Goal: Task Accomplishment & Management: Manage account settings

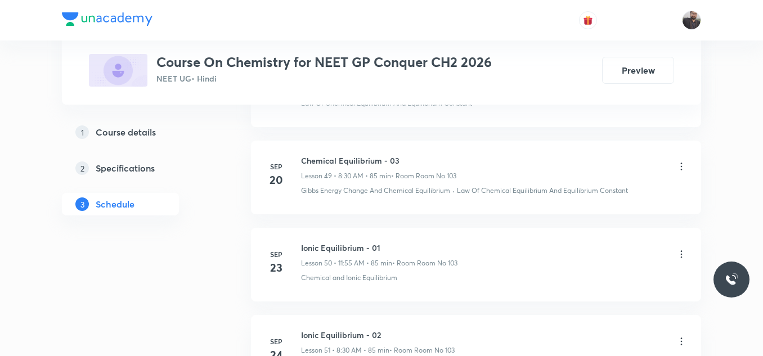
scroll to position [5406, 0]
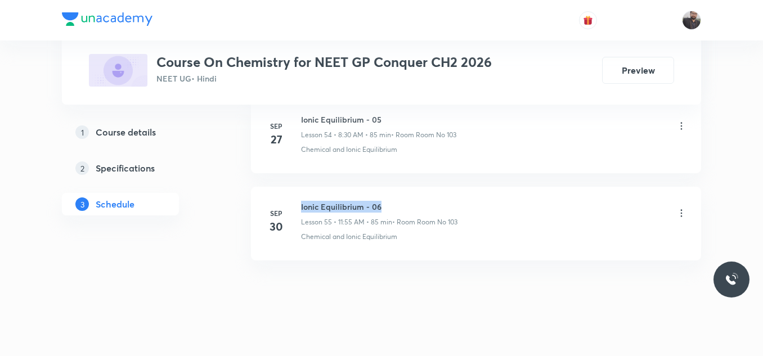
drag, startPoint x: 300, startPoint y: 195, endPoint x: 405, endPoint y: 169, distance: 108.3
copy h6 "Ionic Equilibrium - 06"
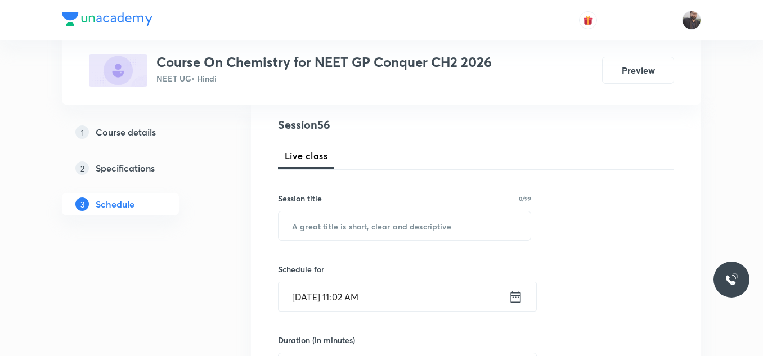
scroll to position [145, 0]
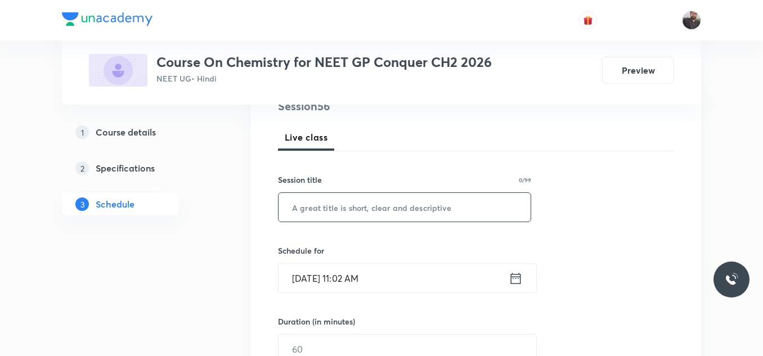
click at [403, 192] on div "​" at bounding box center [404, 207] width 253 height 30
paste input "Ionic Equilibrium - 06"
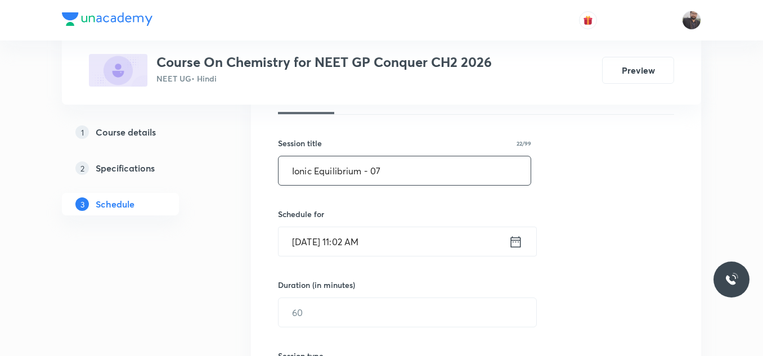
scroll to position [185, 0]
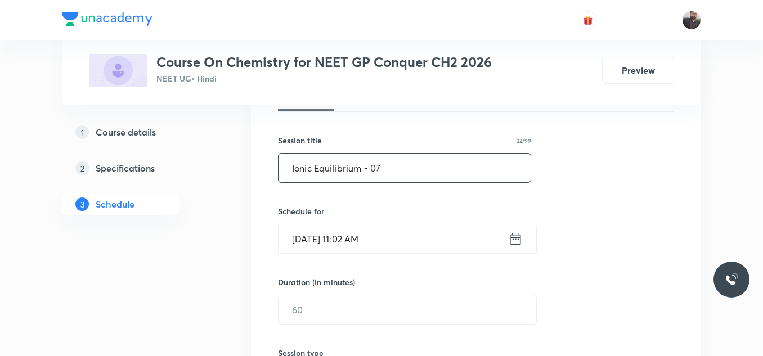
type input "Ionic Equilibrium - 07"
click at [393, 241] on input "Oct 3, 2025, 11:02 AM" at bounding box center [393, 238] width 230 height 29
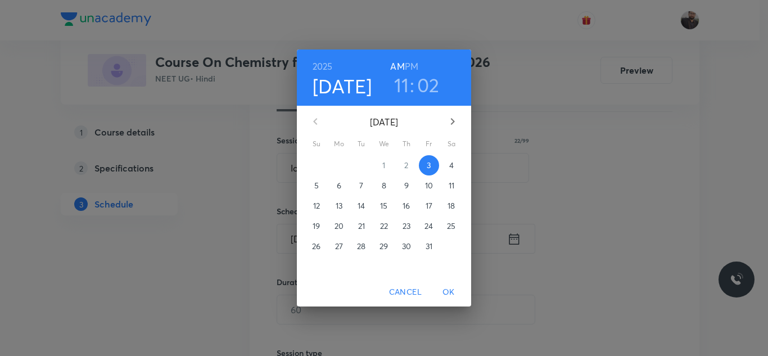
click at [452, 164] on p "4" at bounding box center [452, 165] width 5 height 11
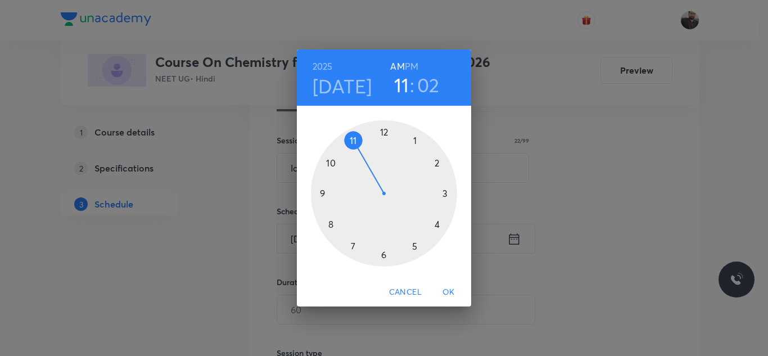
click at [331, 224] on div at bounding box center [384, 193] width 146 height 146
click at [384, 258] on div at bounding box center [384, 193] width 146 height 146
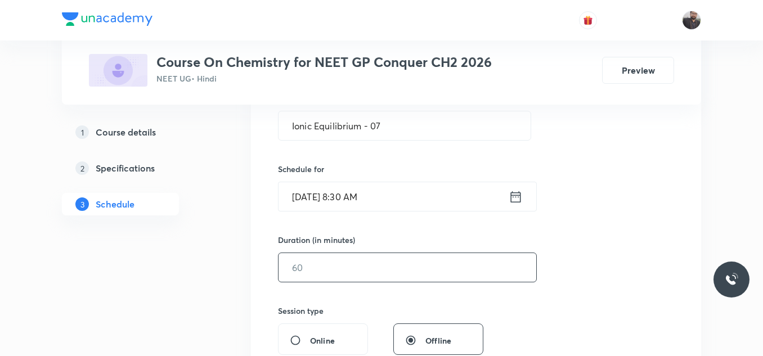
scroll to position [224, 0]
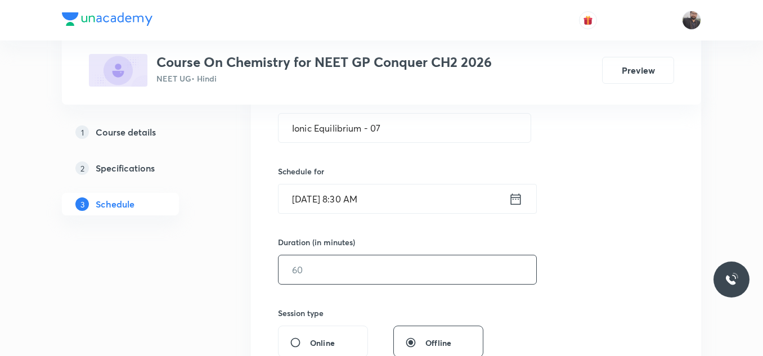
click at [385, 265] on input "text" at bounding box center [407, 269] width 258 height 29
type input "7"
type input "0"
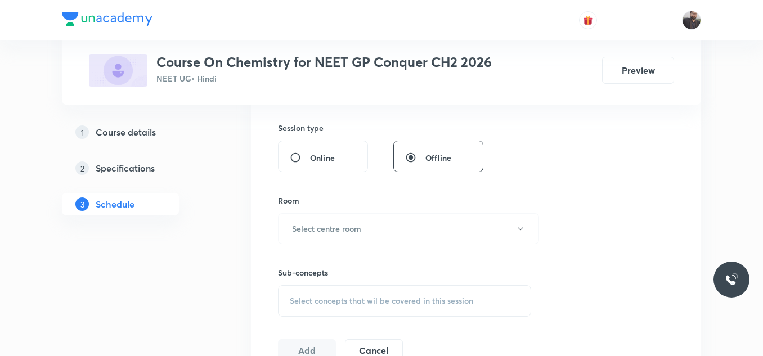
scroll to position [415, 0]
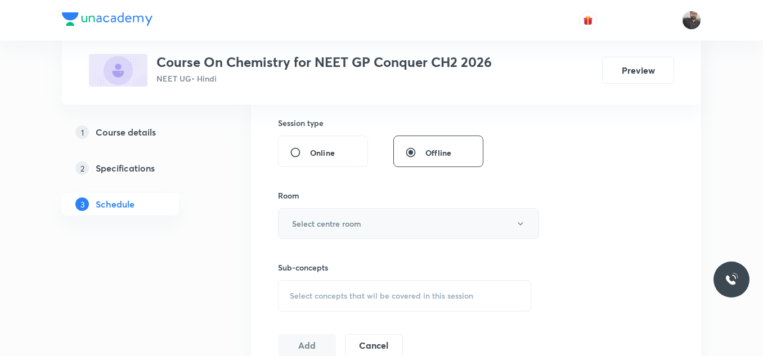
type input "85"
click at [375, 234] on button "Select centre room" at bounding box center [408, 223] width 261 height 31
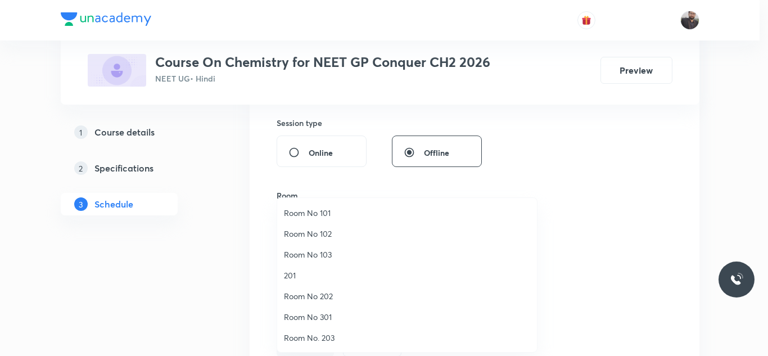
click at [303, 257] on span "Room No 103" at bounding box center [407, 255] width 246 height 12
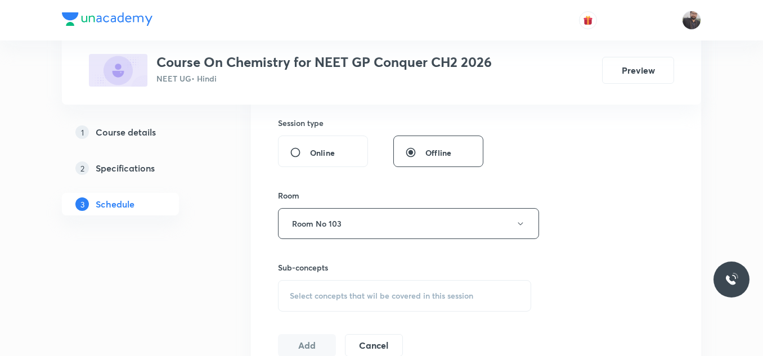
click at [311, 308] on div "Select concepts that wil be covered in this session" at bounding box center [404, 296] width 253 height 32
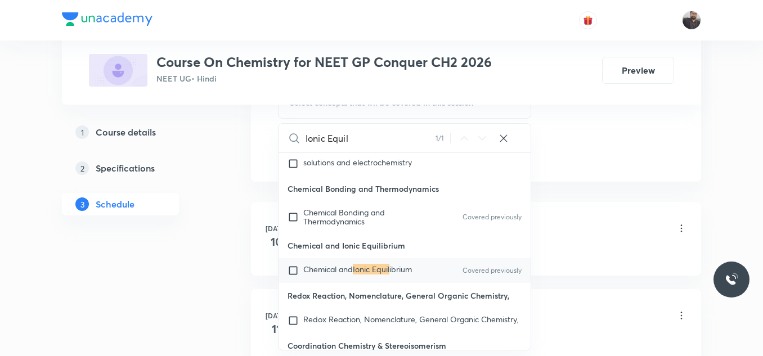
scroll to position [608, 0]
type input "Ionic Equil"
click at [339, 274] on span "Chemical and" at bounding box center [328, 268] width 50 height 11
checkbox input "true"
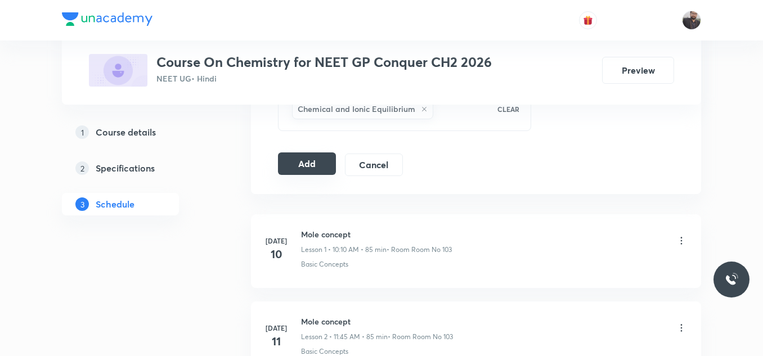
click at [316, 170] on button "Add" at bounding box center [307, 163] width 58 height 23
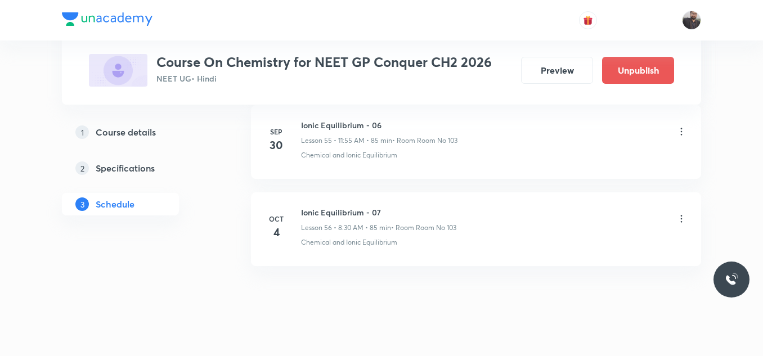
scroll to position [4977, 0]
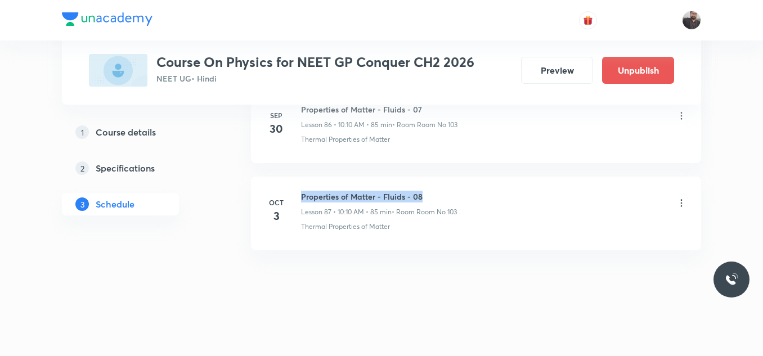
drag, startPoint x: 298, startPoint y: 193, endPoint x: 432, endPoint y: 182, distance: 134.3
click at [432, 182] on li "Oct 3 Properties of Matter - Fluids - 08 Lesson 87 • 10:10 AM • 85 min • Room R…" at bounding box center [476, 214] width 450 height 74
copy h6 "Properties of Matter - Fluids - 08"
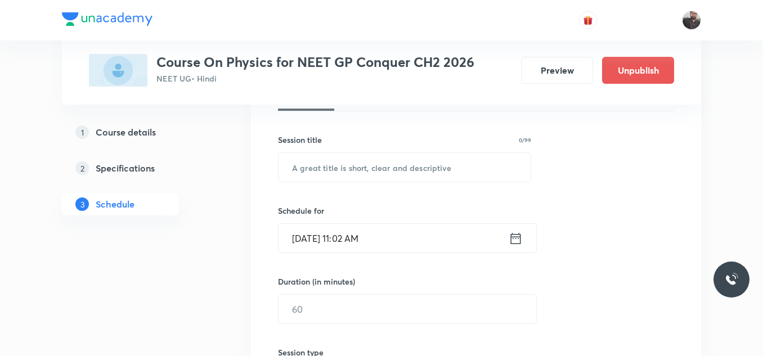
scroll to position [197, 0]
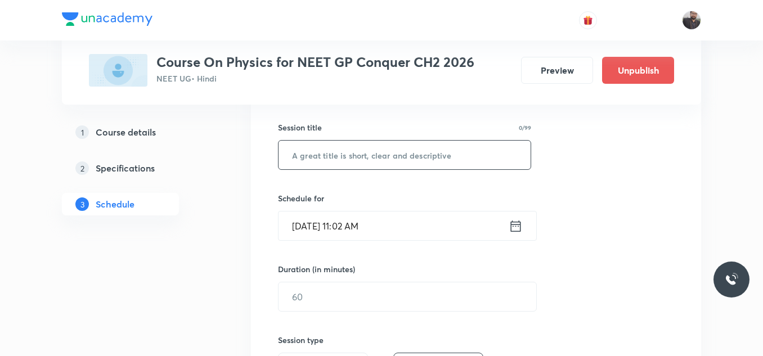
click at [421, 159] on input "text" at bounding box center [404, 155] width 252 height 29
paste input "Properties of Matter - Fluids - 08"
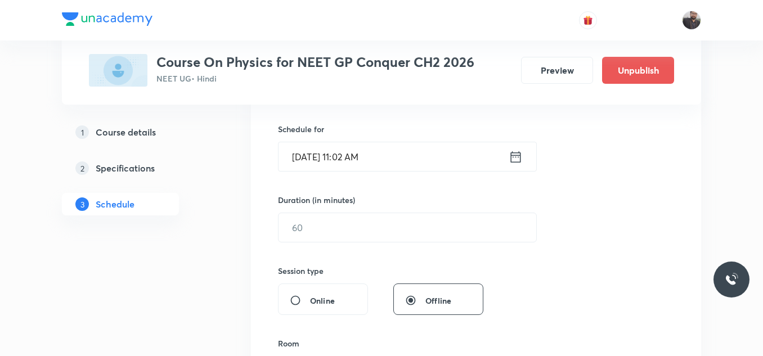
scroll to position [267, 0]
type input "Properties of Matter - Fluids - 09"
click at [421, 159] on input "Oct 3, 2025, 11:02 AM" at bounding box center [393, 156] width 230 height 29
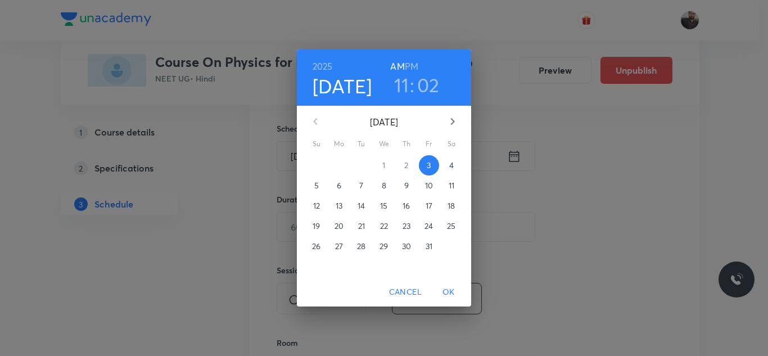
click at [448, 167] on span "4" at bounding box center [452, 165] width 20 height 11
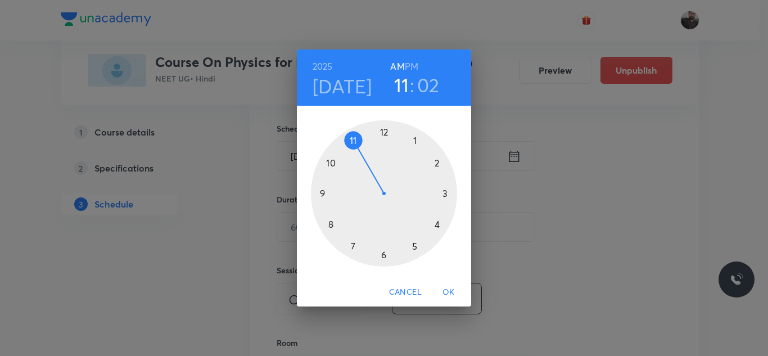
click at [327, 165] on div at bounding box center [384, 193] width 146 height 146
click at [441, 161] on div at bounding box center [384, 193] width 146 height 146
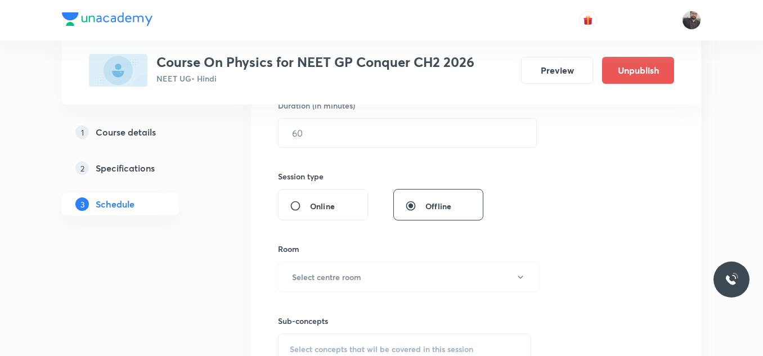
scroll to position [362, 0]
click at [437, 127] on input "text" at bounding box center [407, 132] width 258 height 29
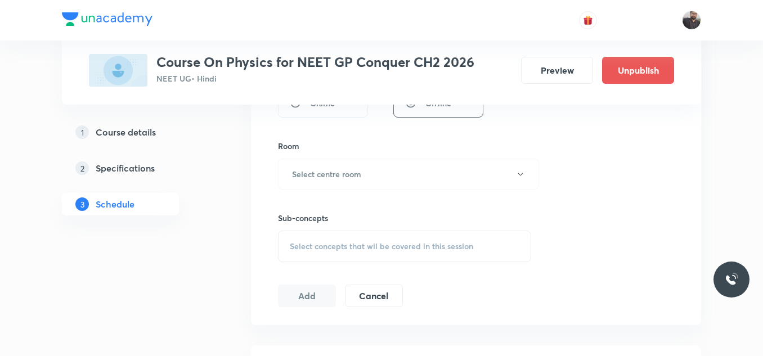
scroll to position [472, 0]
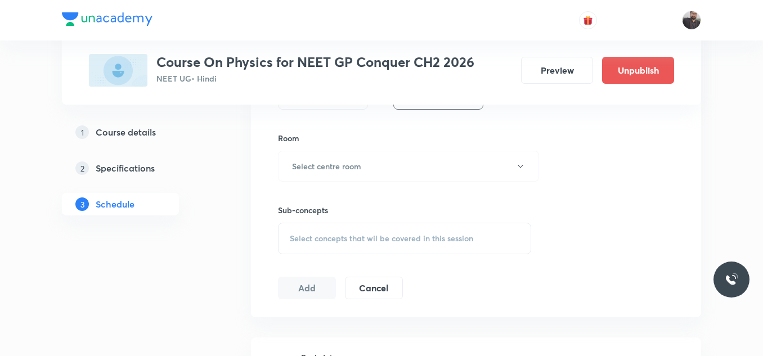
type input "85"
click at [433, 134] on div "Room" at bounding box center [404, 138] width 253 height 12
click at [404, 174] on button "Select centre room" at bounding box center [408, 166] width 261 height 31
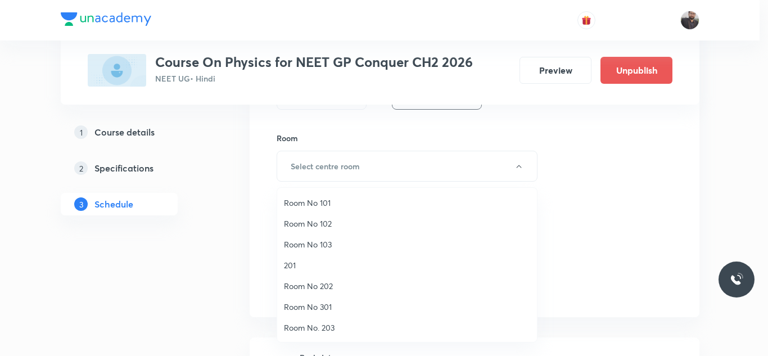
click at [336, 246] on span "Room No 103" at bounding box center [407, 245] width 246 height 12
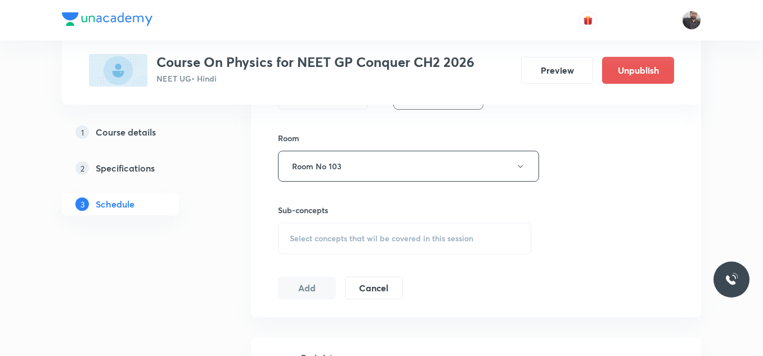
click at [336, 246] on div "Select concepts that wil be covered in this session" at bounding box center [404, 239] width 253 height 32
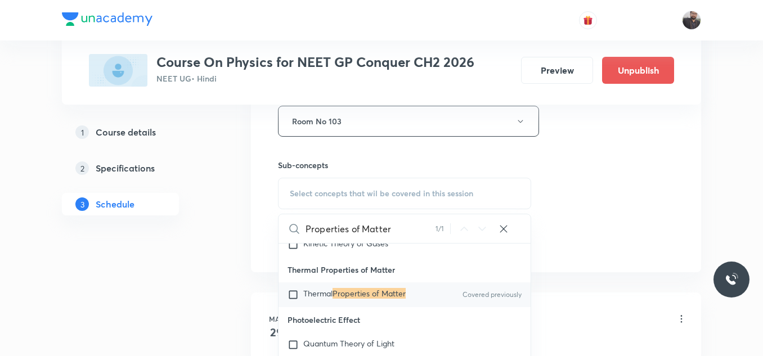
scroll to position [2158, 0]
type input "Properties of Matter"
click at [345, 286] on mark "Properties of Matter" at bounding box center [368, 291] width 73 height 11
checkbox input "true"
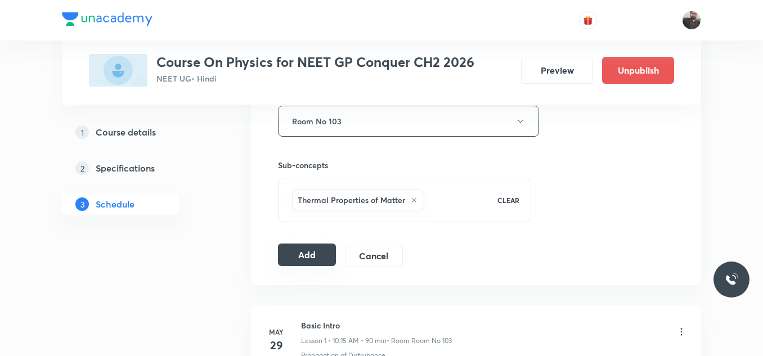
click at [319, 250] on button "Add" at bounding box center [307, 255] width 58 height 23
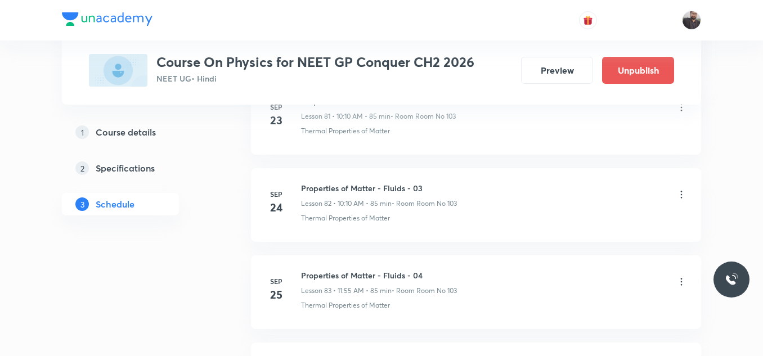
scroll to position [8146, 0]
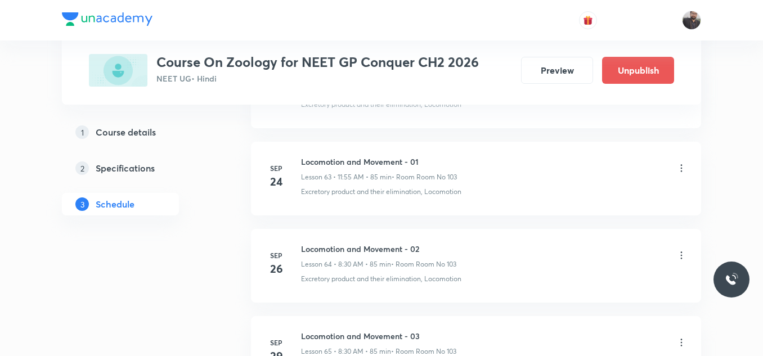
scroll to position [6388, 0]
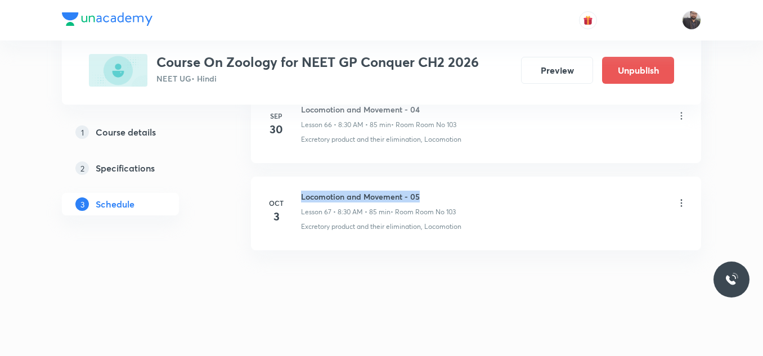
drag, startPoint x: 301, startPoint y: 191, endPoint x: 469, endPoint y: 192, distance: 167.7
click at [469, 192] on div "Locomotion and Movement - 05 Lesson 67 • 8:30 AM • 85 min • Room Room No 103" at bounding box center [494, 204] width 386 height 26
copy h6 "Locomotion and Movement - 05"
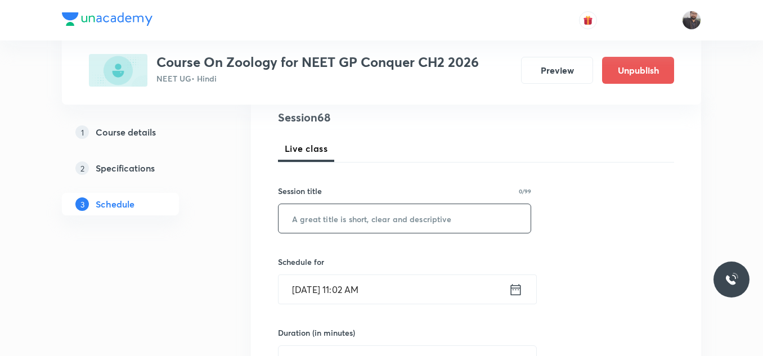
scroll to position [134, 0]
click at [460, 219] on input "text" at bounding box center [404, 218] width 252 height 29
paste input "Locomotion and Movement - 05"
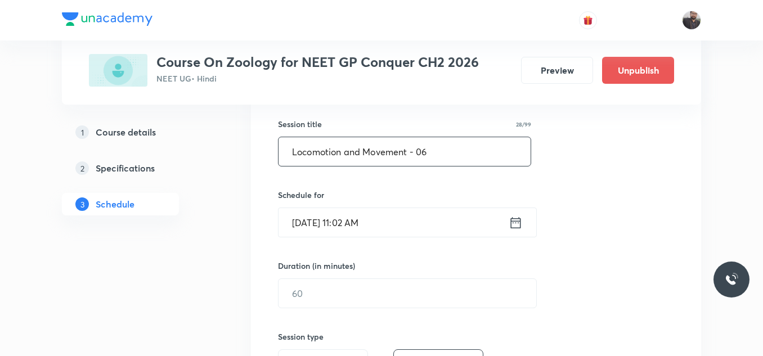
scroll to position [202, 0]
type input "Locomotion and Movement - 06"
click at [458, 221] on input "Oct 3, 2025, 11:02 AM" at bounding box center [393, 221] width 230 height 29
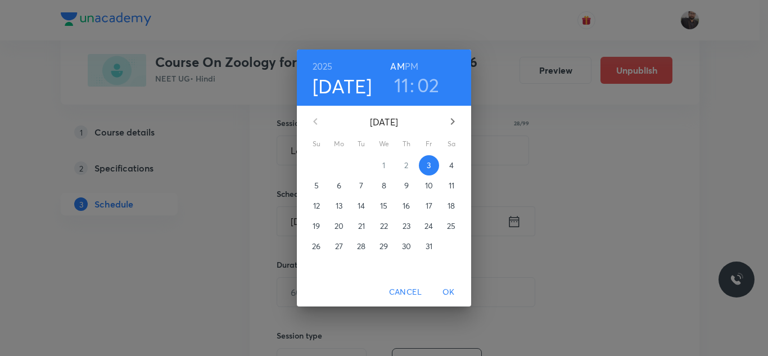
click at [447, 167] on span "4" at bounding box center [452, 165] width 20 height 11
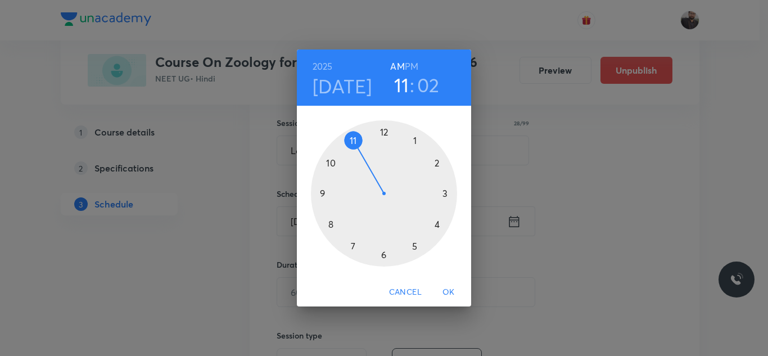
click at [385, 259] on div at bounding box center [384, 193] width 146 height 146
click at [322, 192] on div at bounding box center [384, 193] width 146 height 146
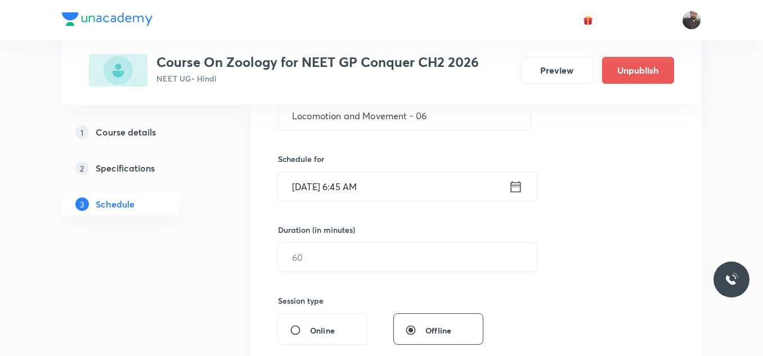
scroll to position [238, 0]
click at [318, 256] on input "text" at bounding box center [407, 256] width 258 height 29
click at [383, 195] on input "Oct 4, 2025, 6:45 AM" at bounding box center [393, 185] width 230 height 29
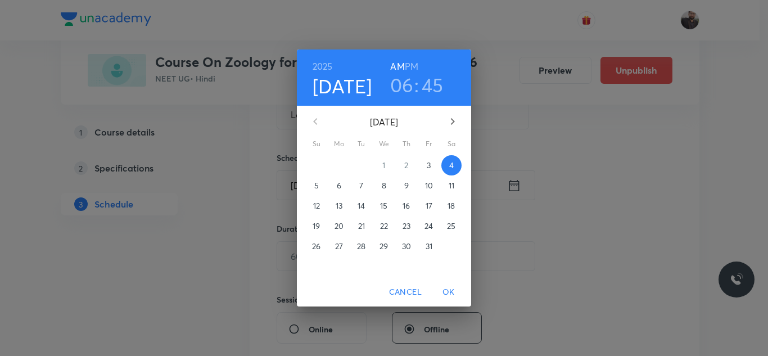
click at [409, 92] on h3 "06" at bounding box center [402, 85] width 24 height 24
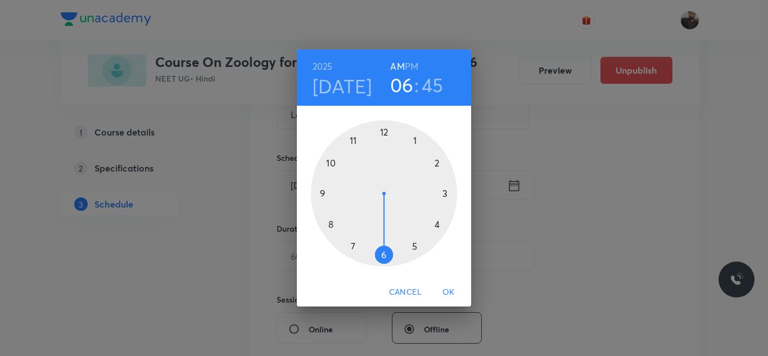
click at [354, 142] on div at bounding box center [384, 193] width 146 height 146
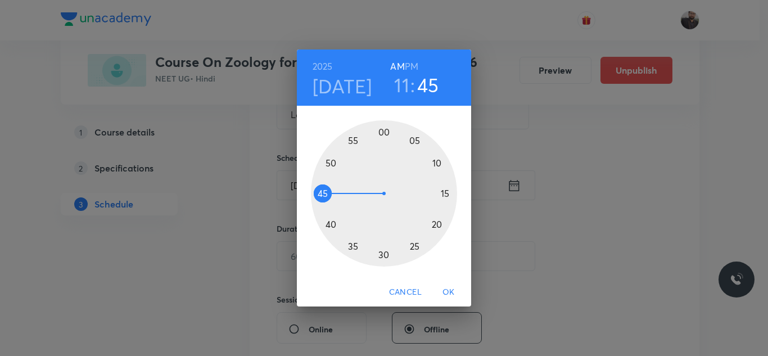
click at [354, 142] on div at bounding box center [384, 193] width 146 height 146
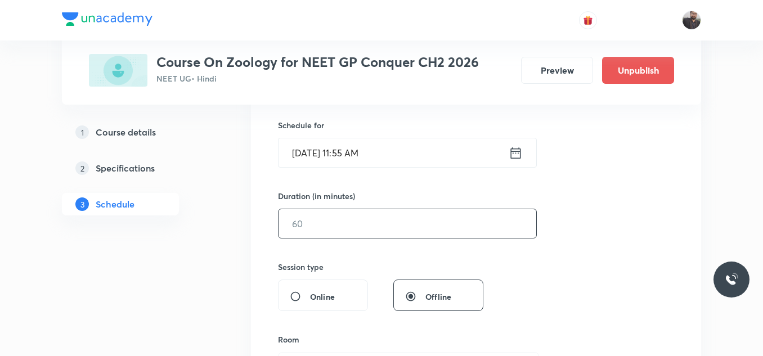
scroll to position [272, 0]
click at [399, 235] on input "text" at bounding box center [407, 222] width 258 height 29
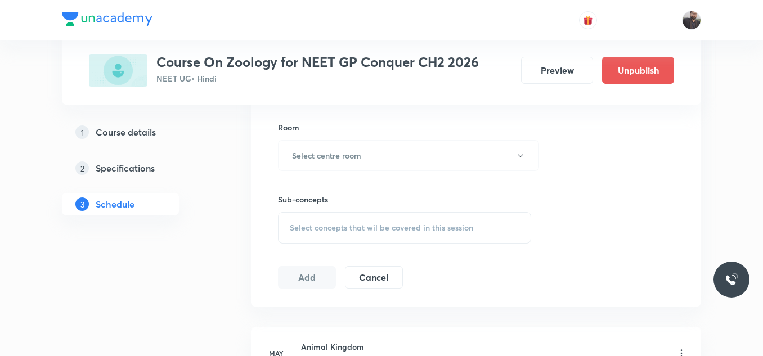
scroll to position [483, 0]
type input "85"
click at [392, 155] on button "Select centre room" at bounding box center [408, 155] width 261 height 31
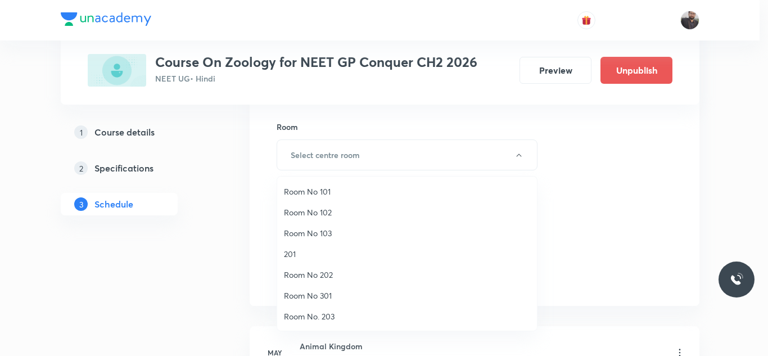
click at [345, 232] on span "Room No 103" at bounding box center [407, 233] width 246 height 12
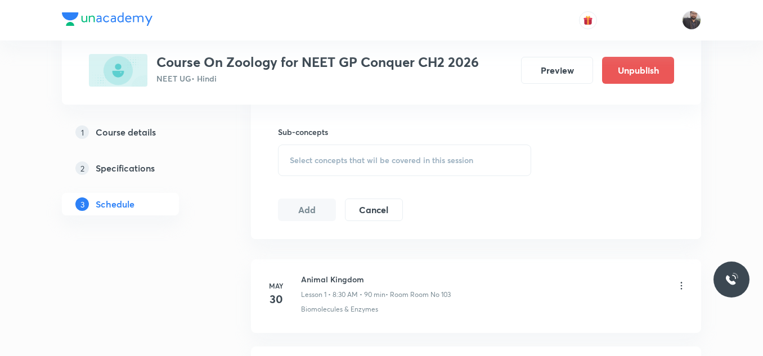
scroll to position [552, 0]
click at [335, 152] on div "Select concepts that wil be covered in this session" at bounding box center [404, 158] width 253 height 32
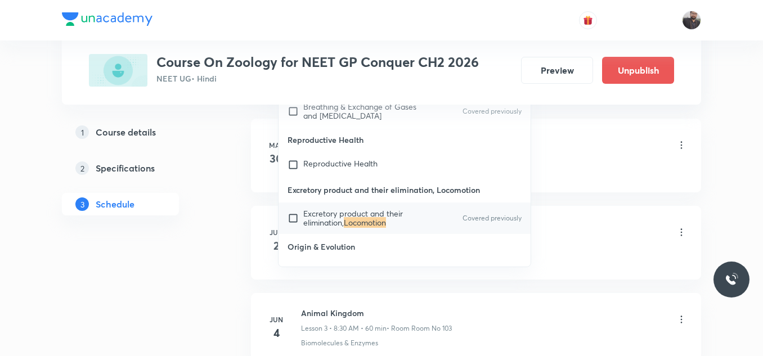
scroll to position [691, 0]
type input "Locomotion"
click at [443, 218] on div "Excretory product and their elimination, Locomotion Covered previously" at bounding box center [404, 218] width 252 height 32
checkbox input "true"
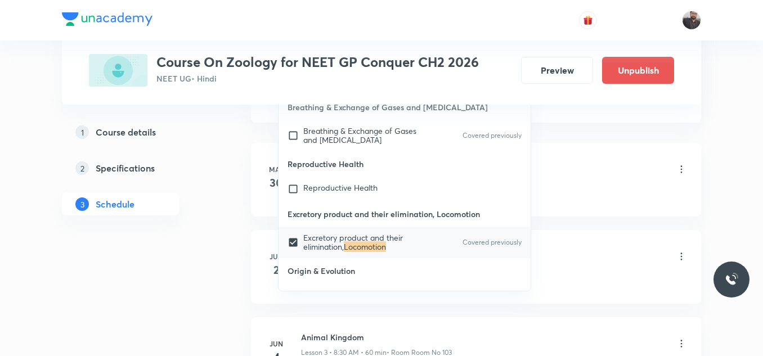
click at [551, 197] on div "Biomolecules & Enzymes" at bounding box center [494, 193] width 386 height 10
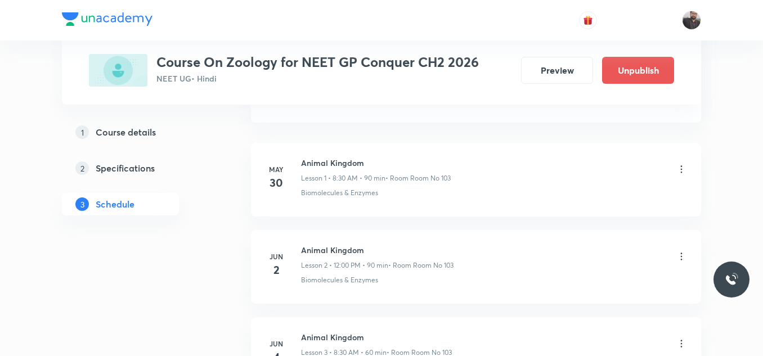
scroll to position [645, 0]
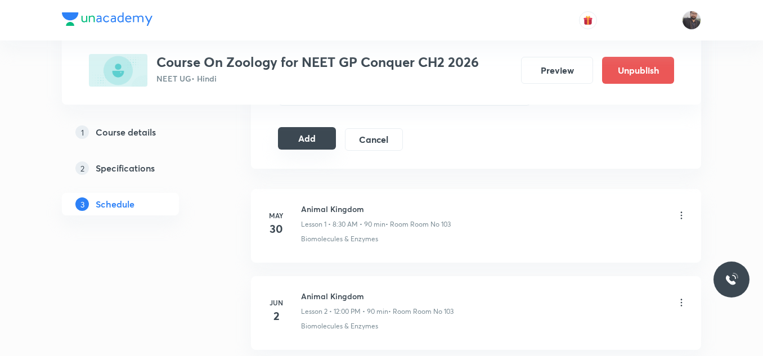
click at [315, 135] on button "Add" at bounding box center [307, 138] width 58 height 23
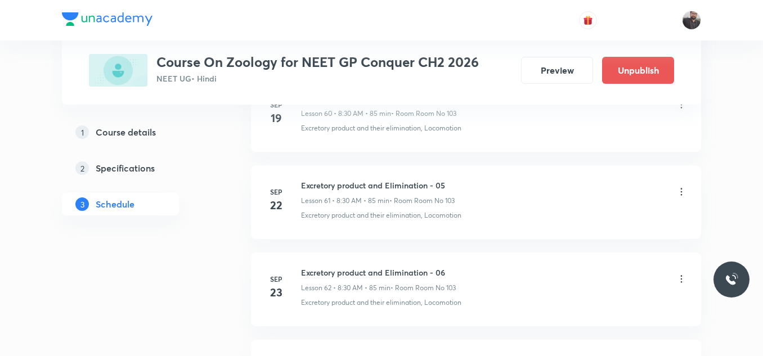
scroll to position [6413, 0]
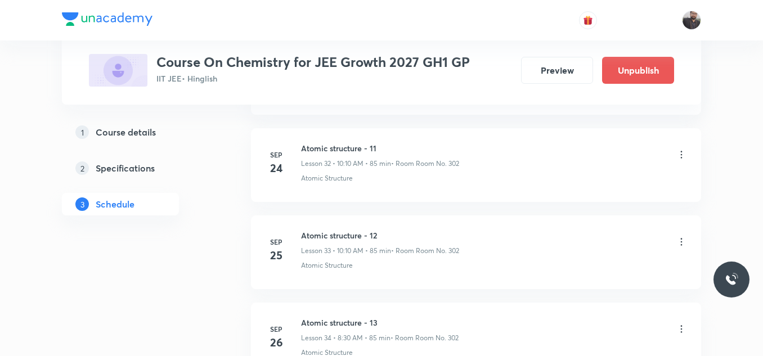
scroll to position [3697, 0]
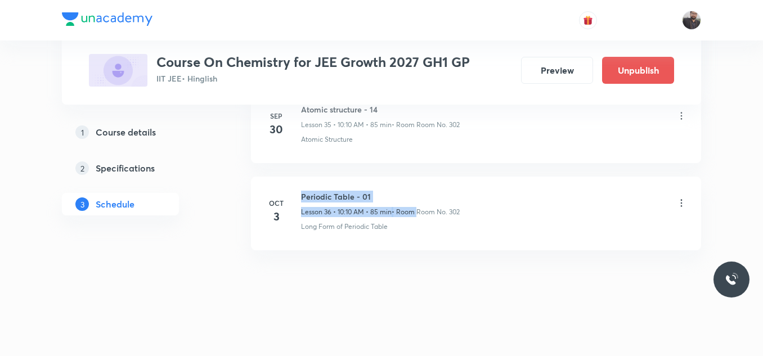
drag, startPoint x: 302, startPoint y: 191, endPoint x: 417, endPoint y: 210, distance: 117.4
click at [417, 210] on div "Periodic Table - 01 Lesson 36 • 10:10 AM • 85 min • Room Room No. 302" at bounding box center [380, 204] width 159 height 26
click at [406, 191] on h6 "Periodic Table - 01" at bounding box center [380, 197] width 159 height 12
click at [303, 195] on h6 "Periodic Table - 01" at bounding box center [380, 197] width 159 height 12
drag, startPoint x: 302, startPoint y: 195, endPoint x: 407, endPoint y: 195, distance: 105.2
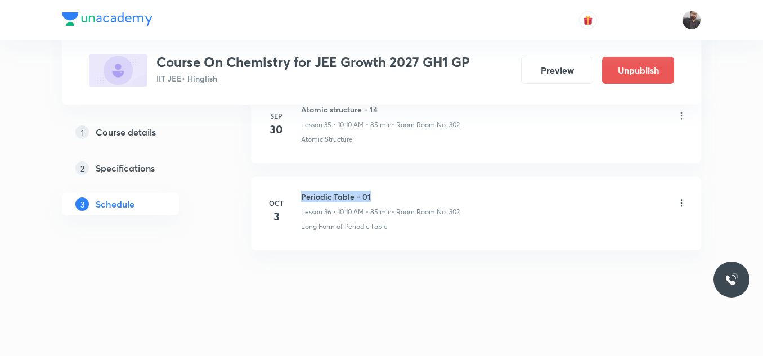
click at [407, 195] on h6 "Periodic Table - 01" at bounding box center [380, 197] width 159 height 12
copy h6 "Periodic Table - 01"
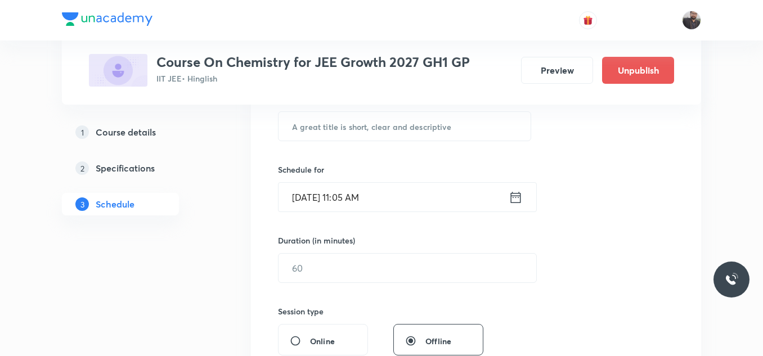
scroll to position [227, 0]
click at [398, 128] on input "text" at bounding box center [404, 125] width 252 height 29
paste input "Periodic Table - 01"
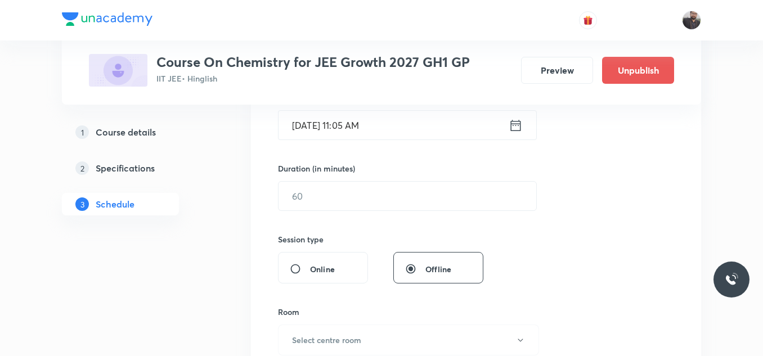
scroll to position [299, 0]
type input "Periodic Table - 02"
click at [398, 128] on input "[DATE] 11:05 AM" at bounding box center [393, 124] width 230 height 29
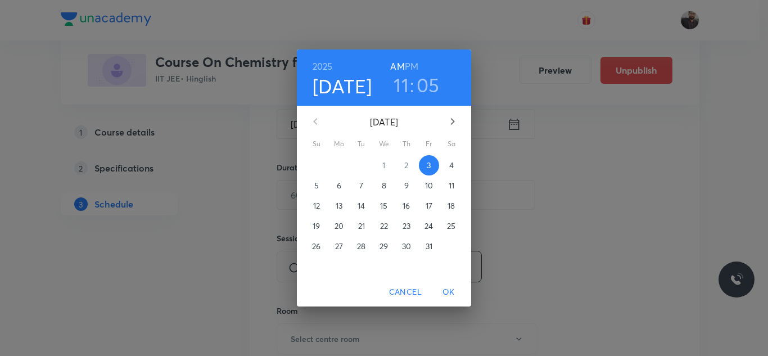
click at [444, 167] on span "4" at bounding box center [452, 165] width 20 height 11
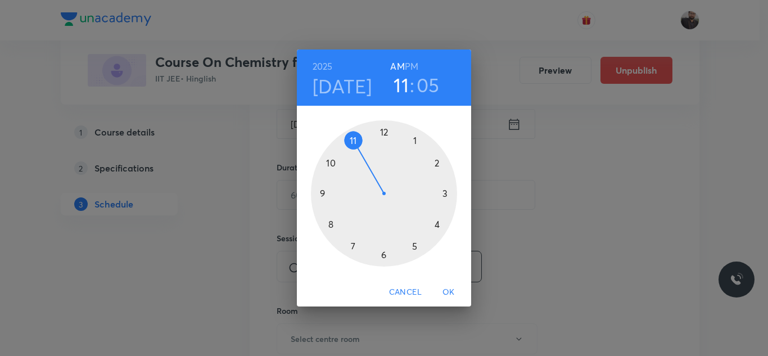
click at [329, 224] on div at bounding box center [384, 193] width 146 height 146
click at [380, 256] on div at bounding box center [384, 193] width 146 height 146
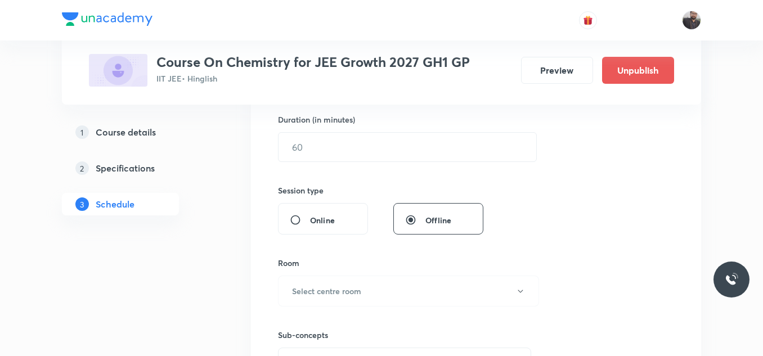
scroll to position [356, 0]
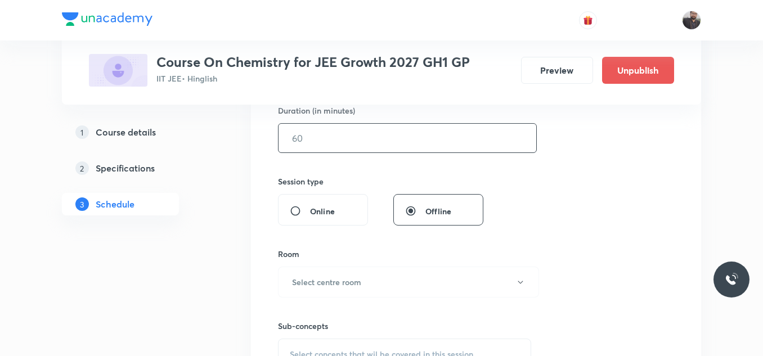
click at [340, 136] on input "text" at bounding box center [407, 138] width 258 height 29
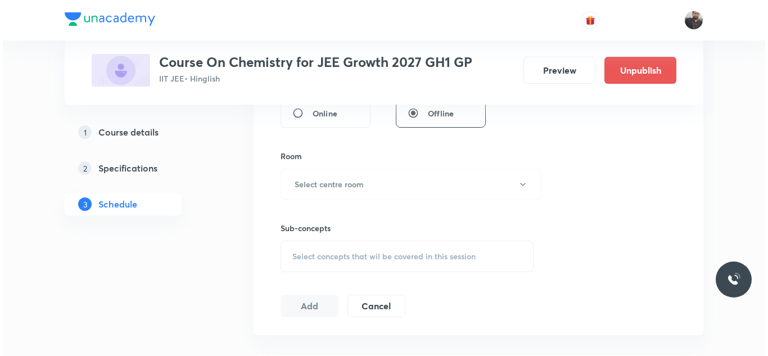
scroll to position [455, 0]
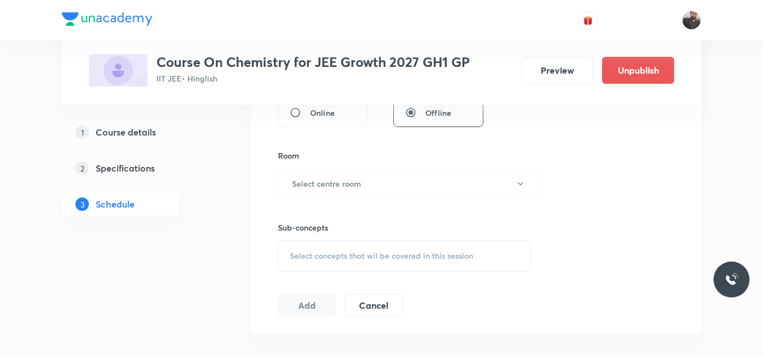
type input "85"
click at [382, 195] on button "Select centre room" at bounding box center [408, 183] width 261 height 31
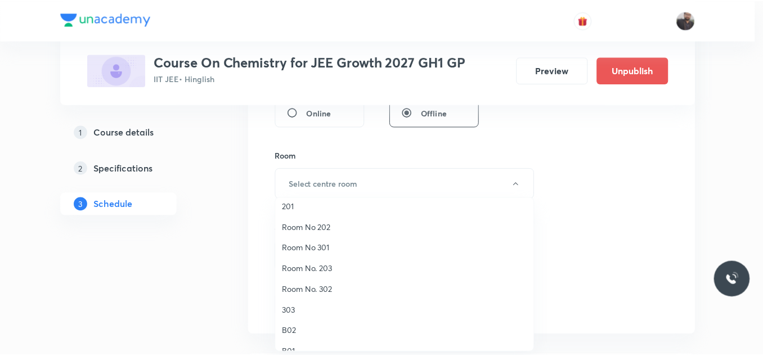
scroll to position [72, 0]
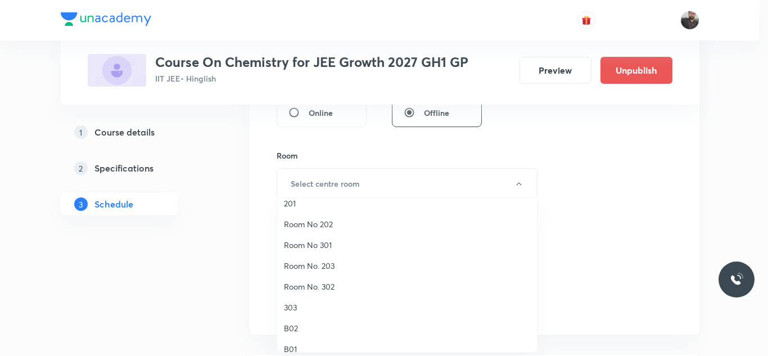
click at [338, 280] on li "Room No. 302" at bounding box center [407, 286] width 260 height 21
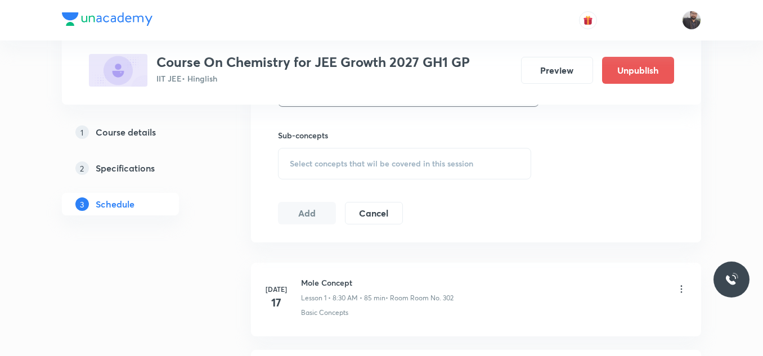
scroll to position [550, 0]
click at [347, 167] on div "Select concepts that wil be covered in this session" at bounding box center [404, 161] width 253 height 32
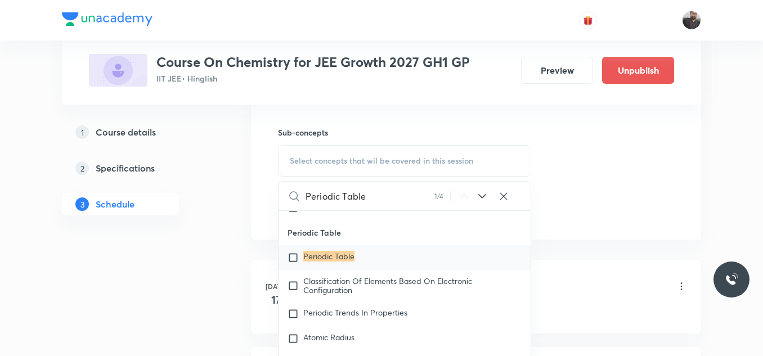
scroll to position [9553, 0]
type input "Periodic Table"
click at [348, 269] on div "Periodic Table" at bounding box center [404, 256] width 252 height 25
checkbox input "true"
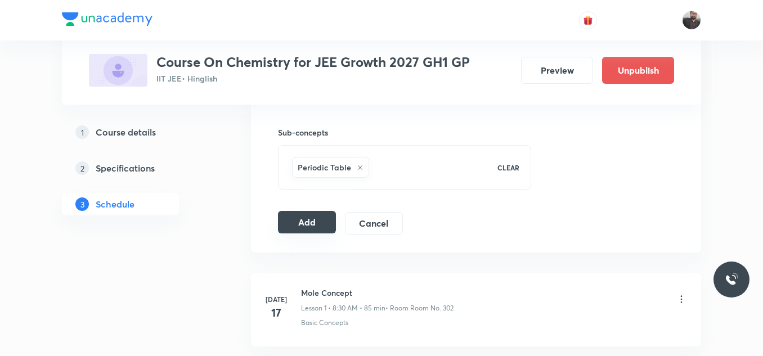
click at [316, 227] on button "Add" at bounding box center [307, 222] width 58 height 23
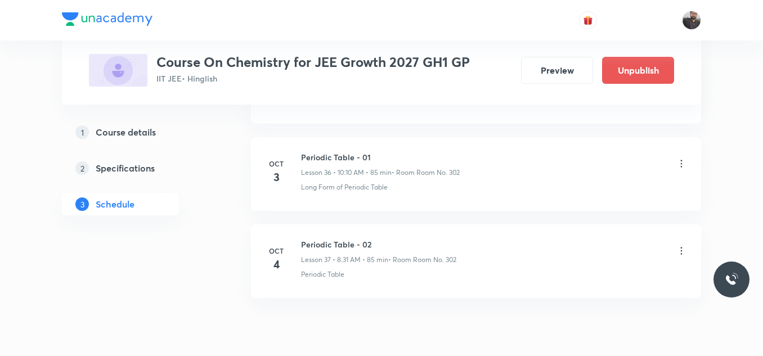
scroll to position [3220, 0]
drag, startPoint x: 302, startPoint y: 239, endPoint x: 451, endPoint y: 231, distance: 149.3
click at [451, 231] on li "Oct 4 Periodic Table - 02 Lesson 37 • 8:31 AM • 85 min • Room Room No. 302 Peri…" at bounding box center [476, 261] width 450 height 74
copy h6 "Periodic Table - 02"
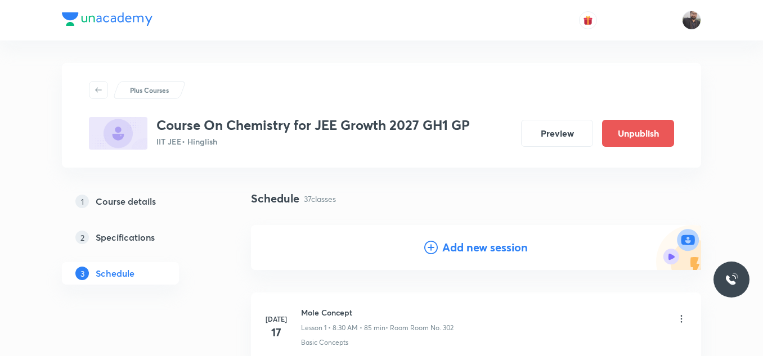
scroll to position [120, 0]
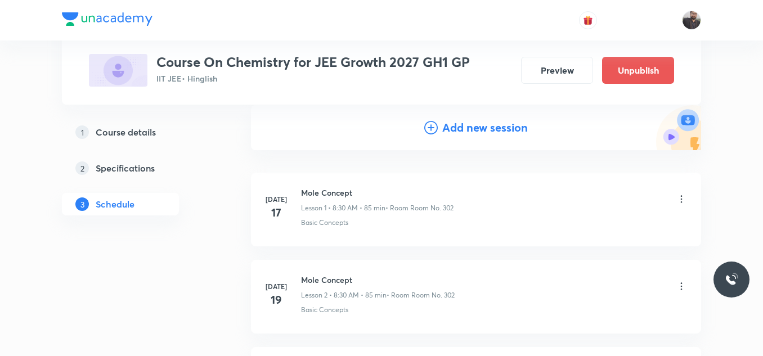
click at [430, 130] on icon at bounding box center [431, 128] width 14 height 14
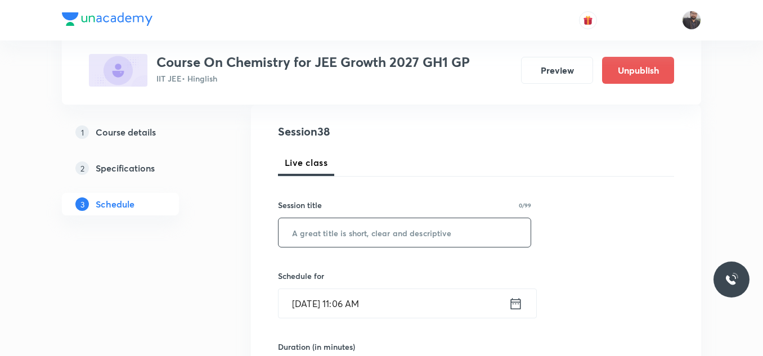
click at [343, 242] on input "text" at bounding box center [404, 232] width 252 height 29
paste input "Periodic Table - 02"
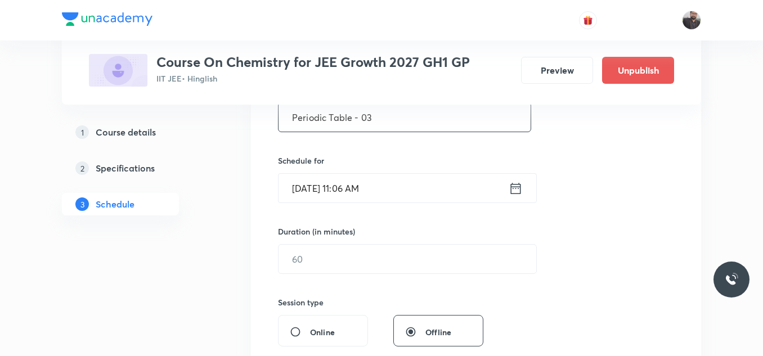
scroll to position [248, 0]
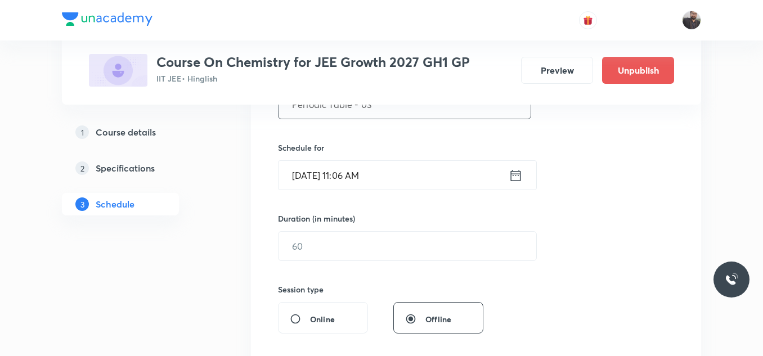
type input "Periodic Table - 03"
click at [395, 176] on input "Oct 3, 2025, 11:06 AM" at bounding box center [393, 175] width 230 height 29
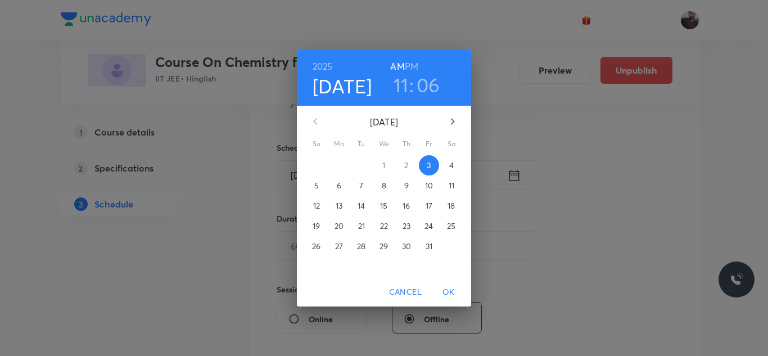
click at [450, 174] on button "4" at bounding box center [452, 165] width 20 height 20
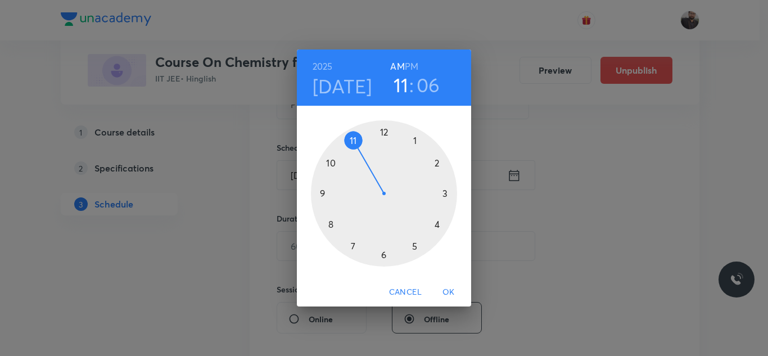
click at [331, 163] on div at bounding box center [384, 193] width 146 height 146
click at [438, 161] on div at bounding box center [384, 193] width 146 height 146
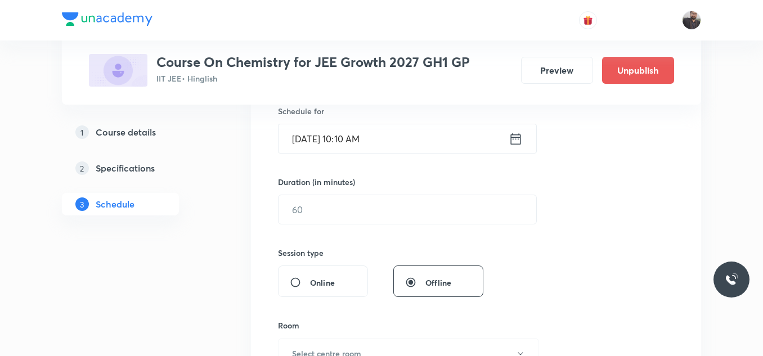
scroll to position [287, 0]
click at [438, 206] on input "text" at bounding box center [407, 207] width 258 height 29
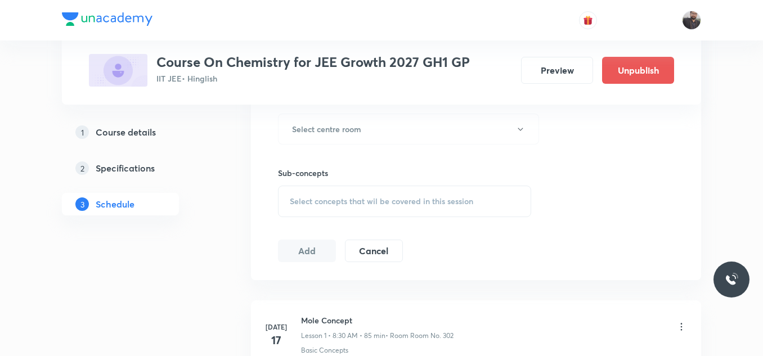
scroll to position [510, 0]
type input "85"
click at [350, 197] on span "Select concepts that wil be covered in this session" at bounding box center [381, 200] width 183 height 9
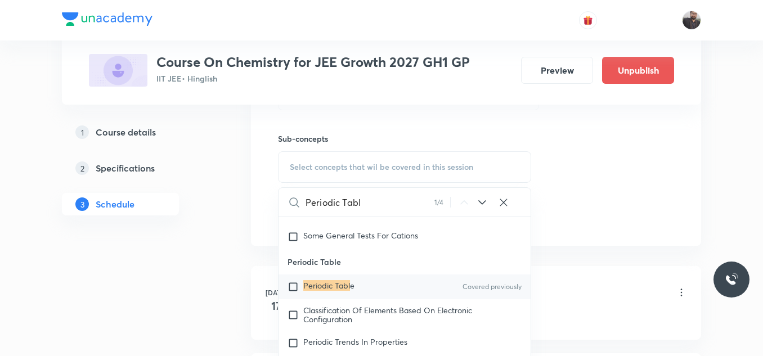
scroll to position [9523, 0]
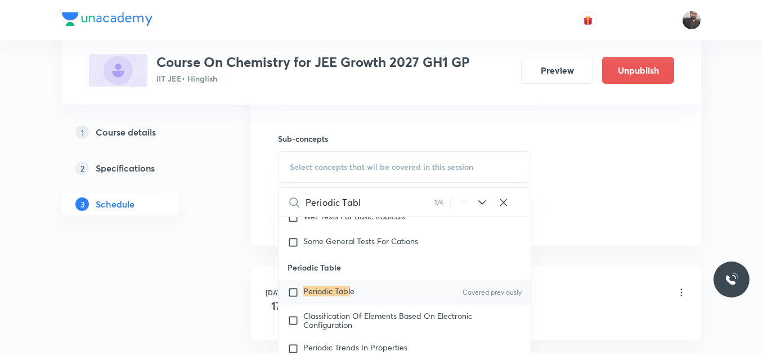
type input "Periodic Tabl"
click at [346, 288] on div "Periodic Tabl e Covered previously" at bounding box center [404, 292] width 252 height 25
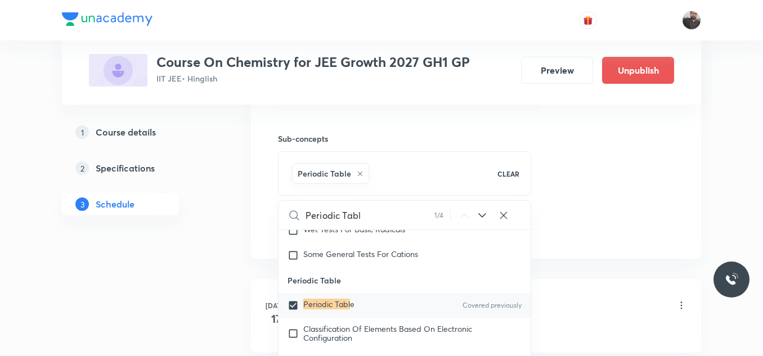
checkbox input "true"
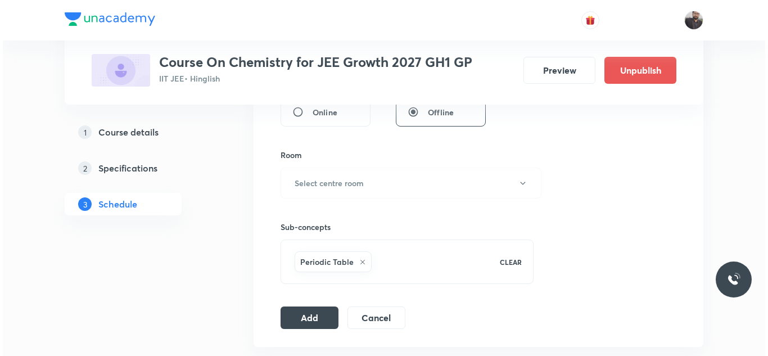
scroll to position [452, 0]
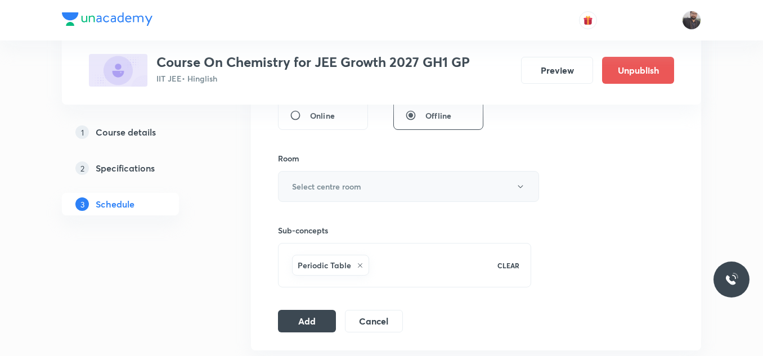
click at [341, 190] on h6 "Select centre room" at bounding box center [326, 187] width 69 height 12
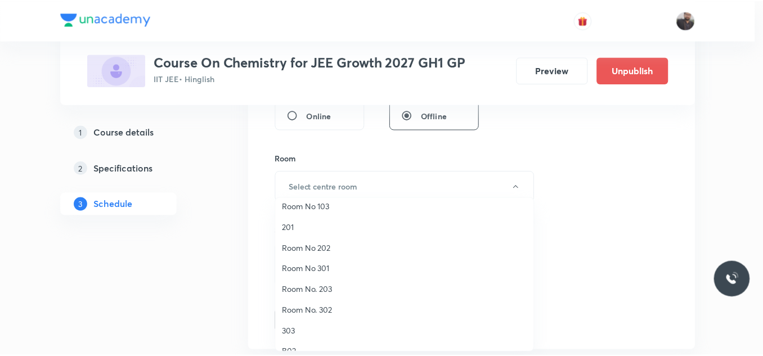
scroll to position [62, 0]
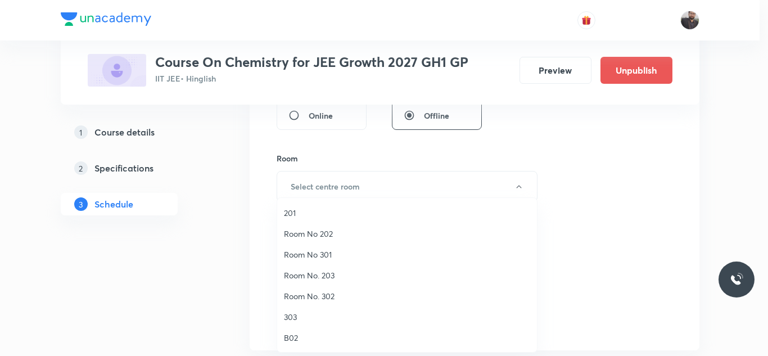
click at [311, 297] on span "Room No. 302" at bounding box center [407, 296] width 246 height 12
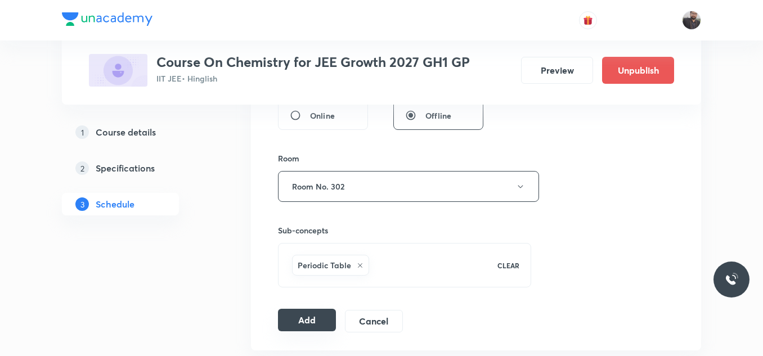
click at [309, 326] on button "Add" at bounding box center [307, 320] width 58 height 23
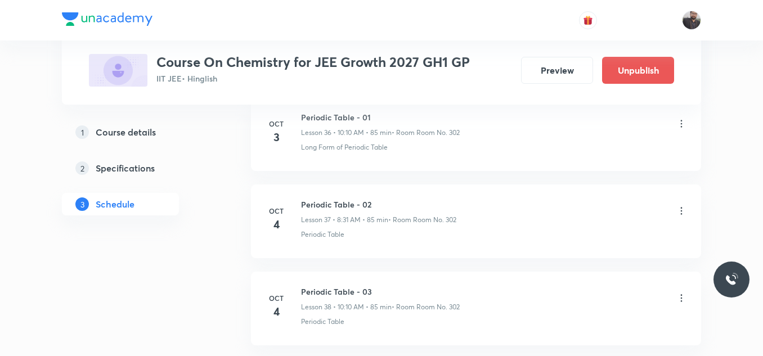
scroll to position [3354, 0]
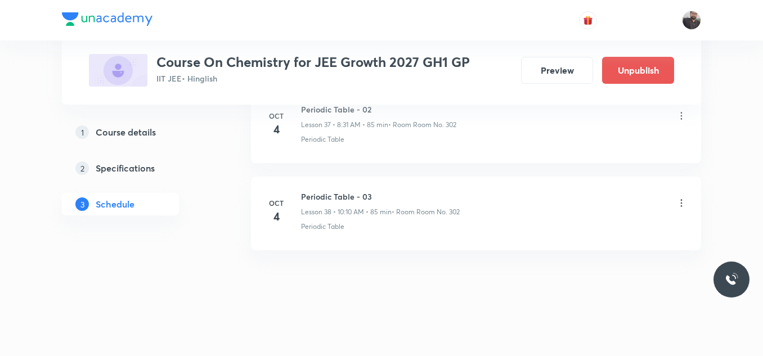
click at [681, 115] on icon at bounding box center [681, 115] width 11 height 11
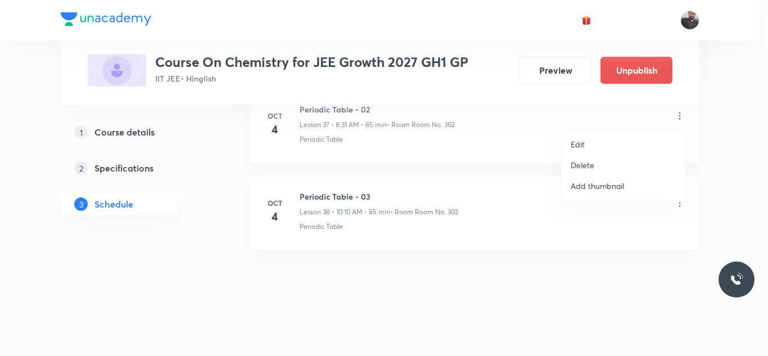
click at [600, 150] on li "Edit" at bounding box center [623, 144] width 123 height 21
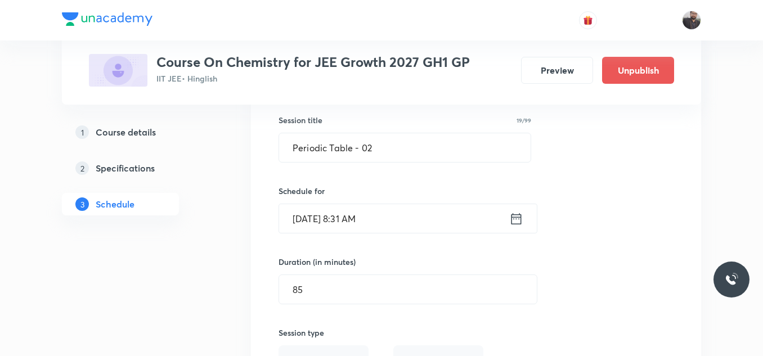
click at [386, 230] on input "Oct 4, 2025, 8:31 AM" at bounding box center [394, 218] width 230 height 29
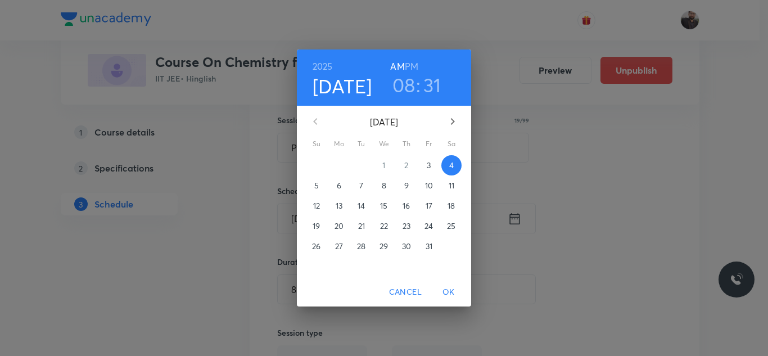
click at [431, 94] on h3 "31" at bounding box center [433, 85] width 18 height 24
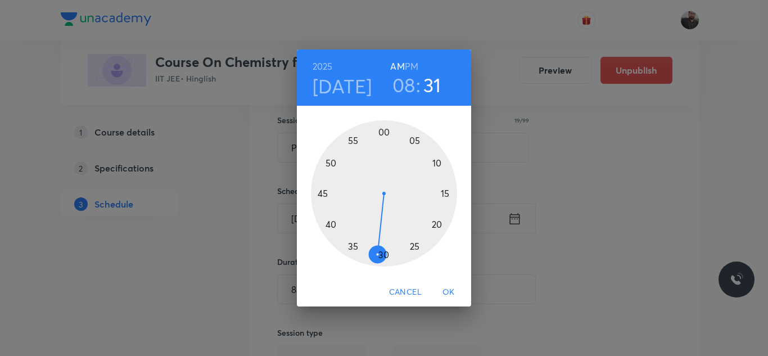
click at [383, 256] on div at bounding box center [384, 193] width 146 height 146
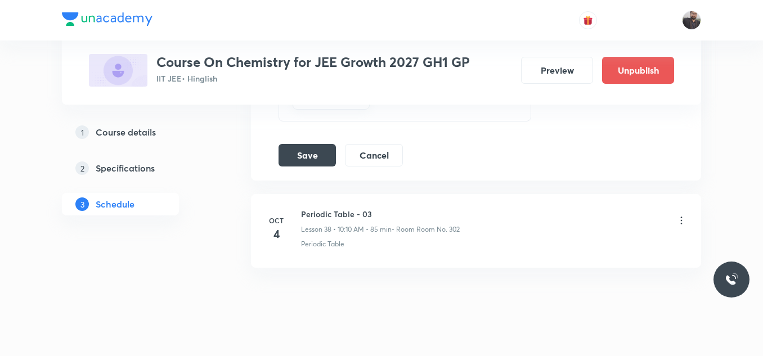
scroll to position [3787, 0]
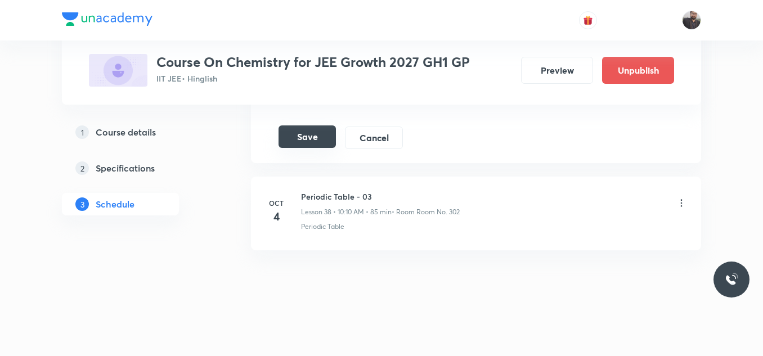
click at [308, 138] on button "Save" at bounding box center [306, 136] width 57 height 23
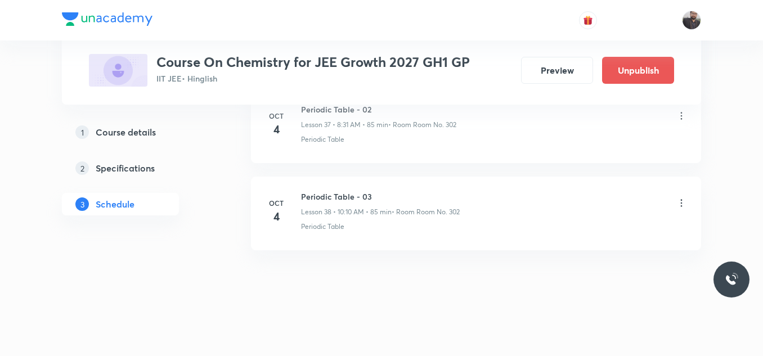
scroll to position [3354, 0]
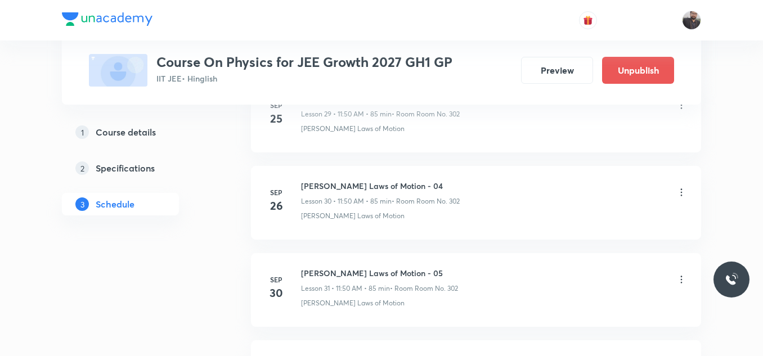
scroll to position [3336, 0]
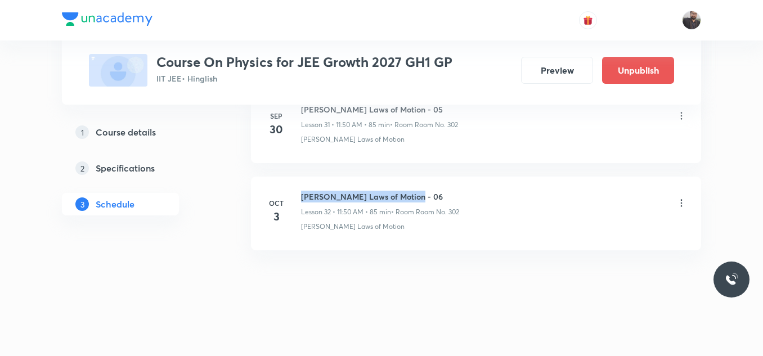
drag, startPoint x: 300, startPoint y: 194, endPoint x: 502, endPoint y: 177, distance: 203.2
click at [502, 177] on li "Oct 3 Newton's Laws of Motion - 06 Lesson 32 • 11:50 AM • 85 min • Room Room No…" at bounding box center [476, 214] width 450 height 74
copy h6 "[PERSON_NAME] Laws of Motion - 06"
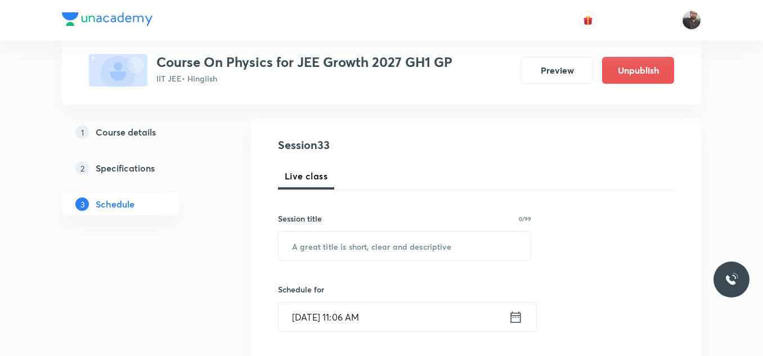
scroll to position [109, 0]
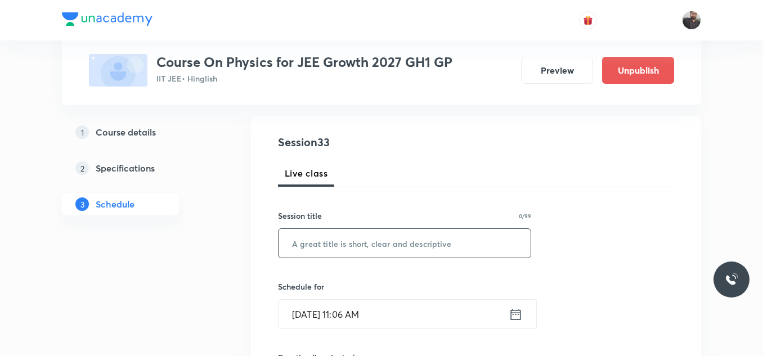
click at [457, 245] on input "text" at bounding box center [404, 243] width 252 height 29
paste input "Newton's Laws of Motion - 06"
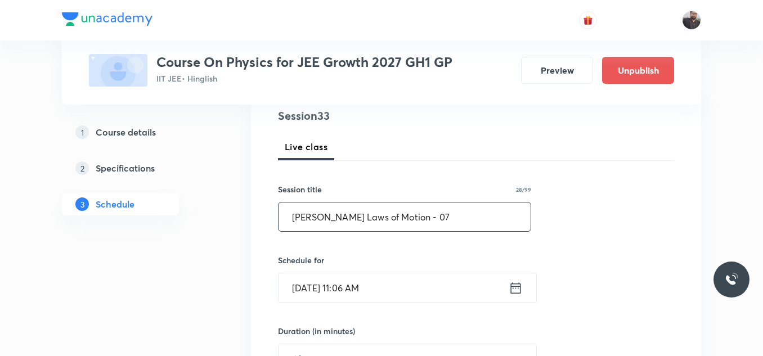
type input "Newton's Laws of Motion - 07"
click at [417, 276] on input "Oct 3, 2025, 11:06 AM" at bounding box center [393, 287] width 230 height 29
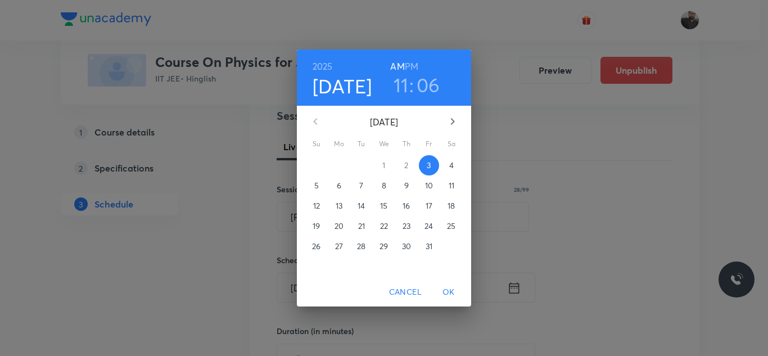
click at [454, 159] on button "4" at bounding box center [452, 165] width 20 height 20
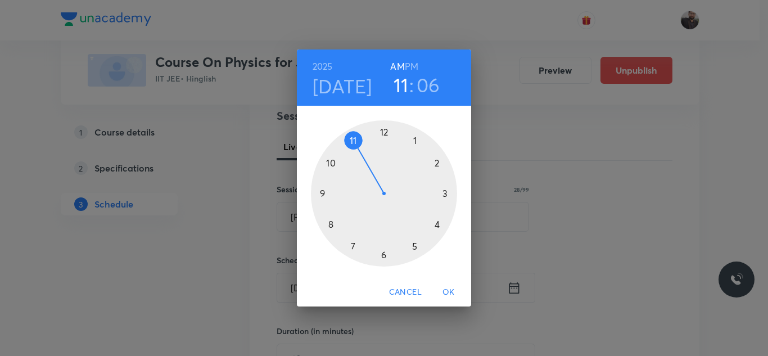
click at [353, 142] on div at bounding box center [384, 193] width 146 height 146
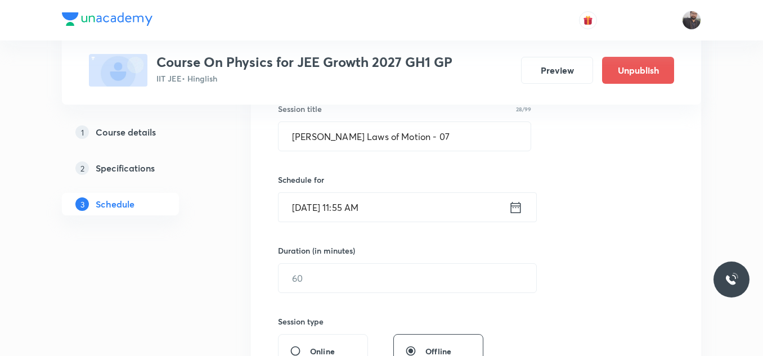
scroll to position [223, 0]
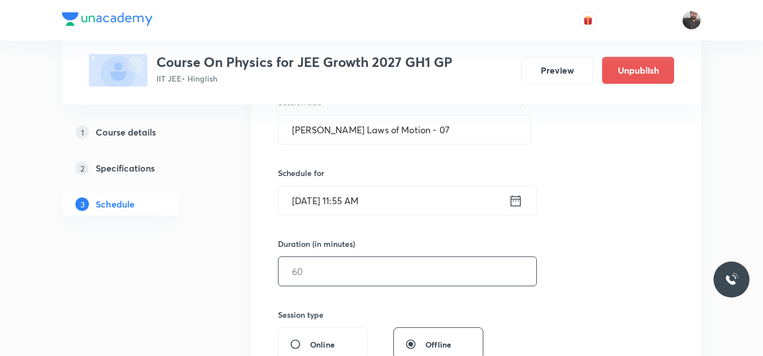
click at [364, 266] on input "text" at bounding box center [407, 271] width 258 height 29
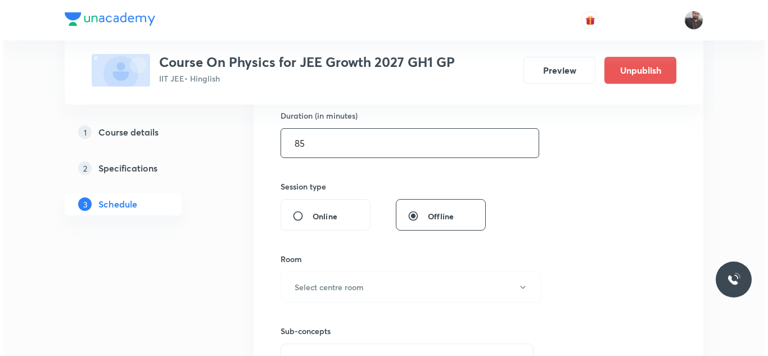
scroll to position [352, 0]
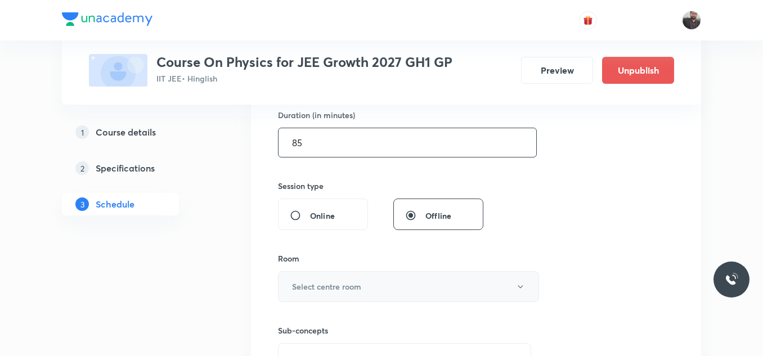
type input "85"
click at [366, 278] on button "Select centre room" at bounding box center [408, 286] width 261 height 31
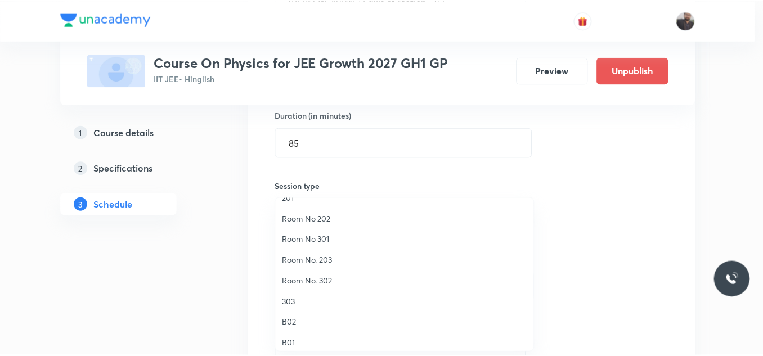
scroll to position [77, 0]
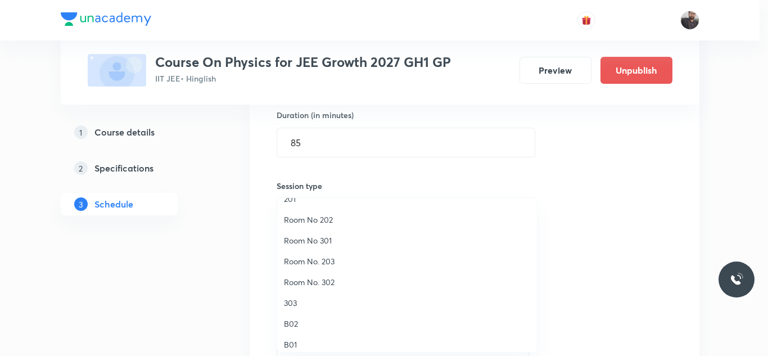
click at [317, 282] on span "Room No. 302" at bounding box center [407, 282] width 246 height 12
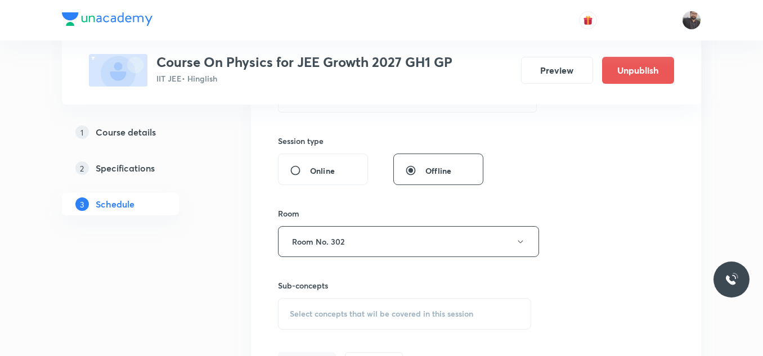
scroll to position [399, 0]
click at [322, 303] on div "Select concepts that wil be covered in this session" at bounding box center [404, 312] width 253 height 32
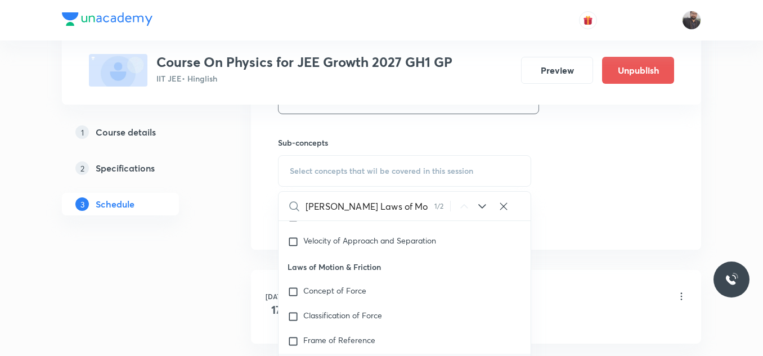
scroll to position [556, 0]
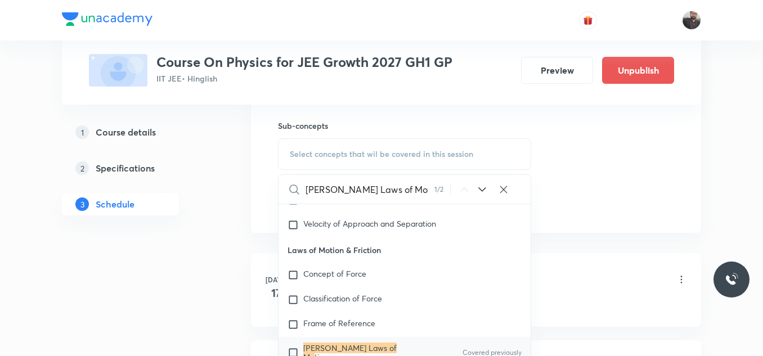
type input "Newton's Laws of Mo"
click at [340, 343] on mark "Newton's Laws of Mo" at bounding box center [349, 353] width 93 height 20
checkbox input "true"
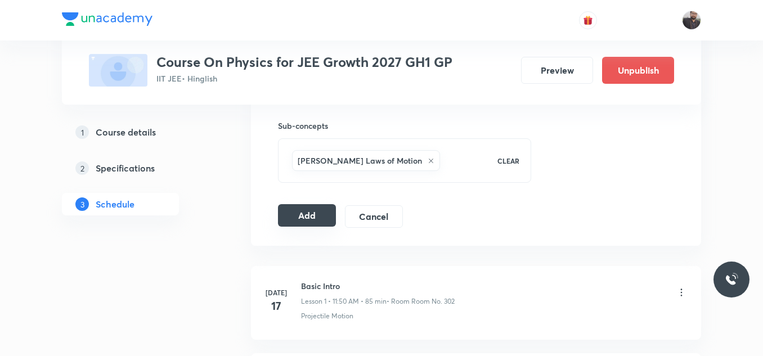
click at [303, 210] on button "Add" at bounding box center [307, 215] width 58 height 23
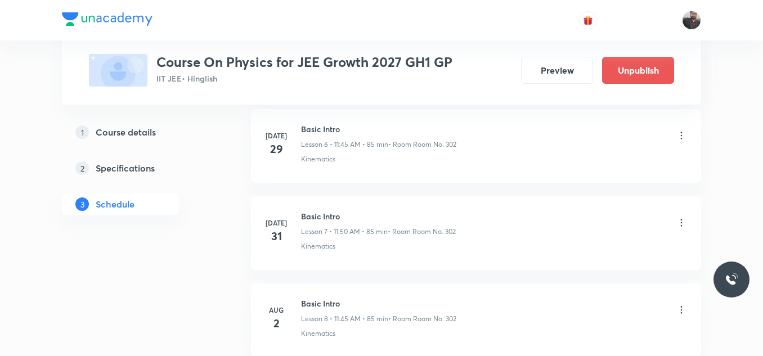
scroll to position [2906, 0]
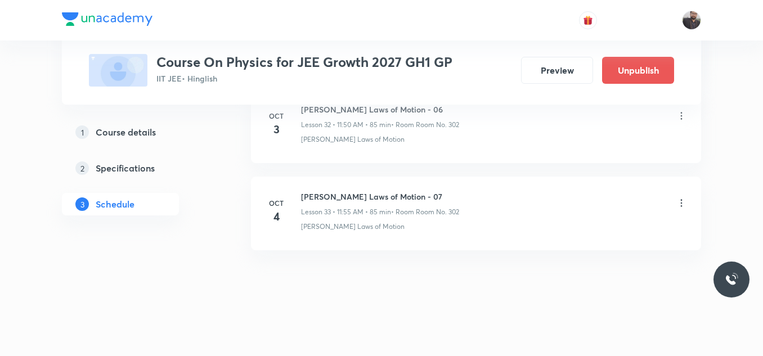
click at [680, 200] on icon at bounding box center [681, 202] width 11 height 11
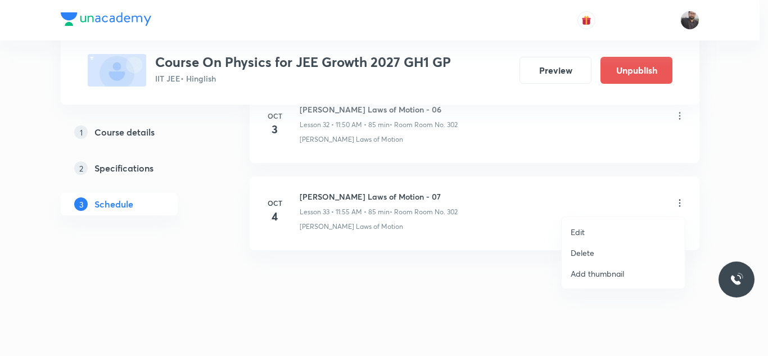
click at [588, 230] on li "Edit" at bounding box center [623, 232] width 123 height 21
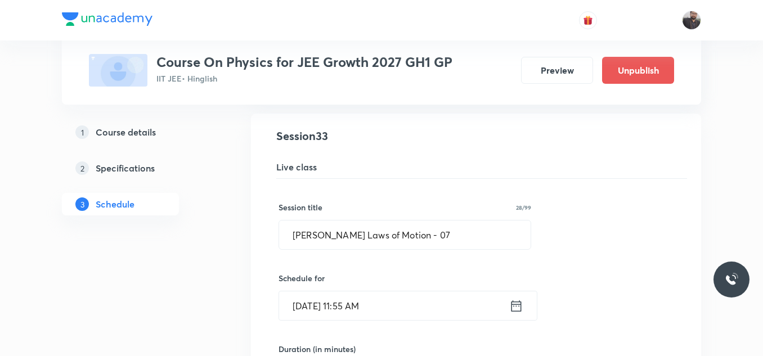
click at [410, 309] on input "Oct 4, 2025, 11:55 AM" at bounding box center [394, 305] width 230 height 29
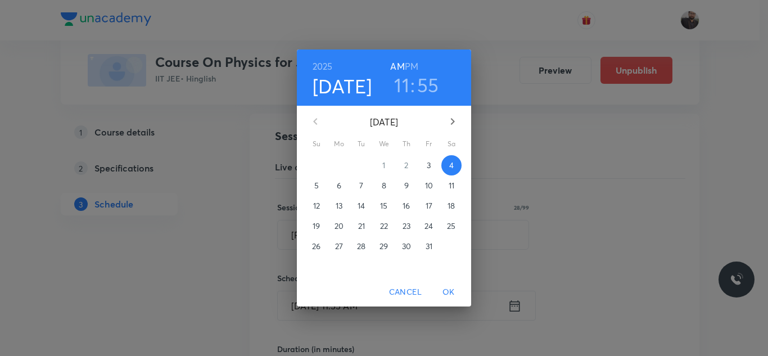
click at [432, 82] on h3 "55" at bounding box center [428, 85] width 22 height 24
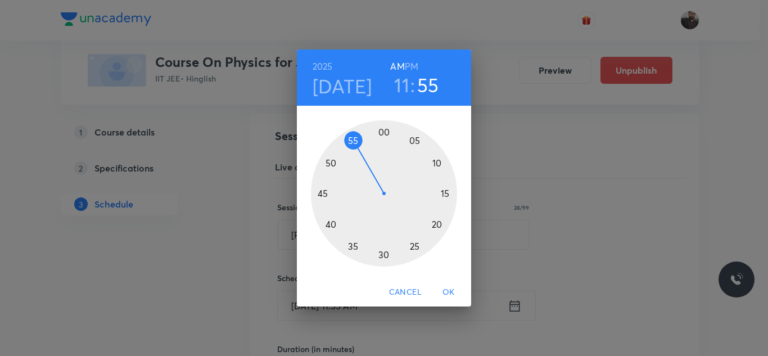
click at [328, 163] on div at bounding box center [384, 193] width 146 height 146
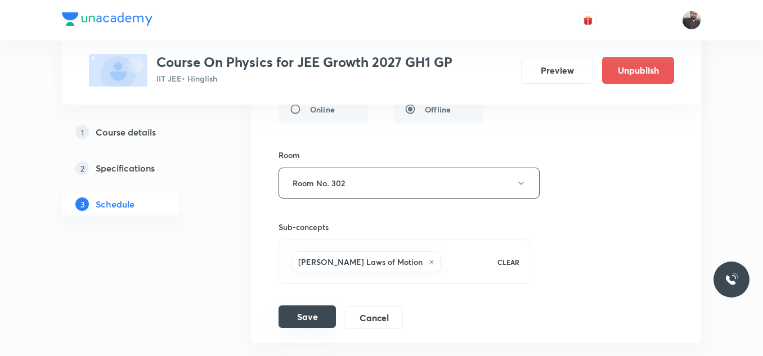
scroll to position [3247, 0]
click at [310, 314] on button "Save" at bounding box center [306, 316] width 57 height 23
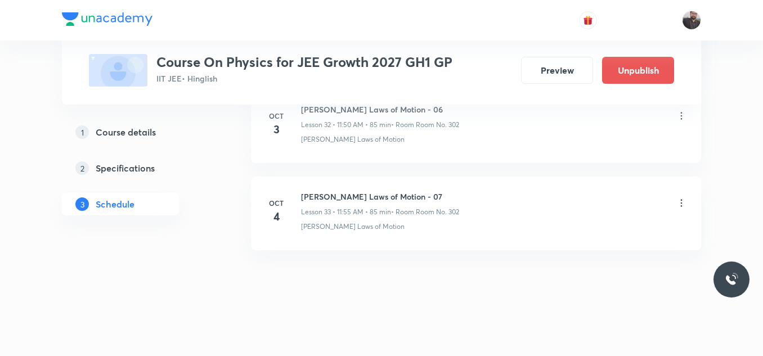
scroll to position [2906, 0]
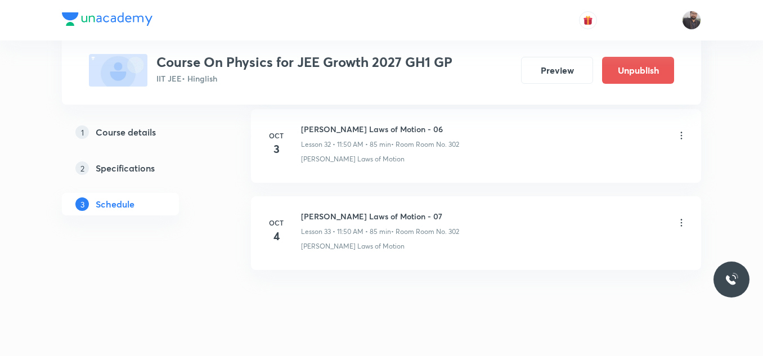
scroll to position [3423, 0]
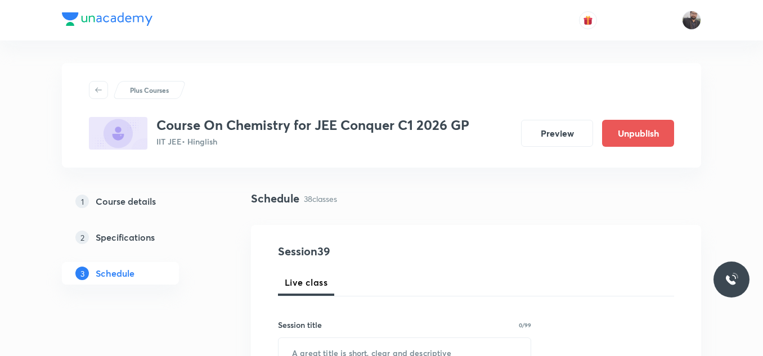
scroll to position [3859, 0]
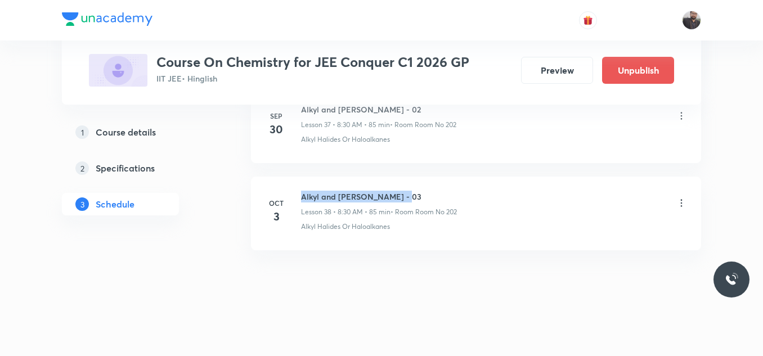
drag, startPoint x: 300, startPoint y: 190, endPoint x: 449, endPoint y: 185, distance: 149.2
click at [449, 185] on li "[DATE] Alkyl and [PERSON_NAME] - 03 Lesson 38 • 8:30 AM • 85 min • Room Room No…" at bounding box center [476, 214] width 450 height 74
copy h6 "Alkyl and [PERSON_NAME] - 03"
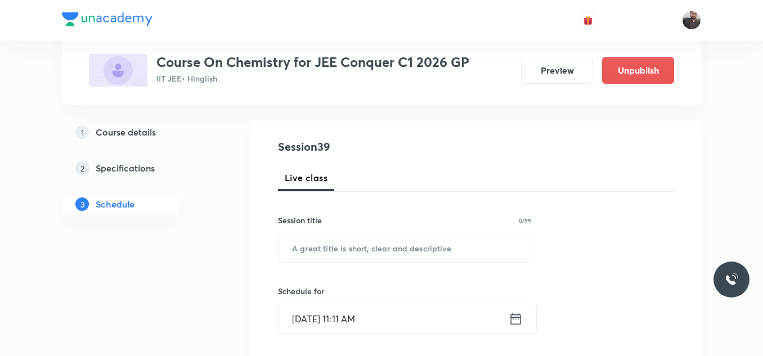
scroll to position [120, 0]
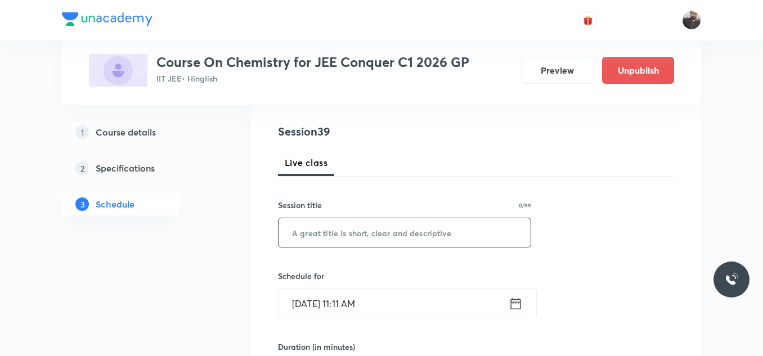
click at [452, 228] on input "text" at bounding box center [404, 232] width 252 height 29
paste input "Alkyl and [PERSON_NAME] - 03"
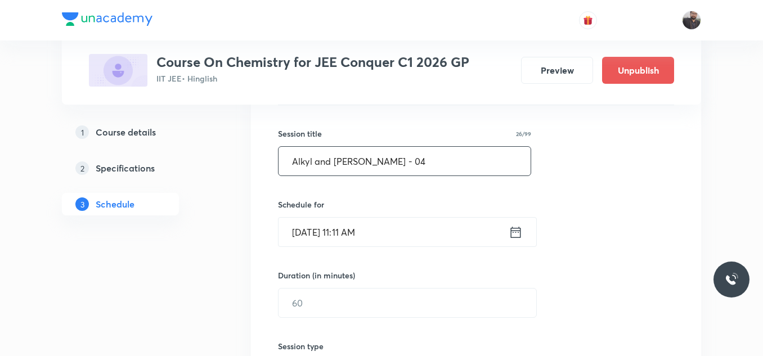
type input "Alkyl and [PERSON_NAME] - 04"
click at [452, 228] on input "[DATE] 11:11 AM" at bounding box center [393, 232] width 230 height 29
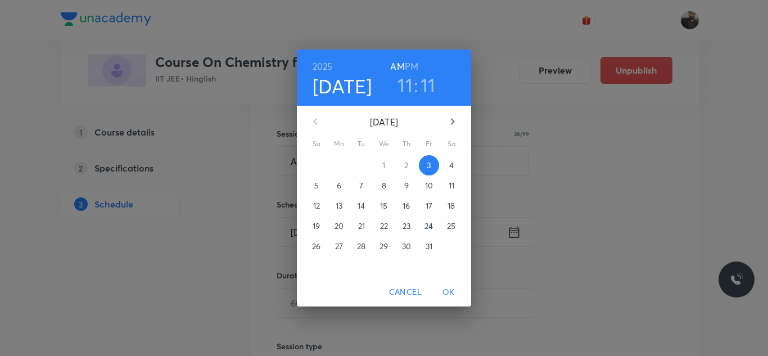
click at [452, 167] on p "4" at bounding box center [452, 165] width 5 height 11
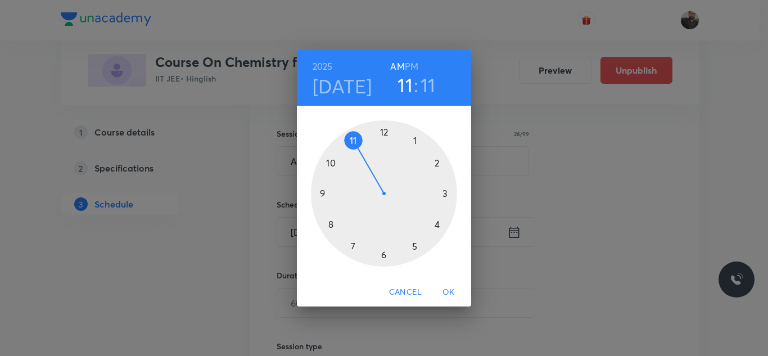
click at [353, 138] on div at bounding box center [384, 193] width 146 height 146
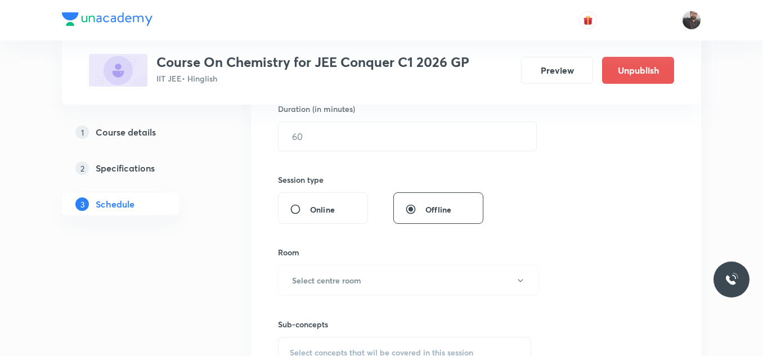
scroll to position [358, 0]
click at [353, 138] on input "text" at bounding box center [407, 136] width 258 height 29
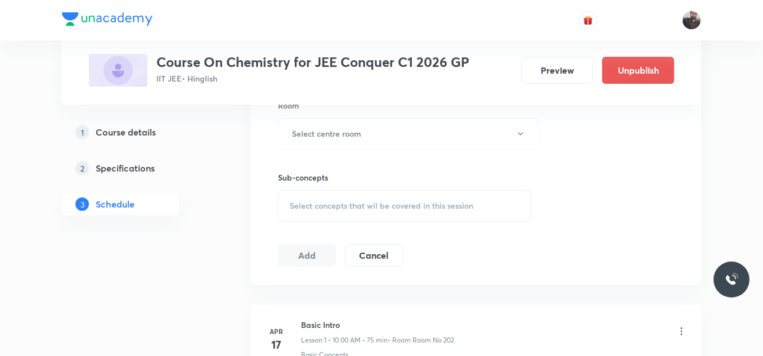
scroll to position [505, 0]
type input "85"
click at [353, 138] on h6 "Select centre room" at bounding box center [326, 133] width 69 height 12
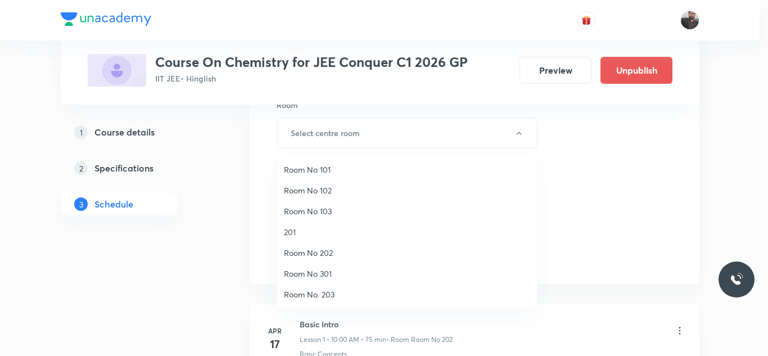
click at [320, 246] on li "Room No 202" at bounding box center [407, 252] width 260 height 21
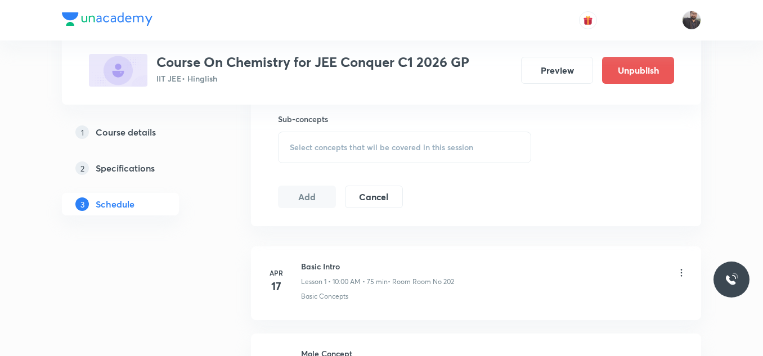
scroll to position [564, 0]
click at [332, 152] on div "Select concepts that wil be covered in this session" at bounding box center [404, 147] width 253 height 32
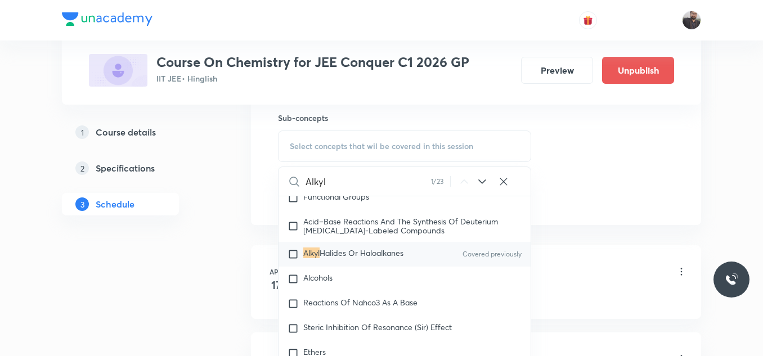
scroll to position [19760, 0]
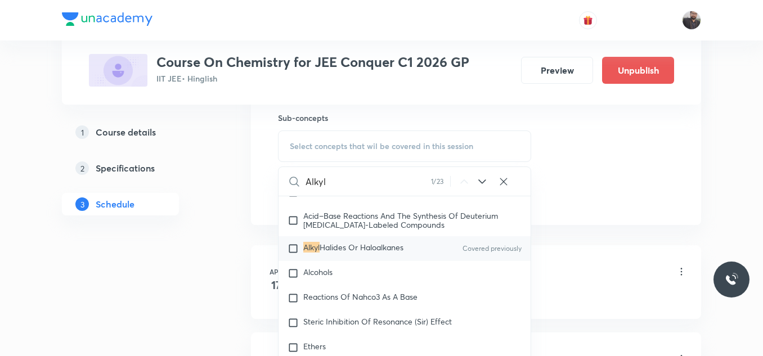
type input "Alkyl"
click at [385, 253] on span "Halides Or Haloalkanes" at bounding box center [362, 247] width 84 height 11
checkbox input "true"
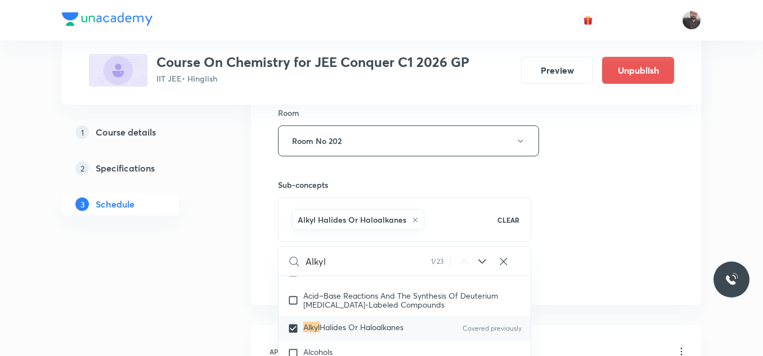
scroll to position [499, 0]
click at [583, 198] on div "Session 39 Live class Session title 26/99 Alkyl and Aryl Halide - 04 ​ Schedule…" at bounding box center [476, 14] width 396 height 541
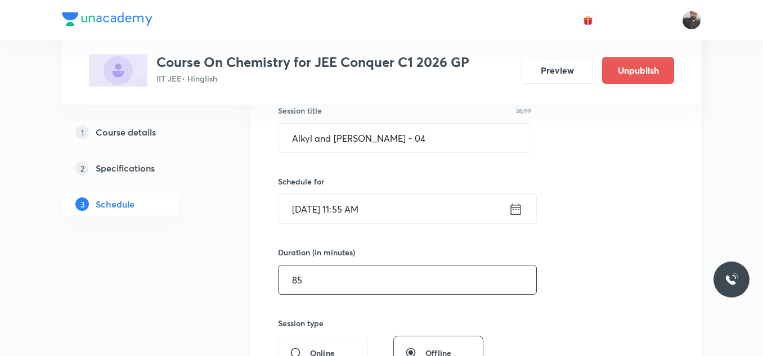
scroll to position [215, 0]
click at [404, 218] on input "[DATE] 11:55 AM" at bounding box center [393, 208] width 230 height 29
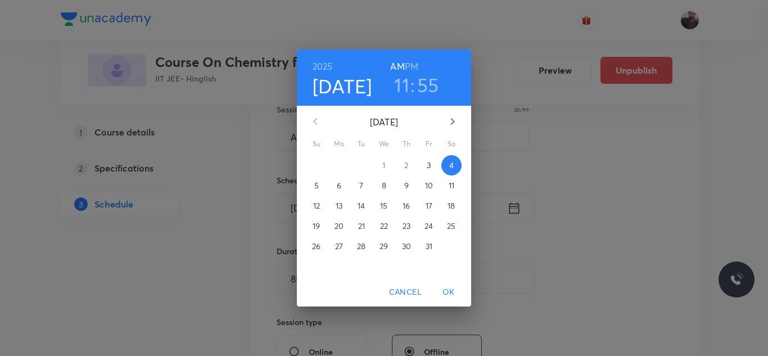
click at [433, 77] on h3 "55" at bounding box center [428, 85] width 22 height 24
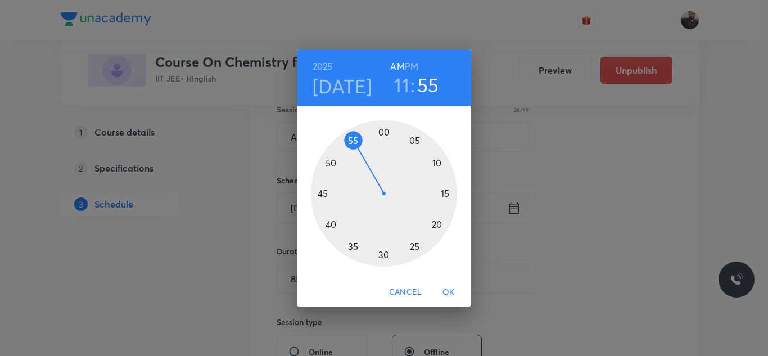
click at [335, 164] on div at bounding box center [384, 193] width 146 height 146
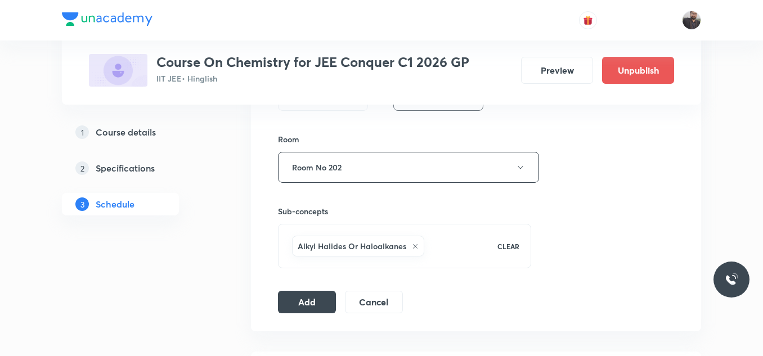
scroll to position [564, 0]
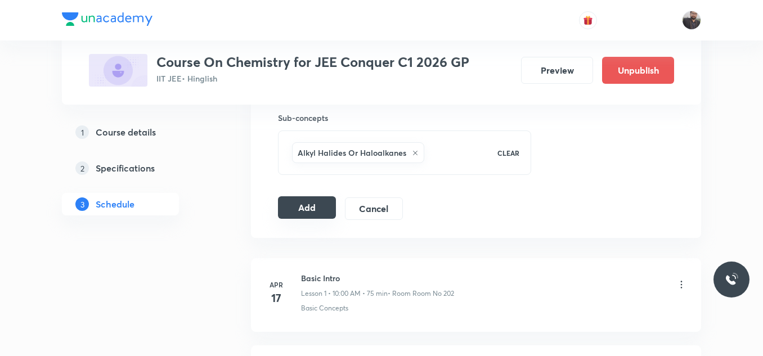
click at [307, 201] on button "Add" at bounding box center [307, 207] width 58 height 23
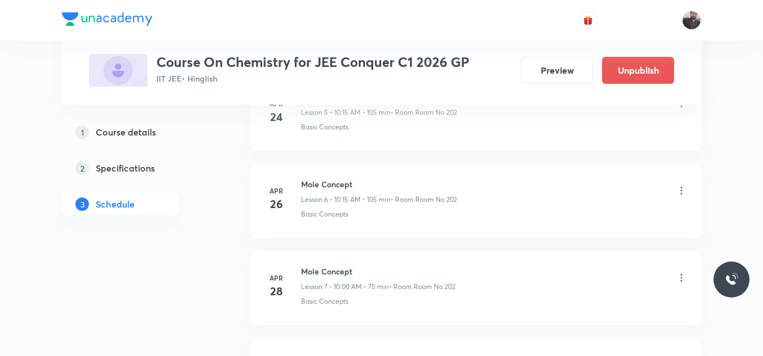
scroll to position [3342, 0]
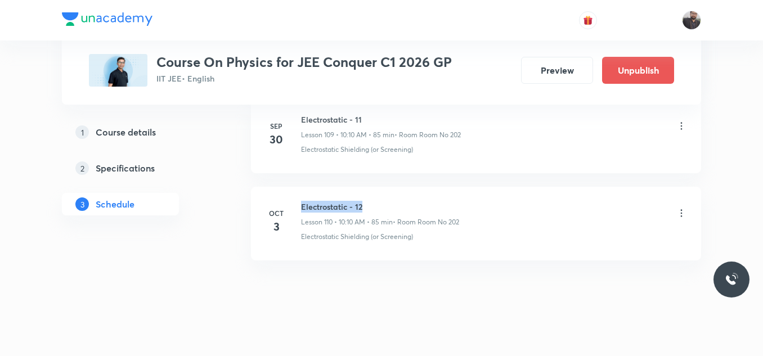
drag, startPoint x: 302, startPoint y: 191, endPoint x: 444, endPoint y: 191, distance: 141.8
click at [444, 201] on h6 "Electrostatic - 12" at bounding box center [380, 207] width 158 height 12
copy h6 "Electrostatic - 12"
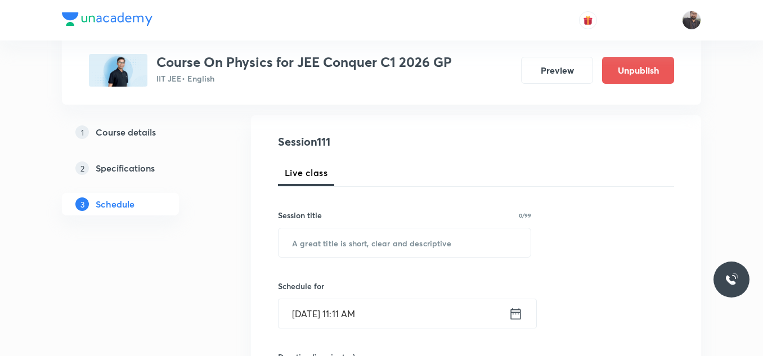
scroll to position [113, 0]
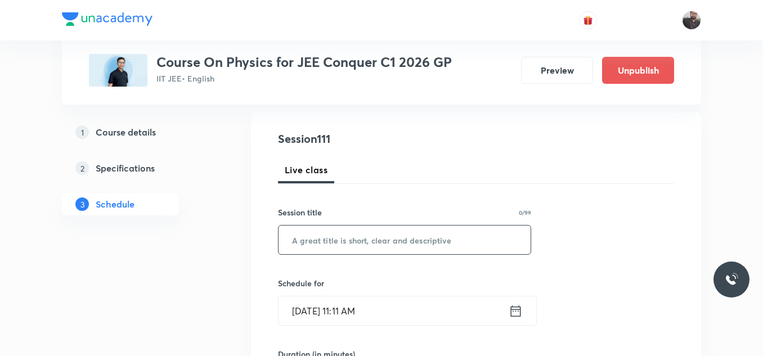
click at [457, 245] on input "text" at bounding box center [404, 240] width 252 height 29
paste input "Electrostatic - 12"
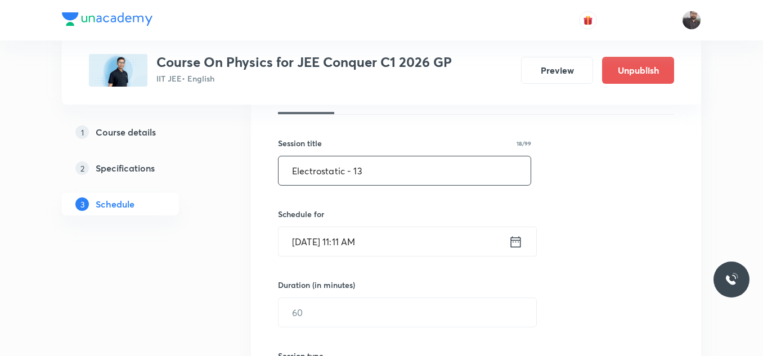
scroll to position [189, 0]
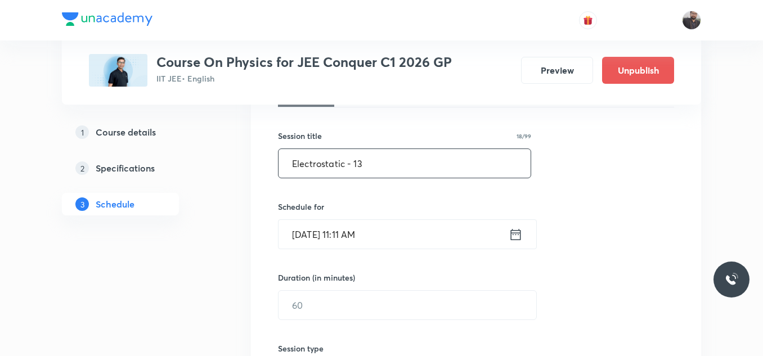
type input "Electrostatic - 13"
click at [457, 245] on input "[DATE] 11:11 AM" at bounding box center [393, 234] width 230 height 29
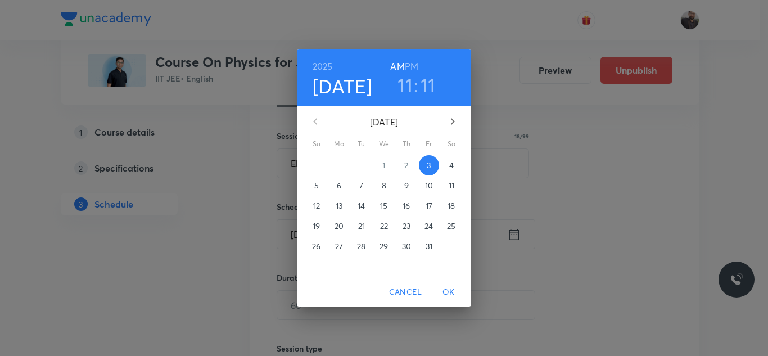
click at [452, 168] on p "4" at bounding box center [452, 165] width 5 height 11
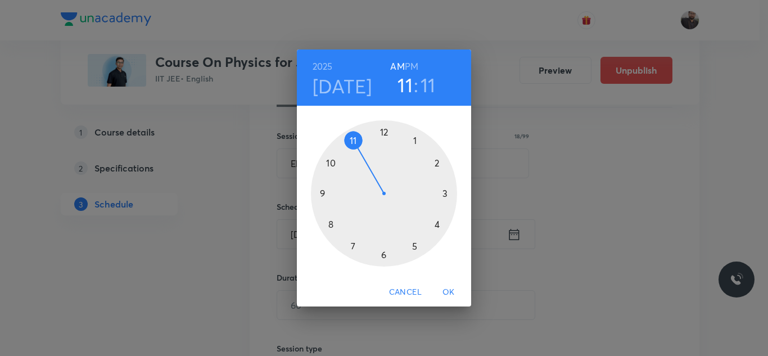
click at [333, 163] on div at bounding box center [384, 193] width 146 height 146
click at [437, 163] on div at bounding box center [384, 193] width 146 height 146
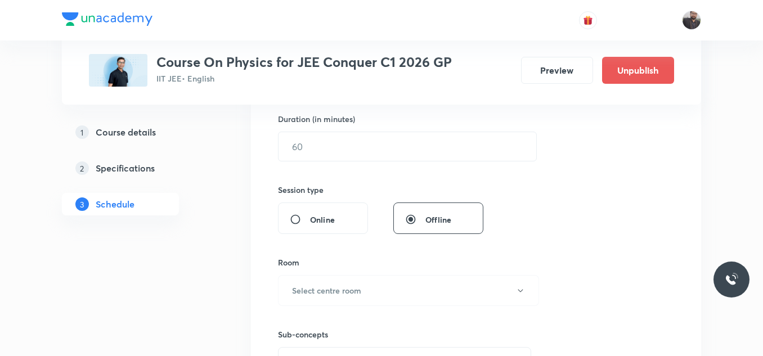
scroll to position [348, 0]
click at [430, 155] on input "text" at bounding box center [407, 146] width 258 height 29
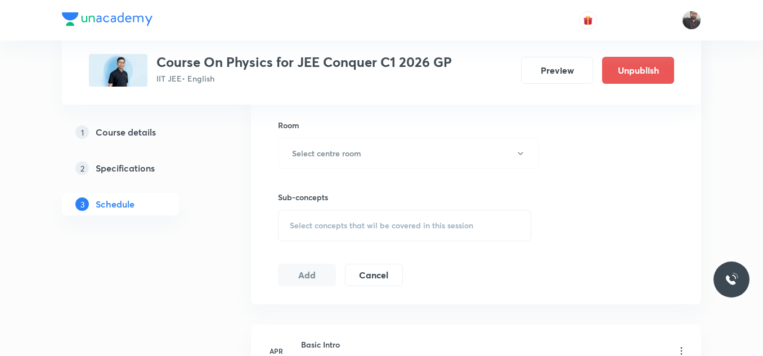
scroll to position [486, 0]
type input "85"
click at [429, 155] on button "Select centre room" at bounding box center [408, 152] width 261 height 31
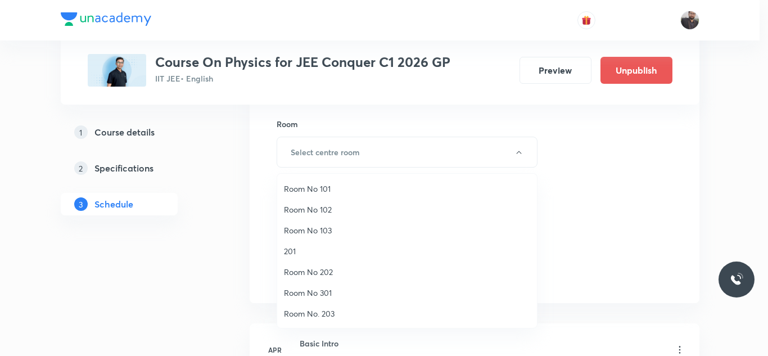
click at [321, 269] on span "Room No 202" at bounding box center [407, 272] width 246 height 12
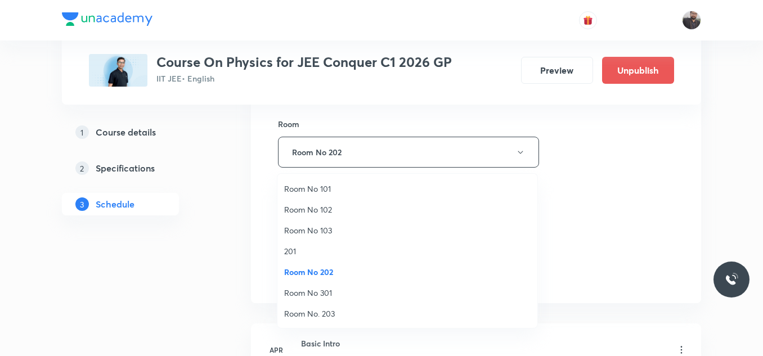
scroll to position [0, 0]
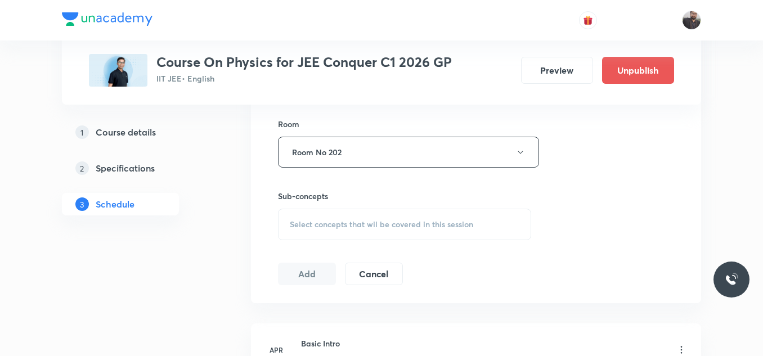
click at [330, 228] on span "Select concepts that wil be covered in this session" at bounding box center [381, 224] width 183 height 9
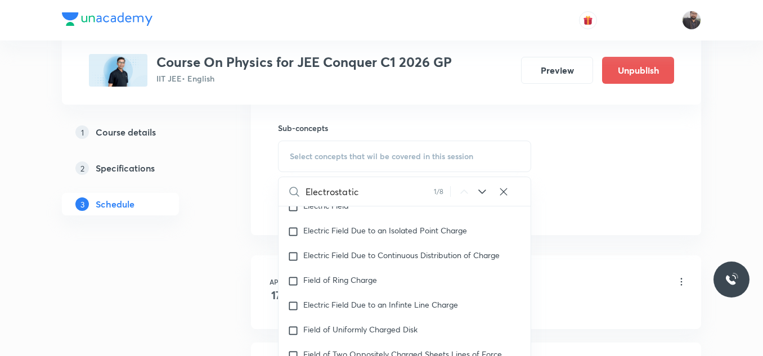
scroll to position [9823, 0]
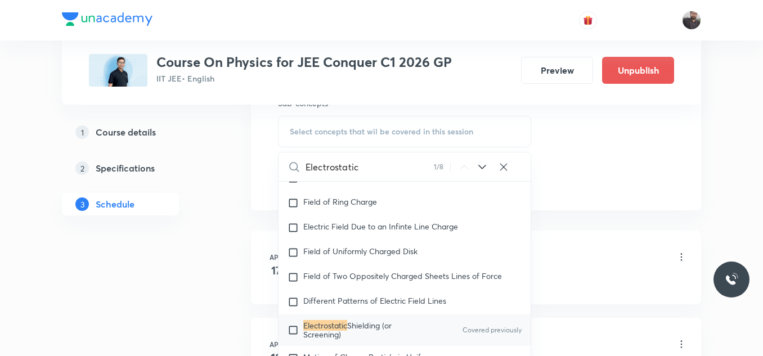
type input "Electrostatic"
click at [349, 331] on p "Electrostatic Shielding (or Screening)" at bounding box center [360, 330] width 114 height 18
checkbox input "true"
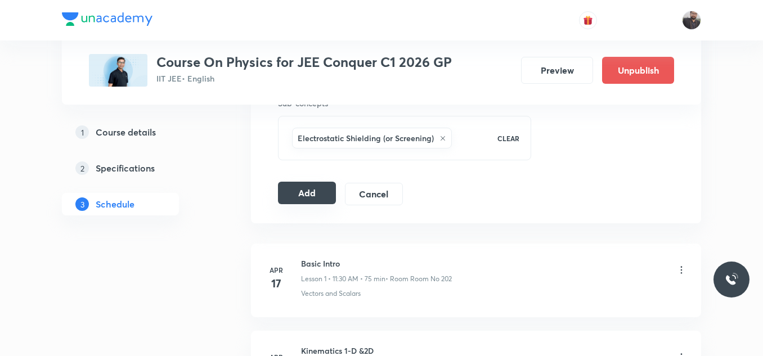
click at [317, 199] on button "Add" at bounding box center [307, 193] width 58 height 23
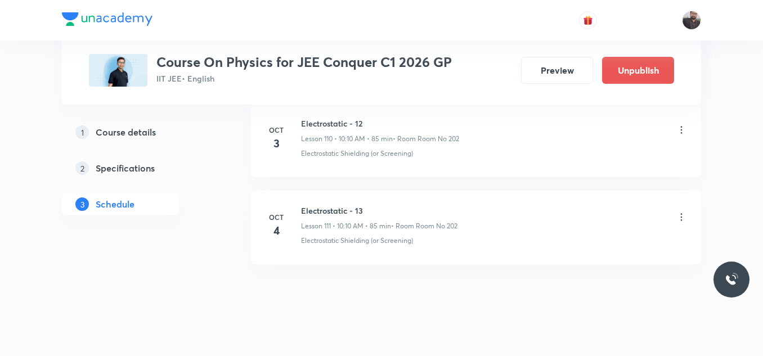
scroll to position [9731, 0]
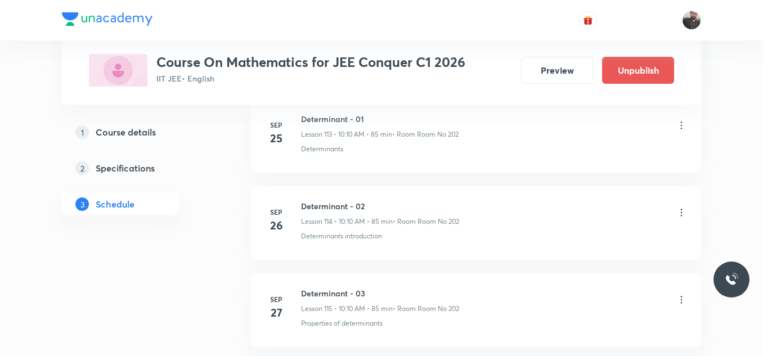
scroll to position [10988, 0]
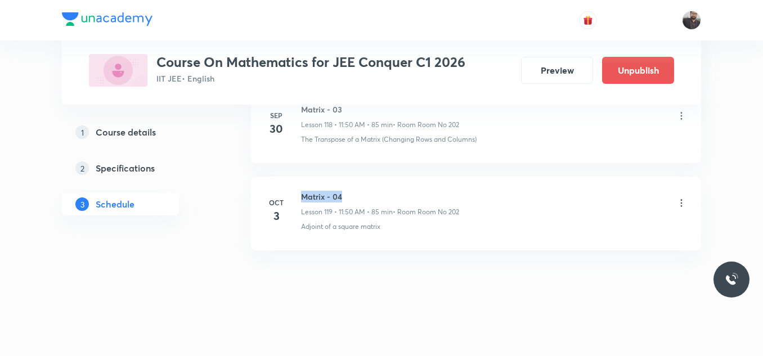
drag, startPoint x: 299, startPoint y: 190, endPoint x: 412, endPoint y: 182, distance: 112.8
click at [412, 182] on li "Oct 3 Matrix - 04 Lesson 119 • 11:50 AM • 85 min • Room Room No 202 Adjoint of …" at bounding box center [476, 214] width 450 height 74
copy h6 "Matrix - 04"
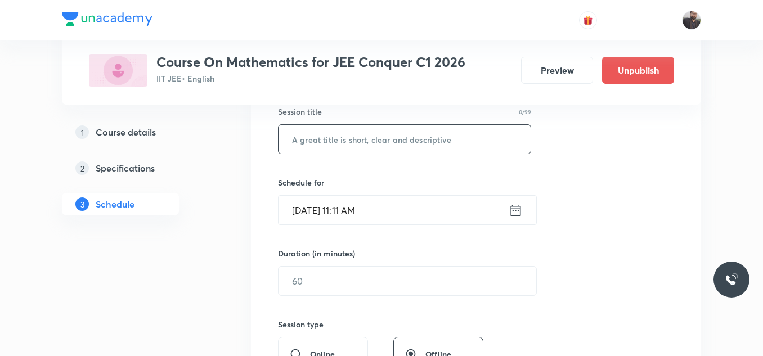
scroll to position [214, 0]
click at [390, 134] on input "text" at bounding box center [404, 138] width 252 height 29
paste input "Matrix - 04"
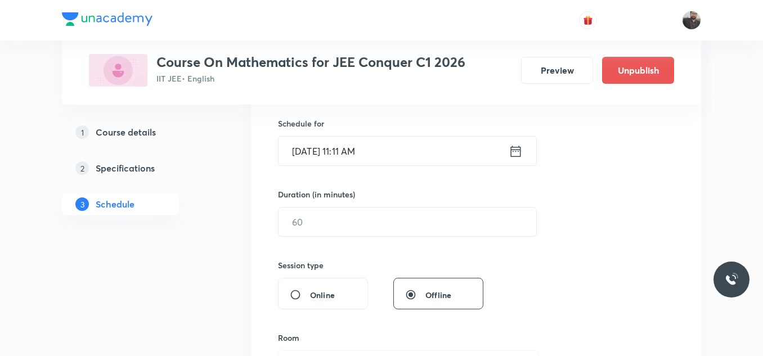
scroll to position [280, 0]
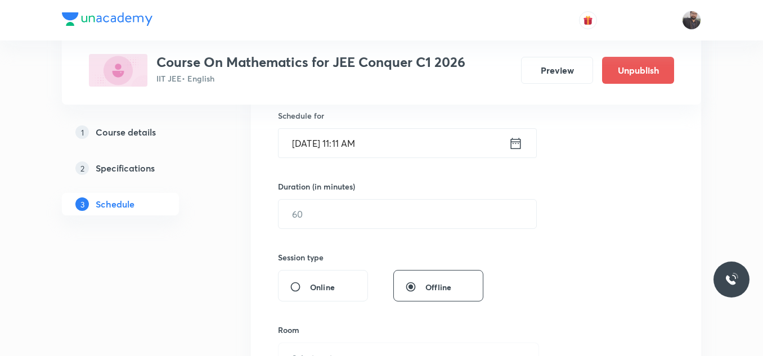
type input "Matrix - 05"
click at [390, 134] on input "Oct 3, 2025, 11:11 AM" at bounding box center [393, 143] width 230 height 29
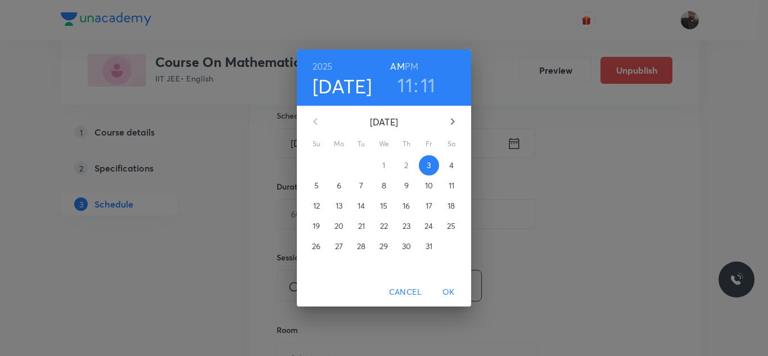
click at [450, 165] on p "4" at bounding box center [452, 165] width 5 height 11
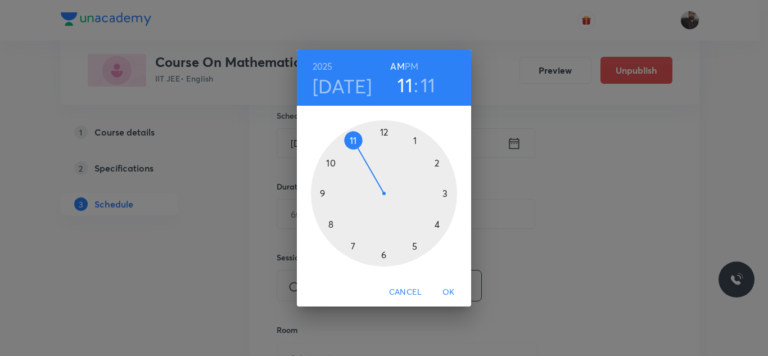
click at [327, 226] on div at bounding box center [384, 193] width 146 height 146
click at [387, 262] on div at bounding box center [384, 193] width 146 height 146
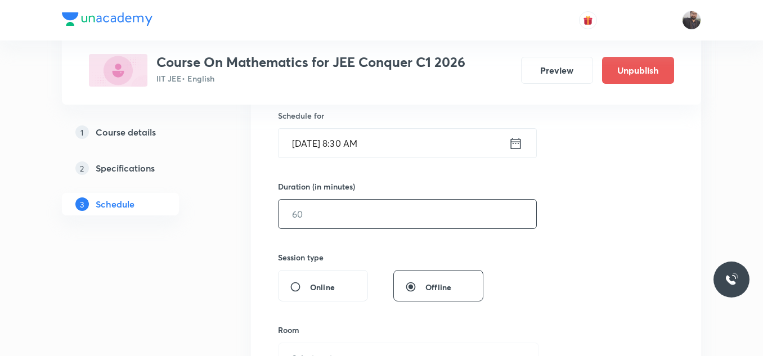
click at [343, 203] on input "text" at bounding box center [407, 214] width 258 height 29
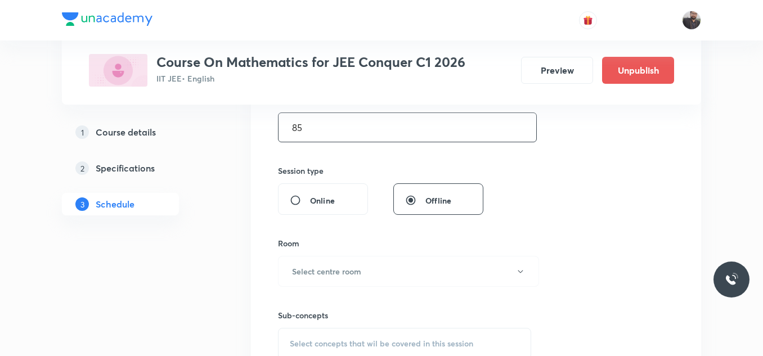
scroll to position [367, 0]
type input "85"
click at [335, 272] on h6 "Select centre room" at bounding box center [326, 271] width 69 height 12
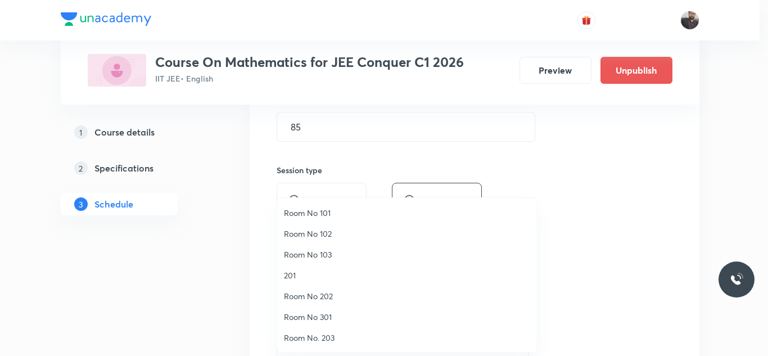
click at [326, 299] on span "Room No 202" at bounding box center [407, 296] width 246 height 12
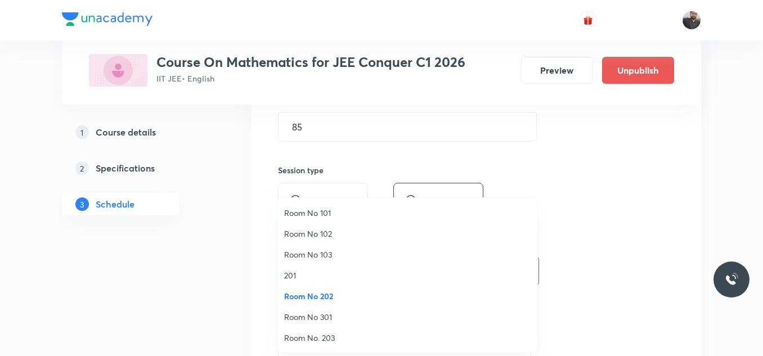
scroll to position [0, 0]
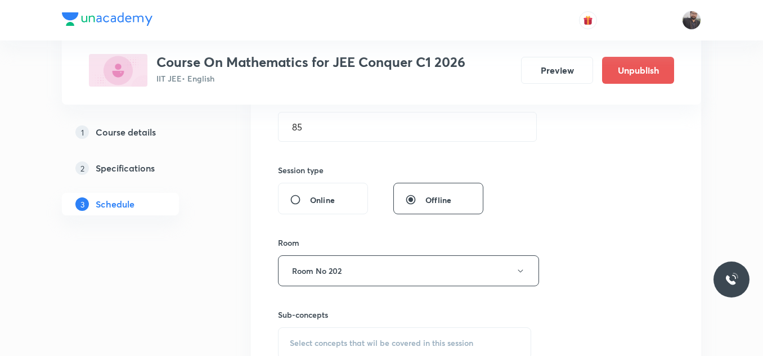
click at [336, 339] on span "Select concepts that wil be covered in this session" at bounding box center [381, 343] width 183 height 9
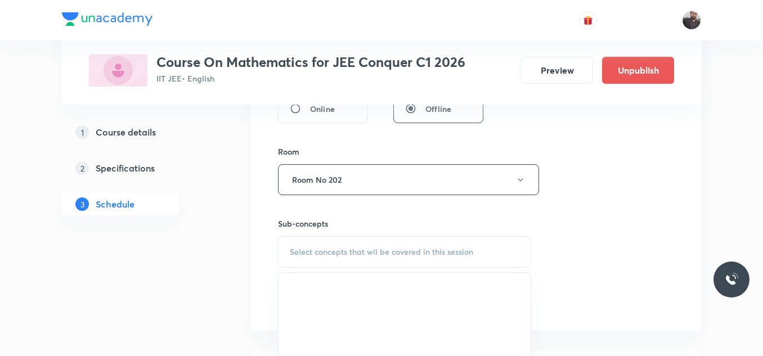
scroll to position [464, 0]
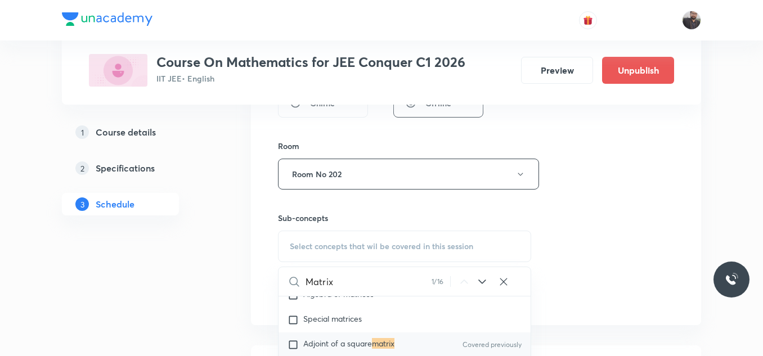
type input "Matrix"
click at [336, 339] on span "Adjoint of a square" at bounding box center [337, 343] width 69 height 11
checkbox input "true"
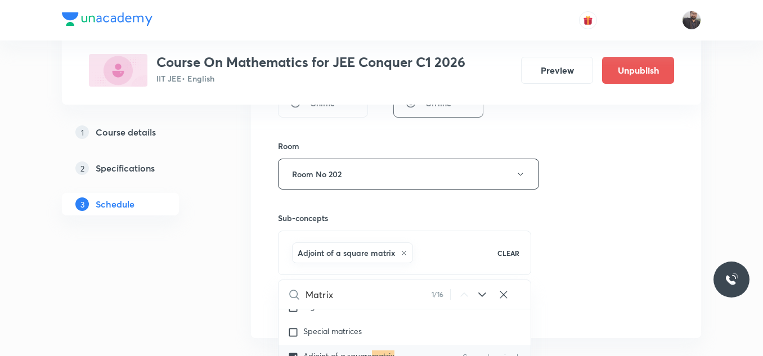
click at [573, 241] on div "Session 120 Live class Session title 11/99 Matrix - 05 ​ Schedule for Oct 4, 20…" at bounding box center [476, 49] width 396 height 541
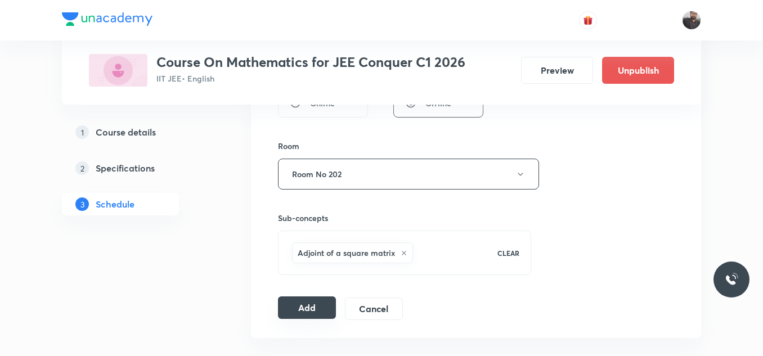
click at [323, 304] on button "Add" at bounding box center [307, 307] width 58 height 23
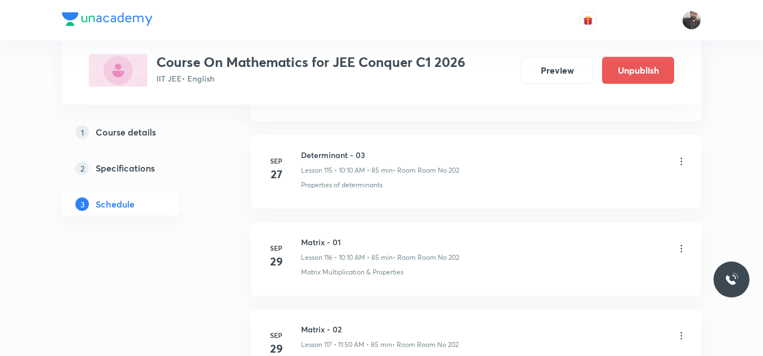
scroll to position [10558, 0]
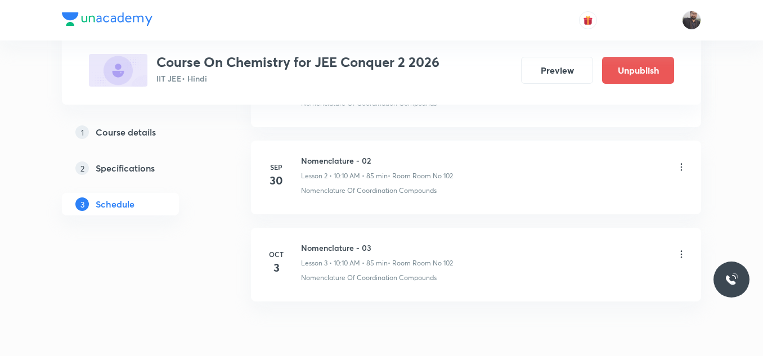
scroll to position [807, 0]
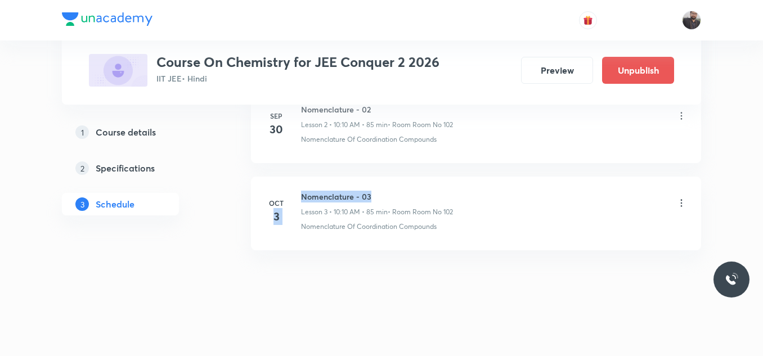
drag, startPoint x: 300, startPoint y: 197, endPoint x: 420, endPoint y: 186, distance: 120.4
click at [420, 186] on li "[DATE] Nomenclature - 03 Lesson 3 • 10:10 AM • 85 min • Room Room No 102 Nomenc…" at bounding box center [476, 214] width 450 height 74
drag, startPoint x: 301, startPoint y: 190, endPoint x: 418, endPoint y: 195, distance: 117.1
click at [418, 195] on li "[DATE] Nomenclature - 03 Lesson 3 • 10:10 AM • 85 min • Room Room No 102 Nomenc…" at bounding box center [476, 214] width 450 height 74
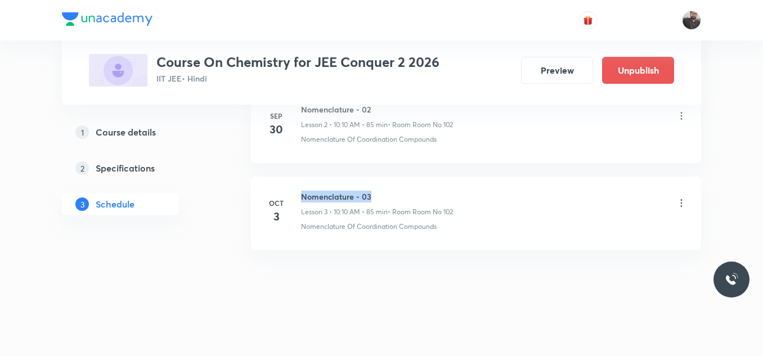
copy h6 "Nomenclature - 03"
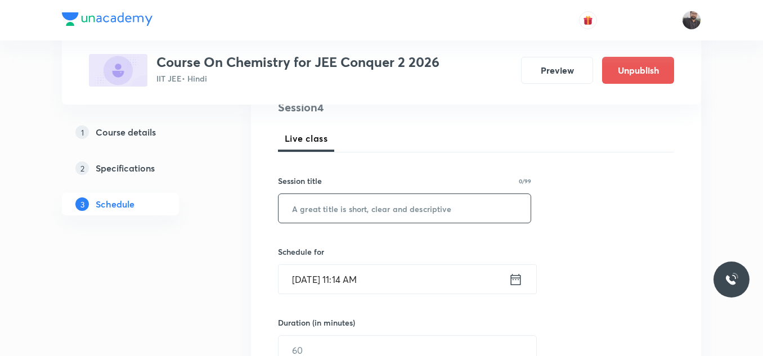
scroll to position [145, 0]
click at [419, 199] on input "text" at bounding box center [404, 208] width 252 height 29
paste input "Nomenclature - 03"
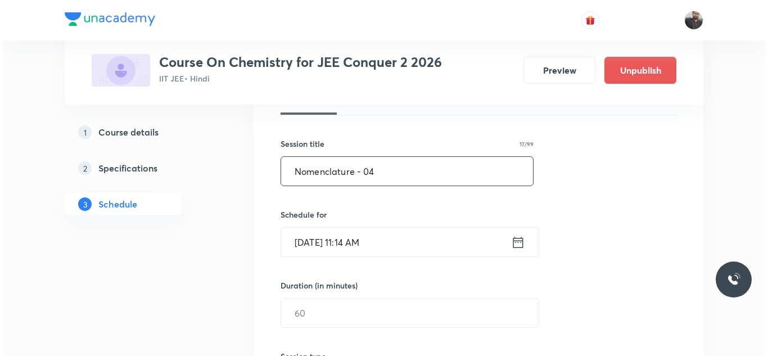
scroll to position [182, 0]
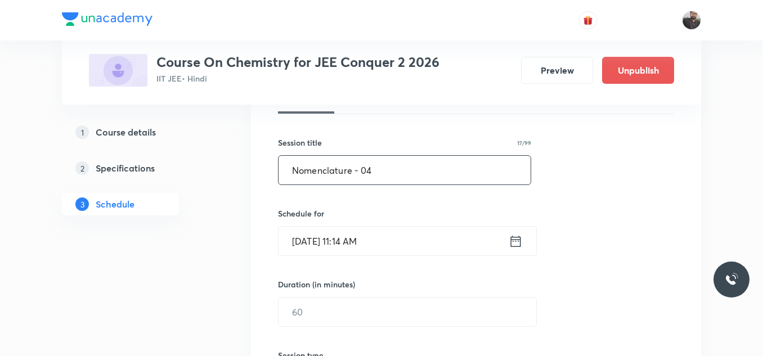
type input "Nomenclature - 04"
click at [413, 236] on input "[DATE] 11:14 AM" at bounding box center [393, 241] width 230 height 29
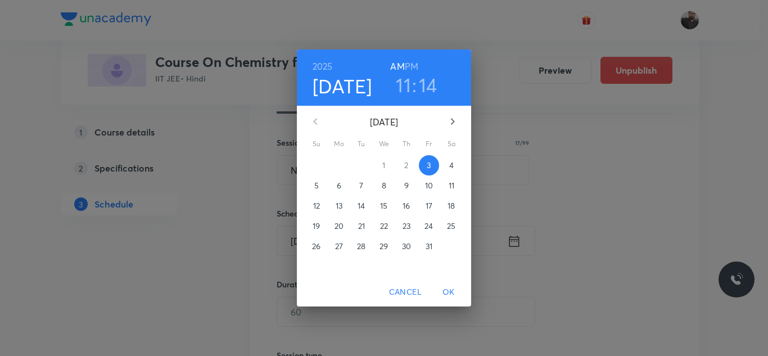
click at [454, 167] on p "4" at bounding box center [452, 165] width 5 height 11
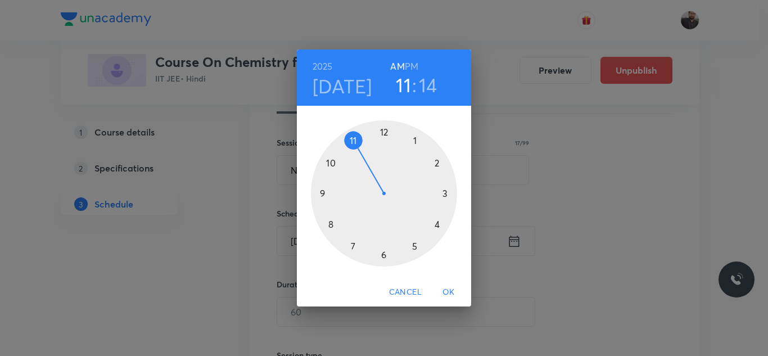
click at [327, 224] on div at bounding box center [384, 193] width 146 height 146
click at [383, 254] on div at bounding box center [384, 193] width 146 height 146
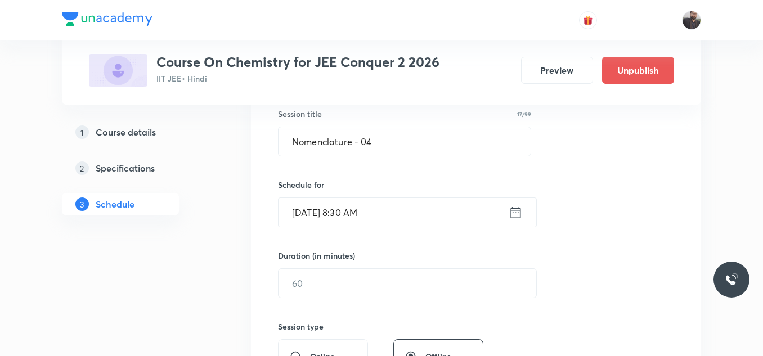
scroll to position [226, 0]
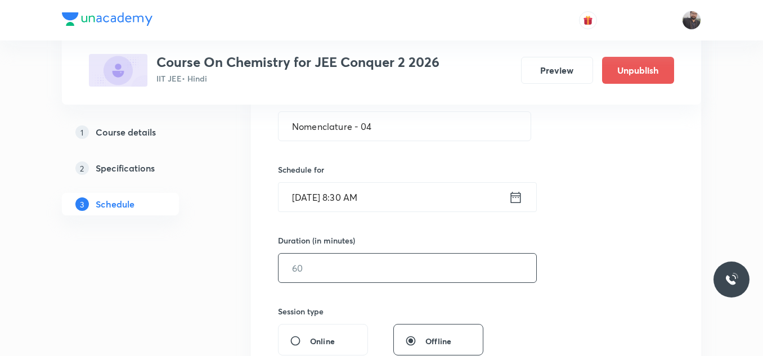
click at [387, 272] on input "text" at bounding box center [407, 268] width 258 height 29
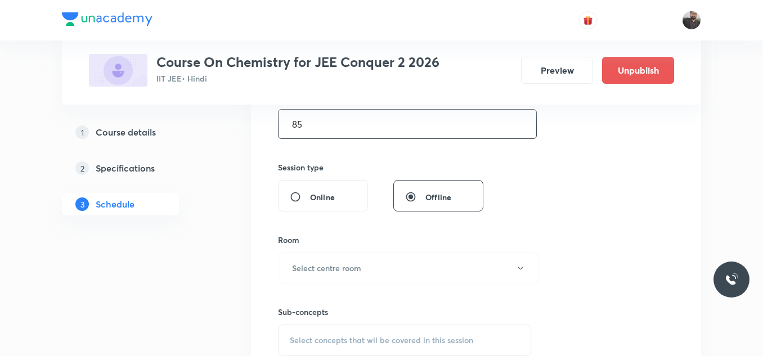
scroll to position [371, 0]
type input "85"
click at [357, 280] on button "Select centre room" at bounding box center [408, 267] width 261 height 31
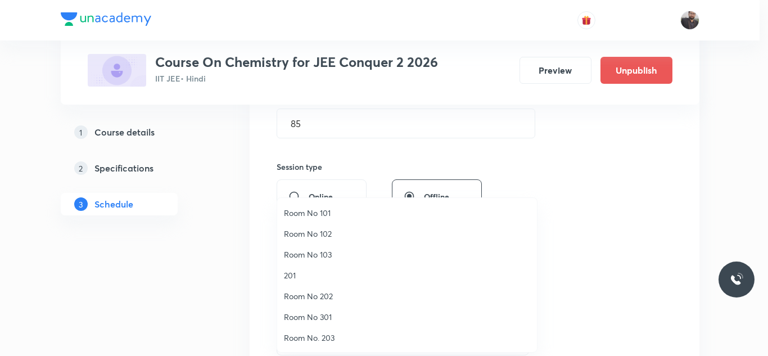
click at [324, 224] on li "Room No 102" at bounding box center [407, 233] width 260 height 21
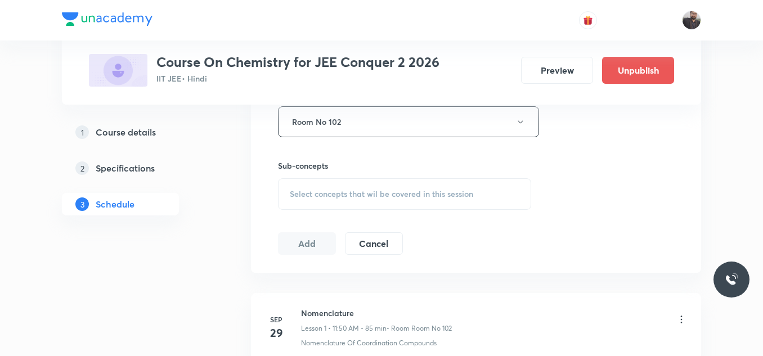
scroll to position [518, 0]
click at [318, 195] on span "Select concepts that wil be covered in this session" at bounding box center [381, 192] width 183 height 9
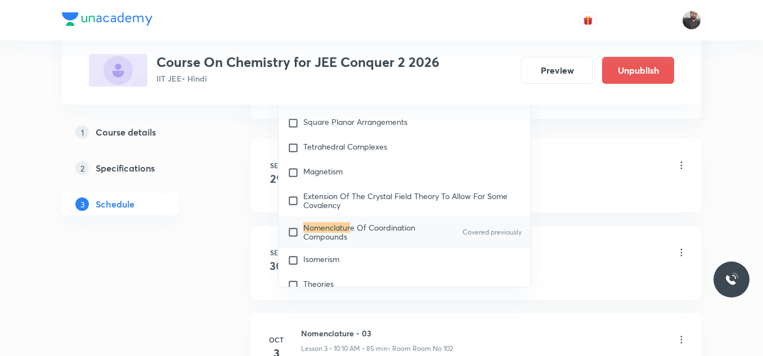
scroll to position [14844, 0]
type input "Nomenclatur"
click at [330, 239] on span "e Of Coordination Compounds" at bounding box center [359, 232] width 112 height 20
checkbox input "true"
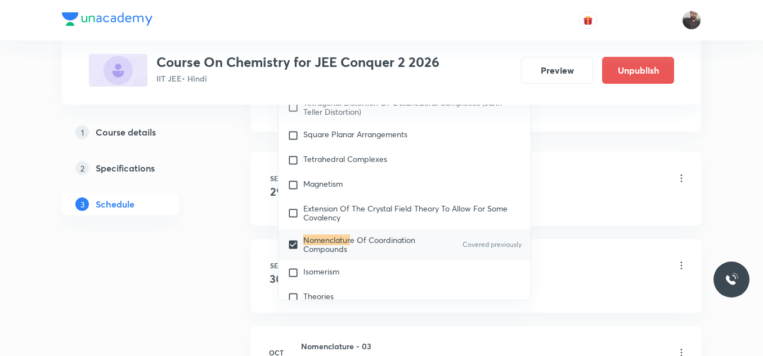
click at [566, 149] on div "Sep 29 Nomenclature Lesson 1 • 11:50 AM • 85 min • Room Room No 102 Nomenclatur…" at bounding box center [476, 280] width 450 height 266
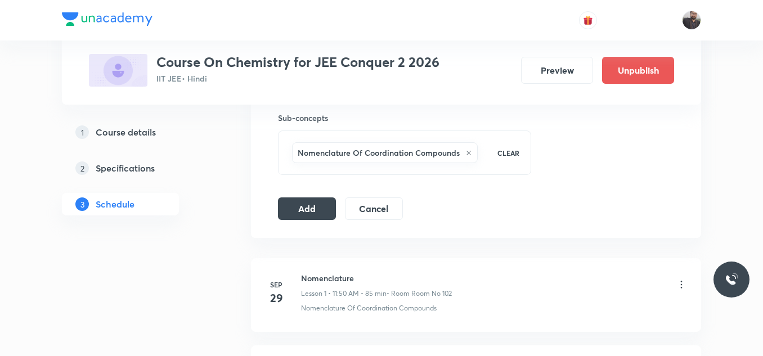
scroll to position [564, 0]
click at [312, 208] on button "Add" at bounding box center [307, 208] width 58 height 23
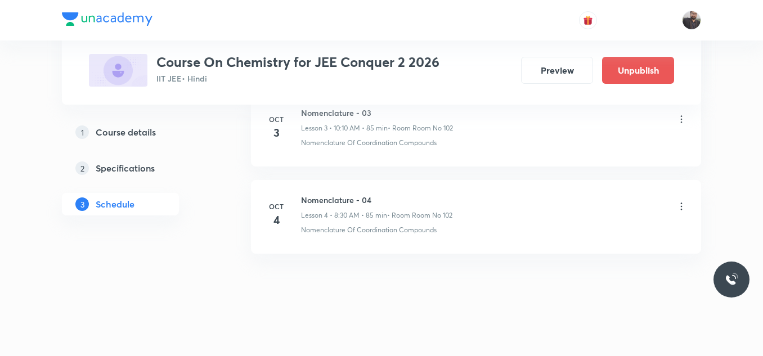
scroll to position [377, 0]
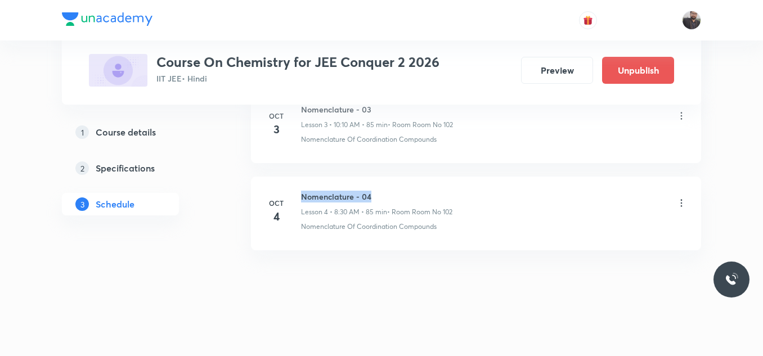
drag, startPoint x: 302, startPoint y: 194, endPoint x: 448, endPoint y: 175, distance: 147.4
click at [448, 175] on ul "Sep 29 Nomenclature Lesson 1 • 11:50 AM • 85 min • Room Room No 102 Nomenclatur…" at bounding box center [476, 82] width 450 height 335
copy h6 "Nomenclature - 04"
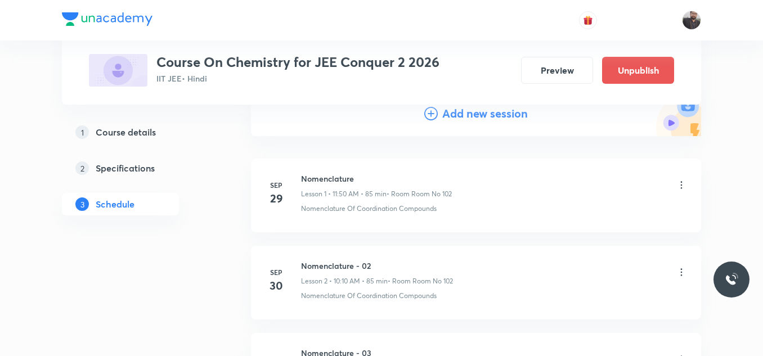
scroll to position [134, 0]
click at [433, 112] on icon at bounding box center [431, 113] width 14 height 14
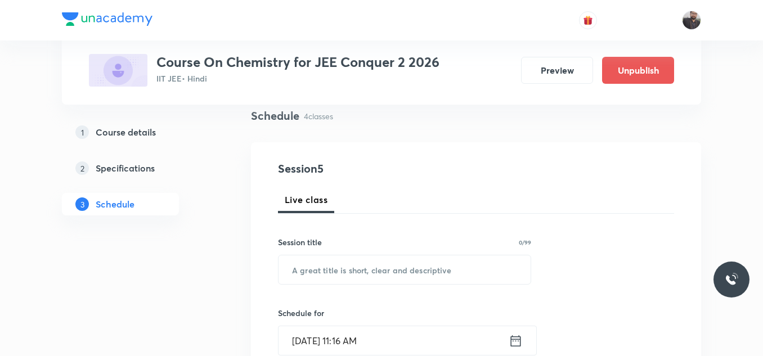
scroll to position [82, 0]
click at [372, 267] on input "text" at bounding box center [404, 270] width 252 height 29
paste input "Nomenclature - 04"
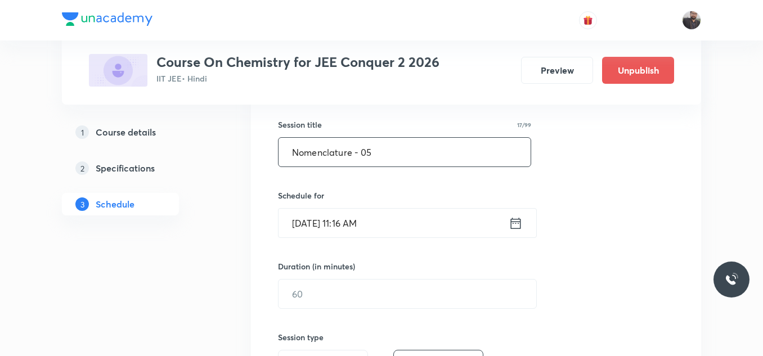
scroll to position [204, 0]
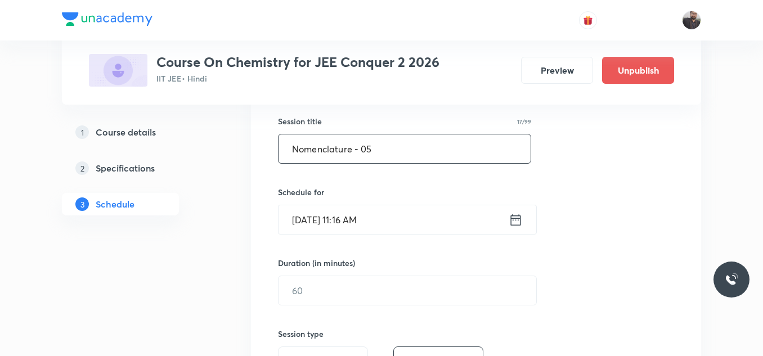
type input "Nomenclature - 05"
click at [392, 215] on input "Oct 3, 2025, 11:16 AM" at bounding box center [393, 219] width 230 height 29
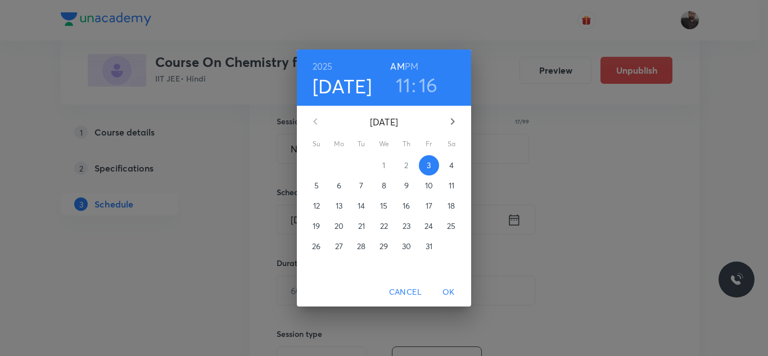
click at [448, 168] on span "4" at bounding box center [452, 165] width 20 height 11
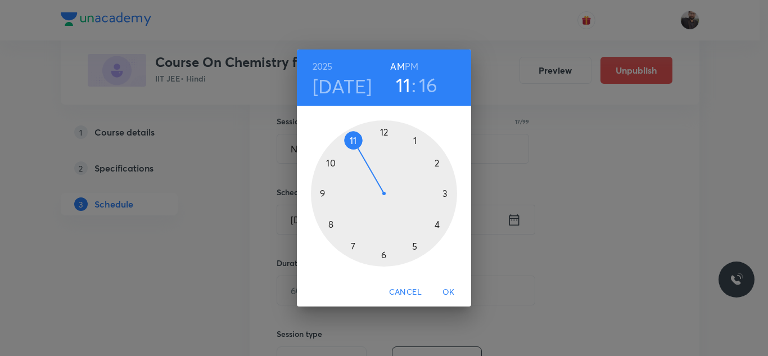
click at [333, 163] on div at bounding box center [384, 193] width 146 height 146
click at [434, 164] on div at bounding box center [384, 193] width 146 height 146
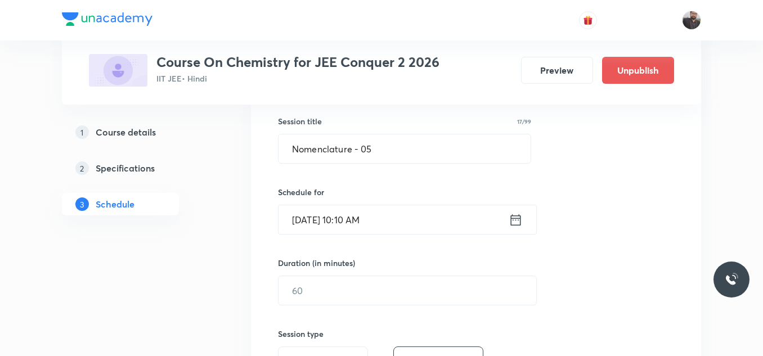
scroll to position [266, 0]
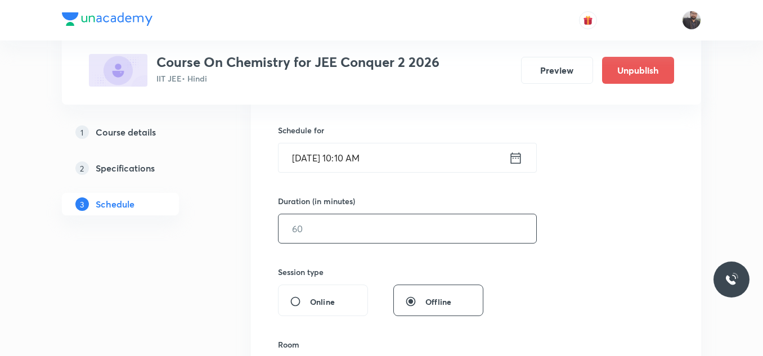
click at [420, 230] on input "text" at bounding box center [407, 228] width 258 height 29
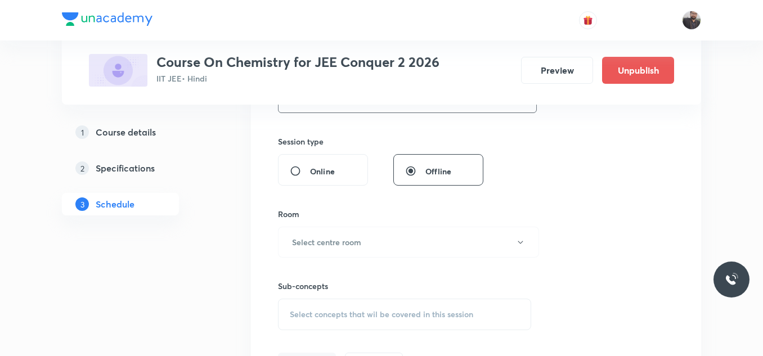
scroll to position [399, 0]
type input "85"
click at [420, 230] on button "Select centre room" at bounding box center [408, 239] width 261 height 31
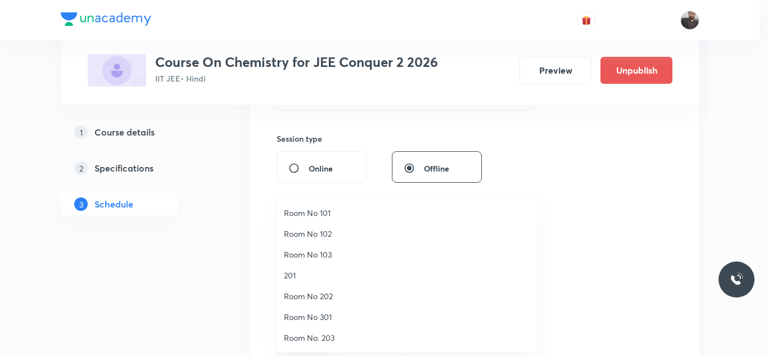
click at [343, 231] on span "Room No 102" at bounding box center [407, 234] width 246 height 12
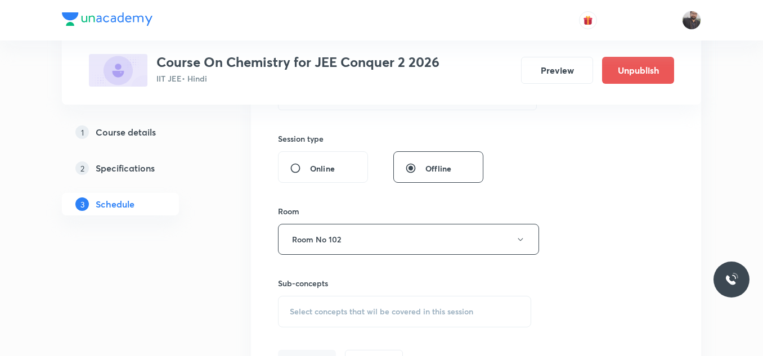
click at [569, 124] on div "Session 5 Live class Session title 17/99 Nomenclature - 05 ​ Schedule for Oct 4…" at bounding box center [476, 108] width 396 height 528
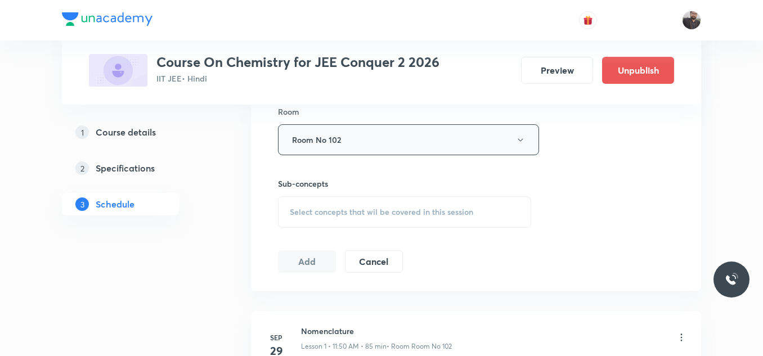
scroll to position [500, 0]
click at [356, 216] on div "Select concepts that wil be covered in this session" at bounding box center [404, 211] width 253 height 32
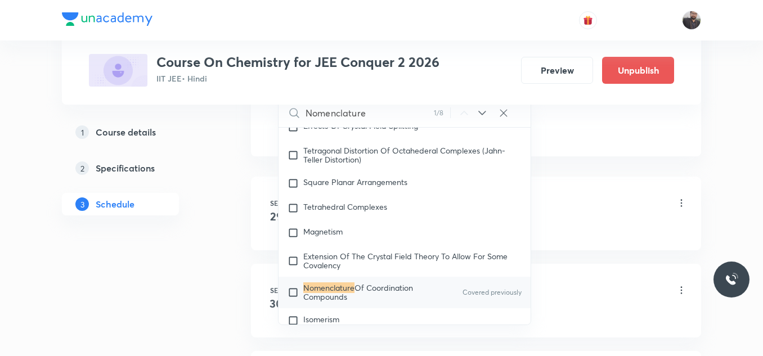
scroll to position [14844, 0]
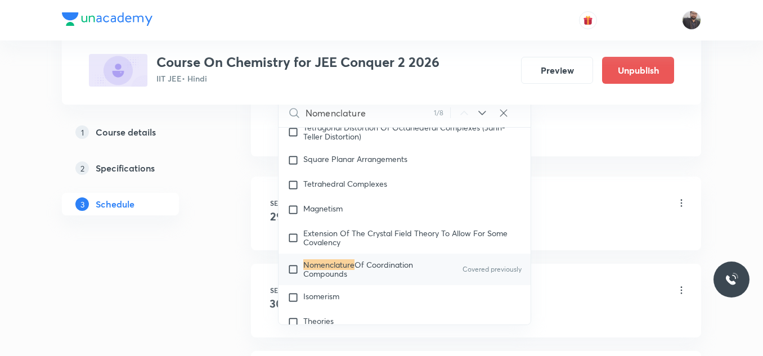
type input "Nomenclature"
click at [376, 275] on span "Of Coordination Compounds" at bounding box center [358, 269] width 110 height 20
checkbox input "true"
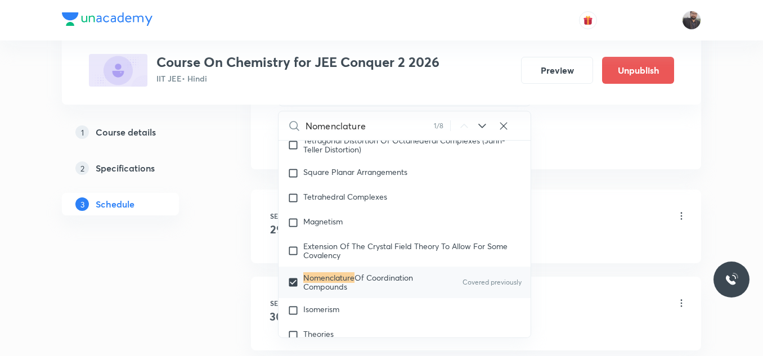
click at [599, 176] on div "Schedule 4 classes Session 5 Live class Session title 17/99 Nomenclature - 05 ​…" at bounding box center [476, 83] width 450 height 1053
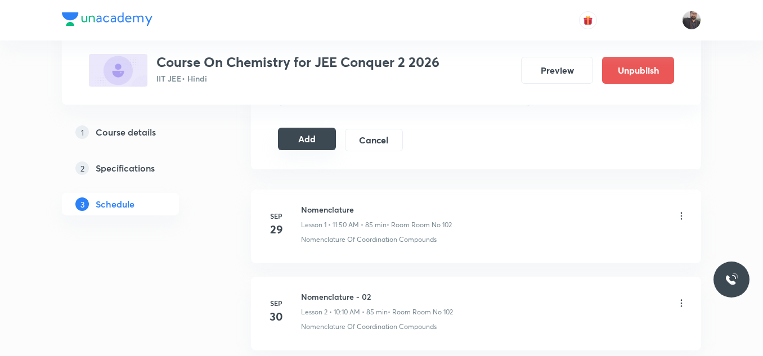
click at [321, 143] on button "Add" at bounding box center [307, 139] width 58 height 23
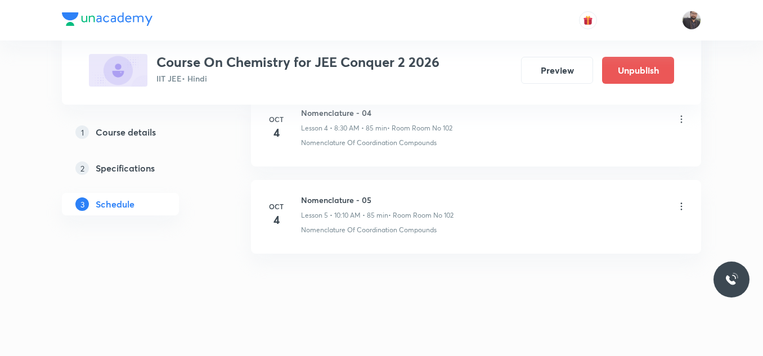
scroll to position [465, 0]
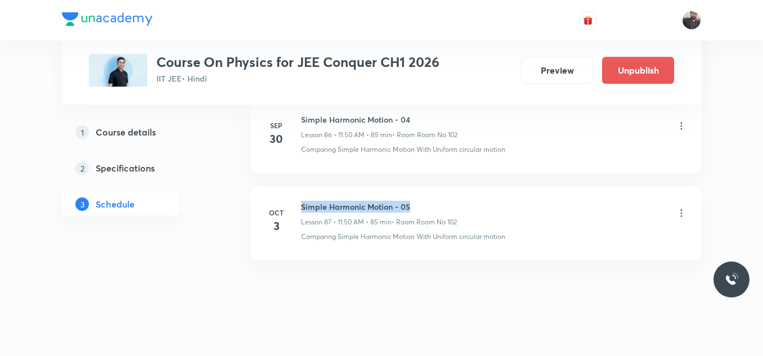
drag, startPoint x: 299, startPoint y: 192, endPoint x: 415, endPoint y: 191, distance: 115.9
click at [415, 201] on div "[DATE] Simple Harmonic Motion - 05 Lesson 87 • 11:50 AM • 85 min • Room Room No…" at bounding box center [476, 221] width 422 height 41
copy h6 "Simple Harmonic Motion - 05"
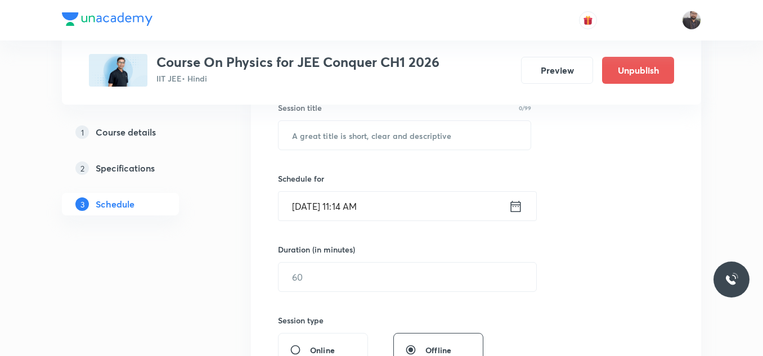
scroll to position [218, 0]
click at [409, 137] on input "text" at bounding box center [404, 134] width 252 height 29
paste input "Simple Harmonic Motion - 05"
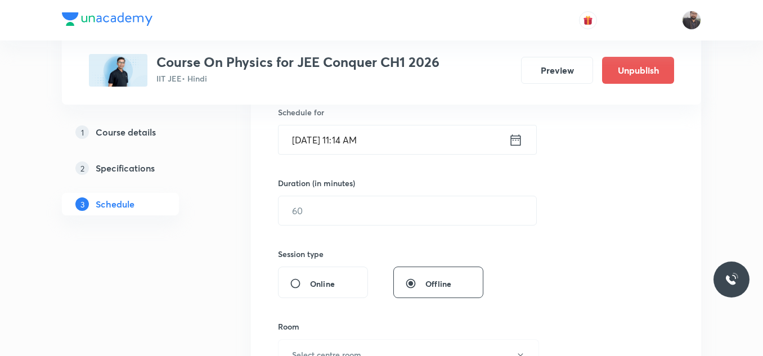
scroll to position [283, 0]
type input "Simple Harmonic Motion - 06"
drag, startPoint x: 404, startPoint y: 135, endPoint x: 373, endPoint y: 147, distance: 33.6
click at [373, 147] on input "[DATE] 11:14 AM" at bounding box center [393, 140] width 230 height 29
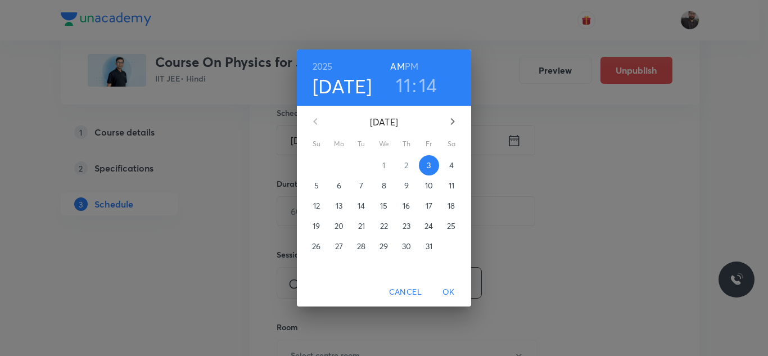
drag, startPoint x: 426, startPoint y: 168, endPoint x: 447, endPoint y: 167, distance: 20.9
click at [447, 167] on div "28 29 30 1 2 3 4" at bounding box center [384, 165] width 174 height 20
click at [447, 167] on span "4" at bounding box center [452, 165] width 20 height 11
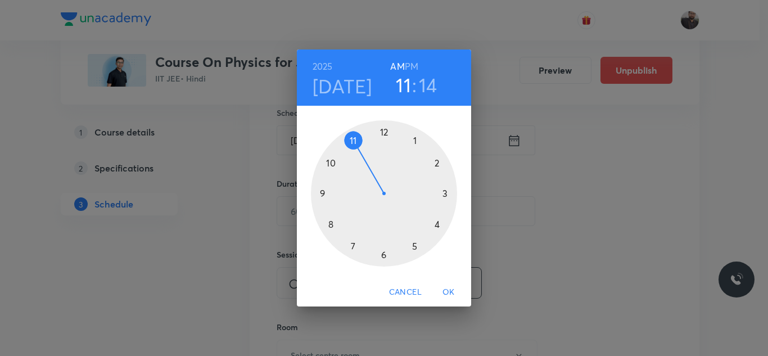
click at [354, 140] on div at bounding box center [384, 193] width 146 height 146
click at [353, 137] on div at bounding box center [384, 193] width 146 height 146
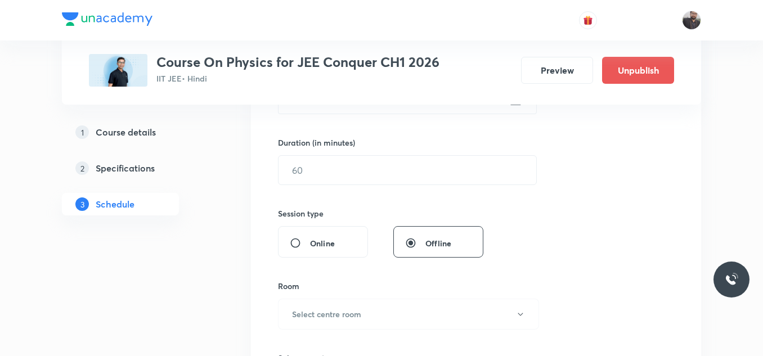
scroll to position [311, 0]
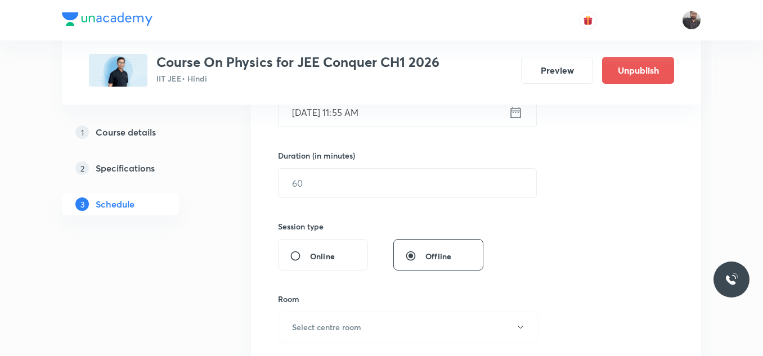
click at [381, 124] on input "Oct 4, 2025, 11:55 AM" at bounding box center [393, 112] width 230 height 29
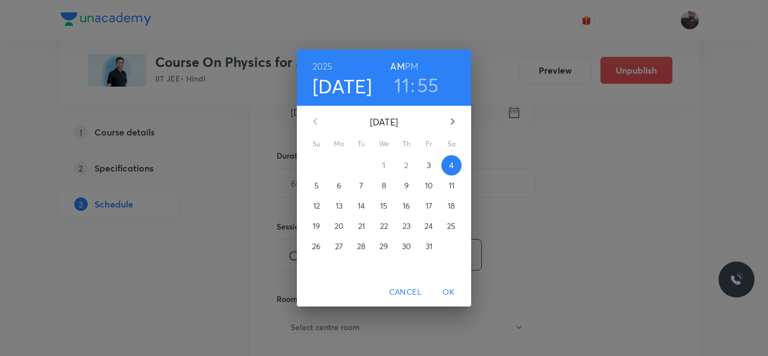
click at [429, 92] on h3 "55" at bounding box center [428, 85] width 22 height 24
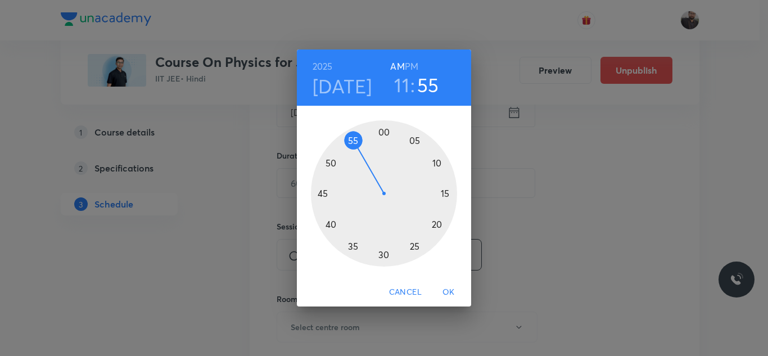
click at [332, 164] on div at bounding box center [384, 193] width 146 height 146
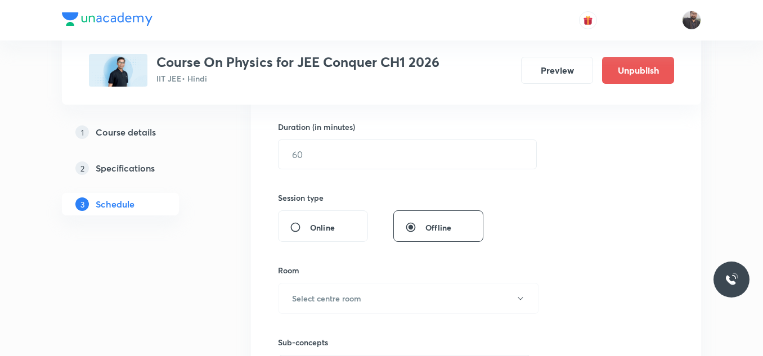
scroll to position [340, 0]
click at [331, 163] on input "text" at bounding box center [407, 154] width 258 height 29
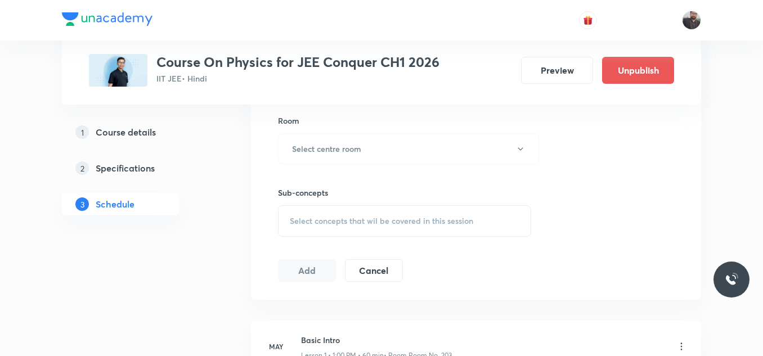
scroll to position [491, 0]
type input "85"
click at [330, 161] on button "Select centre room" at bounding box center [408, 147] width 261 height 31
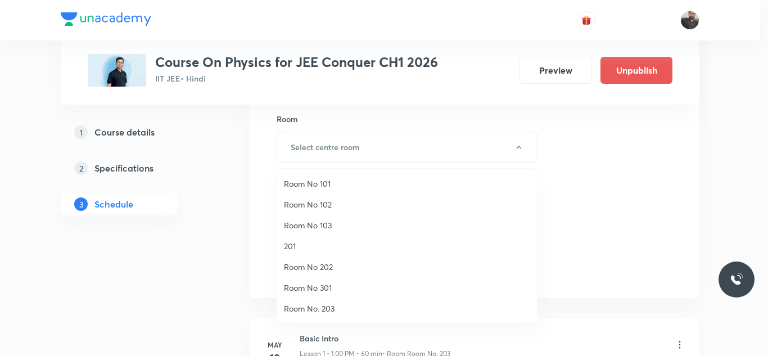
click at [329, 204] on span "Room No 102" at bounding box center [407, 205] width 246 height 12
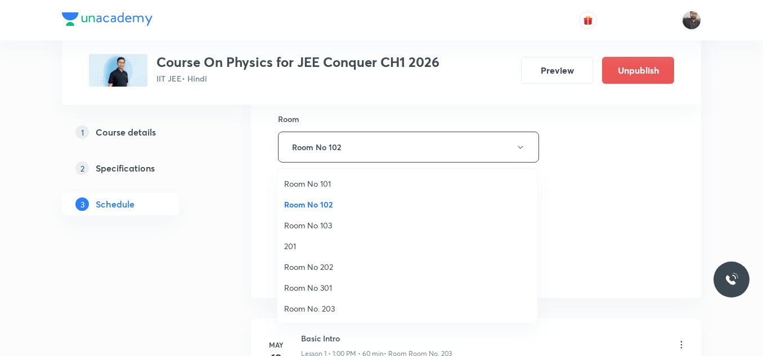
scroll to position [0, 0]
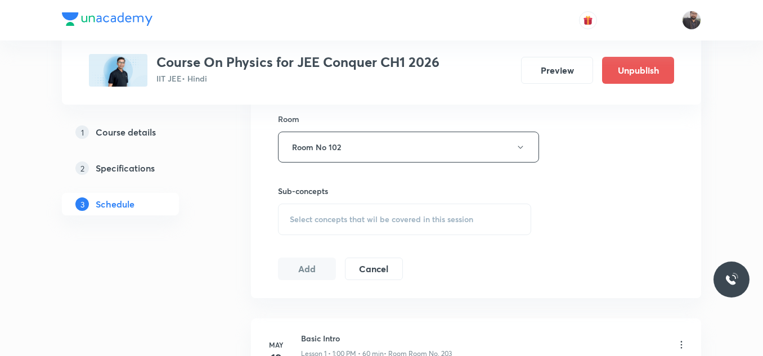
click at [329, 204] on div "Select concepts that wil be covered in this session" at bounding box center [404, 220] width 253 height 32
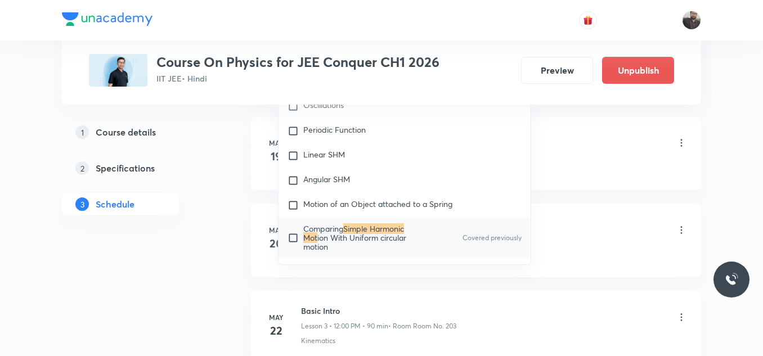
scroll to position [3723, 0]
type input "Simple Harmonic Mot"
click at [331, 231] on span "ion With Uniform circular motion" at bounding box center [354, 241] width 103 height 20
checkbox input "true"
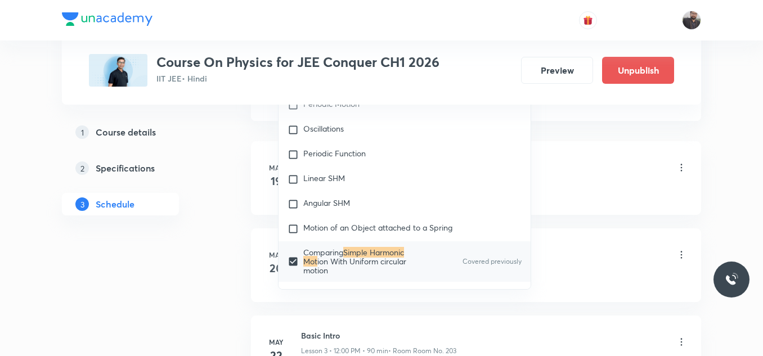
click at [575, 147] on li "May 19 Basic Intro Lesson 1 • 1:00 PM • 60 min • Room Room No. 203 Kinematics" at bounding box center [476, 178] width 450 height 74
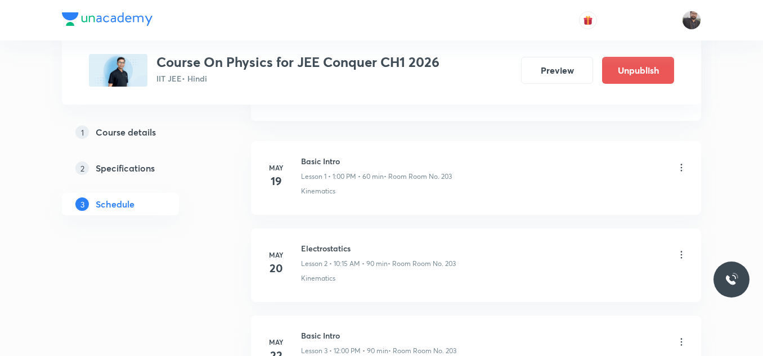
scroll to position [670, 0]
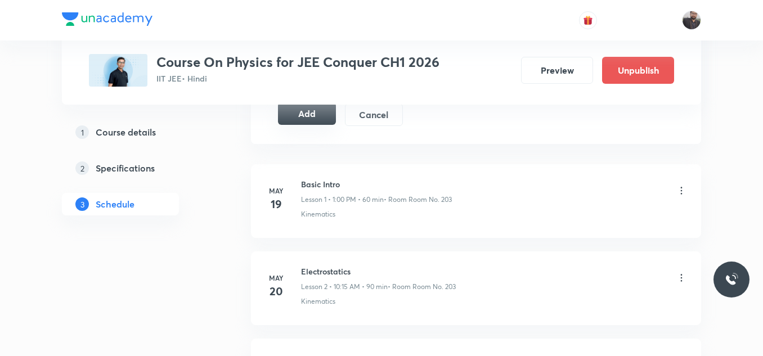
click at [306, 111] on button "Add" at bounding box center [307, 113] width 58 height 23
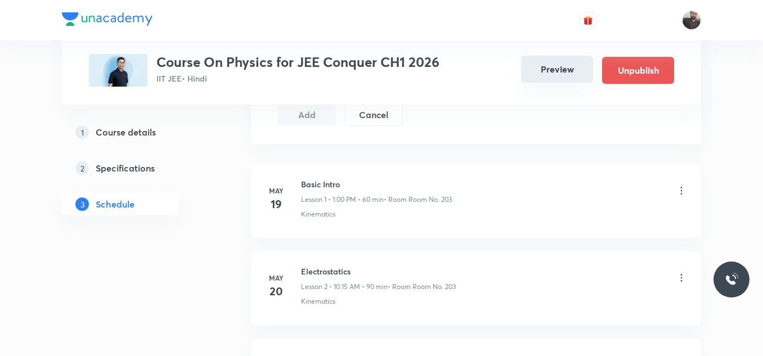
scroll to position [8169, 0]
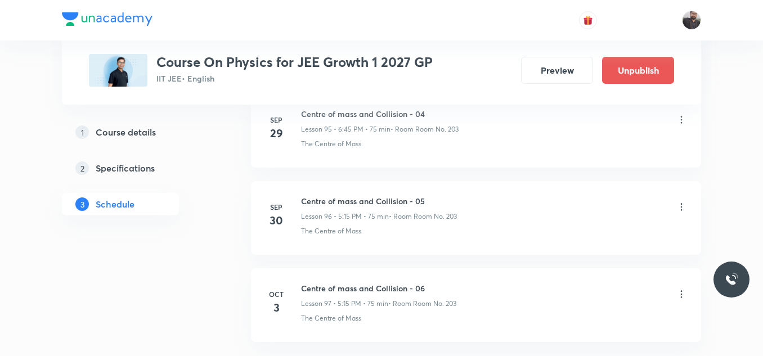
scroll to position [9017, 0]
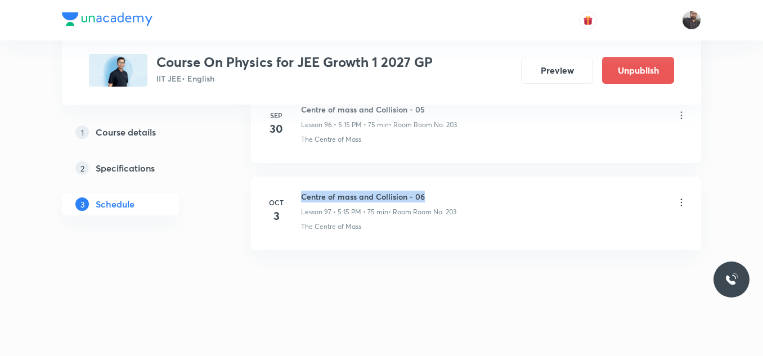
drag, startPoint x: 300, startPoint y: 192, endPoint x: 488, endPoint y: 170, distance: 188.7
copy h6 "Centre of mass and Collision - 06"
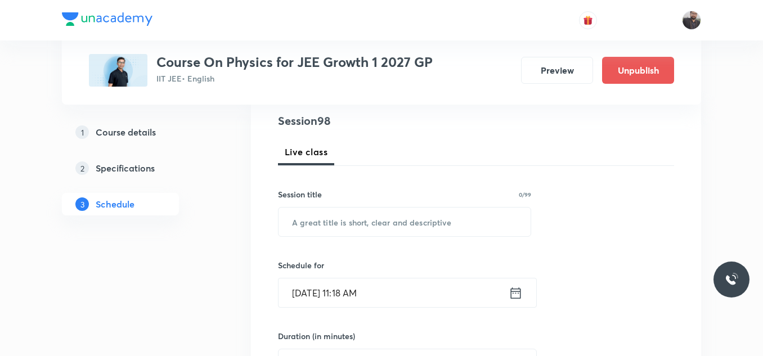
scroll to position [133, 0]
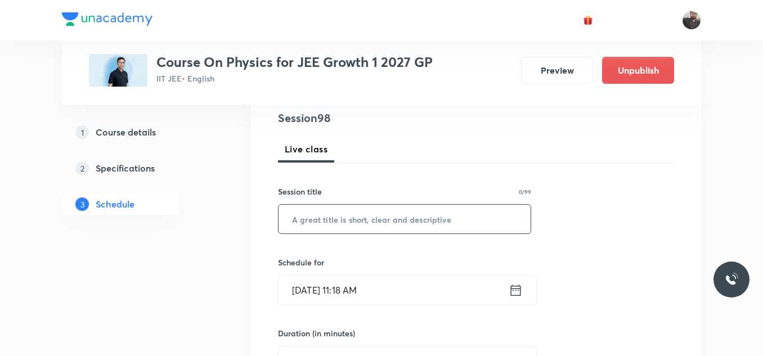
click at [484, 210] on input "text" at bounding box center [404, 219] width 252 height 29
paste input "Centre of mass and Collision - 06"
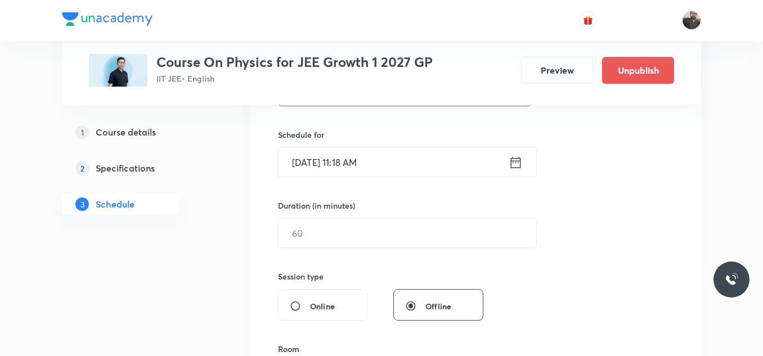
scroll to position [262, 0]
type input "Centre of mass and Collision - 07"
click at [394, 157] on input "[DATE] 11:18 AM" at bounding box center [393, 161] width 230 height 29
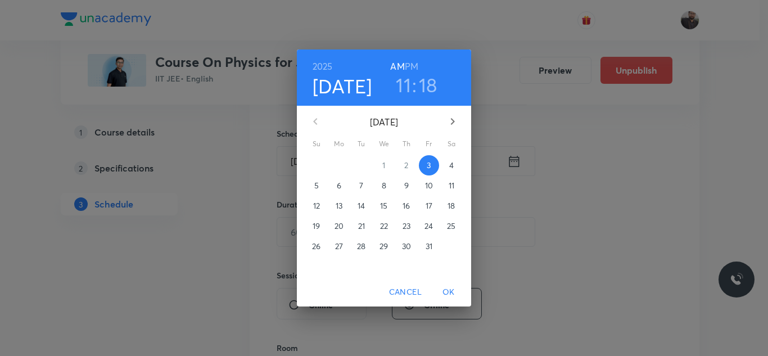
click at [451, 163] on p "4" at bounding box center [452, 165] width 5 height 11
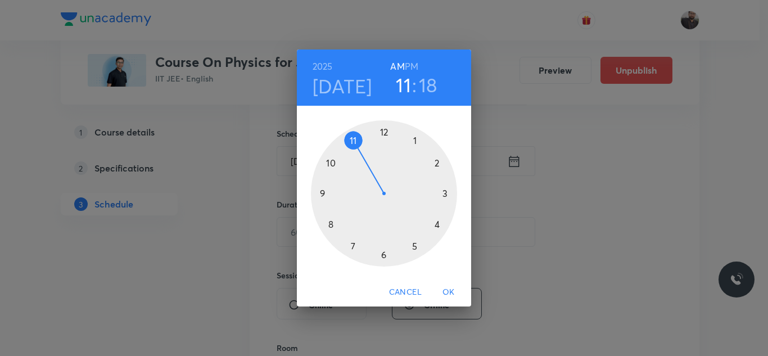
click at [444, 190] on div at bounding box center [384, 193] width 146 height 146
click at [412, 62] on h6 "PM" at bounding box center [412, 67] width 14 height 16
click at [321, 194] on div at bounding box center [384, 193] width 146 height 146
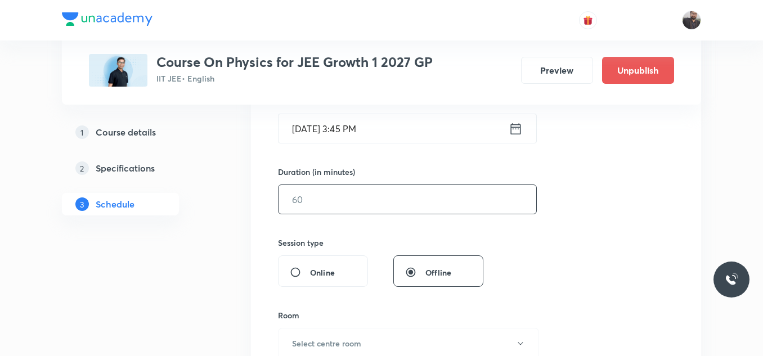
scroll to position [293, 0]
click at [323, 211] on input "text" at bounding box center [407, 201] width 258 height 29
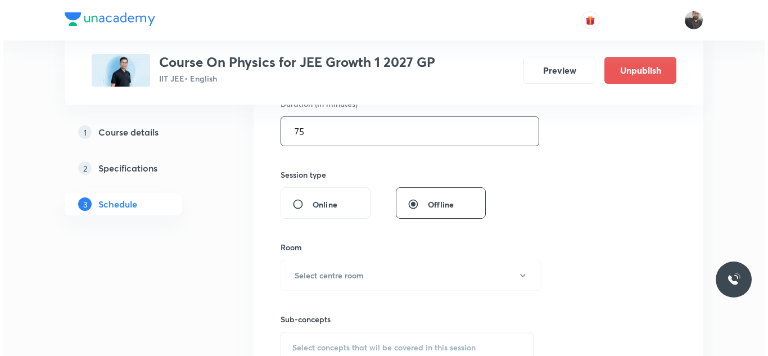
scroll to position [363, 0]
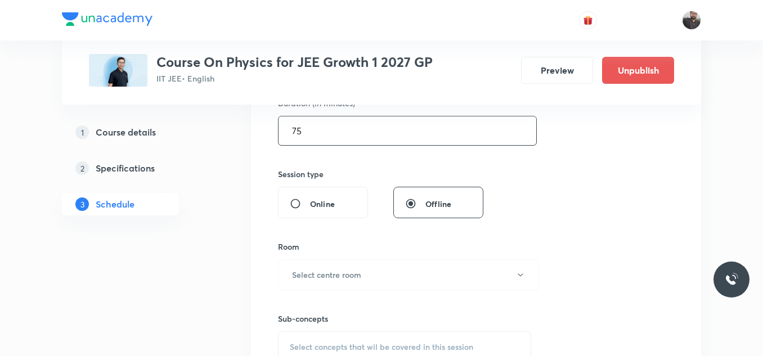
type input "75"
click at [321, 268] on button "Select centre room" at bounding box center [408, 274] width 261 height 31
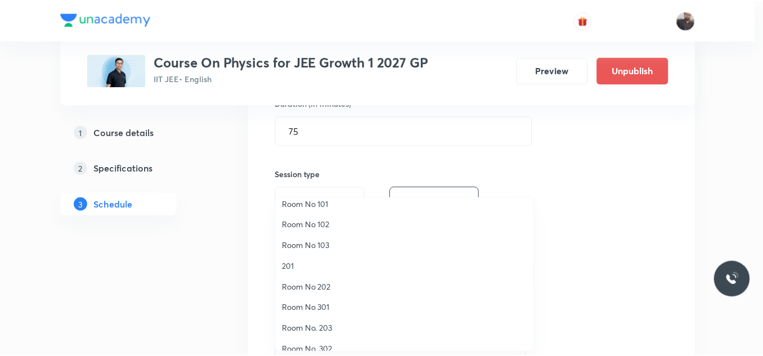
scroll to position [15, 0]
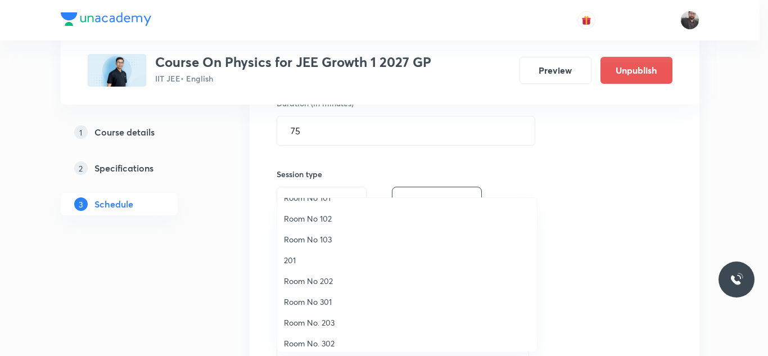
click at [325, 326] on span "Room No. 203" at bounding box center [407, 323] width 246 height 12
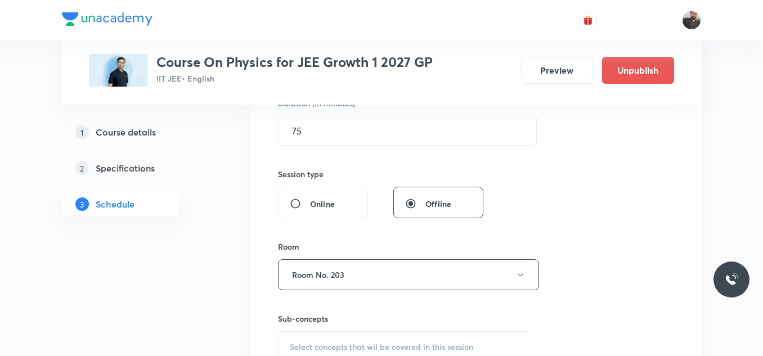
click at [563, 198] on div "Session 98 Live class Session title 33/99 Centre of mass and Collision - 07 ​ S…" at bounding box center [476, 144] width 396 height 528
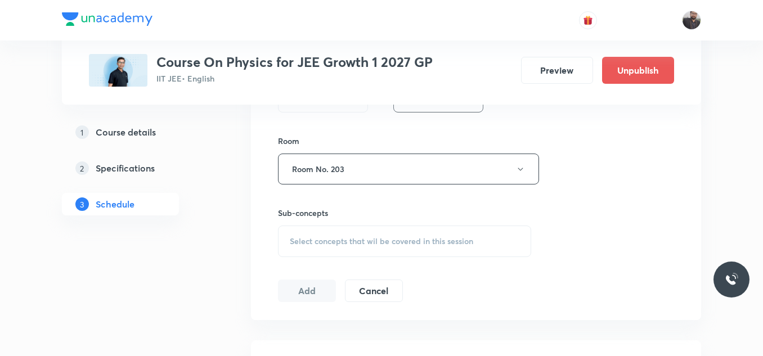
scroll to position [470, 0]
click at [466, 249] on div "Select concepts that wil be covered in this session" at bounding box center [404, 241] width 253 height 32
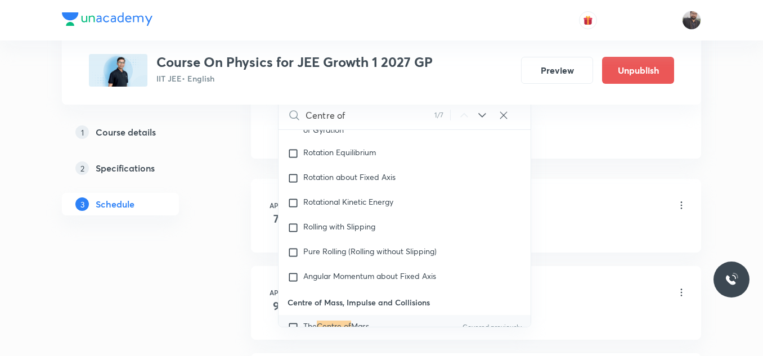
scroll to position [3915, 0]
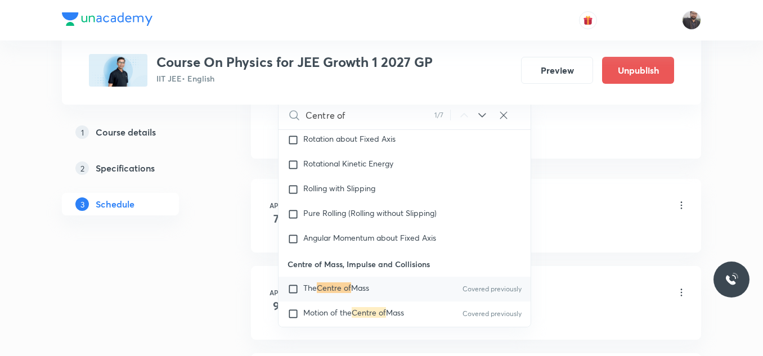
type input "Centre of"
click at [385, 278] on div "The Centre of Mass Covered previously" at bounding box center [404, 289] width 252 height 25
checkbox input "true"
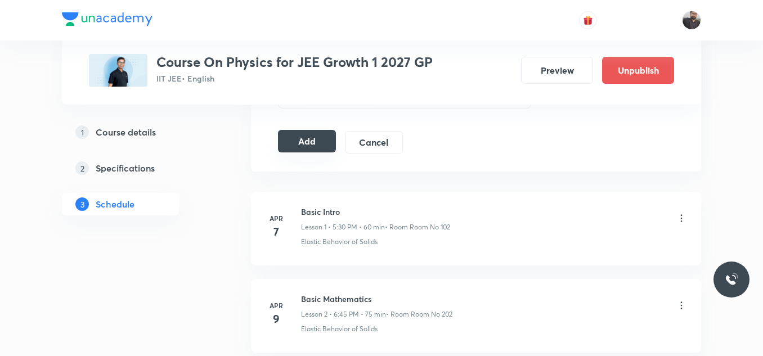
click at [325, 149] on button "Add" at bounding box center [307, 141] width 58 height 23
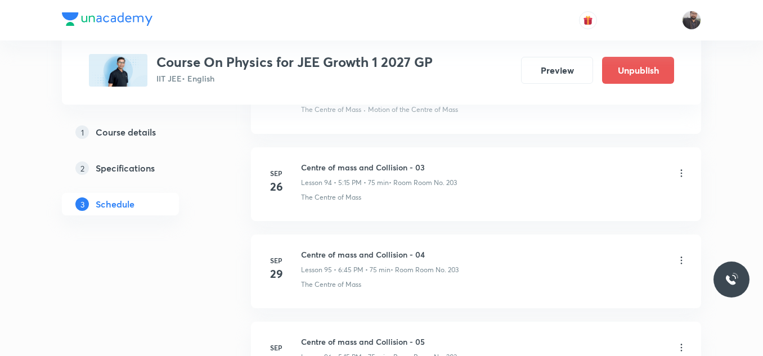
scroll to position [8587, 0]
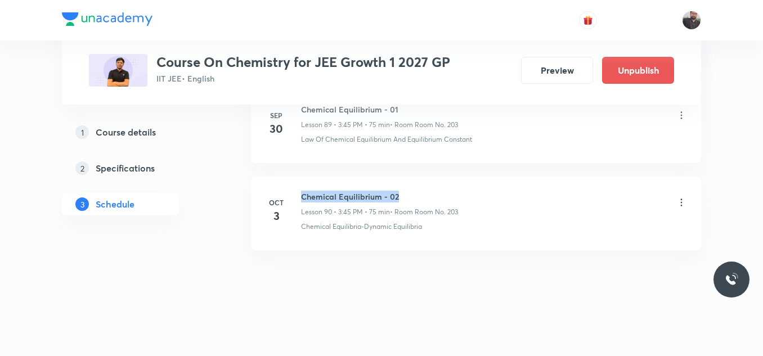
drag, startPoint x: 301, startPoint y: 191, endPoint x: 426, endPoint y: 190, distance: 124.9
click at [426, 190] on li "[DATE] Chemical Equilibrium - 02 Lesson 90 • 3:45 PM • 75 min • Room Room No. 2…" at bounding box center [476, 214] width 450 height 74
copy h6 "Chemical Equilibrium - 02"
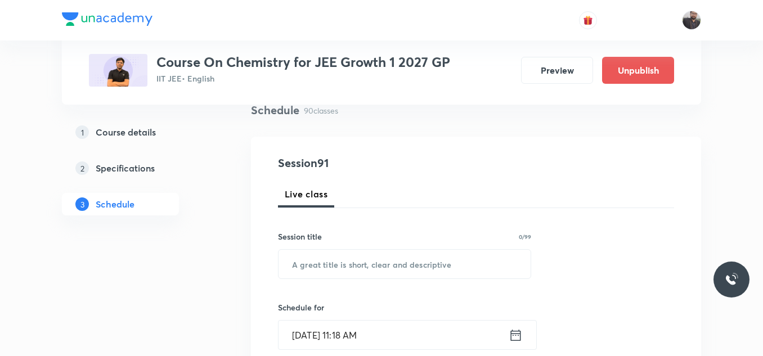
scroll to position [89, 0]
click at [416, 248] on div "​" at bounding box center [404, 263] width 253 height 30
click at [416, 251] on input "text" at bounding box center [404, 263] width 252 height 29
paste input "Chemical Equilibrium - 02"
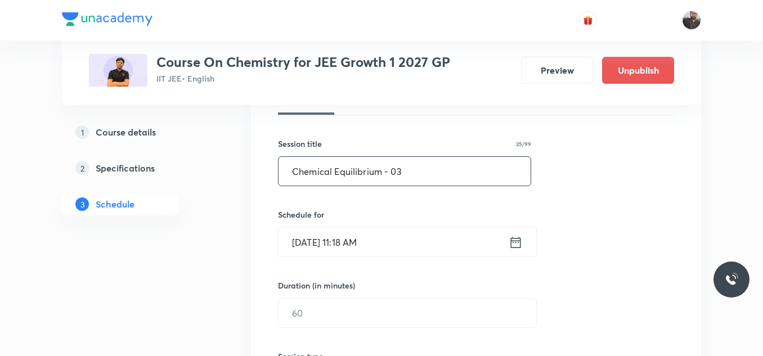
scroll to position [182, 0]
type input "Chemical Equilibrium - 03"
click at [416, 251] on input "Oct 3, 2025, 11:18 AM" at bounding box center [393, 241] width 230 height 29
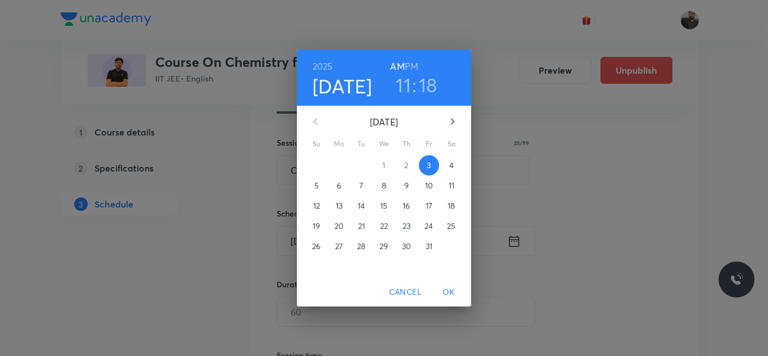
click at [455, 163] on span "4" at bounding box center [452, 165] width 20 height 11
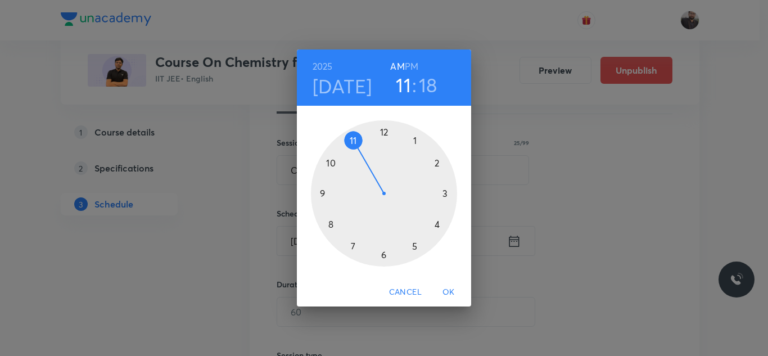
click at [413, 246] on div at bounding box center [384, 193] width 146 height 146
click at [413, 62] on h6 "PM" at bounding box center [412, 67] width 14 height 16
click at [445, 194] on div at bounding box center [384, 193] width 146 height 146
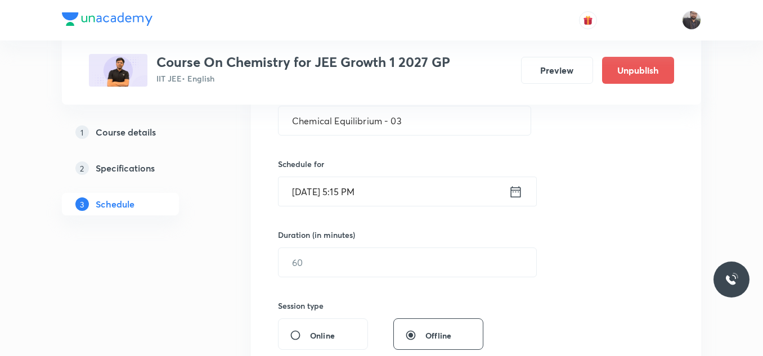
scroll to position [232, 0]
click at [444, 246] on div "Duration (in minutes) ​" at bounding box center [380, 252] width 205 height 48
click at [444, 258] on input "text" at bounding box center [407, 262] width 258 height 29
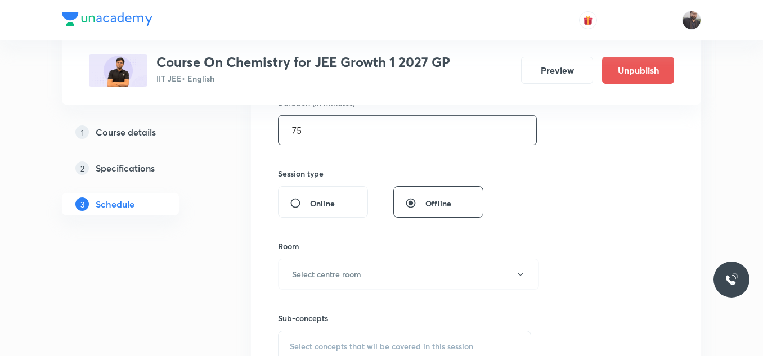
scroll to position [366, 0]
type input "75"
click at [439, 287] on button "Select centre room" at bounding box center [408, 272] width 261 height 31
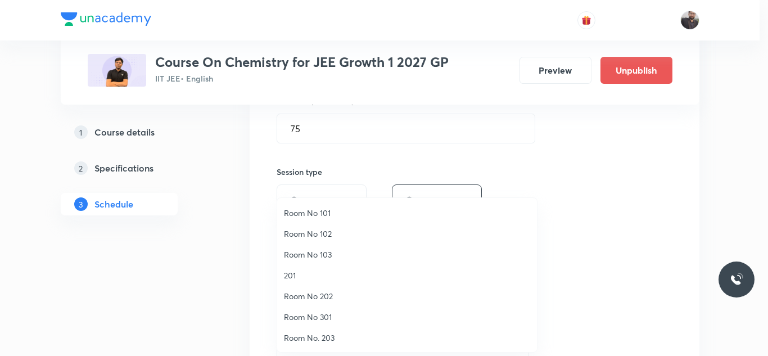
click at [326, 333] on span "Room No. 203" at bounding box center [407, 338] width 246 height 12
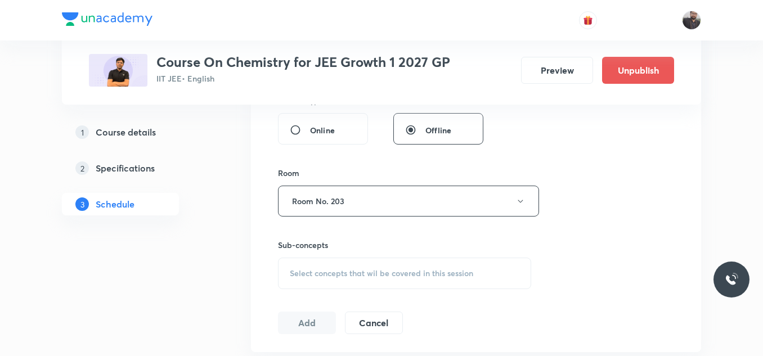
scroll to position [438, 0]
click at [360, 260] on div "Select concepts that wil be covered in this session" at bounding box center [404, 273] width 253 height 32
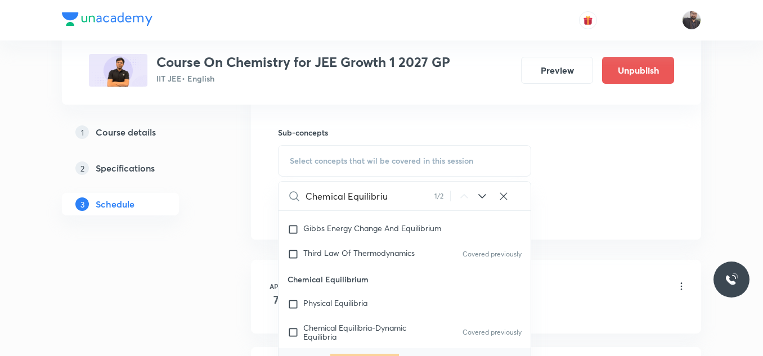
scroll to position [2426, 0]
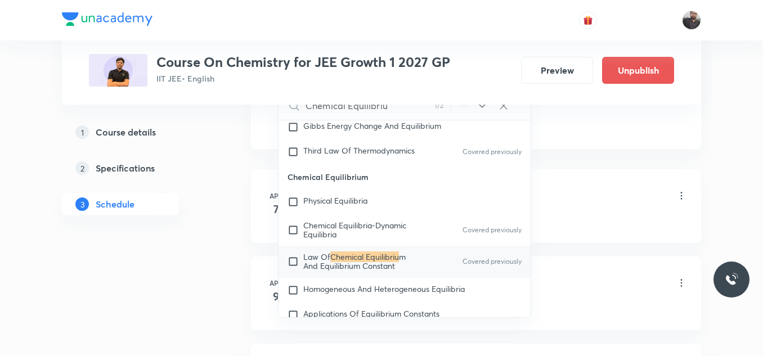
type input "Chemical Equilibriu"
click at [381, 271] on span "m And Equilibrium Constant" at bounding box center [354, 261] width 102 height 20
checkbox input "true"
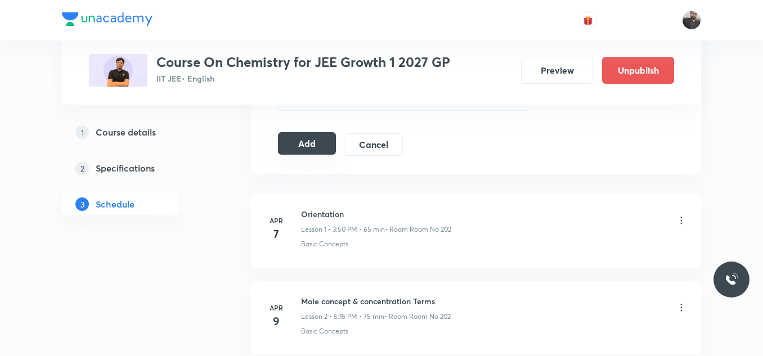
click at [303, 138] on button "Add" at bounding box center [307, 143] width 58 height 23
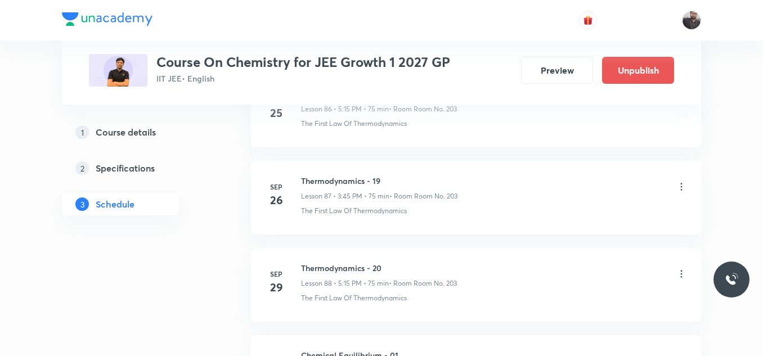
scroll to position [8007, 0]
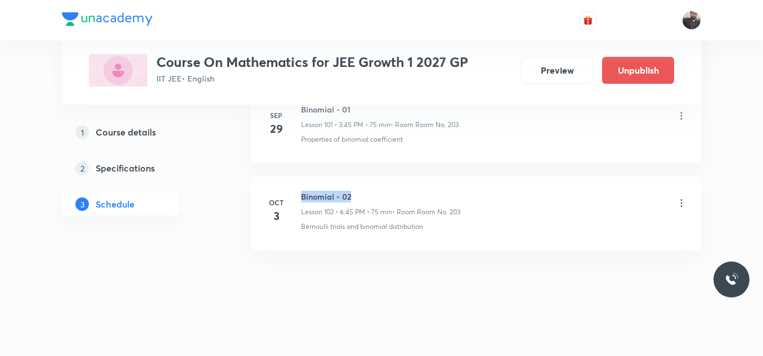
drag, startPoint x: 297, startPoint y: 194, endPoint x: 402, endPoint y: 194, distance: 105.2
click at [402, 194] on div "[DATE] Binomial - 02 Lesson 102 • 6:45 PM • 75 min • Room Room No. 203 Bernoull…" at bounding box center [476, 211] width 422 height 41
copy h6 "Binomial - 02"
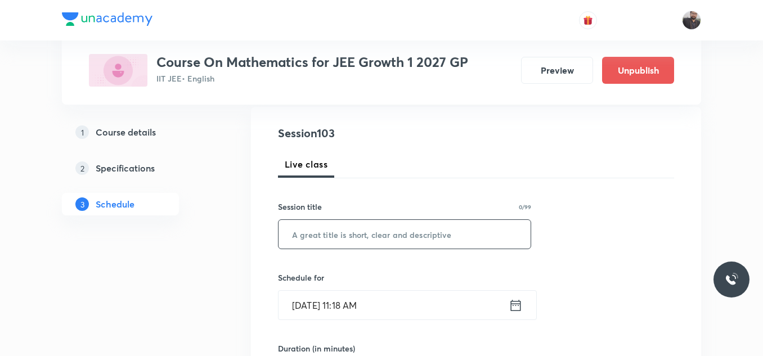
scroll to position [119, 0]
click at [401, 237] on input "text" at bounding box center [404, 233] width 252 height 29
paste input "Binomial - 02"
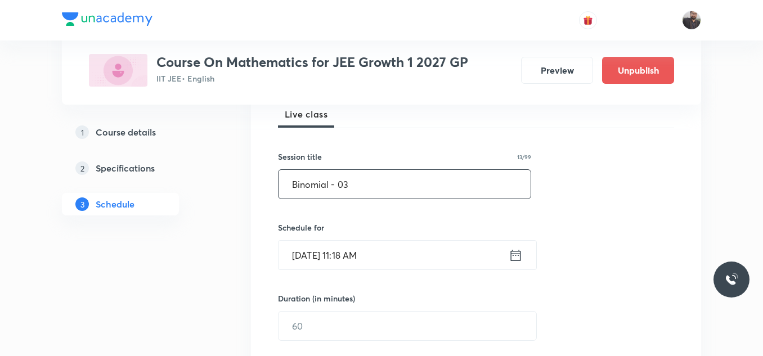
type input "Binomial - 03"
click at [401, 237] on div "Schedule for [DATE] 11:18 AM ​" at bounding box center [404, 246] width 253 height 48
click at [402, 249] on input "[DATE] 11:18 AM" at bounding box center [393, 255] width 230 height 29
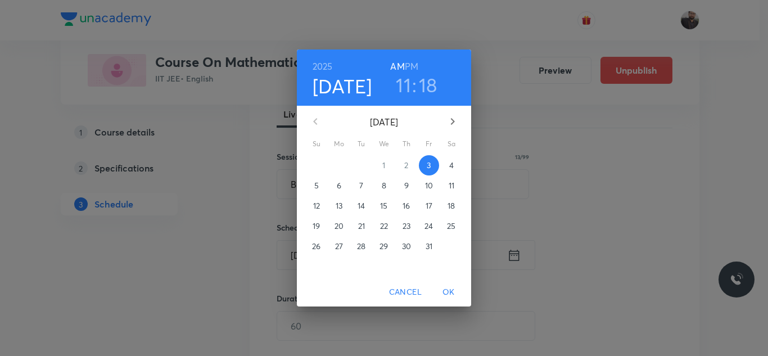
click at [444, 164] on span "4" at bounding box center [452, 165] width 20 height 11
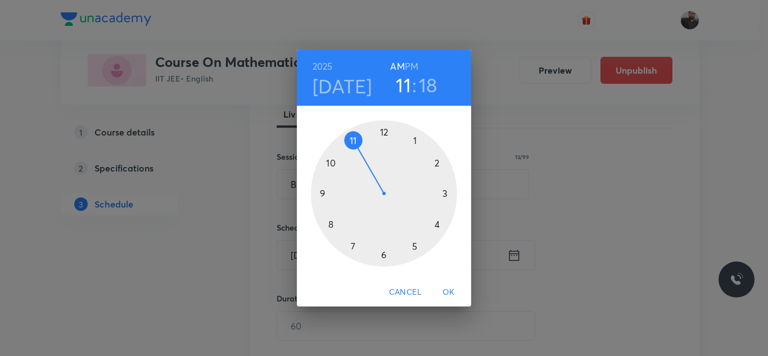
click at [384, 258] on div at bounding box center [384, 193] width 146 height 146
click at [413, 59] on h6 "PM" at bounding box center [412, 67] width 14 height 16
click at [328, 195] on div at bounding box center [384, 193] width 146 height 146
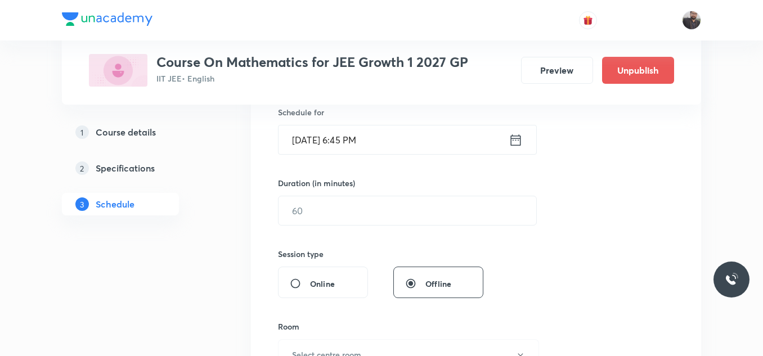
scroll to position [284, 0]
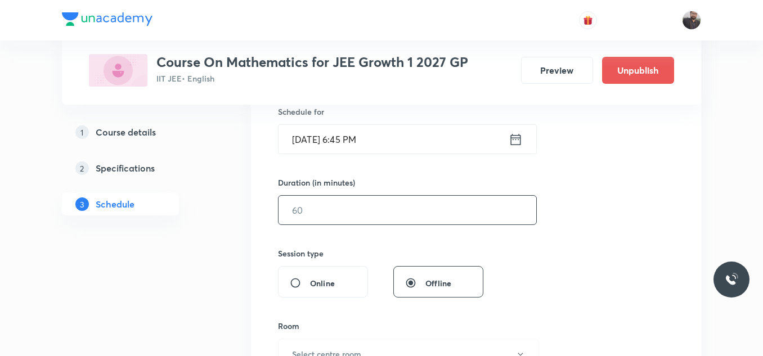
click at [328, 206] on input "text" at bounding box center [407, 210] width 258 height 29
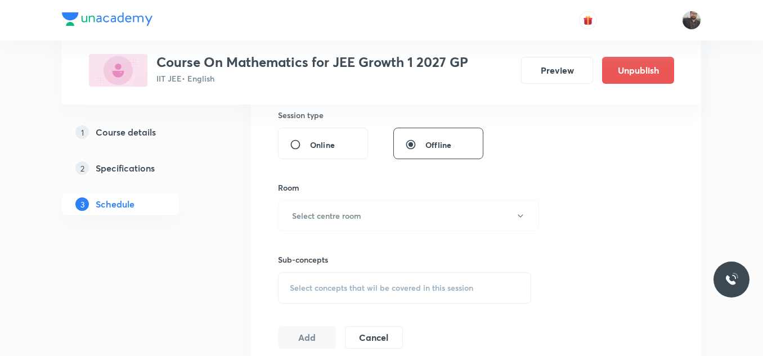
scroll to position [424, 0]
type input "75"
click at [334, 226] on button "Select centre room" at bounding box center [408, 214] width 261 height 31
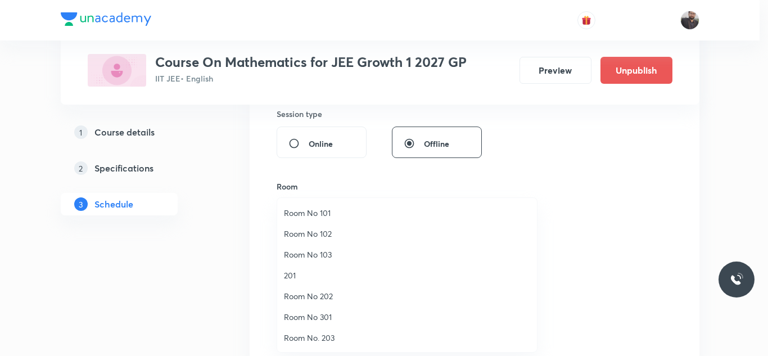
click at [323, 341] on span "Room No. 203" at bounding box center [407, 338] width 246 height 12
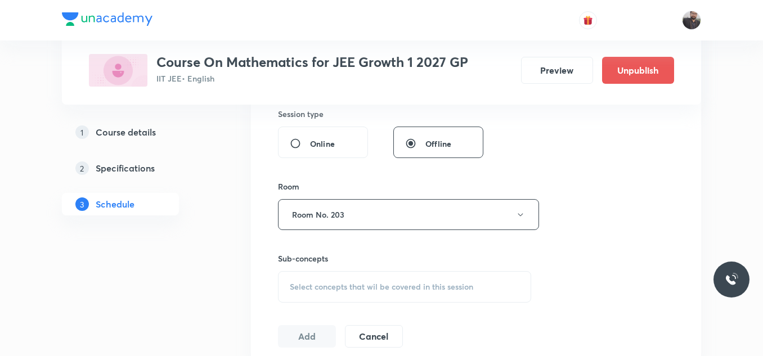
click at [329, 277] on div "Select concepts that wil be covered in this session" at bounding box center [404, 287] width 253 height 32
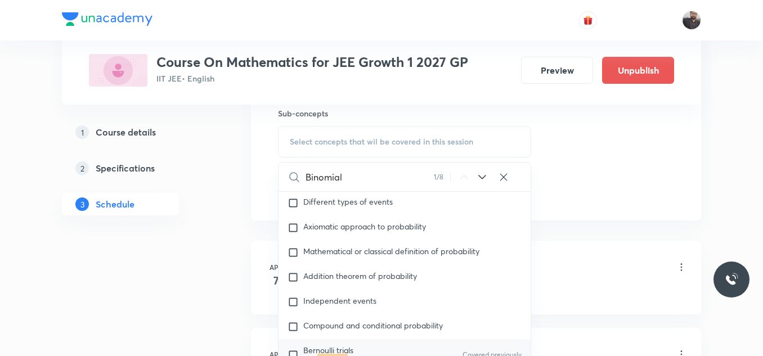
scroll to position [3012, 0]
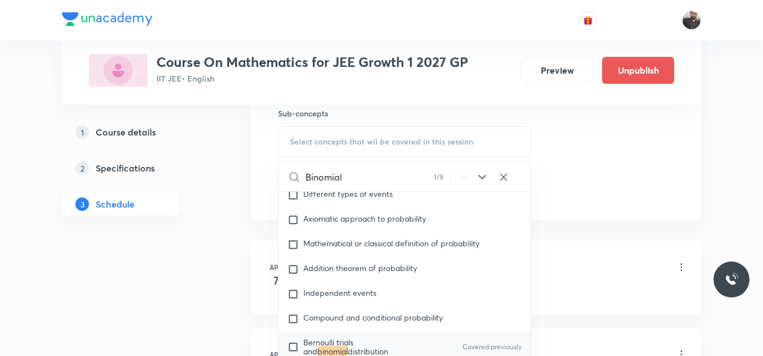
type input "Binomial"
click at [344, 337] on span "Bernoulli trials and" at bounding box center [328, 347] width 50 height 20
checkbox input "true"
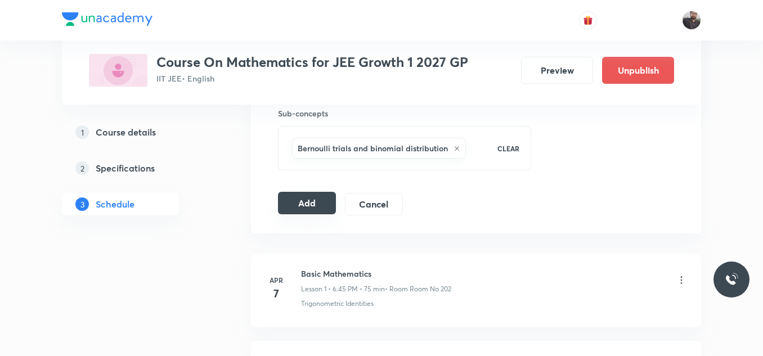
click at [305, 204] on button "Add" at bounding box center [307, 203] width 58 height 23
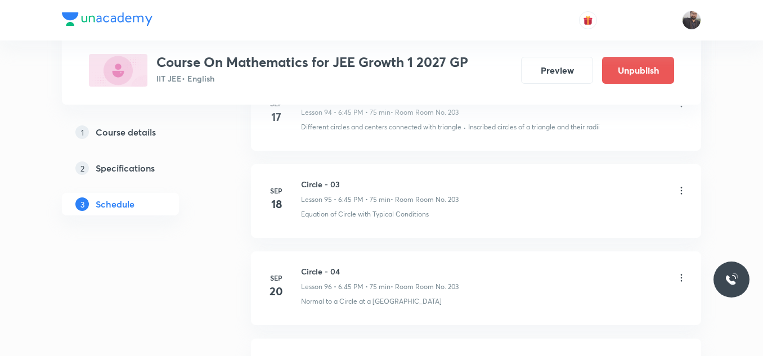
scroll to position [9012, 0]
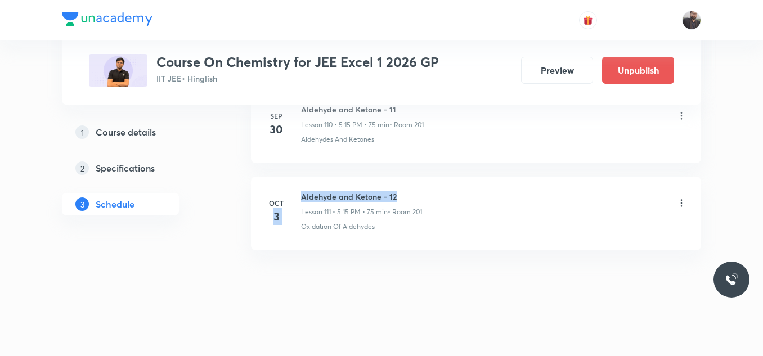
drag, startPoint x: 296, startPoint y: 196, endPoint x: 399, endPoint y: 196, distance: 103.0
click at [399, 196] on div "[DATE] Aldehyde and Ketone - 12 Lesson 111 • 5:15 PM • 75 min • Room 201 Oxidat…" at bounding box center [476, 211] width 422 height 41
click at [399, 196] on h6 "Aldehyde and Ketone - 12" at bounding box center [361, 197] width 121 height 12
click at [303, 191] on h6 "Aldehyde and Ketone - 12" at bounding box center [361, 197] width 121 height 12
drag, startPoint x: 300, startPoint y: 194, endPoint x: 450, endPoint y: 194, distance: 149.6
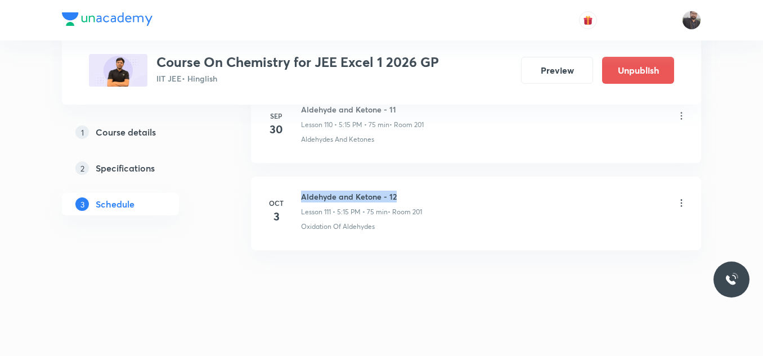
click at [450, 194] on div "[DATE] Aldehyde and Ketone - 12 Lesson 111 • 5:15 PM • 75 min • Room 201 Oxidat…" at bounding box center [476, 211] width 422 height 41
copy h6 "Aldehyde and Ketone - 12"
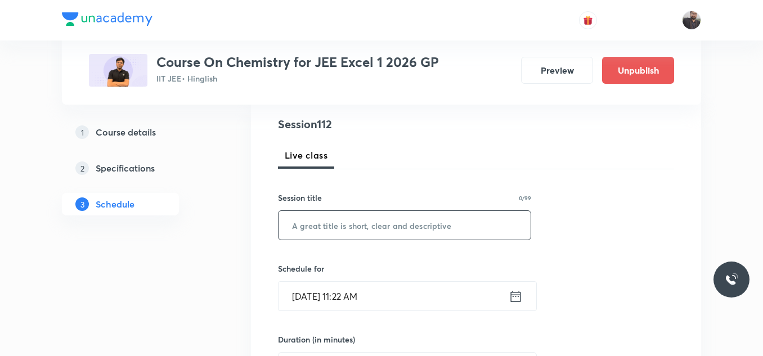
scroll to position [128, 0]
click at [452, 231] on input "text" at bounding box center [404, 224] width 252 height 29
paste input "Aldehyde and Ketone - 12"
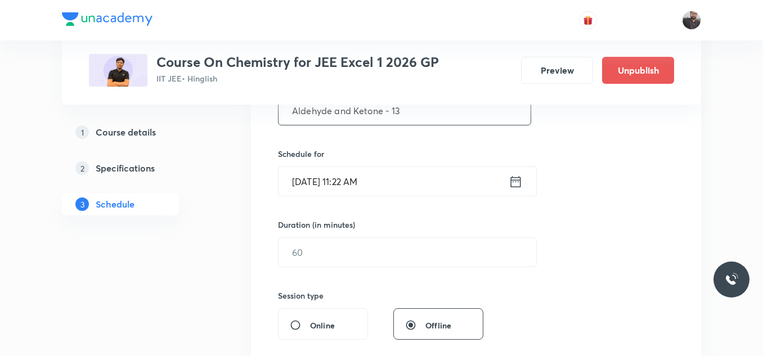
scroll to position [243, 0]
type input "Aldehyde and Ketone - 13"
click at [412, 187] on input "[DATE] 11:22 AM" at bounding box center [393, 180] width 230 height 29
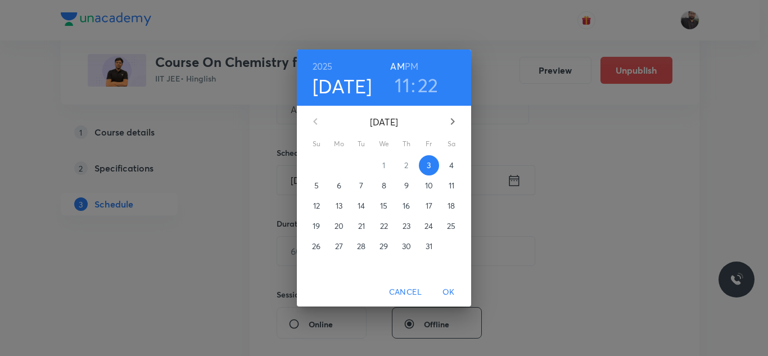
click at [452, 165] on p "4" at bounding box center [452, 165] width 5 height 11
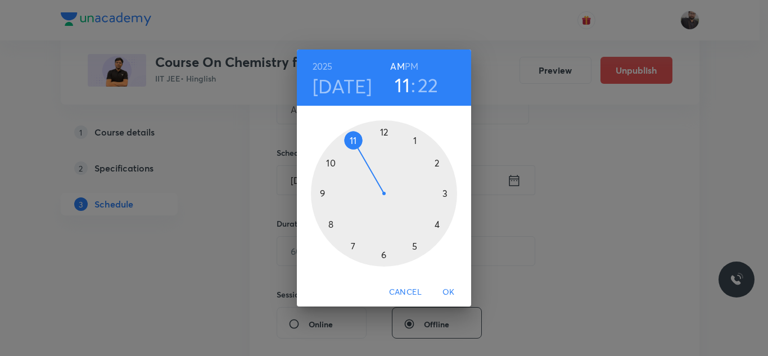
click at [452, 194] on div at bounding box center [384, 193] width 146 height 146
click at [412, 62] on h6 "PM" at bounding box center [412, 67] width 14 height 16
click at [325, 194] on div at bounding box center [384, 193] width 146 height 146
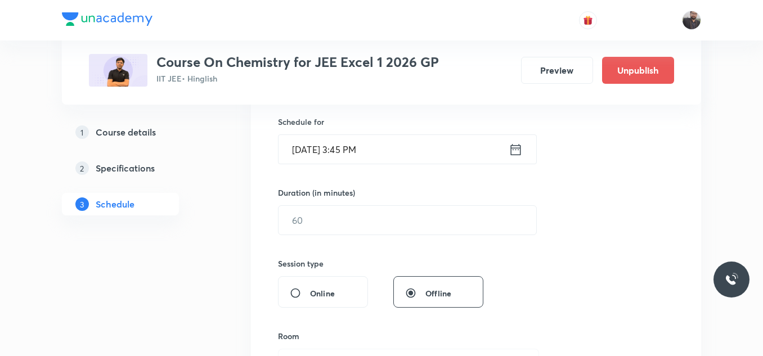
scroll to position [271, 0]
click at [327, 206] on div "Duration (in minutes) ​" at bounding box center [380, 214] width 205 height 48
click at [334, 239] on div "Session 112 Live class Session title 24/99 Aldehyde and Ketone - 13 ​ Schedule …" at bounding box center [476, 236] width 396 height 528
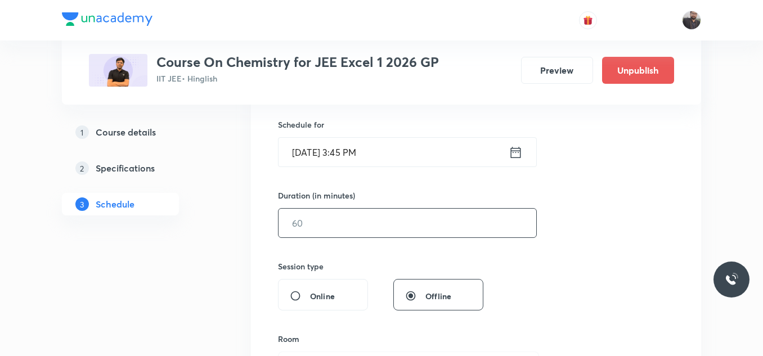
click at [334, 236] on input "text" at bounding box center [407, 223] width 258 height 29
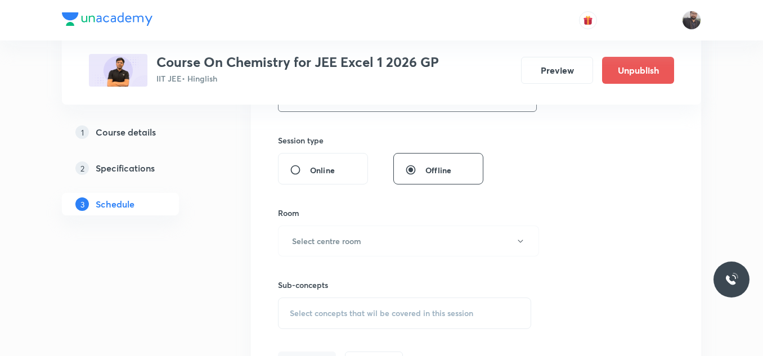
scroll to position [398, 0]
type input "75"
click at [391, 242] on button "Select centre room" at bounding box center [408, 240] width 261 height 31
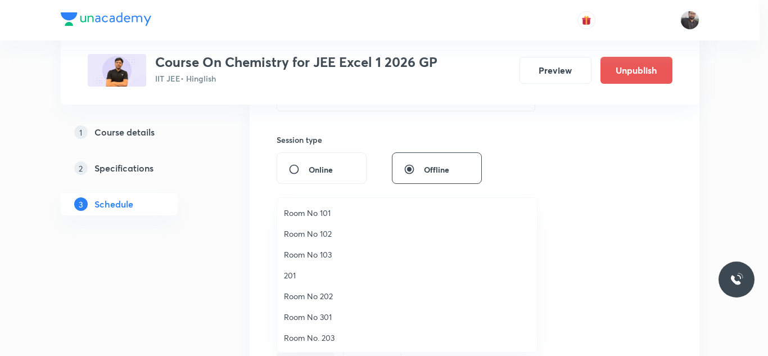
click at [304, 278] on span "201" at bounding box center [407, 275] width 246 height 12
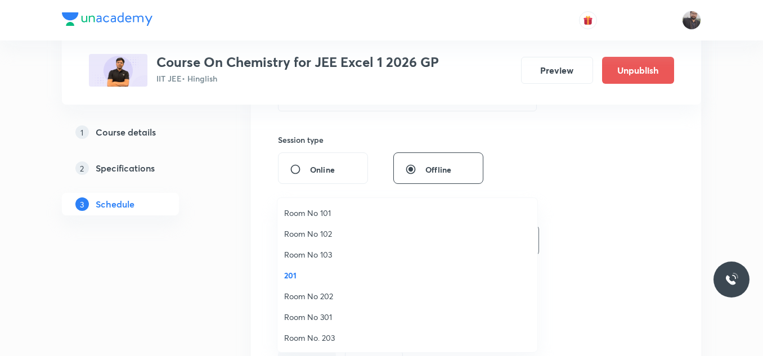
scroll to position [0, 0]
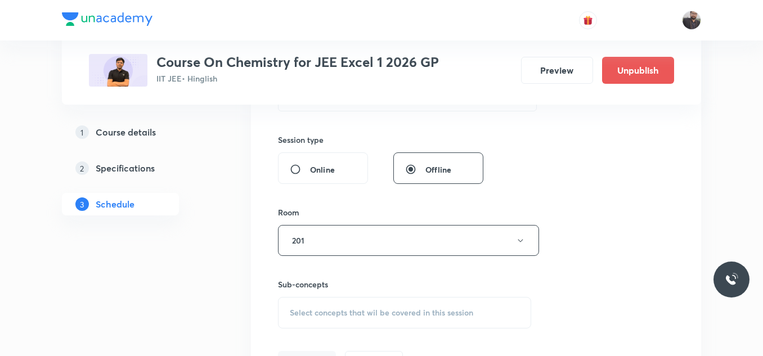
click at [311, 332] on div "Session 112 Live class Session title 24/99 Aldehyde and Ketone - 13 ​ Schedule …" at bounding box center [476, 109] width 396 height 528
click at [312, 318] on div "Select concepts that wil be covered in this session" at bounding box center [404, 313] width 253 height 32
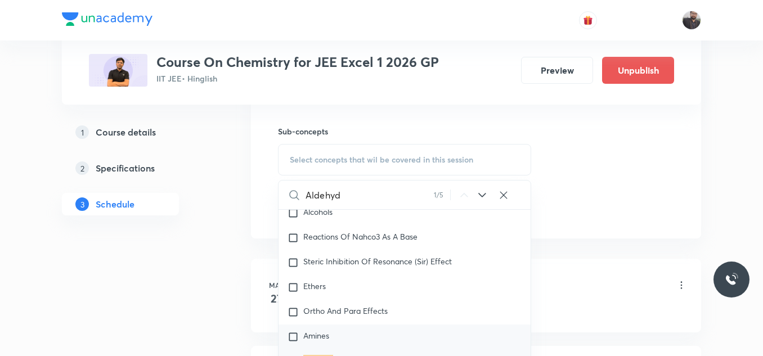
scroll to position [19915, 0]
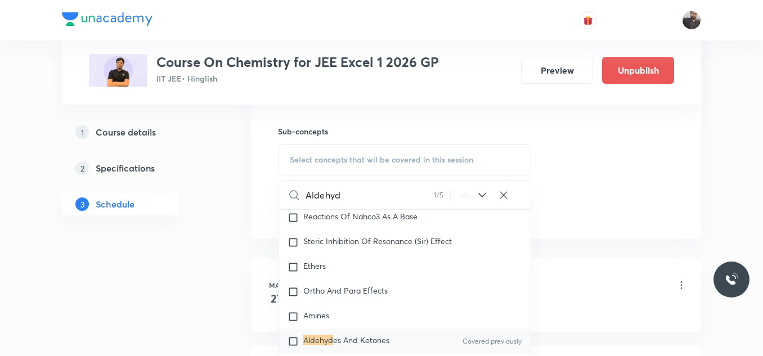
type input "Aldehyd"
click at [361, 345] on div "Aldehyd es And Ketones Covered previously" at bounding box center [404, 341] width 252 height 25
checkbox input "true"
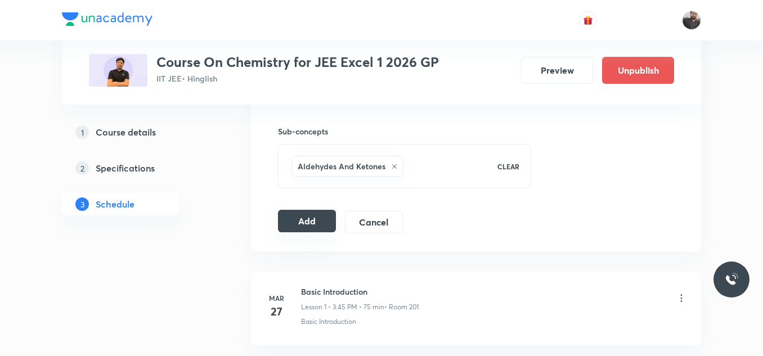
click at [317, 219] on button "Add" at bounding box center [307, 221] width 58 height 23
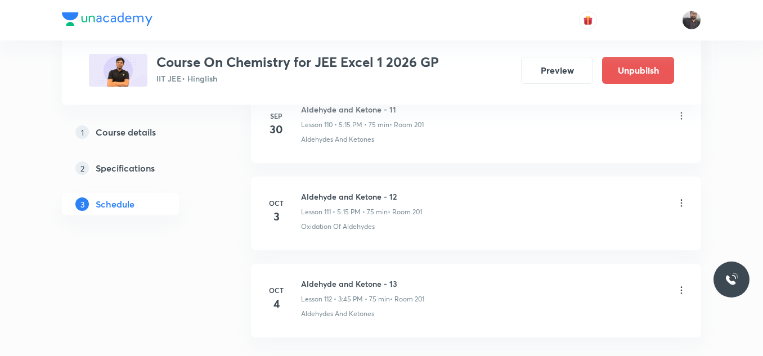
scroll to position [9840, 0]
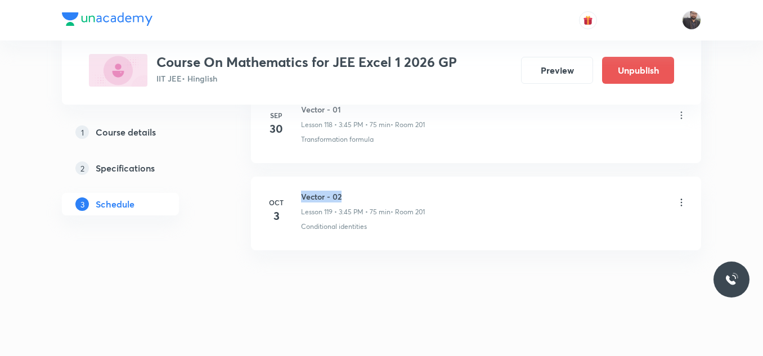
drag, startPoint x: 300, startPoint y: 194, endPoint x: 414, endPoint y: 178, distance: 115.3
click at [414, 178] on li "[DATE] Vector - 02 Lesson 119 • 3:45 PM • 75 min • Room 201 Conditional identit…" at bounding box center [476, 214] width 450 height 74
copy h6 "Vector - 02"
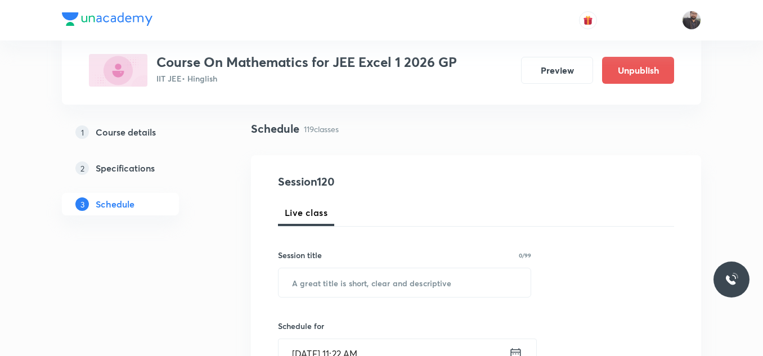
scroll to position [78, 0]
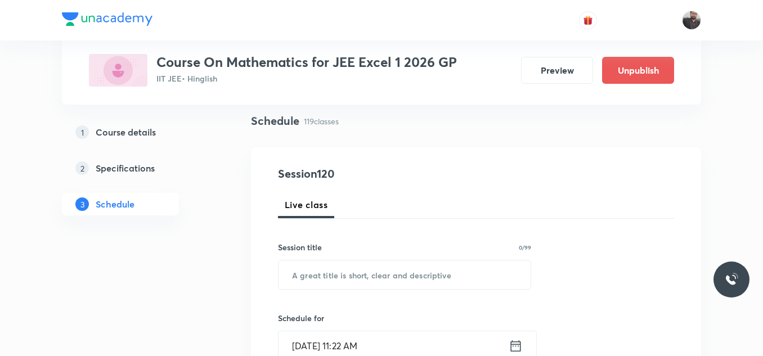
click at [394, 280] on input "text" at bounding box center [404, 274] width 252 height 29
paste input "Vector - 02"
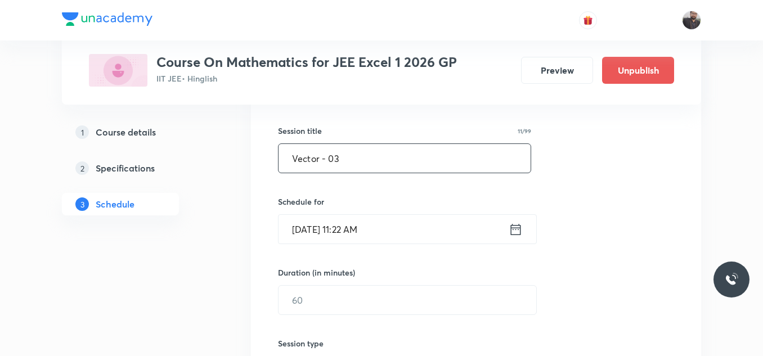
scroll to position [195, 0]
type input "Vector - 03"
click at [403, 219] on input "[DATE] 11:22 AM" at bounding box center [393, 228] width 230 height 29
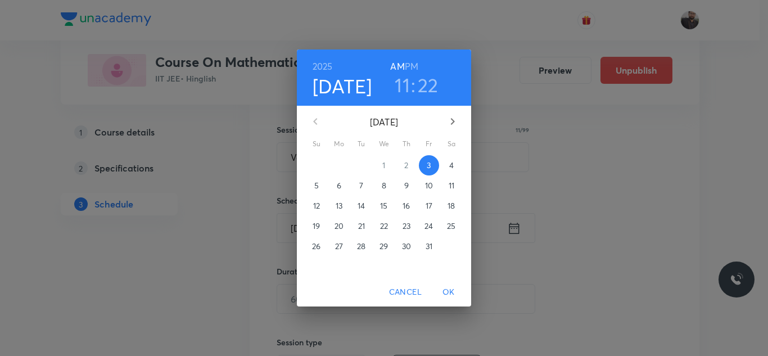
click at [450, 161] on p "4" at bounding box center [452, 165] width 5 height 11
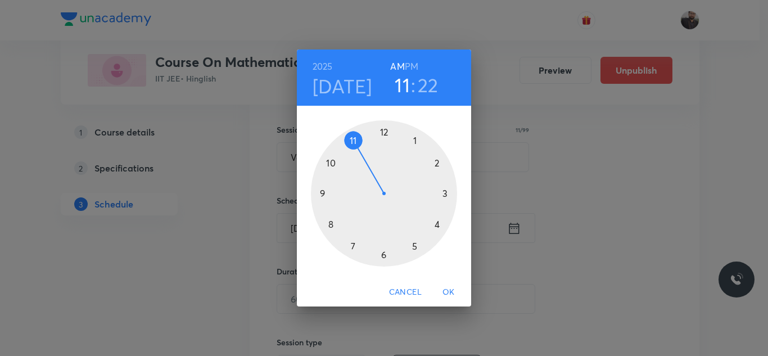
click at [413, 247] on div at bounding box center [384, 193] width 146 height 146
click at [408, 72] on h6 "PM" at bounding box center [412, 67] width 14 height 16
click at [449, 190] on div at bounding box center [384, 193] width 146 height 146
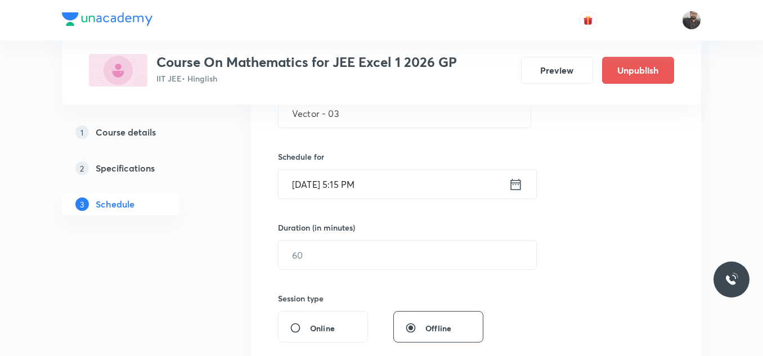
scroll to position [240, 0]
click at [426, 258] on input "text" at bounding box center [407, 254] width 258 height 29
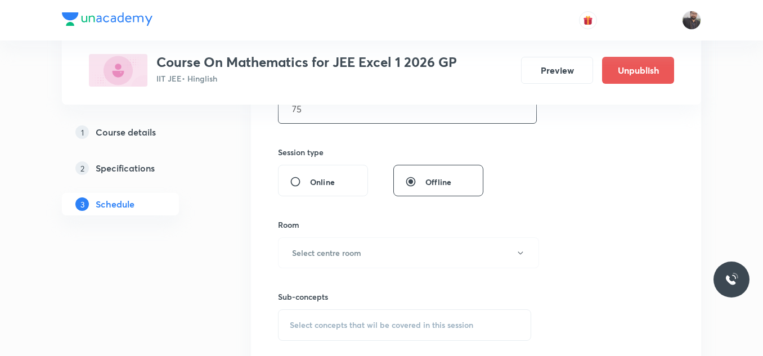
scroll to position [392, 0]
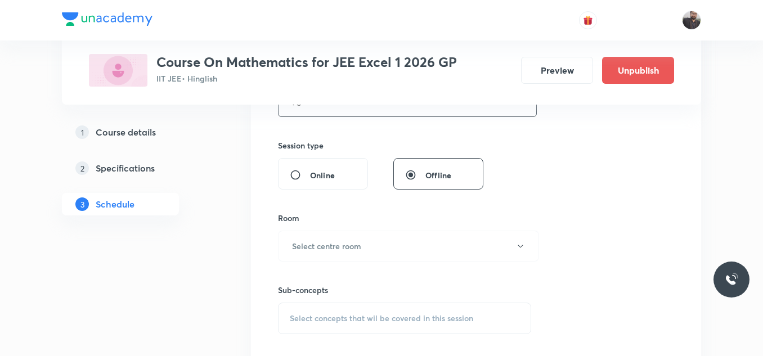
type input "75"
click at [426, 258] on button "Select centre room" at bounding box center [408, 246] width 261 height 31
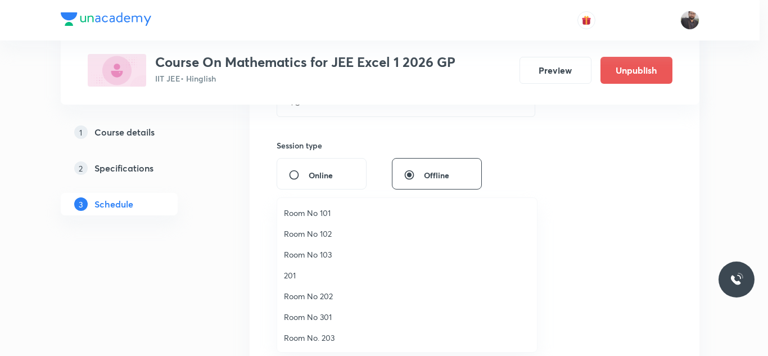
click at [312, 271] on span "201" at bounding box center [407, 275] width 246 height 12
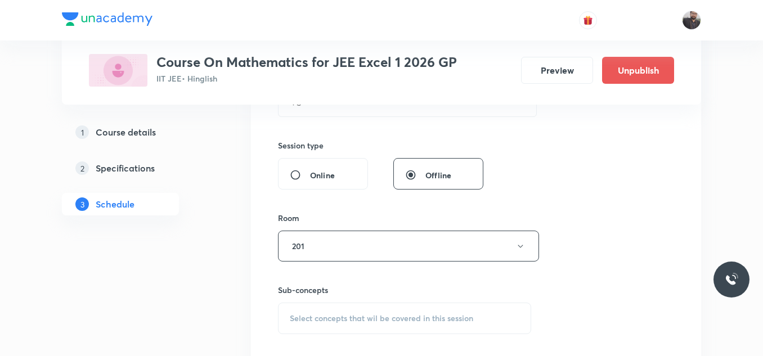
click at [369, 311] on div "Select concepts that wil be covered in this session" at bounding box center [404, 319] width 253 height 32
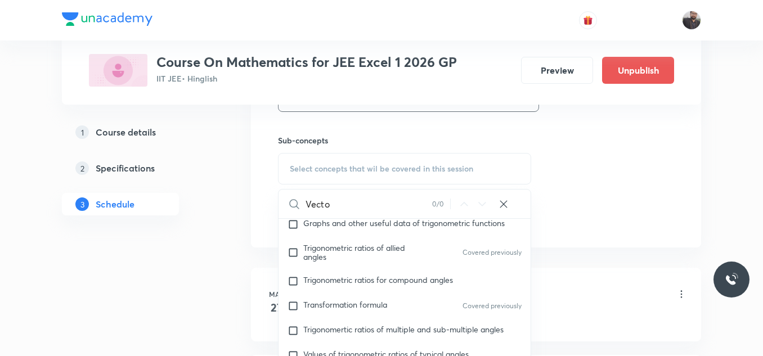
scroll to position [280, 0]
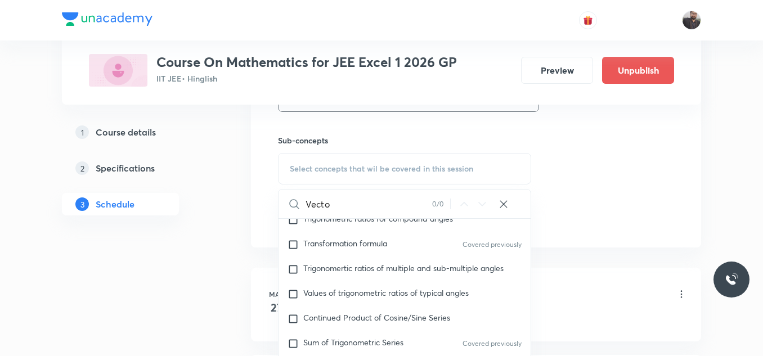
type input "Vecto"
drag, startPoint x: 369, startPoint y: 311, endPoint x: 300, endPoint y: 323, distance: 69.7
click at [300, 323] on input "checkbox" at bounding box center [295, 318] width 16 height 11
checkbox input "true"
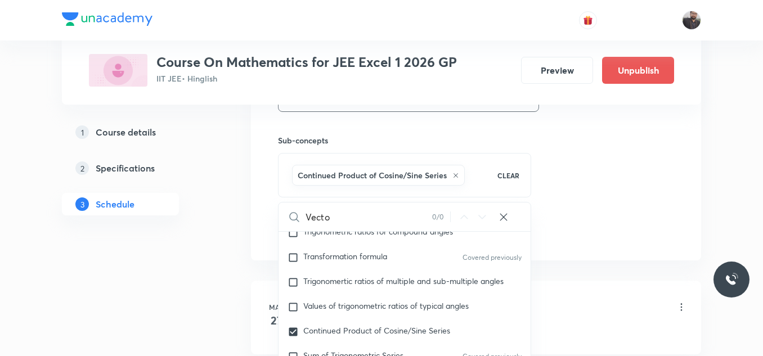
click at [527, 180] on div "Continued Product of Cosine/Sine Series CLEAR" at bounding box center [404, 175] width 253 height 44
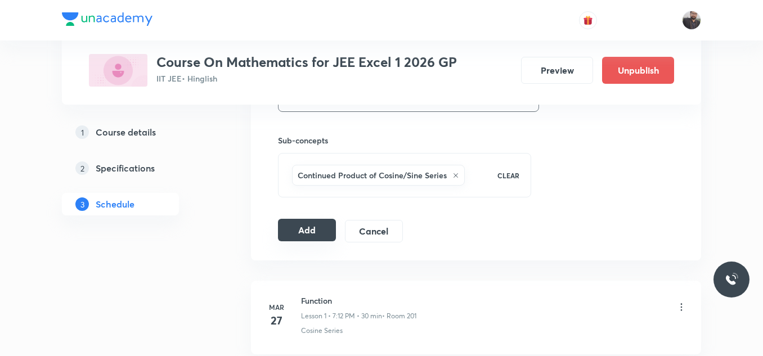
click at [305, 230] on button "Add" at bounding box center [307, 230] width 58 height 23
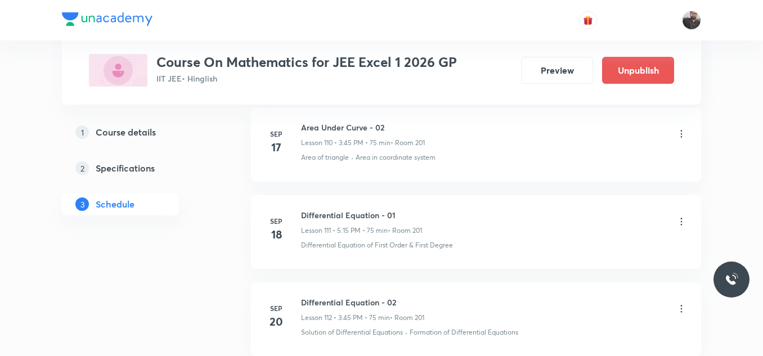
scroll to position [10505, 0]
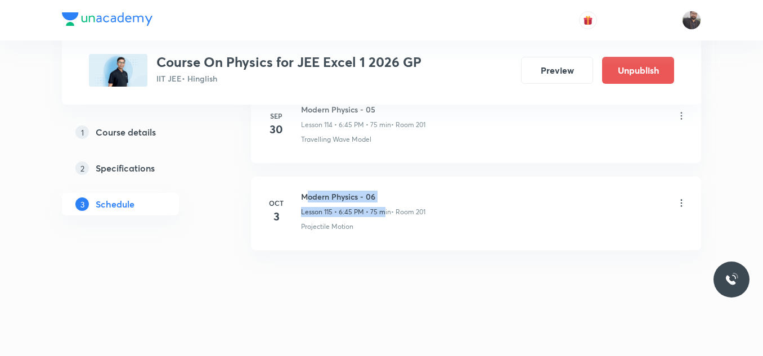
drag, startPoint x: 323, startPoint y: 193, endPoint x: 383, endPoint y: 208, distance: 61.4
click at [383, 208] on div "Modern Physics - 06 Lesson 115 • 6:45 PM • 75 min • Room 201" at bounding box center [363, 204] width 124 height 26
click at [383, 208] on p "Lesson 115 • 6:45 PM • 75 min" at bounding box center [346, 212] width 90 height 10
drag, startPoint x: 298, startPoint y: 189, endPoint x: 408, endPoint y: 182, distance: 111.0
click at [408, 182] on li "Oct 3 Modern Physics - 06 Lesson 115 • 6:45 PM • 75 min • Room 201 Projectile M…" at bounding box center [476, 214] width 450 height 74
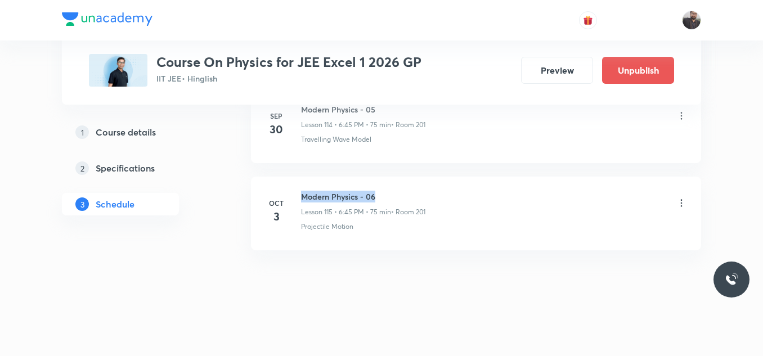
copy h6 "Modern Physics - 06"
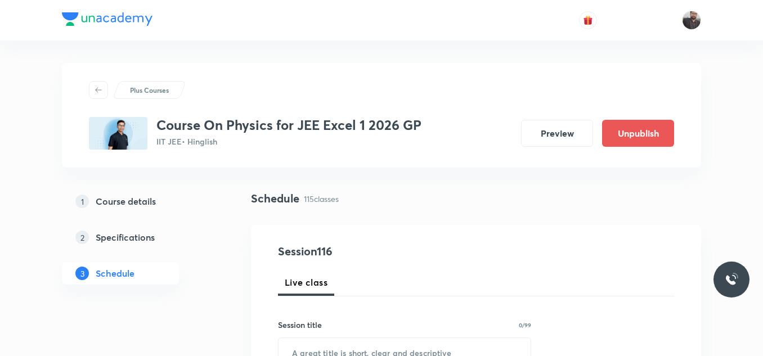
scroll to position [138, 0]
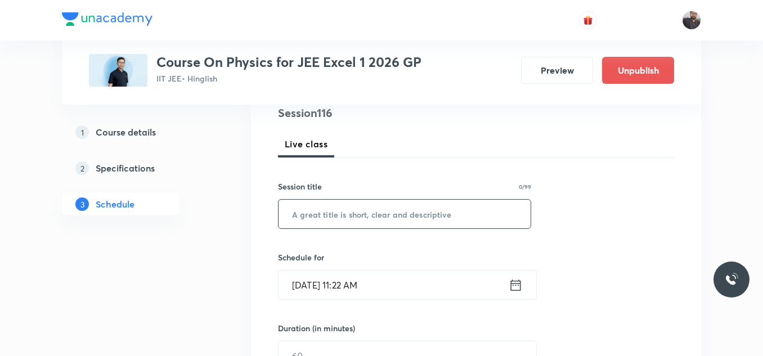
click at [408, 201] on input "text" at bounding box center [404, 214] width 252 height 29
paste input "Modern Physics - 06"
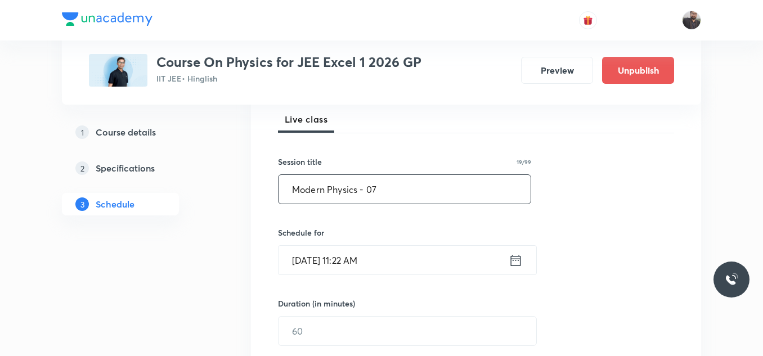
type input "Modern Physics - 07"
click at [401, 268] on input "Oct 3, 2025, 11:22 AM" at bounding box center [393, 260] width 230 height 29
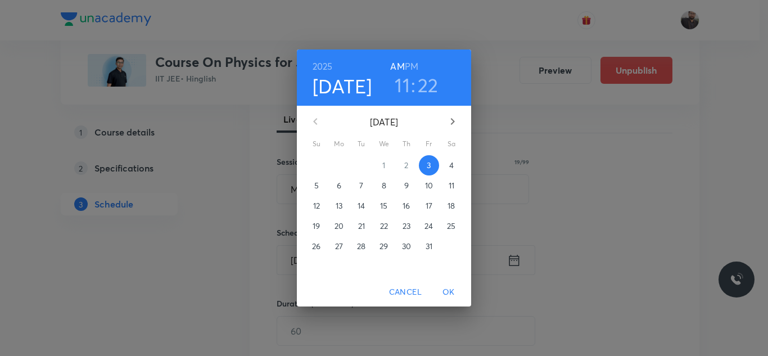
click at [456, 168] on span "4" at bounding box center [452, 165] width 20 height 11
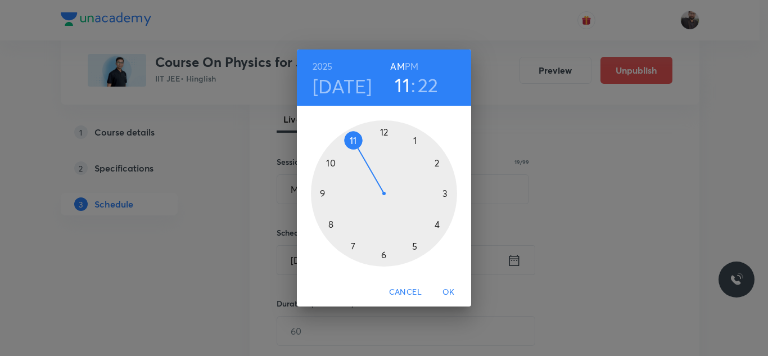
click at [384, 259] on div at bounding box center [384, 193] width 146 height 146
click at [411, 66] on h6 "PM" at bounding box center [412, 67] width 14 height 16
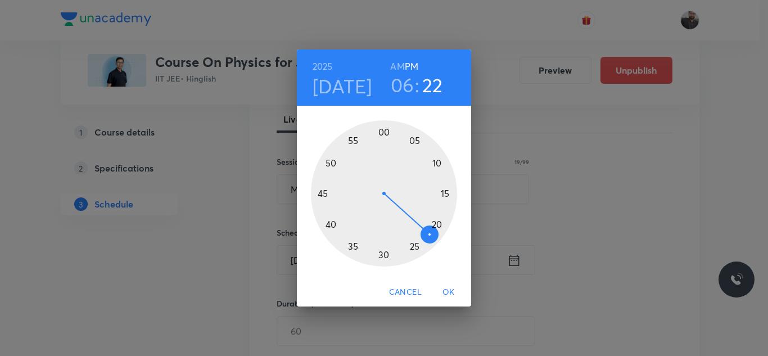
click at [328, 196] on div at bounding box center [384, 193] width 146 height 146
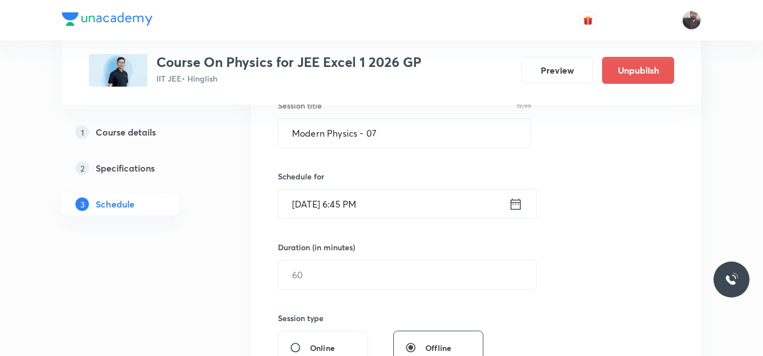
scroll to position [220, 0]
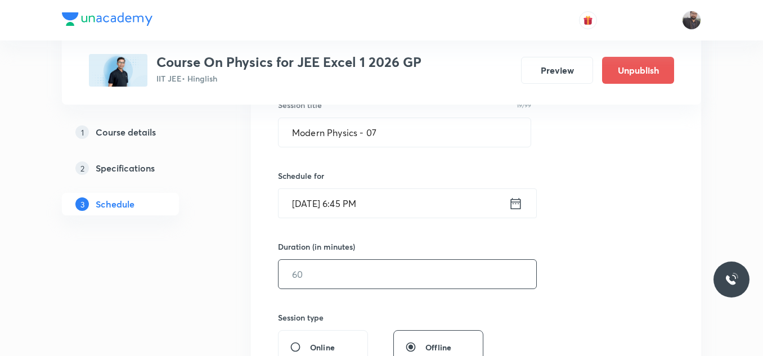
click at [372, 277] on input "text" at bounding box center [407, 274] width 258 height 29
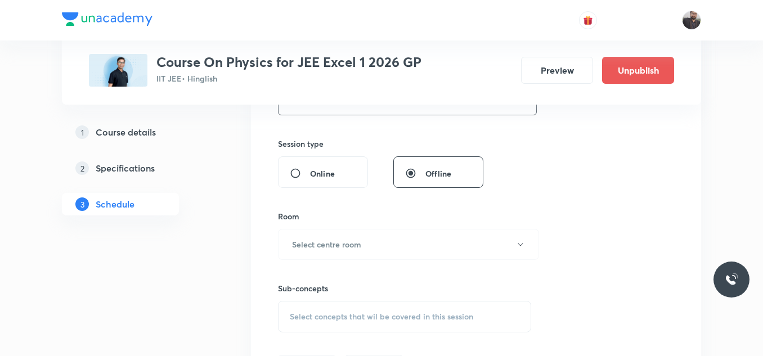
scroll to position [394, 0]
type input "75"
click at [360, 227] on div "Room Select centre room" at bounding box center [404, 235] width 253 height 50
click at [359, 245] on h6 "Select centre room" at bounding box center [326, 244] width 69 height 12
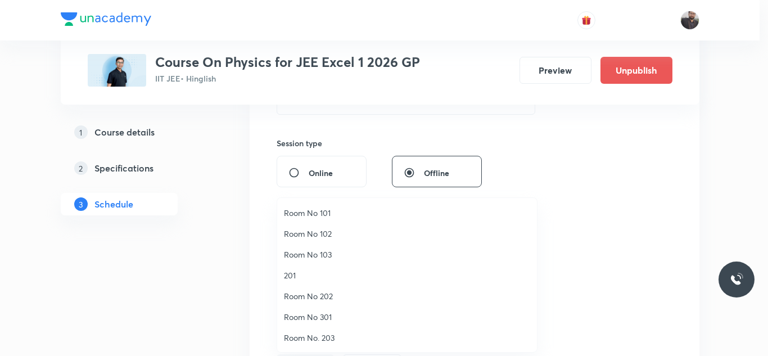
click at [301, 280] on span "201" at bounding box center [407, 275] width 246 height 12
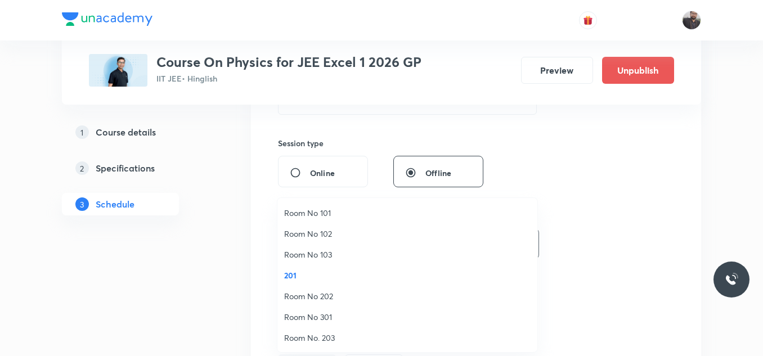
scroll to position [0, 0]
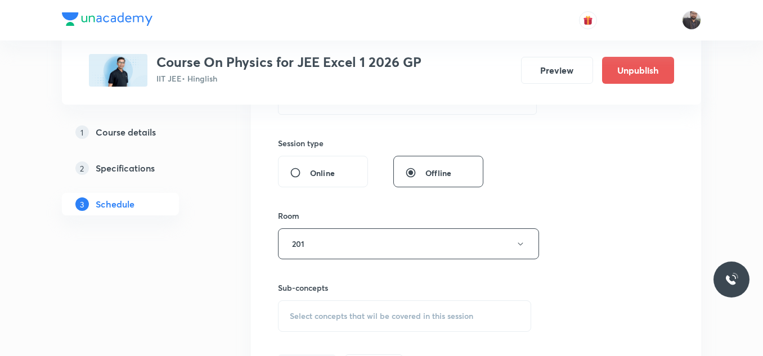
click at [312, 313] on span "Select concepts that wil be covered in this session" at bounding box center [381, 316] width 183 height 9
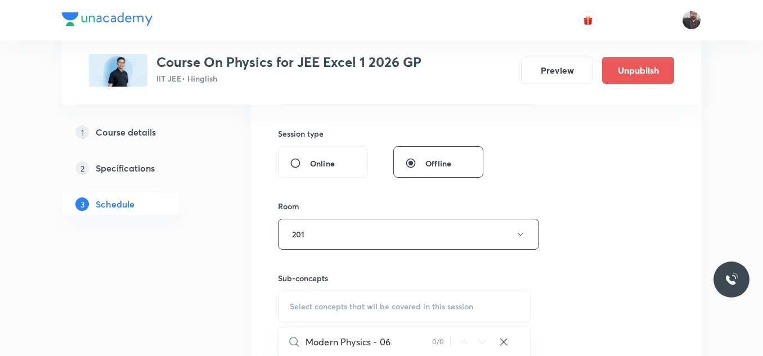
click at [398, 340] on input "Modern Physics - 06" at bounding box center [368, 341] width 127 height 29
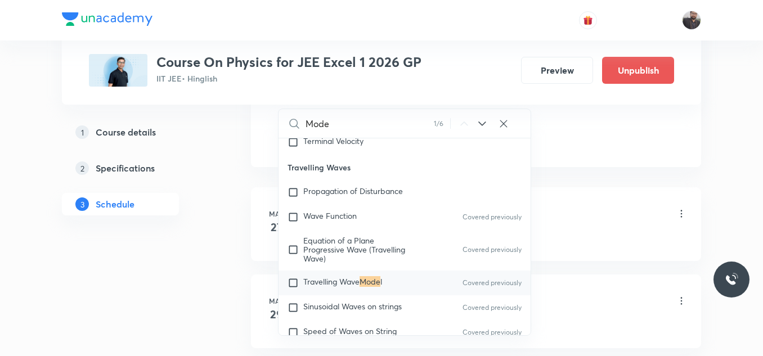
scroll to position [5550, 0]
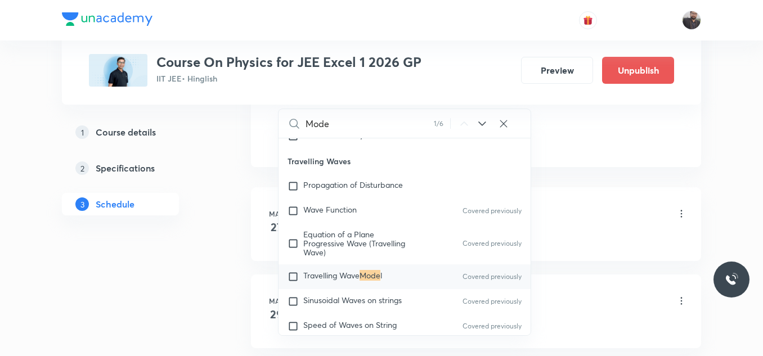
type input "Mode"
click at [401, 282] on div "Travelling Wave Mode l Covered previously" at bounding box center [404, 276] width 252 height 25
checkbox input "true"
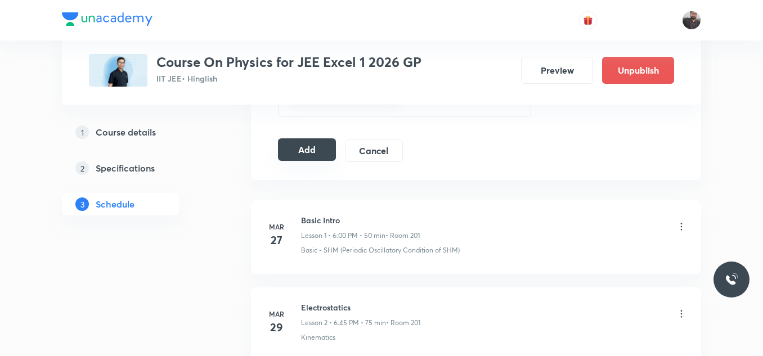
click at [330, 159] on button "Add" at bounding box center [307, 149] width 58 height 23
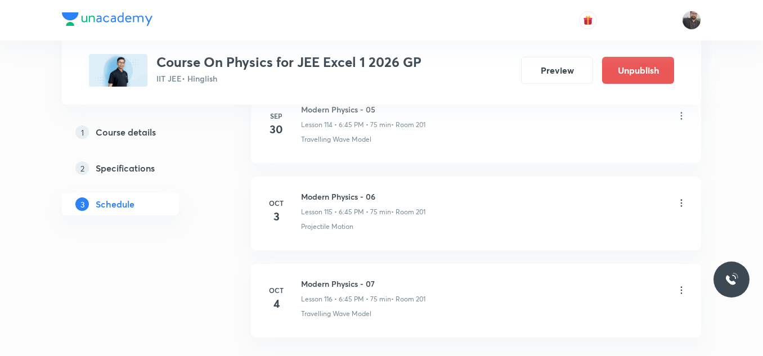
scroll to position [10155, 0]
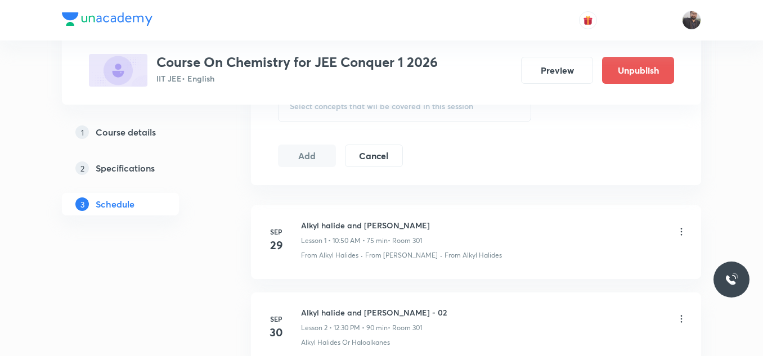
scroll to position [895, 0]
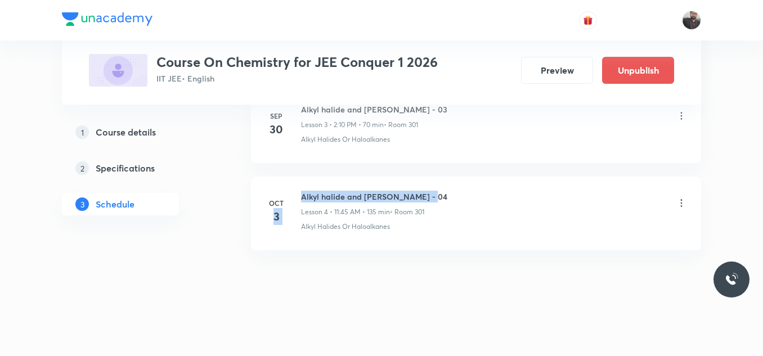
drag, startPoint x: 299, startPoint y: 197, endPoint x: 467, endPoint y: 198, distance: 167.7
click at [467, 198] on div "[DATE] Alkyl halide and [PERSON_NAME] - 04 Lesson 4 • 11:45 AM • 135 min • Room…" at bounding box center [476, 211] width 422 height 41
click at [467, 198] on div "Alkyl halide and [PERSON_NAME] - 04 Lesson 4 • 11:45 AM • 135 min • Room 301" at bounding box center [494, 204] width 386 height 26
drag, startPoint x: 297, startPoint y: 195, endPoint x: 429, endPoint y: 182, distance: 132.9
click at [429, 182] on li "[DATE] Alkyl halide and [PERSON_NAME] - 04 Lesson 4 • 11:45 AM • 135 min • Room…" at bounding box center [476, 214] width 450 height 74
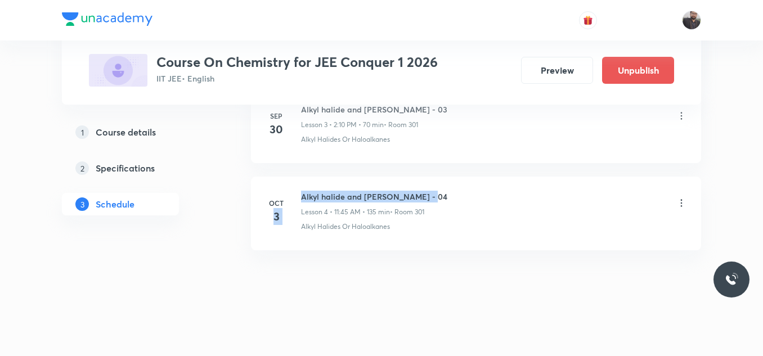
click at [429, 182] on li "[DATE] Alkyl halide and [PERSON_NAME] - 04 Lesson 4 • 11:45 AM • 135 min • Room…" at bounding box center [476, 214] width 450 height 74
drag, startPoint x: 302, startPoint y: 196, endPoint x: 432, endPoint y: 183, distance: 130.6
click at [432, 183] on li "[DATE] Alkyl halide and [PERSON_NAME] - 04 Lesson 4 • 11:45 AM • 135 min • Room…" at bounding box center [476, 214] width 450 height 74
copy h6 "Alkyl halide and [PERSON_NAME] - 04"
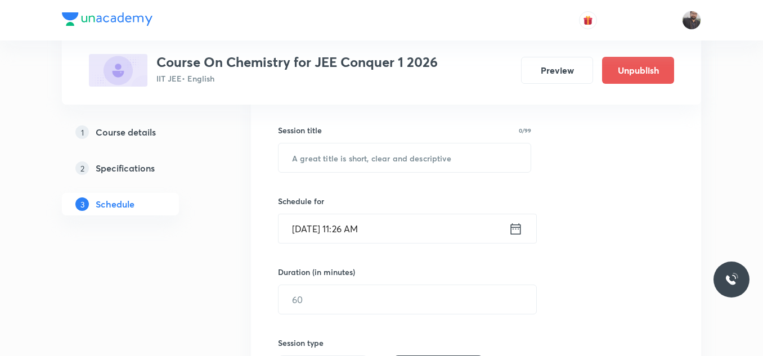
scroll to position [195, 0]
click at [426, 158] on input "text" at bounding box center [404, 157] width 252 height 29
paste input "Alkyl halide and [PERSON_NAME] - 04"
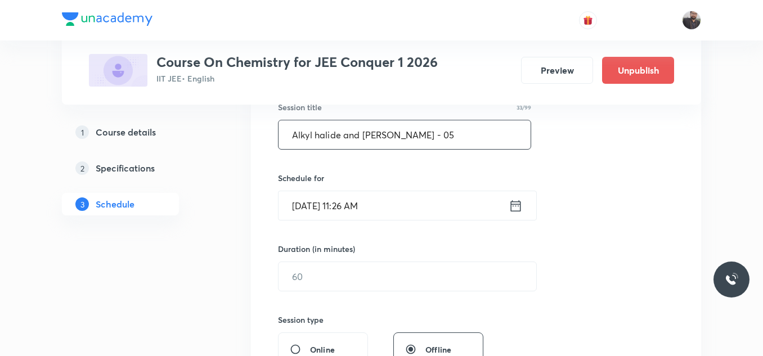
scroll to position [221, 0]
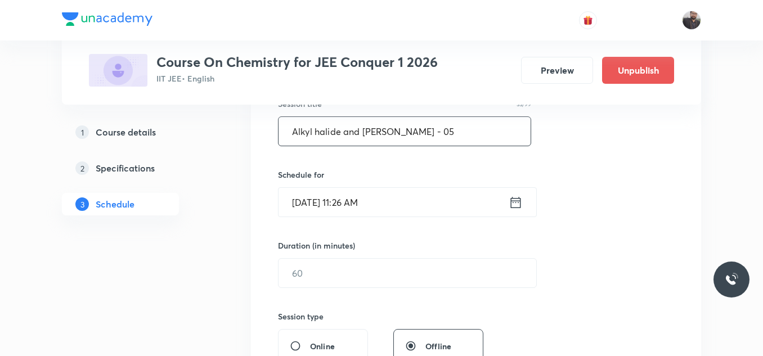
type input "Alkyl halide and [PERSON_NAME] - 05"
click at [404, 204] on input "[DATE] 11:26 AM" at bounding box center [393, 202] width 230 height 29
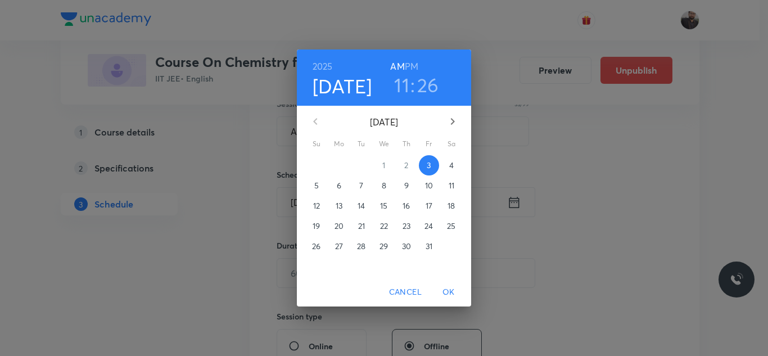
click at [450, 169] on p "4" at bounding box center [452, 165] width 5 height 11
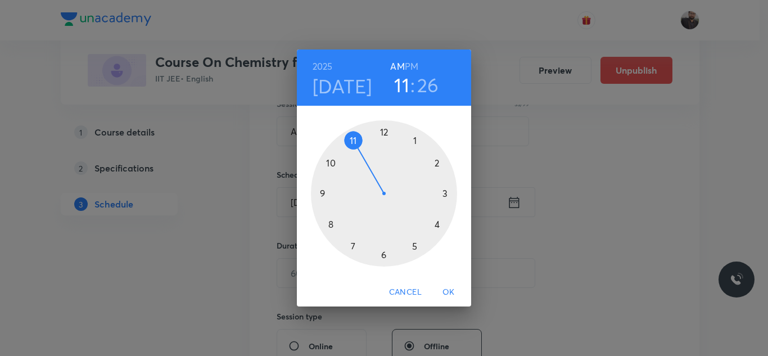
click at [352, 139] on div at bounding box center [384, 193] width 146 height 146
click at [325, 195] on div at bounding box center [384, 193] width 146 height 146
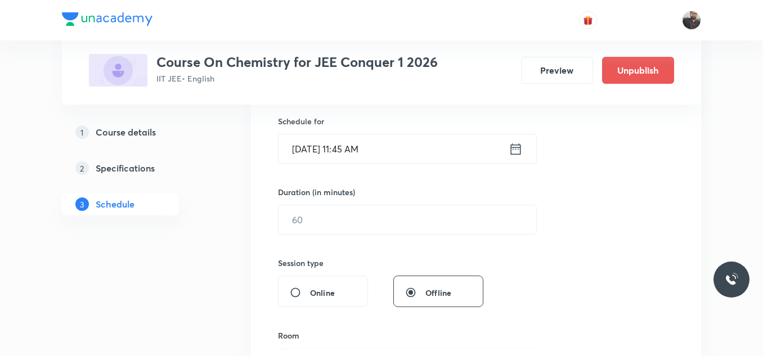
scroll to position [276, 0]
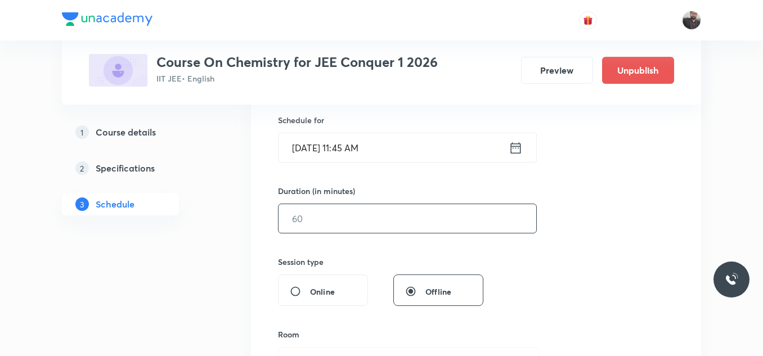
click at [325, 230] on input "text" at bounding box center [407, 218] width 258 height 29
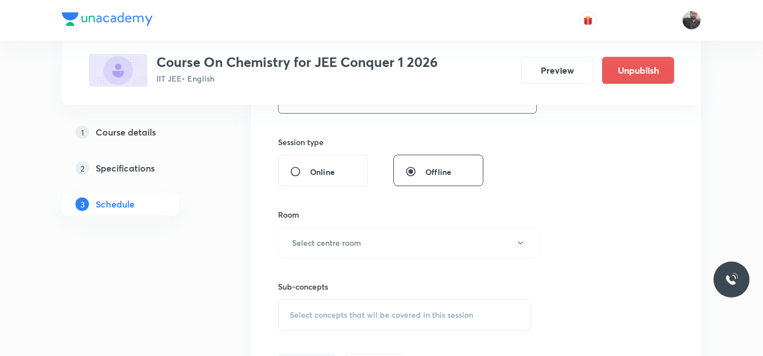
scroll to position [398, 0]
type input "135"
click at [325, 230] on button "Select centre room" at bounding box center [408, 240] width 261 height 31
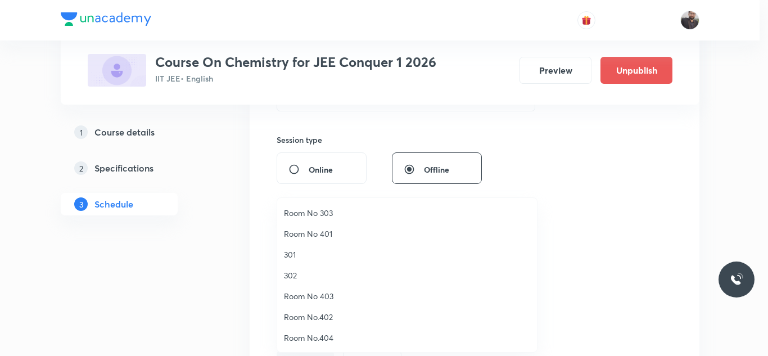
click at [301, 258] on span "301" at bounding box center [407, 255] width 246 height 12
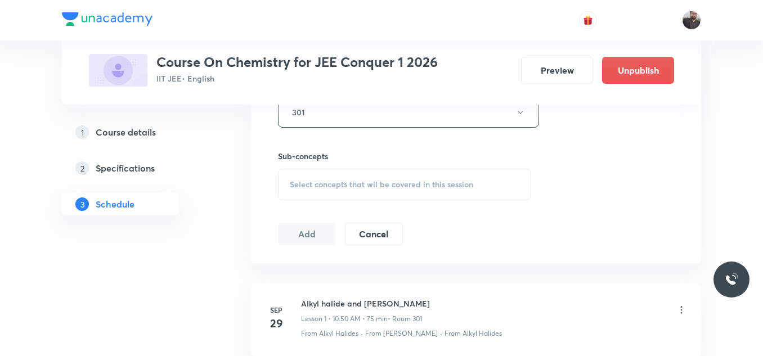
scroll to position [530, 0]
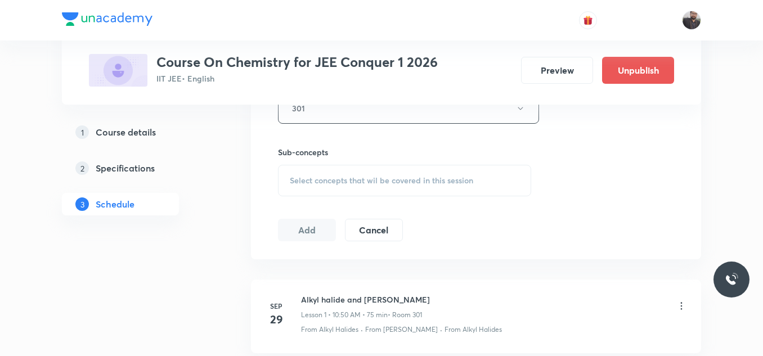
click at [311, 186] on div "Select concepts that wil be covered in this session" at bounding box center [404, 181] width 253 height 32
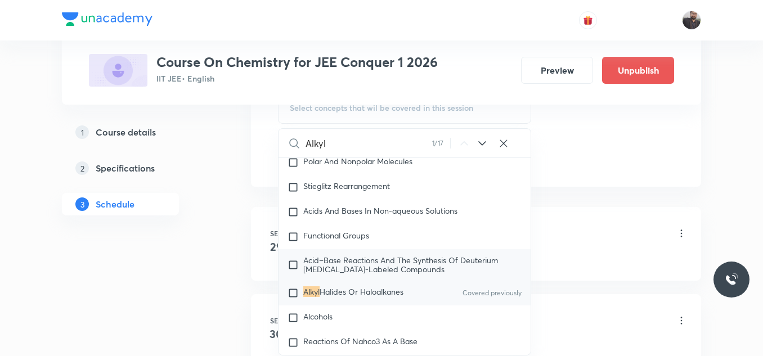
scroll to position [19680, 0]
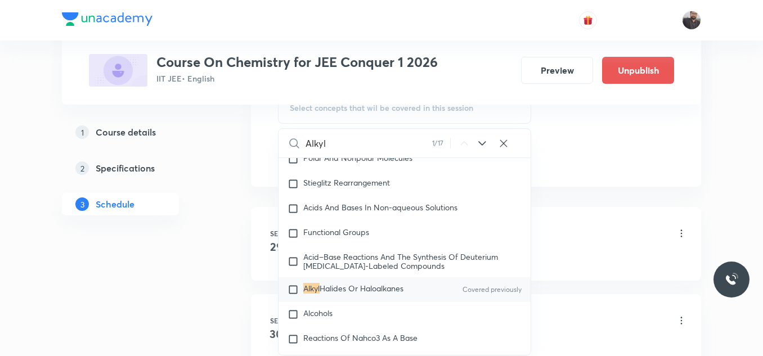
type input "Alkyl"
click at [380, 294] on span "Halides Or Haloalkanes" at bounding box center [362, 288] width 84 height 11
checkbox input "true"
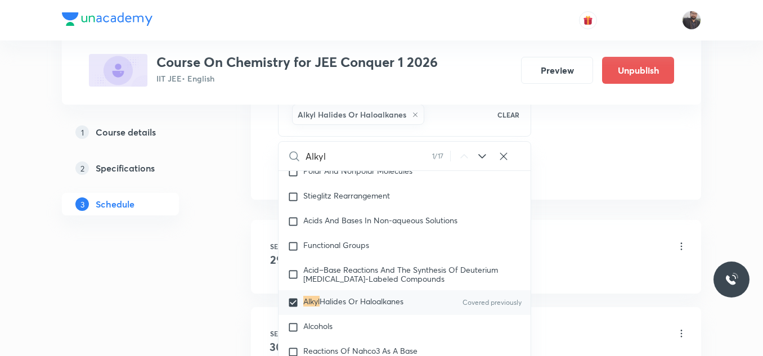
click at [573, 238] on div "Alkyl halide and Aryl Halide Lesson 1 • 10:50 AM • 75 min • Room 301" at bounding box center [494, 247] width 386 height 26
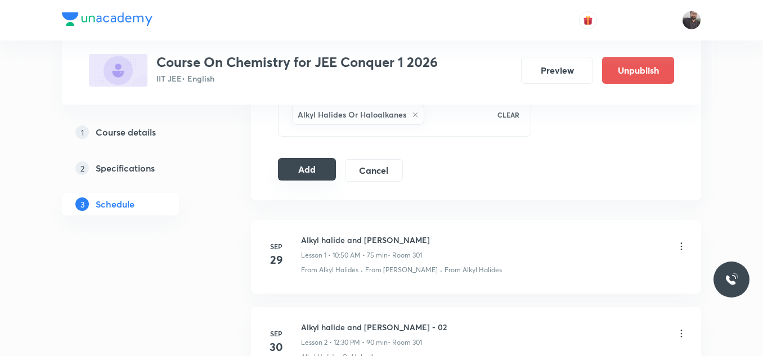
click at [306, 175] on button "Add" at bounding box center [307, 169] width 58 height 23
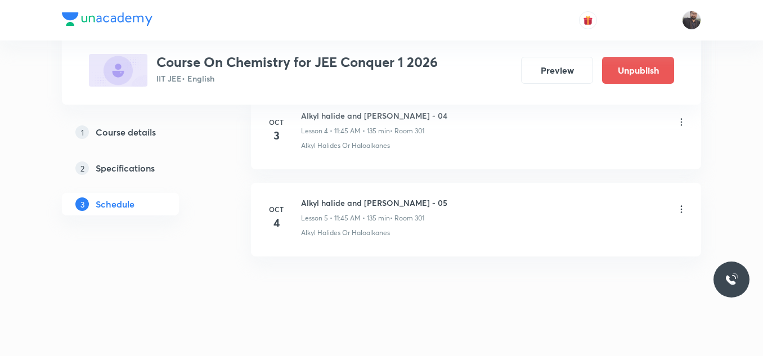
scroll to position [465, 0]
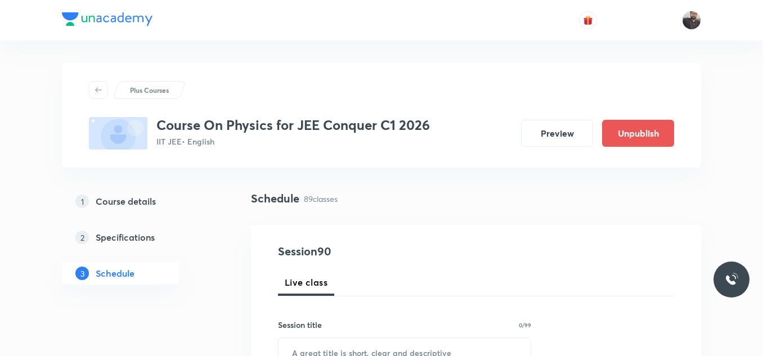
scroll to position [8350, 0]
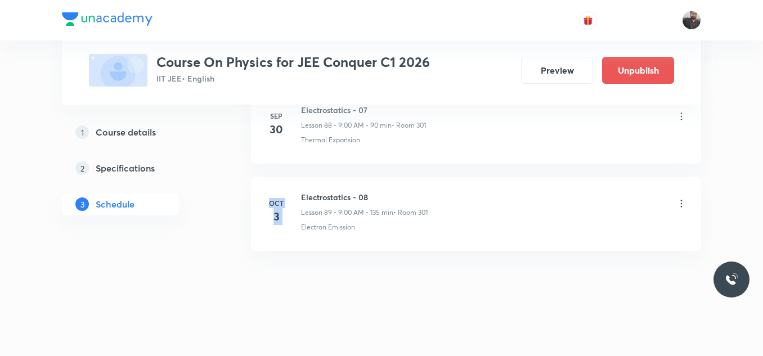
drag, startPoint x: 298, startPoint y: 188, endPoint x: 525, endPoint y: 159, distance: 229.2
click at [373, 195] on h6 "Electrostatics - 08" at bounding box center [364, 197] width 127 height 12
drag, startPoint x: 300, startPoint y: 194, endPoint x: 384, endPoint y: 192, distance: 84.4
click at [384, 192] on div "[DATE] Electrostatics - 08 Lesson 89 • 9:00 AM • 135 min • Room 301 Electron Em…" at bounding box center [476, 211] width 422 height 41
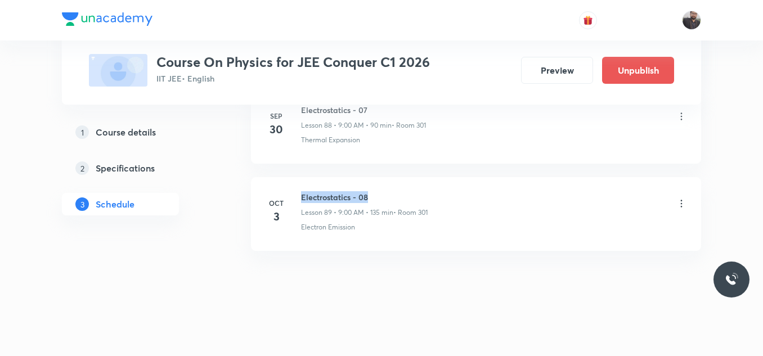
copy h6 "Electrostatics - 08"
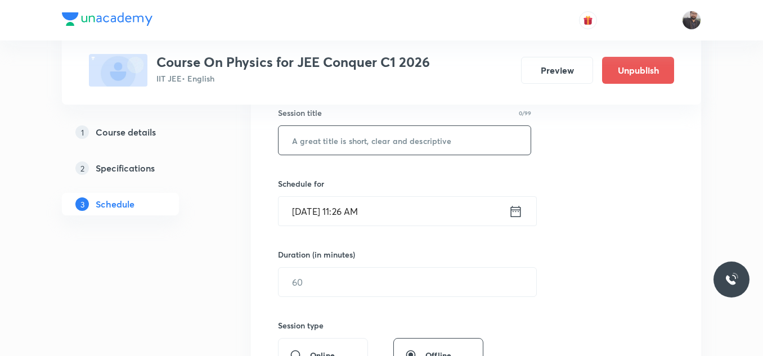
scroll to position [213, 0]
click at [370, 146] on input "text" at bounding box center [404, 139] width 252 height 29
paste input "Electrostatics - 08"
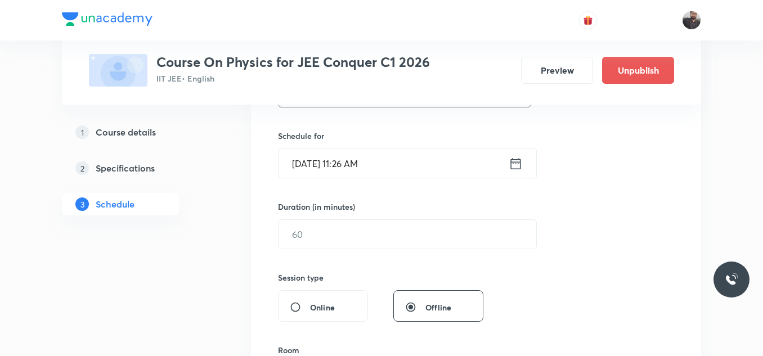
type input "Electrostatics - 09"
click at [389, 163] on input "Oct 3, 2025, 11:26 AM" at bounding box center [393, 163] width 230 height 29
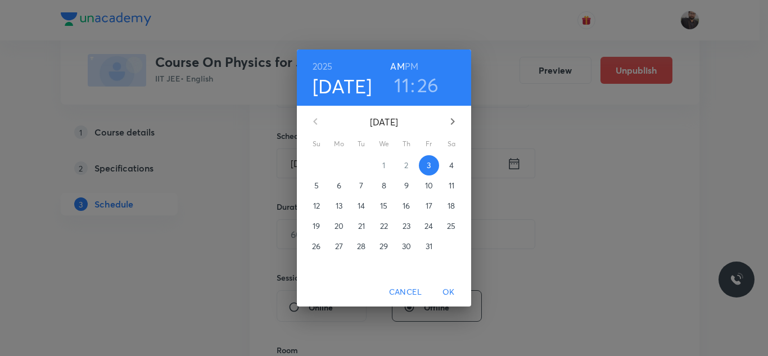
click at [451, 167] on p "4" at bounding box center [452, 165] width 5 height 11
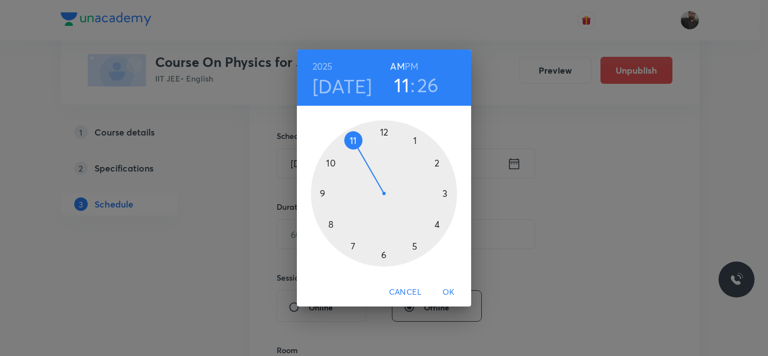
click at [322, 194] on div at bounding box center [384, 193] width 146 height 146
click at [383, 131] on div at bounding box center [384, 193] width 146 height 146
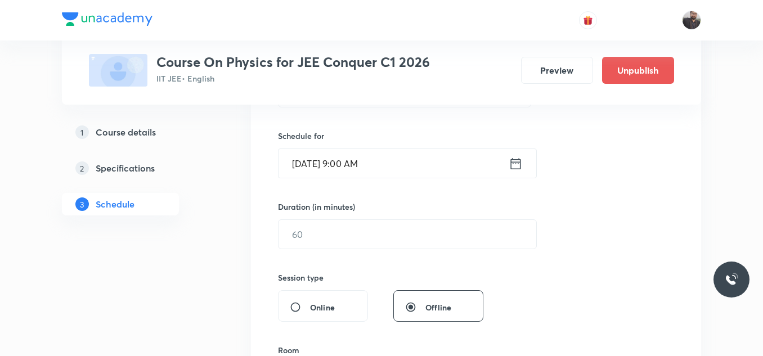
scroll to position [287, 0]
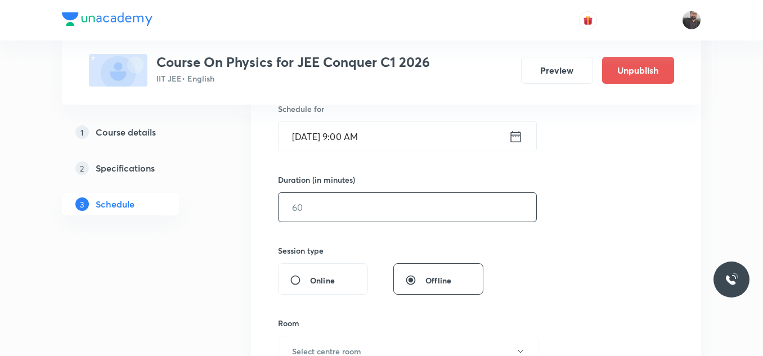
click at [368, 205] on input "text" at bounding box center [407, 207] width 258 height 29
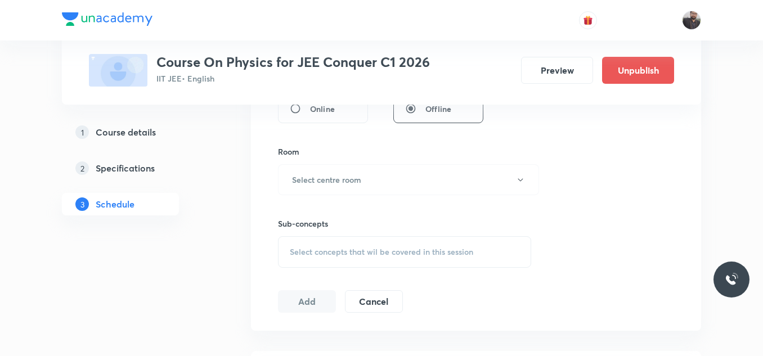
scroll to position [464, 0]
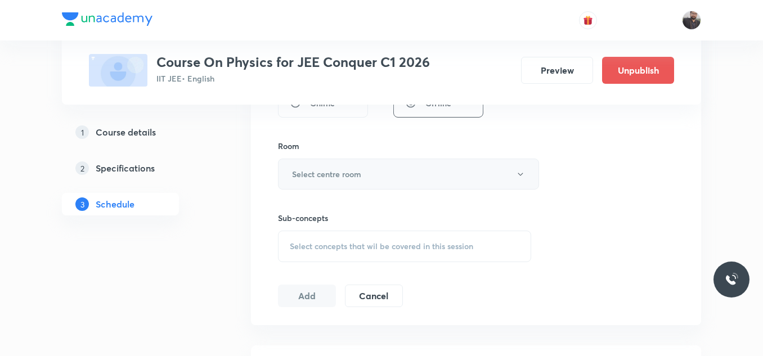
type input "135"
click at [365, 180] on button "Select centre room" at bounding box center [408, 174] width 261 height 31
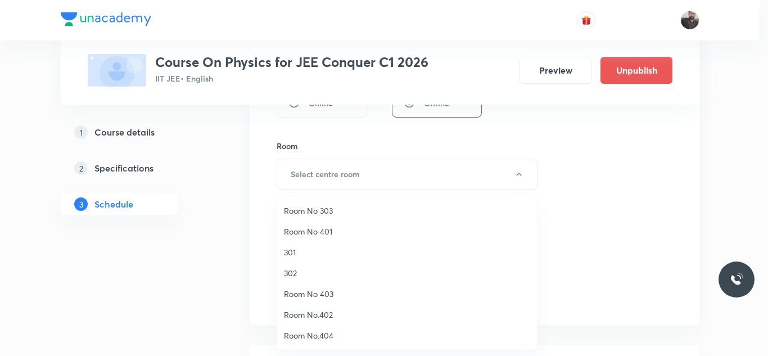
click at [299, 252] on span "301" at bounding box center [407, 252] width 246 height 12
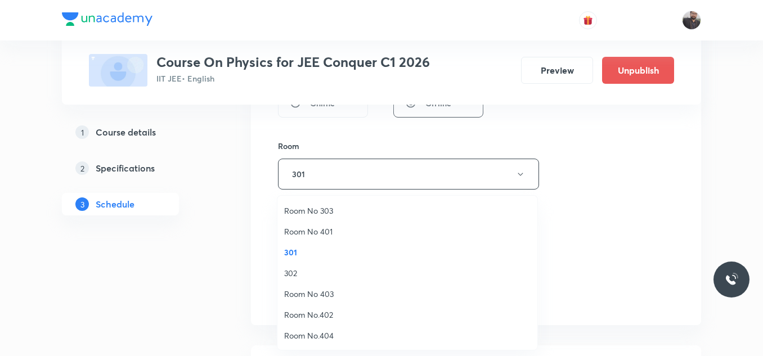
scroll to position [0, 0]
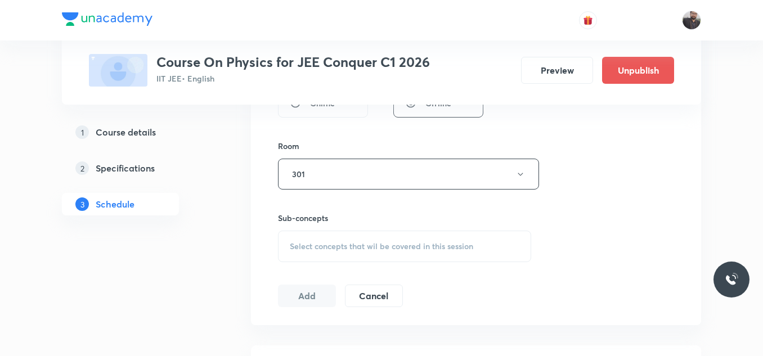
click at [299, 252] on div "Select concepts that wil be covered in this session" at bounding box center [404, 247] width 253 height 32
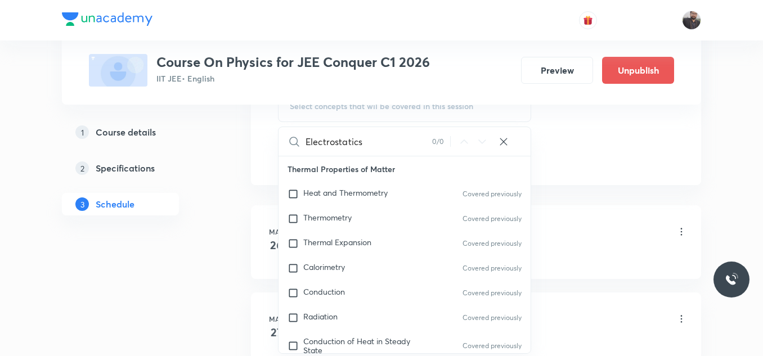
scroll to position [633, 0]
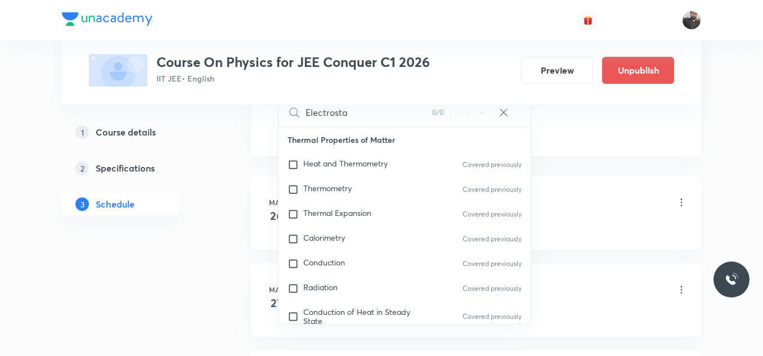
type input "Electrosta"
click at [302, 252] on div "Conduction Covered previously" at bounding box center [404, 263] width 252 height 25
checkbox input "true"
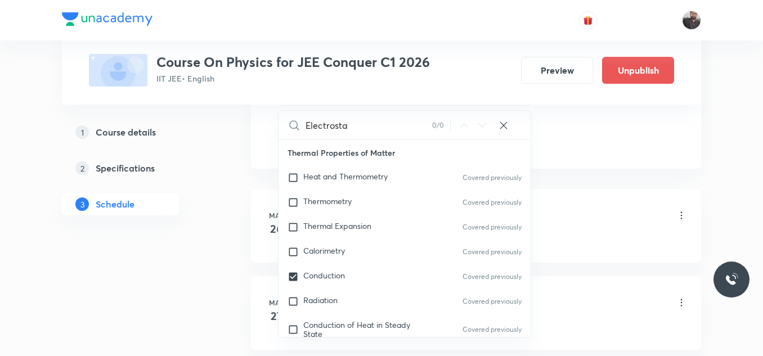
click at [571, 200] on li "May 26 Basic Intro Lesson 1 • 9:00 AM • 90 min • Room 301 Heat and Thermometry" at bounding box center [476, 226] width 450 height 74
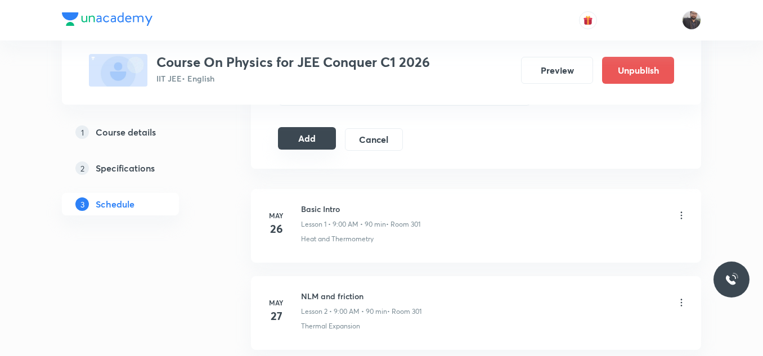
click at [303, 150] on div "Add Cancel" at bounding box center [345, 139] width 134 height 23
click at [317, 141] on button "Add" at bounding box center [307, 138] width 58 height 23
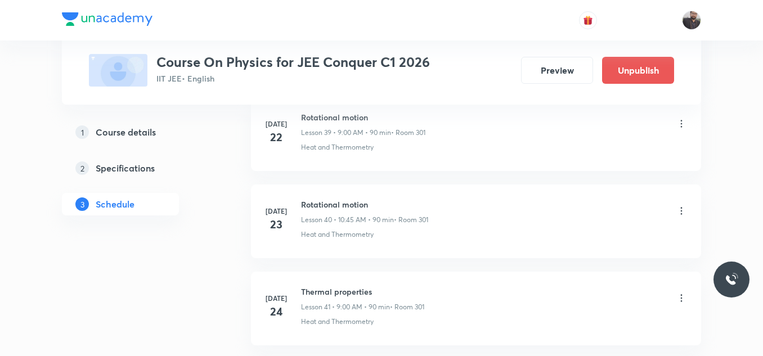
scroll to position [7920, 0]
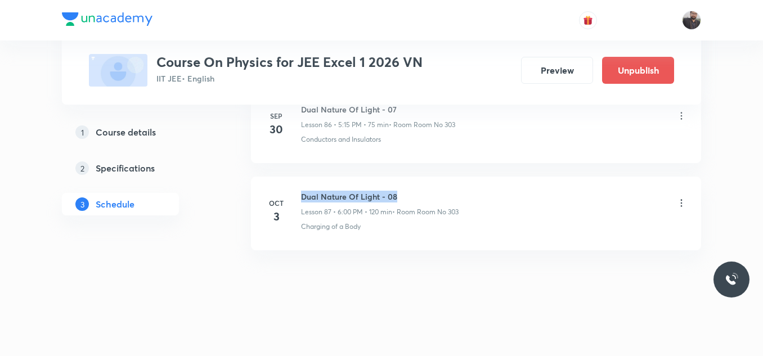
drag, startPoint x: 301, startPoint y: 188, endPoint x: 423, endPoint y: 182, distance: 122.2
click at [423, 182] on li "[DATE] Dual Nature Of Light - 08 Lesson 87 • 6:00 PM • 120 min • Room Room No 3…" at bounding box center [476, 214] width 450 height 74
copy h6 "Dual Nature Of Light - 08"
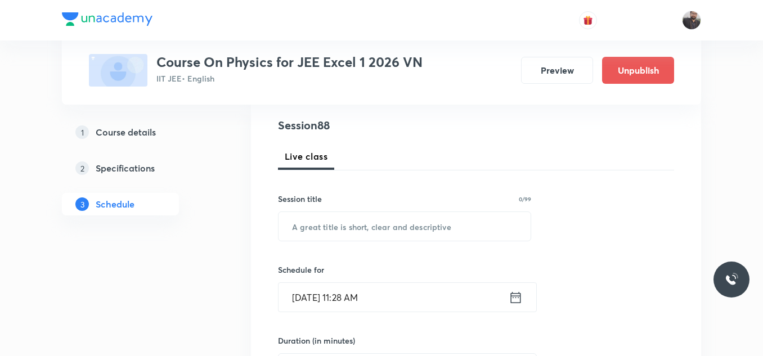
scroll to position [134, 0]
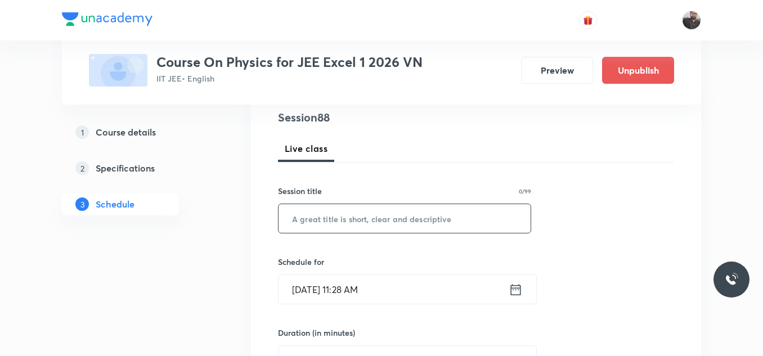
click at [414, 216] on input "text" at bounding box center [404, 218] width 252 height 29
paste input "Dual Nature Of Light - 08"
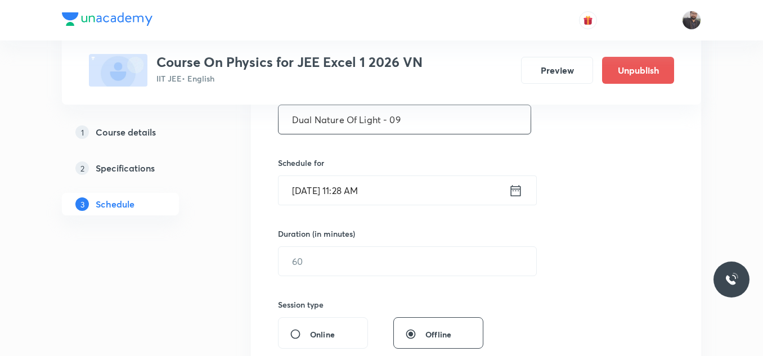
type input "Dual Nature Of Light - 09"
click at [414, 192] on input "[DATE] 11:28 AM" at bounding box center [393, 190] width 230 height 29
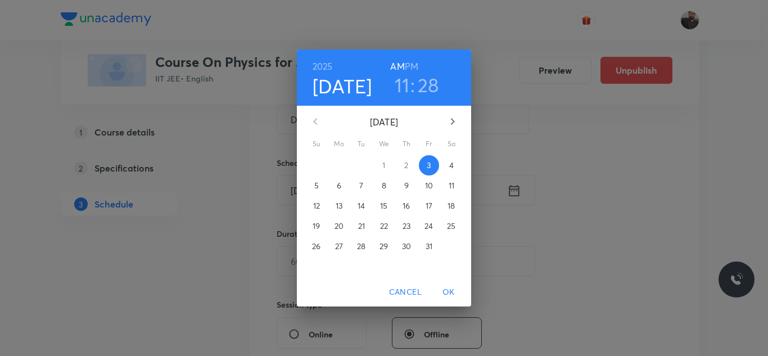
click at [460, 172] on div "4" at bounding box center [452, 165] width 23 height 20
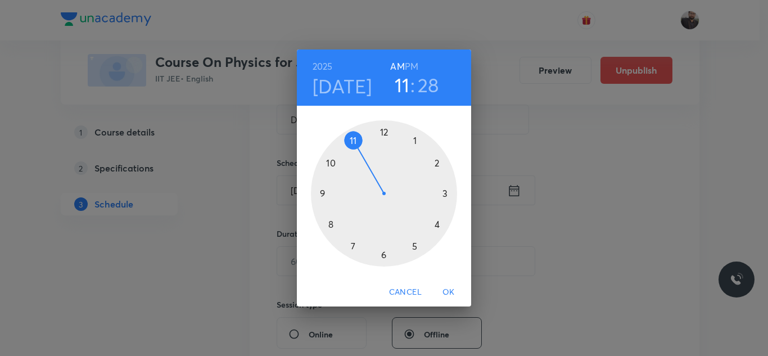
click at [446, 194] on div at bounding box center [384, 193] width 146 height 146
click at [321, 195] on div at bounding box center [384, 193] width 146 height 146
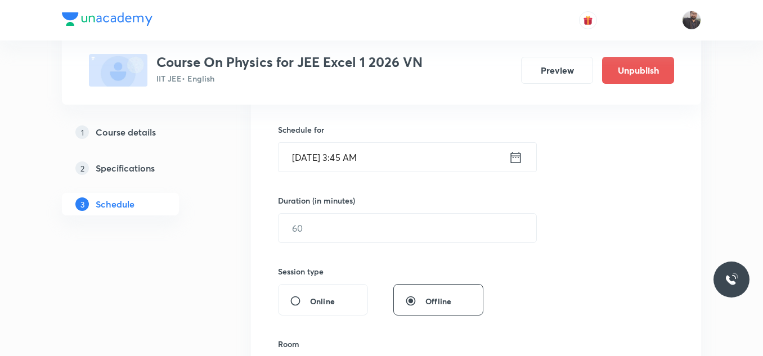
scroll to position [267, 0]
click at [398, 155] on input "[DATE] 3:45 AM" at bounding box center [393, 156] width 230 height 29
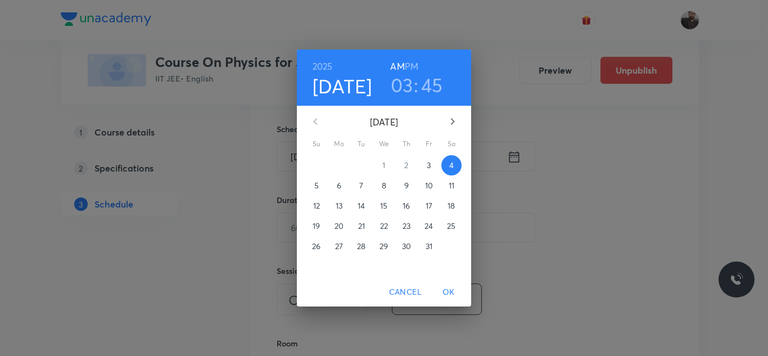
click at [412, 62] on h6 "PM" at bounding box center [412, 67] width 14 height 16
click at [447, 289] on span "OK" at bounding box center [448, 292] width 27 height 14
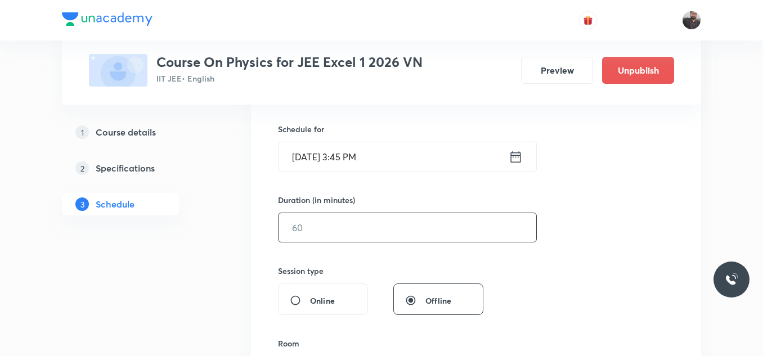
click at [340, 231] on input "text" at bounding box center [407, 227] width 258 height 29
click at [563, 167] on div "Session 88 Live class Session title 25/99 Dual Nature Of Light - 09 ​ Schedule …" at bounding box center [476, 240] width 396 height 528
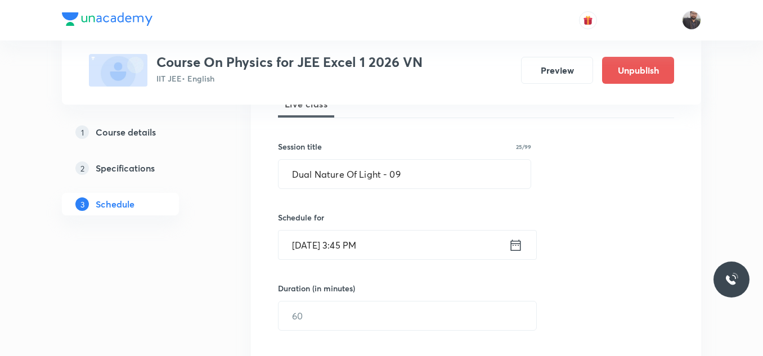
scroll to position [212, 0]
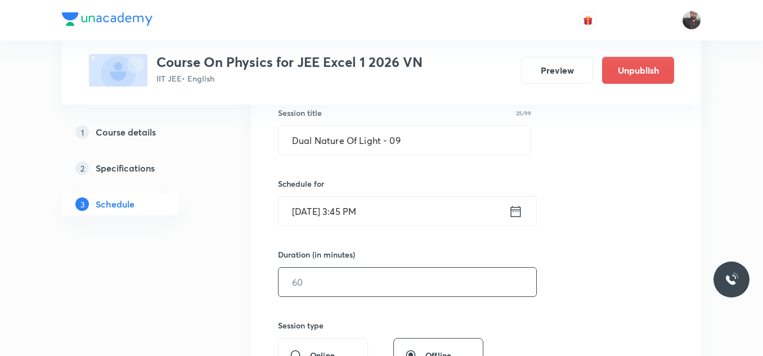
click at [338, 284] on input "text" at bounding box center [407, 282] width 258 height 29
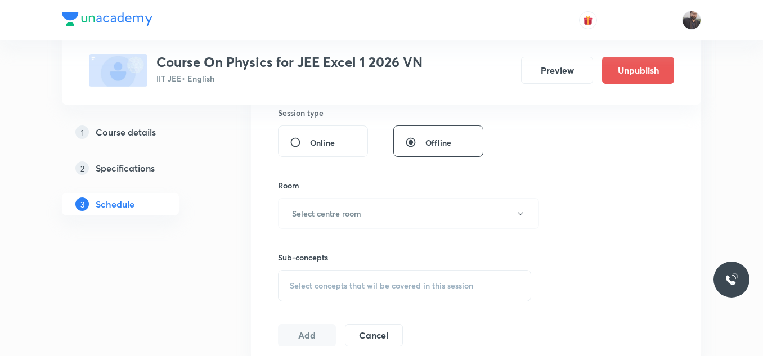
scroll to position [428, 0]
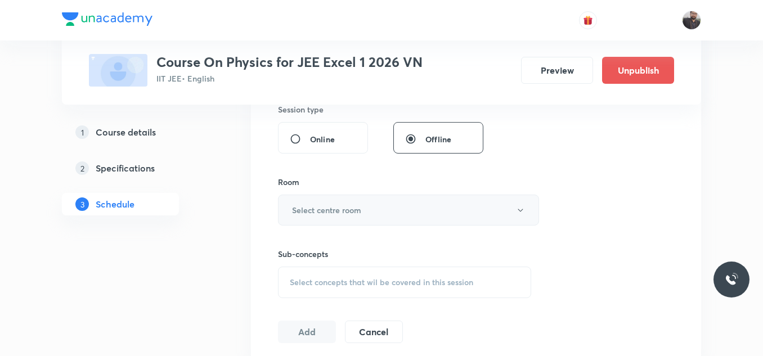
type input "120"
click at [332, 214] on h6 "Select centre room" at bounding box center [326, 210] width 69 height 12
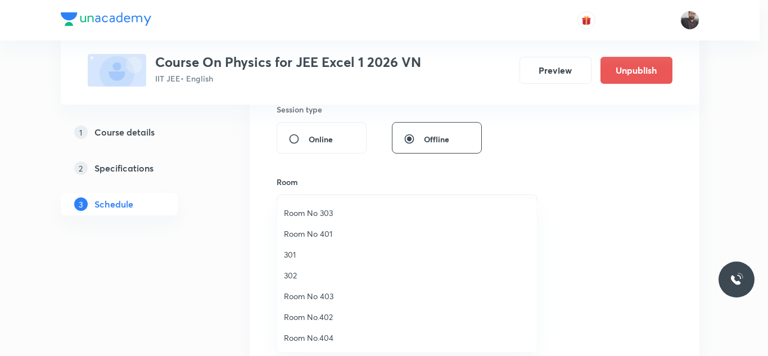
click at [320, 218] on span "Room No 303" at bounding box center [407, 213] width 246 height 12
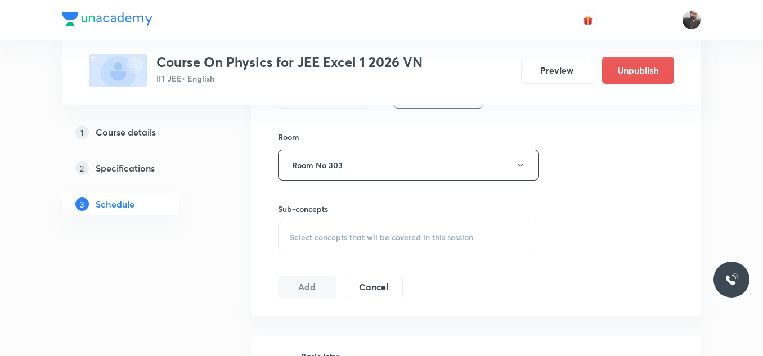
scroll to position [479, 0]
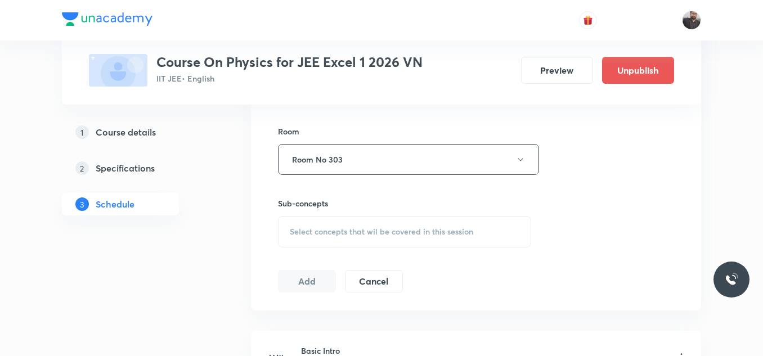
click at [320, 218] on div "Select concepts that wil be covered in this session" at bounding box center [404, 232] width 253 height 32
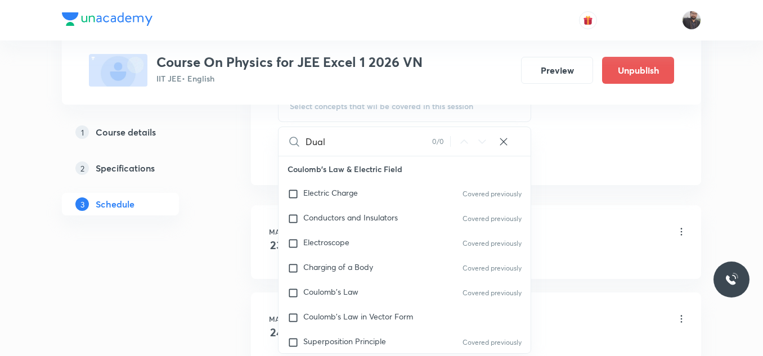
scroll to position [607, 0]
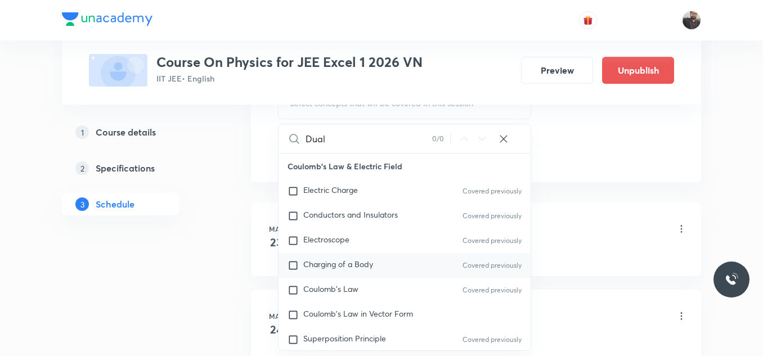
type input "Dual"
click at [339, 255] on div "Charging of a Body Covered previously" at bounding box center [404, 265] width 252 height 25
checkbox input "true"
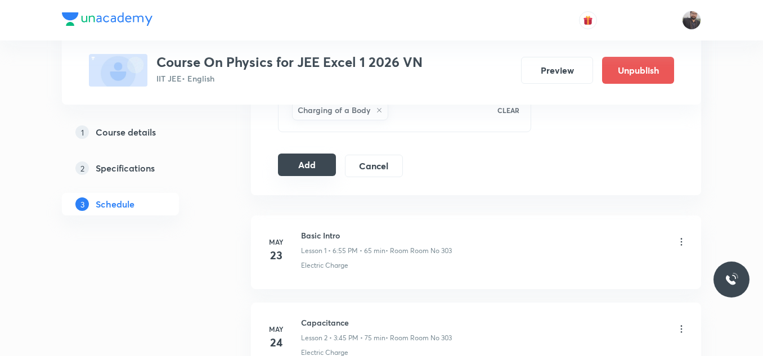
click at [309, 170] on button "Add" at bounding box center [307, 165] width 58 height 23
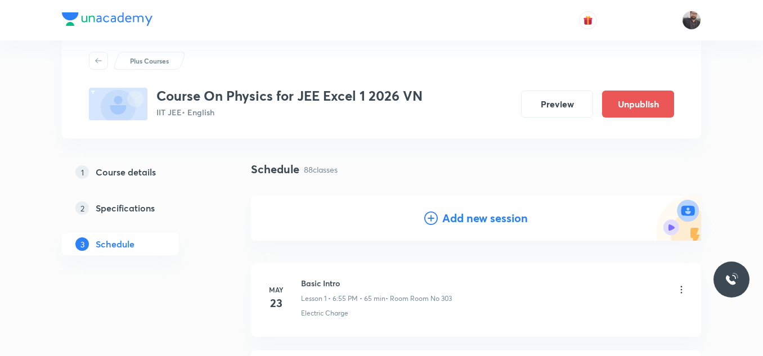
scroll to position [7714, 0]
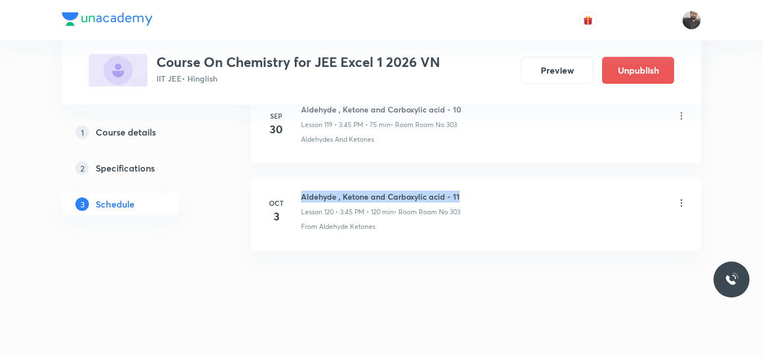
drag, startPoint x: 296, startPoint y: 191, endPoint x: 488, endPoint y: 192, distance: 191.8
click at [488, 192] on div "[DATE] Aldehyde , Ketone and Carboxylic acid - 11 Lesson 120 • 3:45 PM • 120 mi…" at bounding box center [476, 211] width 422 height 41
copy h6 "Aldehyde , Ketone and Carboxylic acid - 11"
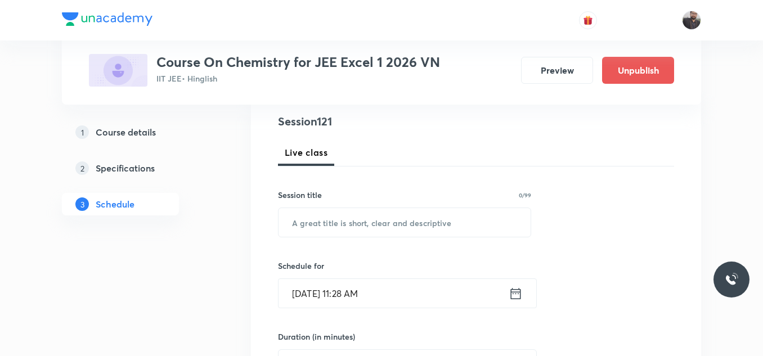
scroll to position [131, 0]
click at [448, 221] on input "text" at bounding box center [404, 222] width 252 height 29
paste input "Aldehyde , Ketone and Carboxylic acid - 11"
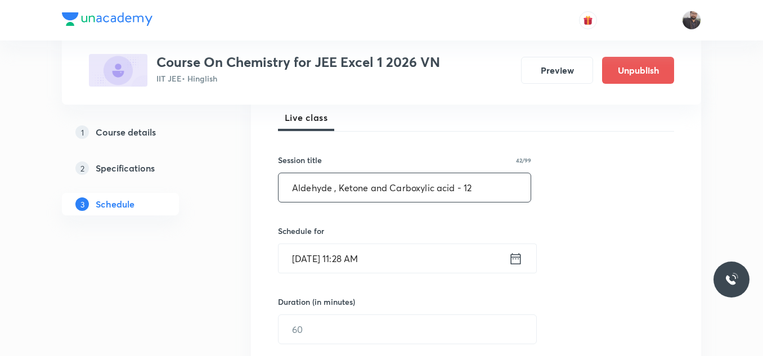
scroll to position [165, 0]
type input "Aldehyde , Ketone and Carboxylic acid - 12"
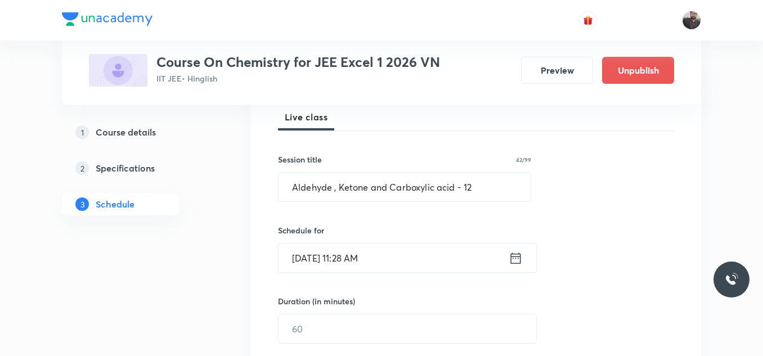
click at [400, 267] on input "[DATE] 11:28 AM" at bounding box center [393, 258] width 230 height 29
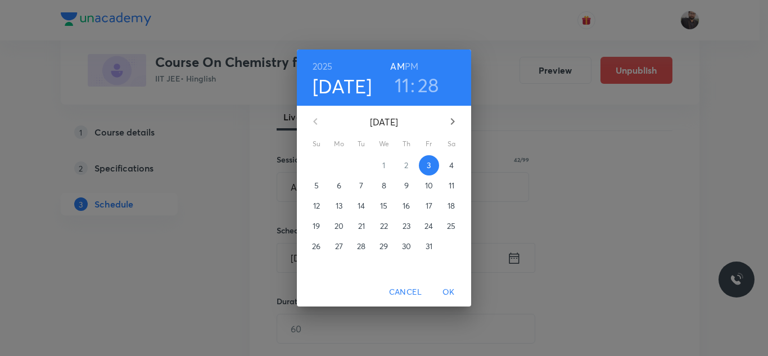
click at [450, 168] on p "4" at bounding box center [452, 165] width 5 height 11
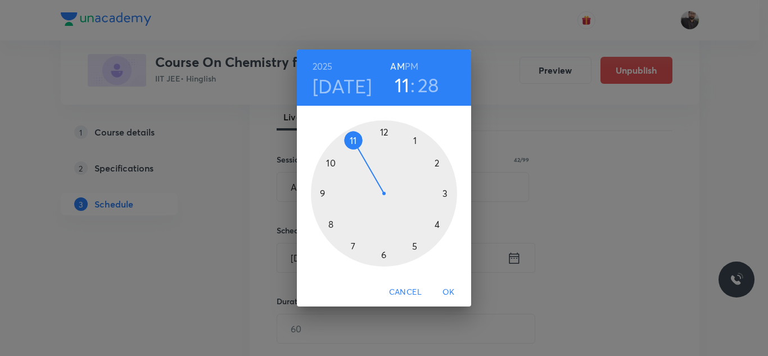
click at [384, 252] on div at bounding box center [384, 193] width 146 height 146
click at [414, 66] on h6 "PM" at bounding box center [412, 67] width 14 height 16
click at [383, 129] on div at bounding box center [384, 193] width 146 height 146
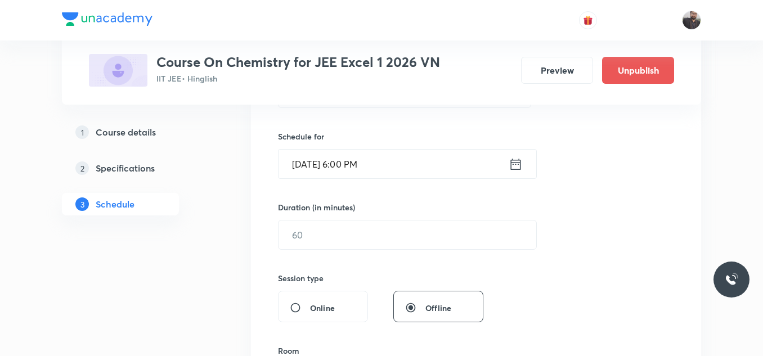
scroll to position [260, 0]
click at [352, 249] on div "Session 121 Live class Session title 42/99 Aldehyde , Ketone and Carboxylic aci…" at bounding box center [476, 247] width 396 height 528
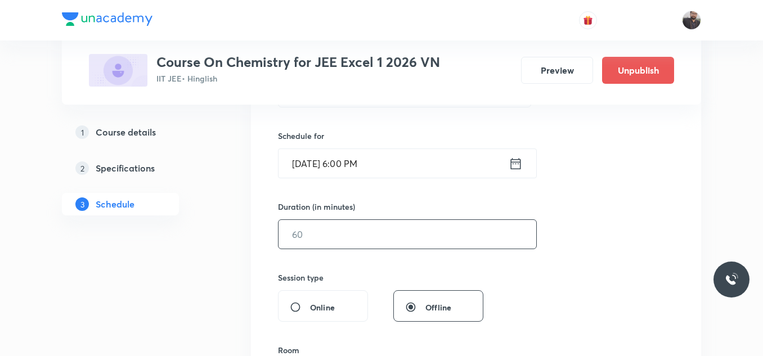
click at [350, 246] on input "text" at bounding box center [407, 234] width 258 height 29
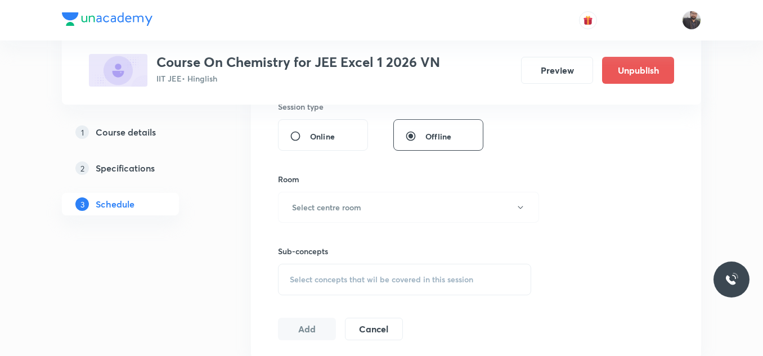
scroll to position [432, 0]
type input "120"
click at [342, 222] on div "Sub-concepts Select concepts that wil be covered in this session" at bounding box center [404, 258] width 253 height 73
click at [335, 209] on h6 "Select centre room" at bounding box center [326, 207] width 69 height 12
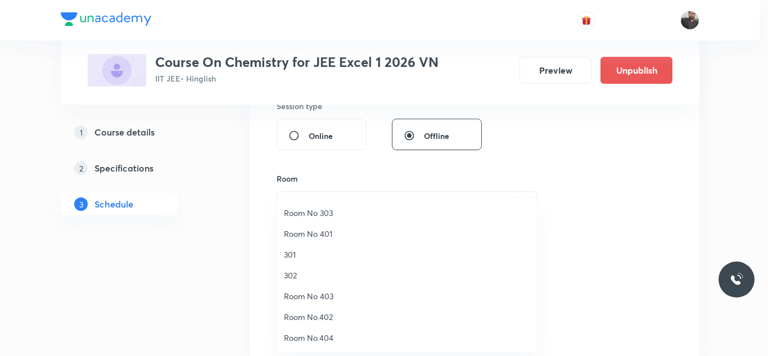
click at [335, 204] on li "Room No 303" at bounding box center [407, 213] width 260 height 21
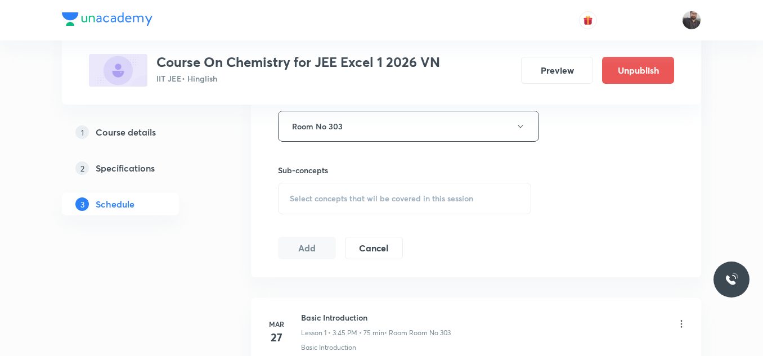
scroll to position [513, 0]
click at [345, 196] on span "Select concepts that wil be covered in this session" at bounding box center [381, 198] width 183 height 9
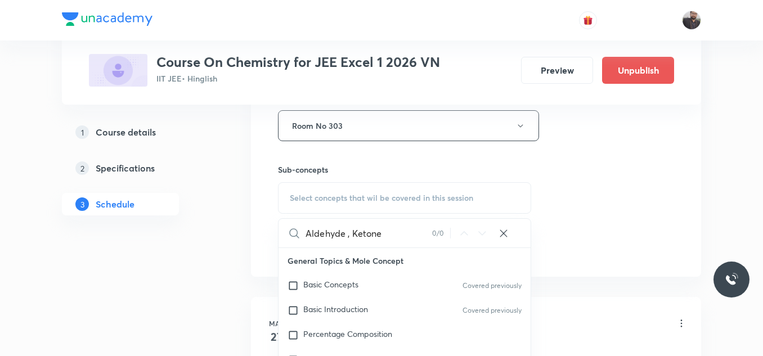
scroll to position [0, 0]
click at [345, 196] on span "Select concepts that wil be covered in this session" at bounding box center [381, 199] width 183 height 9
click at [380, 236] on input "Aldehyde , Ketone" at bounding box center [368, 234] width 127 height 29
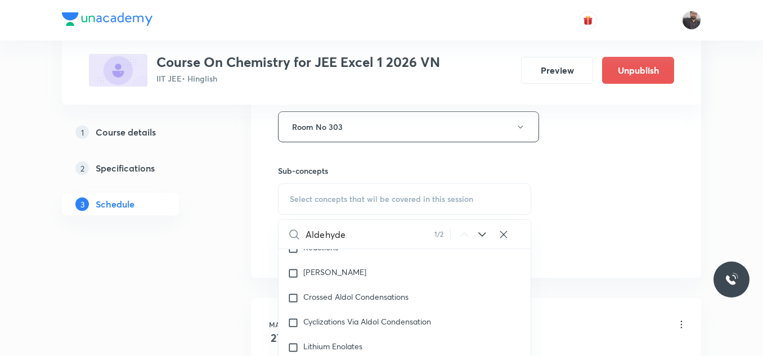
click at [380, 236] on input "Aldehyde" at bounding box center [369, 234] width 129 height 29
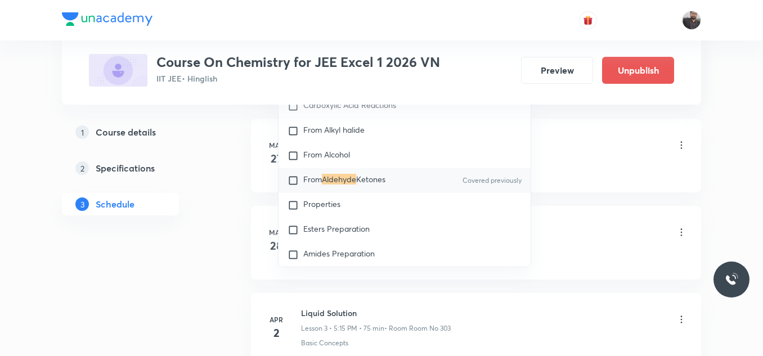
scroll to position [25897, 0]
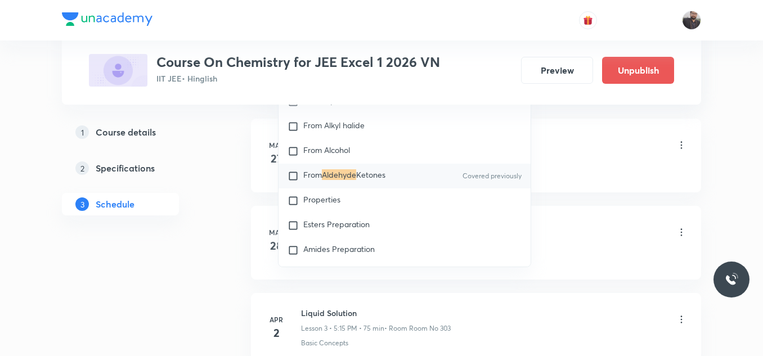
type input "Aldehyde"
click at [371, 182] on p "From Aldehyde Ketones" at bounding box center [344, 175] width 82 height 11
checkbox input "true"
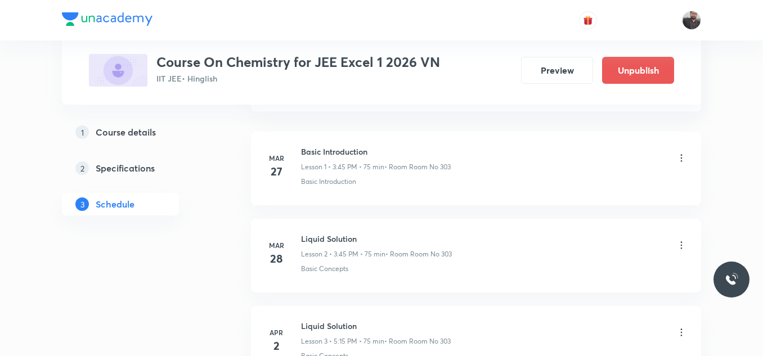
scroll to position [568, 0]
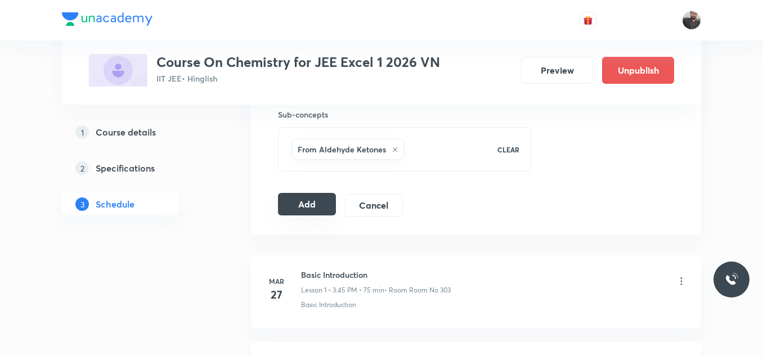
click at [301, 208] on button "Add" at bounding box center [307, 204] width 58 height 23
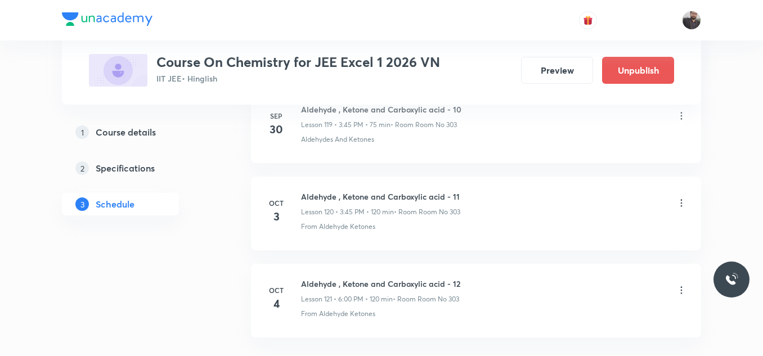
scroll to position [10591, 0]
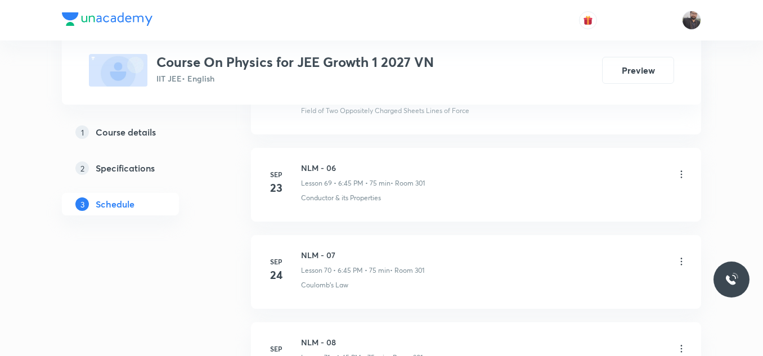
scroll to position [6999, 0]
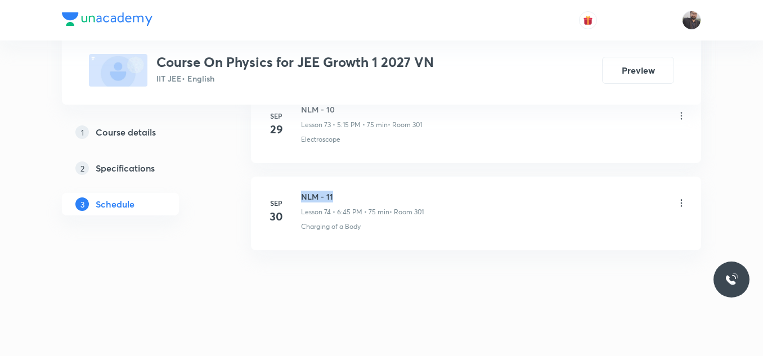
drag, startPoint x: 300, startPoint y: 186, endPoint x: 402, endPoint y: 190, distance: 102.5
click at [402, 190] on li "Sep 30 NLM - 11 Lesson 74 • 6:45 PM • 75 min • Room 301 Charging of a Body" at bounding box center [476, 214] width 450 height 74
copy h6 "NLM - 11"
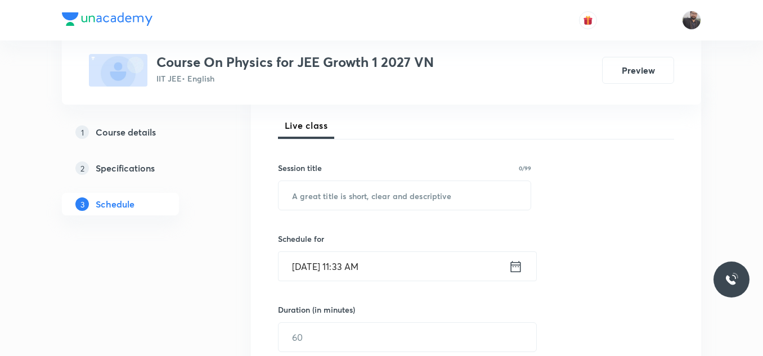
scroll to position [159, 0]
click at [402, 190] on input "text" at bounding box center [404, 193] width 252 height 29
paste input "NLM - 11"
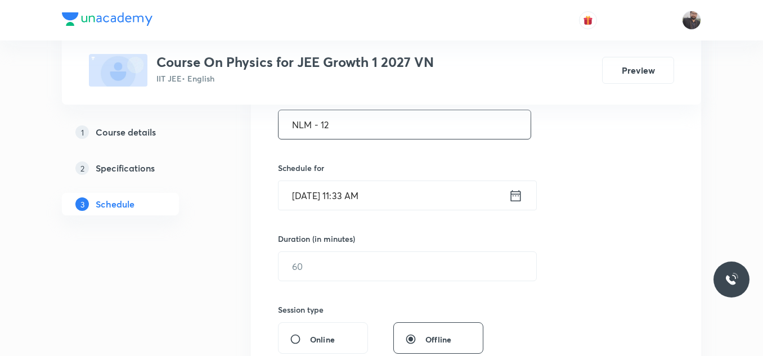
scroll to position [228, 0]
type input "NLM - 12"
click at [398, 188] on input "[DATE] 11:33 AM" at bounding box center [393, 195] width 230 height 29
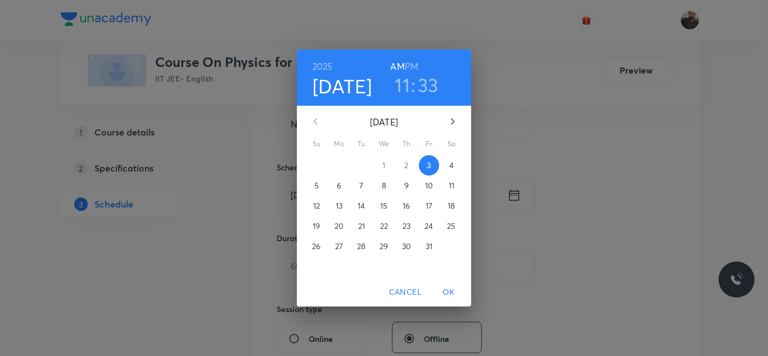
click at [453, 168] on p "4" at bounding box center [452, 165] width 5 height 11
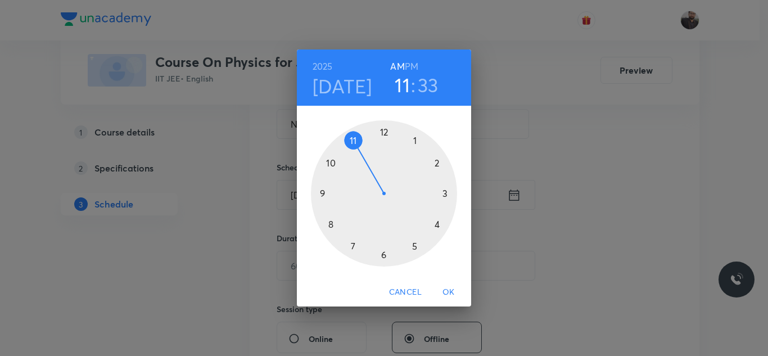
click at [384, 257] on div at bounding box center [384, 193] width 146 height 146
click at [385, 136] on div at bounding box center [384, 193] width 146 height 146
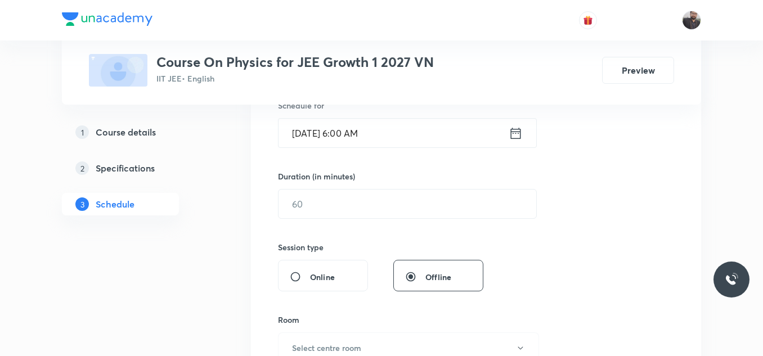
scroll to position [293, 0]
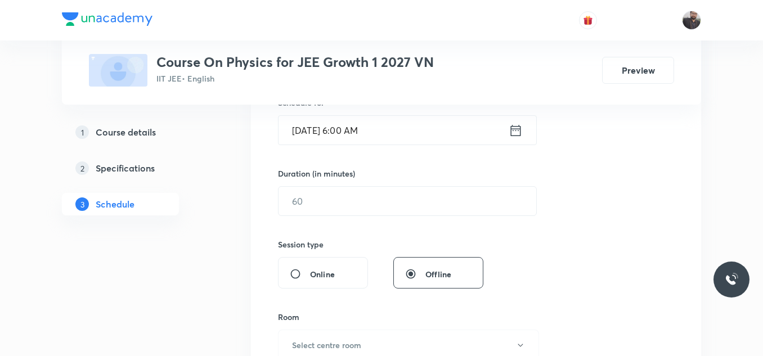
click at [407, 124] on input "Oct 4, 2025, 6:00 AM" at bounding box center [393, 130] width 230 height 29
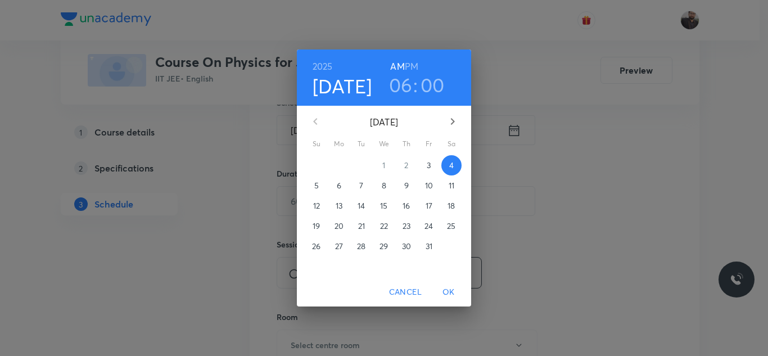
click at [414, 68] on h6 "PM" at bounding box center [412, 67] width 14 height 16
click at [451, 291] on span "OK" at bounding box center [448, 292] width 27 height 14
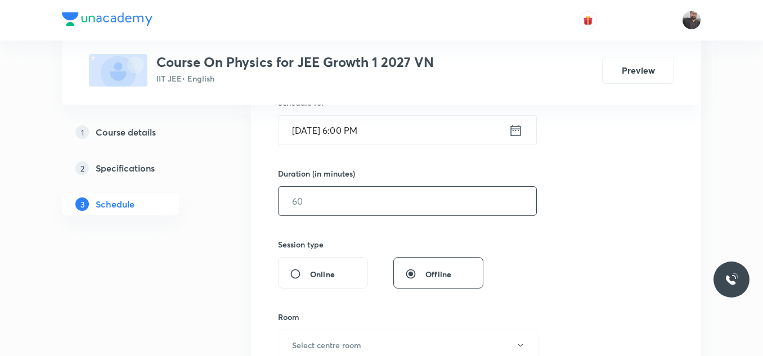
click at [339, 202] on input "text" at bounding box center [407, 201] width 258 height 29
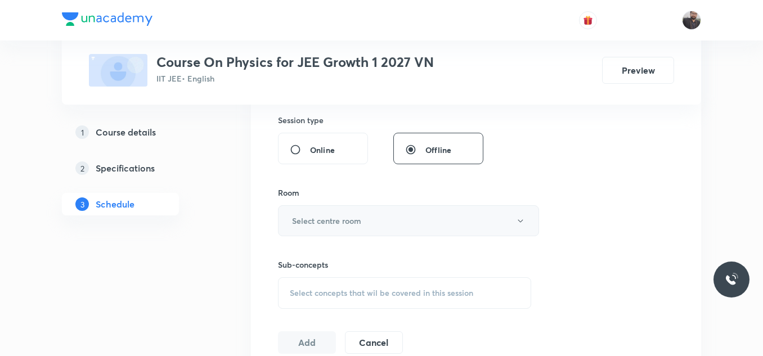
scroll to position [418, 0]
type input "120"
click at [337, 217] on h6 "Select centre room" at bounding box center [326, 220] width 69 height 12
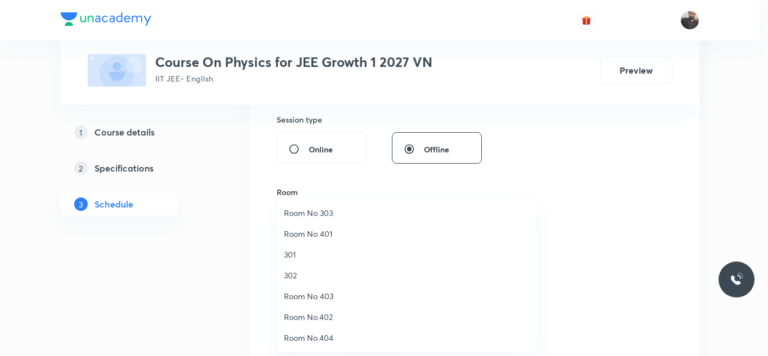
click at [293, 256] on span "301" at bounding box center [407, 255] width 246 height 12
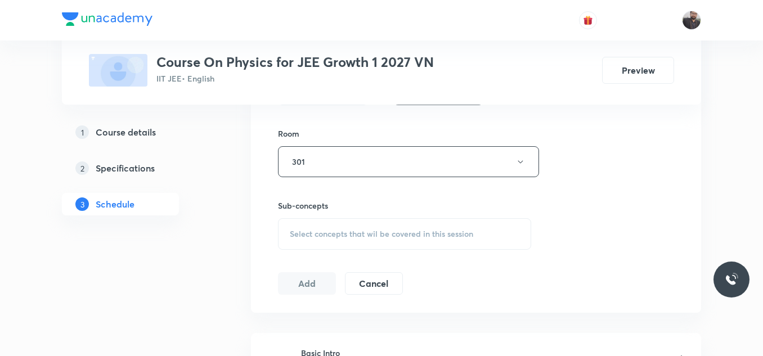
scroll to position [478, 0]
click at [306, 231] on span "Select concepts that wil be covered in this session" at bounding box center [381, 232] width 183 height 9
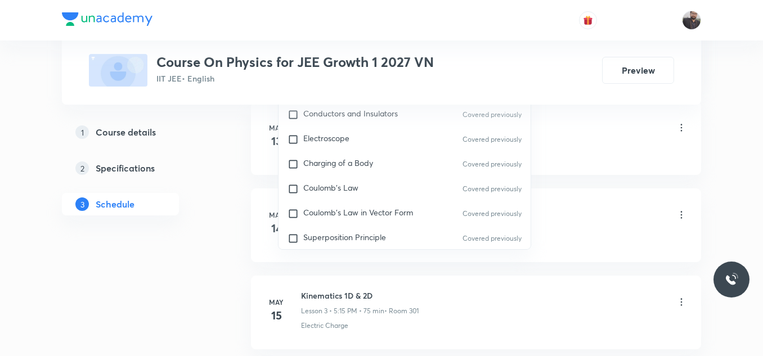
scroll to position [706, 0]
type input "NLM"
click at [392, 198] on div "Coulomb's Law Covered previously" at bounding box center [404, 191] width 252 height 25
checkbox input "true"
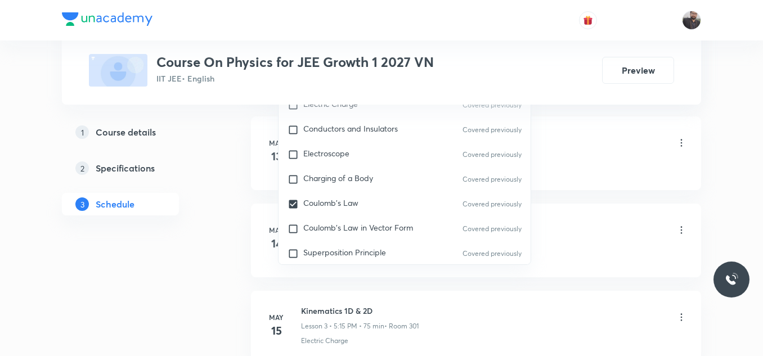
click at [567, 178] on li "May 13 Basic Intro Lesson 1 • 5:15 PM • 75 min • Room 301 Electric Charge" at bounding box center [476, 153] width 450 height 74
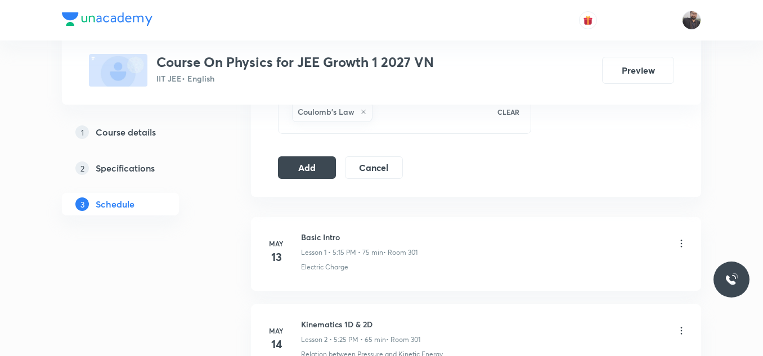
scroll to position [605, 0]
click at [327, 165] on button "Add" at bounding box center [307, 167] width 58 height 23
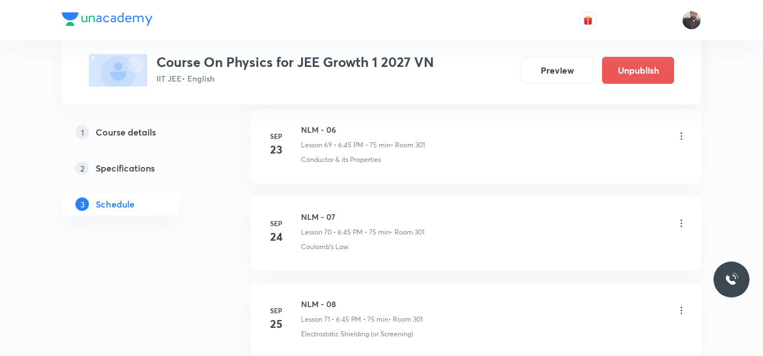
scroll to position [6569, 0]
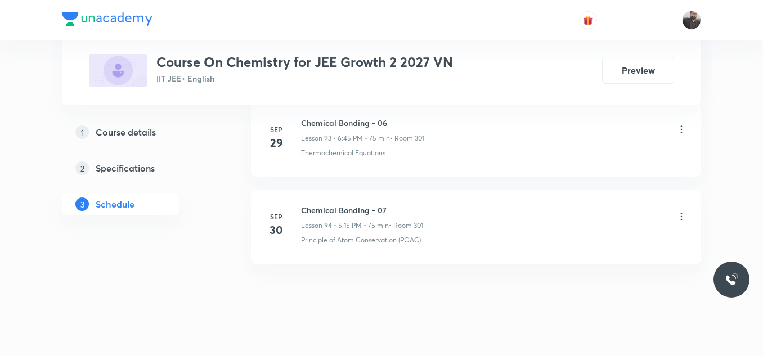
scroll to position [8743, 0]
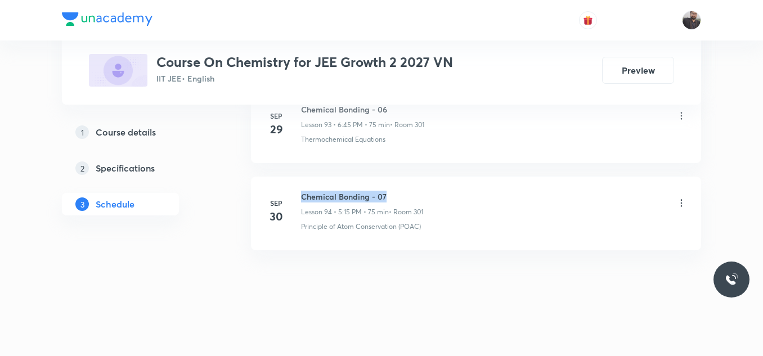
drag, startPoint x: 299, startPoint y: 188, endPoint x: 401, endPoint y: 187, distance: 102.4
click at [401, 187] on li "[DATE] Chemical Bonding - 07 Lesson 94 • 5:15 PM • 75 min • Room 301 Principle …" at bounding box center [476, 214] width 450 height 74
copy h6 "Chemical Bonding - 07"
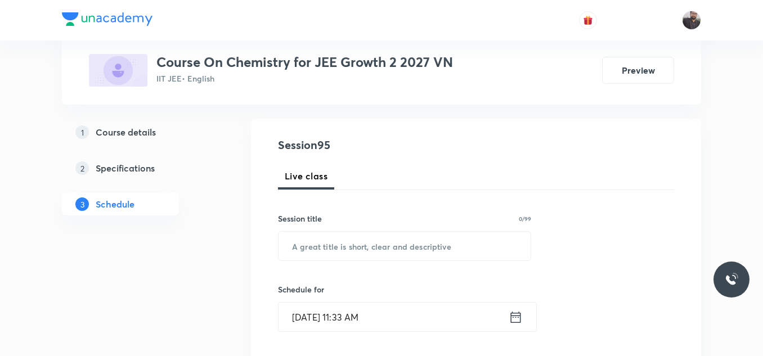
scroll to position [111, 0]
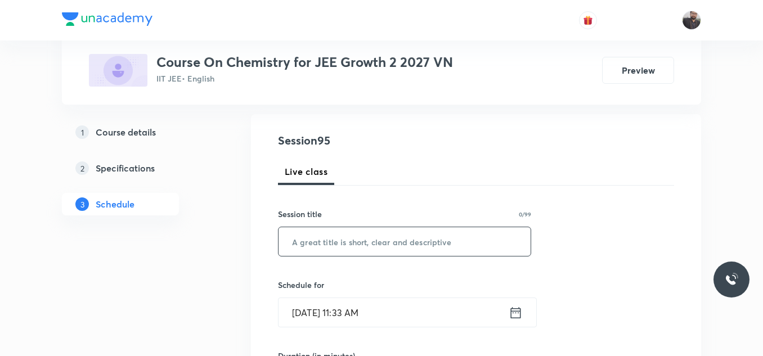
click at [405, 238] on input "text" at bounding box center [404, 241] width 252 height 29
paste input "Chemical Bonding - 07"
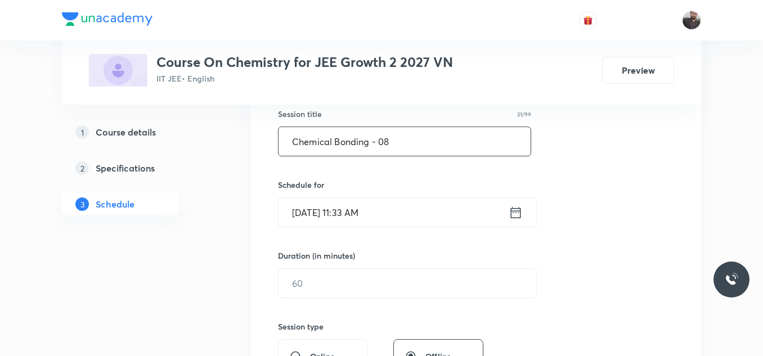
scroll to position [212, 0]
type input "Chemical Bonding - 08"
click at [390, 218] on input "[DATE] 11:33 AM" at bounding box center [393, 211] width 230 height 29
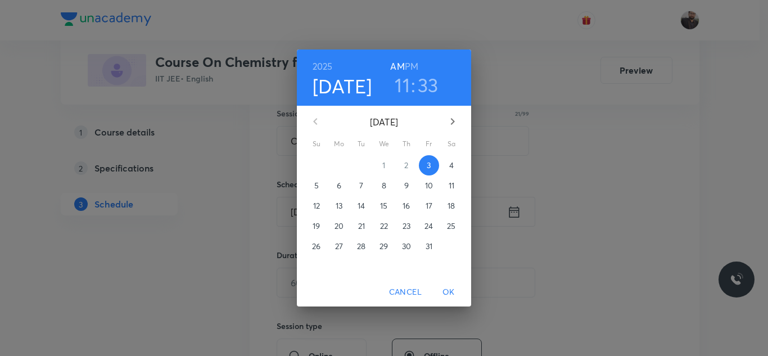
click at [411, 64] on h6 "PM" at bounding box center [412, 67] width 14 height 16
click at [453, 161] on p "4" at bounding box center [452, 165] width 5 height 11
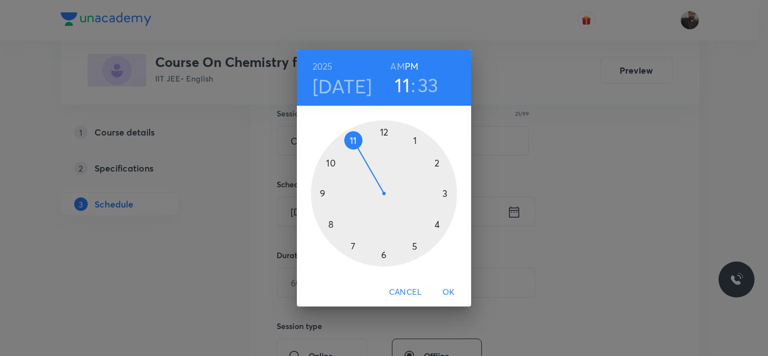
click at [448, 192] on div at bounding box center [384, 193] width 146 height 146
click at [319, 193] on div at bounding box center [384, 193] width 146 height 146
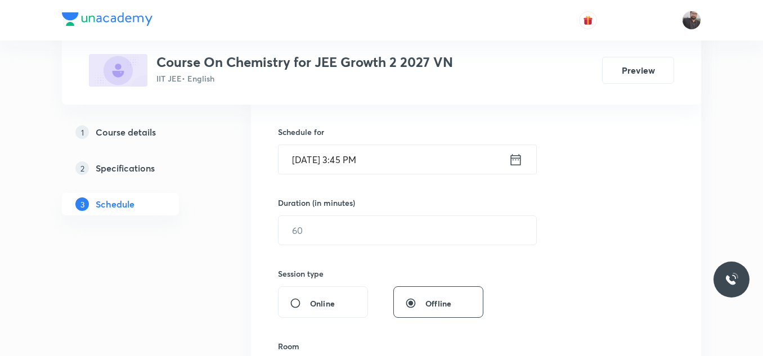
scroll to position [264, 0]
click at [361, 230] on input "text" at bounding box center [407, 229] width 258 height 29
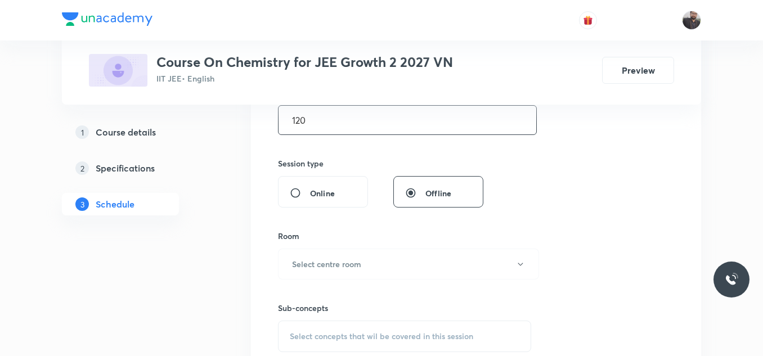
scroll to position [376, 0]
type input "120"
click at [354, 261] on h6 "Select centre room" at bounding box center [326, 263] width 69 height 12
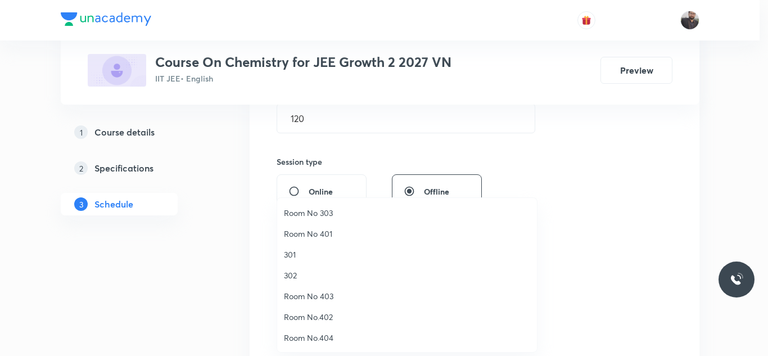
click at [302, 249] on span "301" at bounding box center [407, 255] width 246 height 12
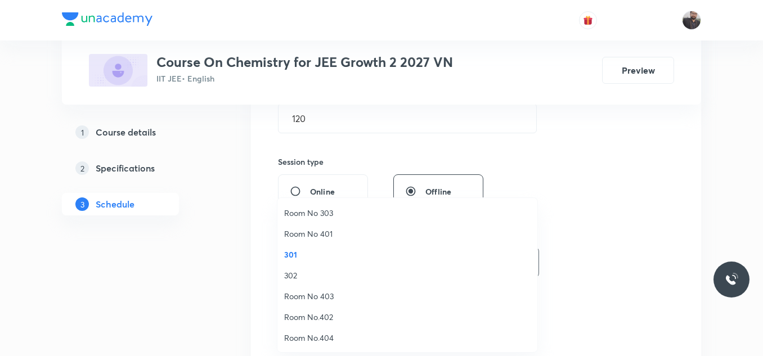
scroll to position [0, 0]
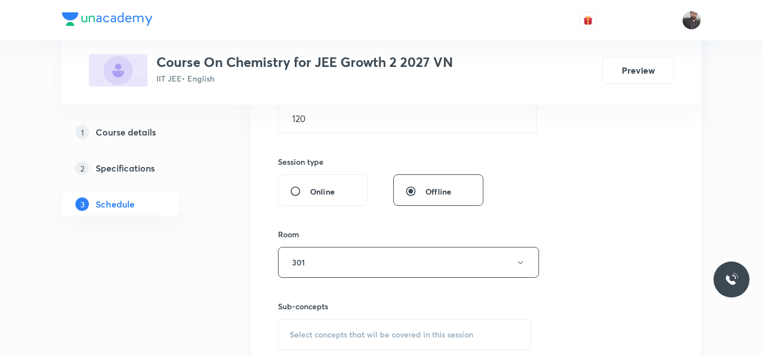
click at [326, 332] on span "Select concepts that wil be covered in this session" at bounding box center [381, 334] width 183 height 9
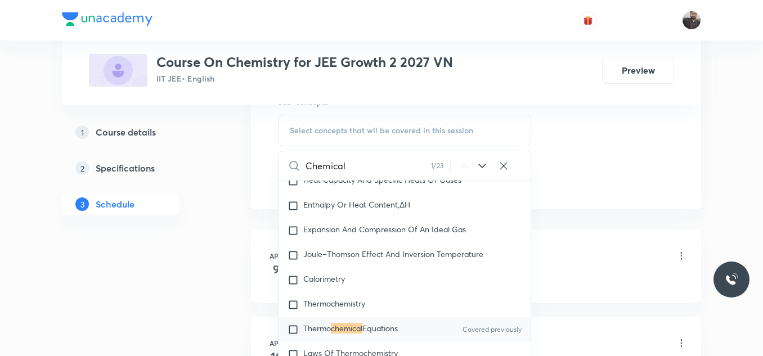
scroll to position [1976, 0]
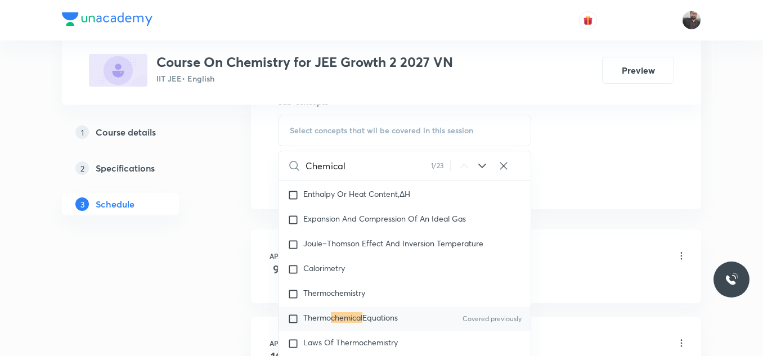
type input "Chemical"
click at [365, 316] on div "Thermo chemical Equations Covered previously" at bounding box center [404, 319] width 252 height 25
checkbox input "true"
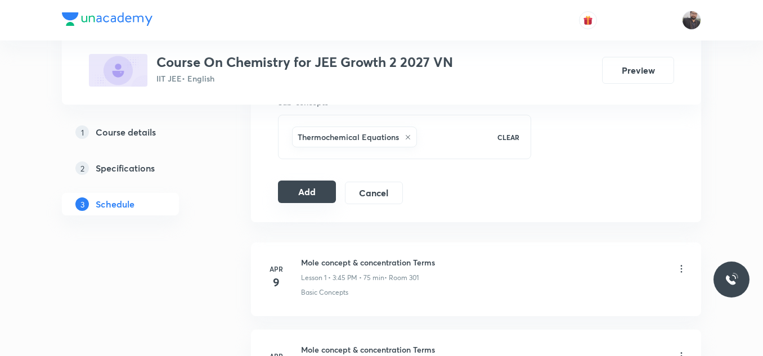
click at [312, 200] on button "Add" at bounding box center [307, 192] width 58 height 23
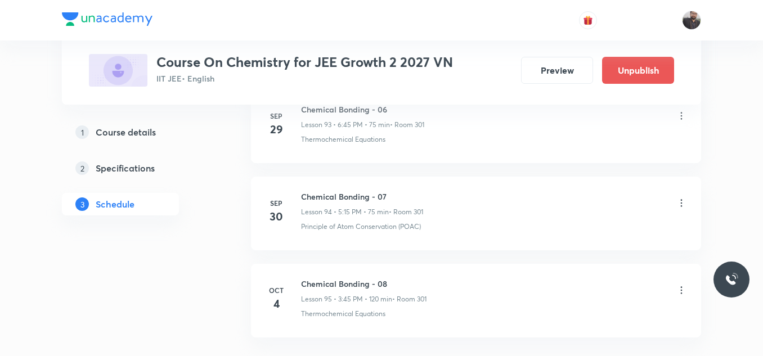
scroll to position [8313, 0]
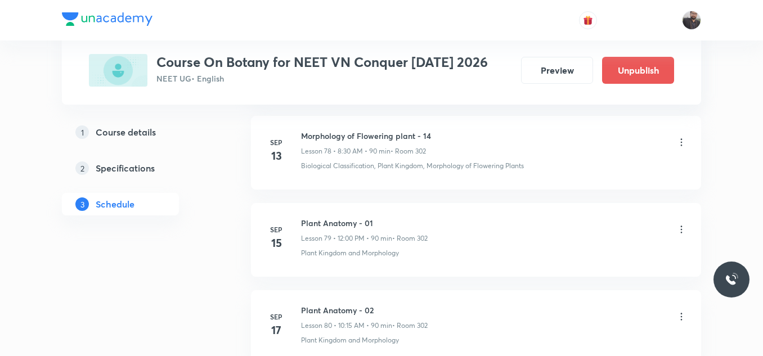
scroll to position [8482, 0]
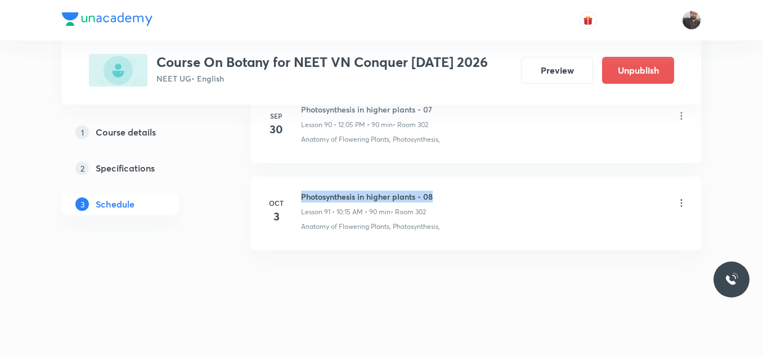
drag, startPoint x: 299, startPoint y: 193, endPoint x: 479, endPoint y: 195, distance: 180.0
click at [479, 195] on div "Oct 3 Photosynthesis in higher plants - 08 Lesson 91 • 10:15 AM • 90 min • Room…" at bounding box center [476, 211] width 422 height 41
copy h6 "Photosynthesis in higher plants - 08"
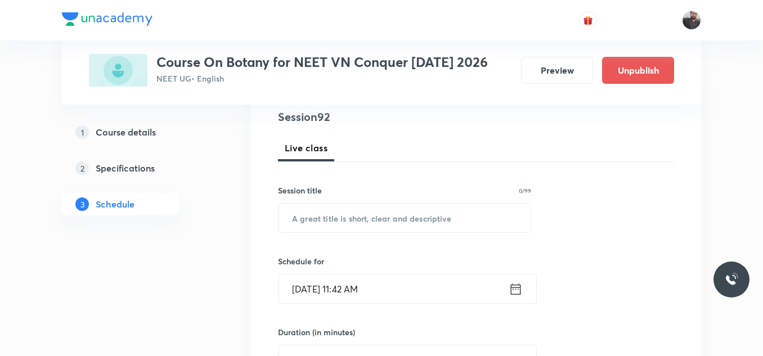
scroll to position [139, 0]
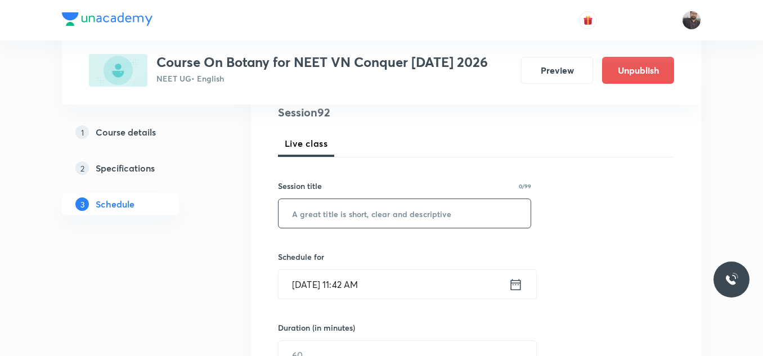
click at [457, 221] on input "text" at bounding box center [404, 213] width 252 height 29
paste input "Photosynthesis in higher plants - 08"
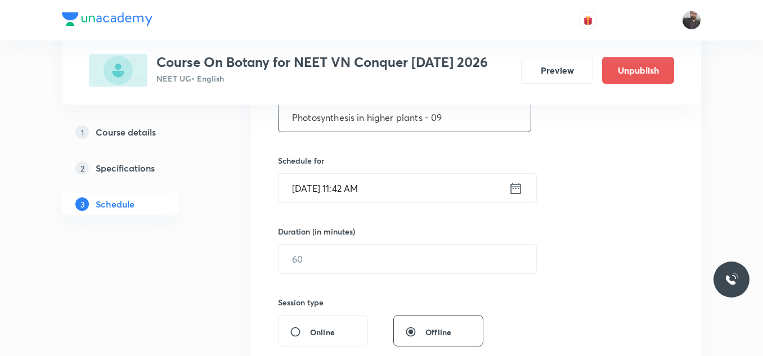
scroll to position [236, 0]
type input "Photosynthesis in higher plants - 09"
click at [413, 190] on input "[DATE] 11:42 AM" at bounding box center [393, 187] width 230 height 29
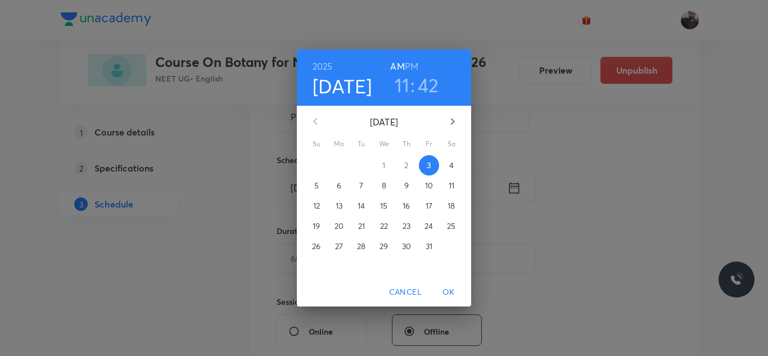
click at [453, 166] on p "4" at bounding box center [452, 165] width 5 height 11
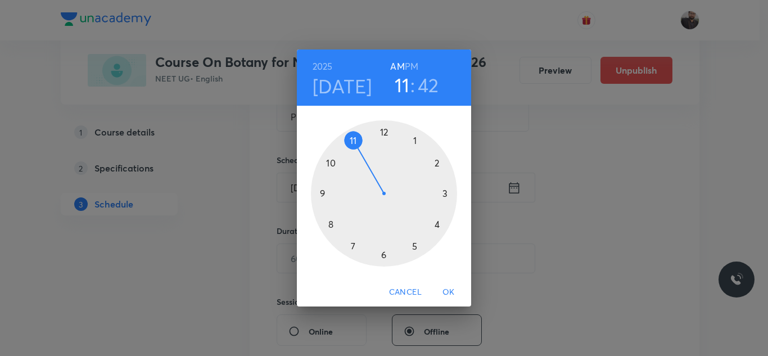
click at [329, 225] on div at bounding box center [384, 193] width 146 height 146
click at [412, 68] on h6 "PM" at bounding box center [412, 67] width 14 height 16
click at [401, 65] on h6 "AM" at bounding box center [397, 67] width 14 height 16
click at [379, 257] on div at bounding box center [384, 193] width 146 height 146
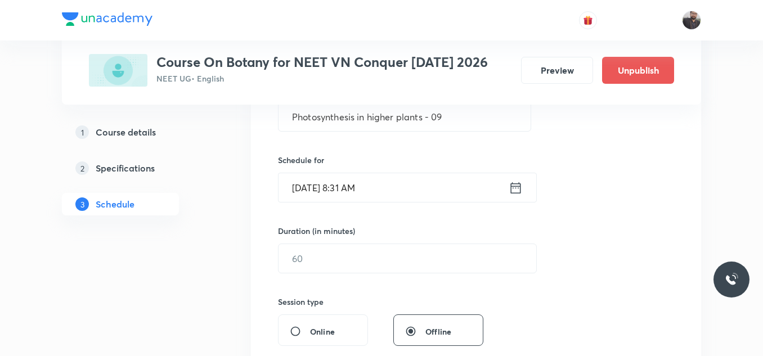
click at [404, 182] on input "Oct 4, 2025, 8:31 AM" at bounding box center [393, 187] width 230 height 29
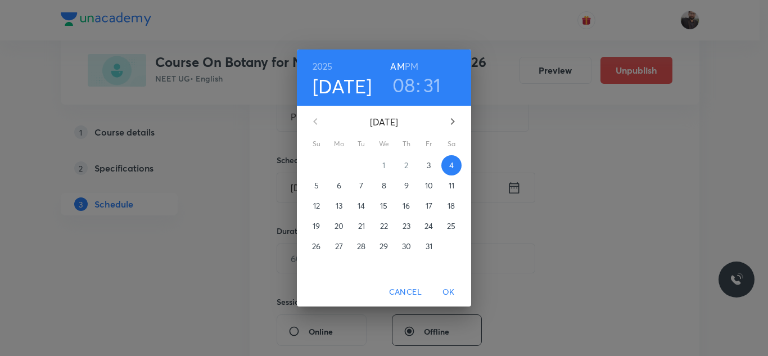
click at [439, 82] on h3 "31" at bounding box center [433, 85] width 18 height 24
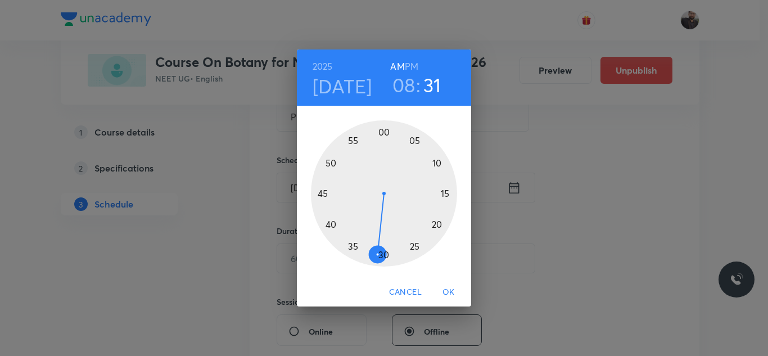
click at [386, 254] on div at bounding box center [384, 193] width 146 height 146
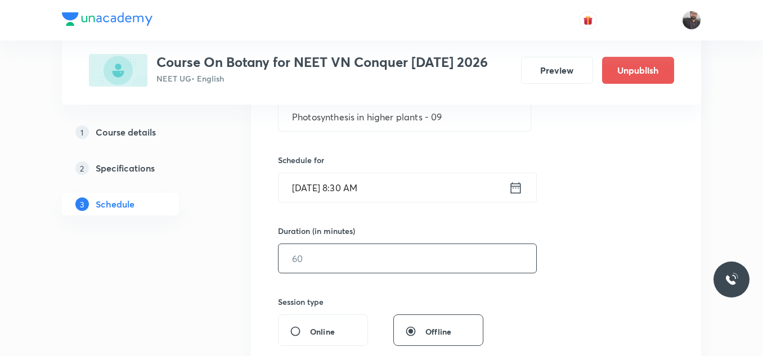
click at [363, 260] on input "text" at bounding box center [407, 258] width 258 height 29
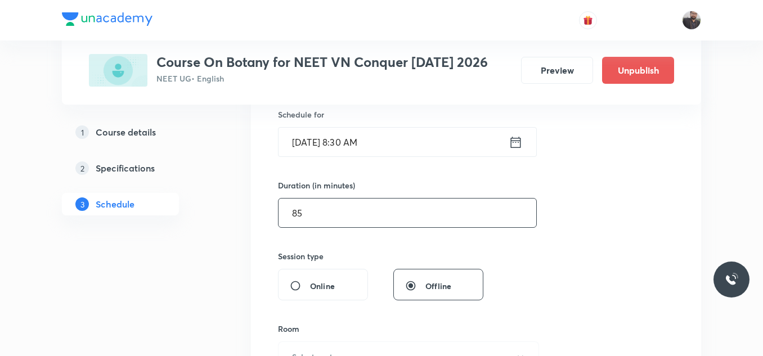
scroll to position [294, 0]
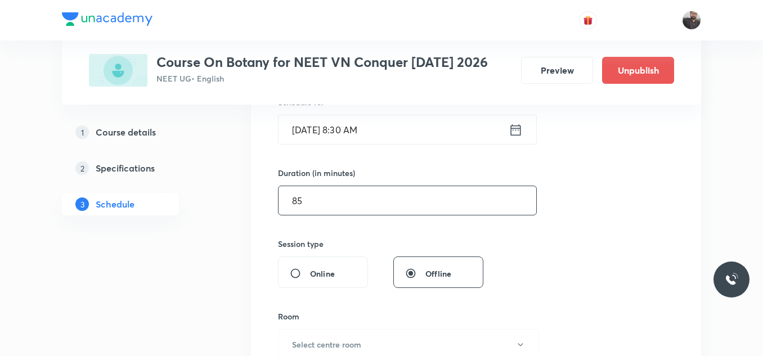
type input "8"
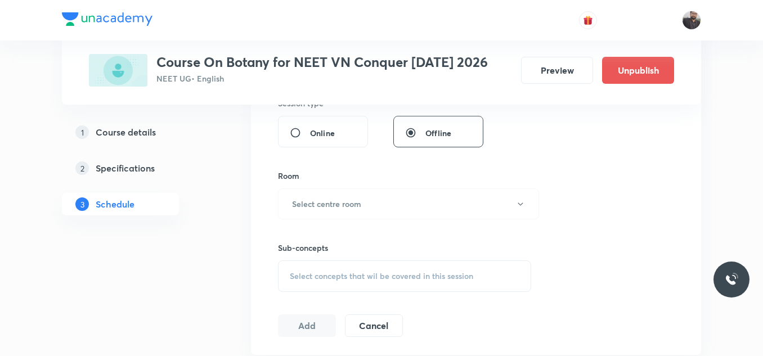
scroll to position [438, 0]
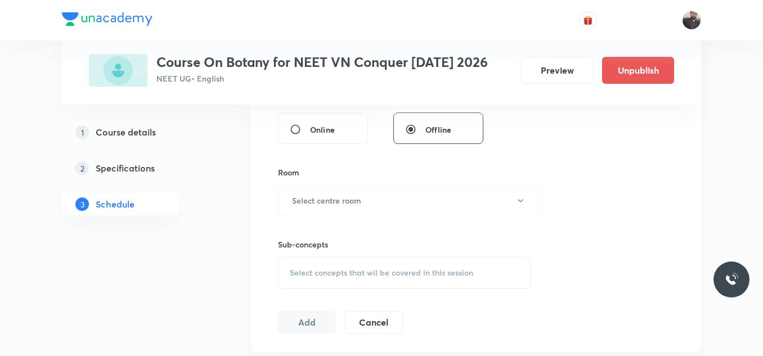
type input "90"
drag, startPoint x: 362, startPoint y: 200, endPoint x: 332, endPoint y: 209, distance: 30.6
click at [332, 209] on button "Select centre room" at bounding box center [408, 200] width 261 height 31
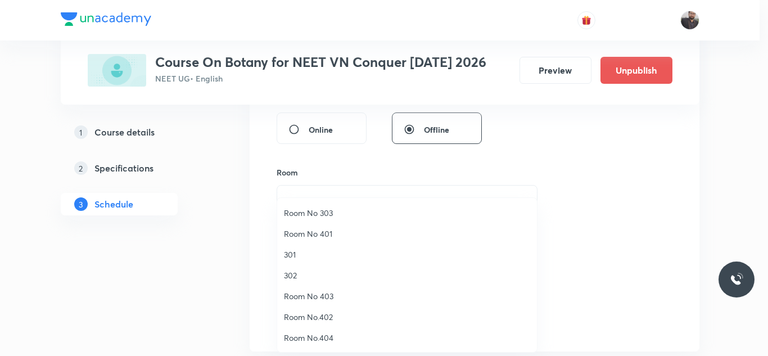
click at [302, 279] on span "302" at bounding box center [407, 275] width 246 height 12
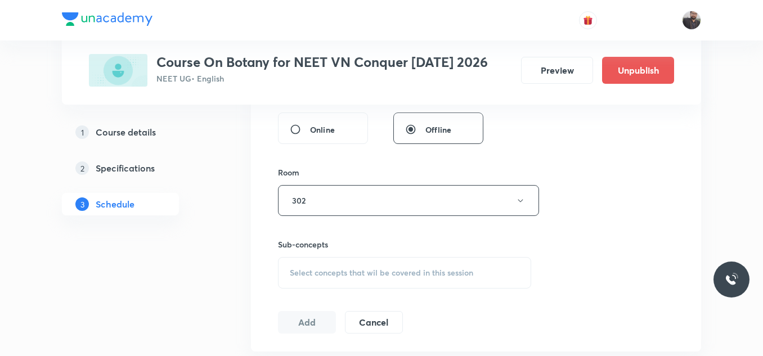
click at [302, 279] on div "Select concepts that wil be covered in this session" at bounding box center [404, 273] width 253 height 32
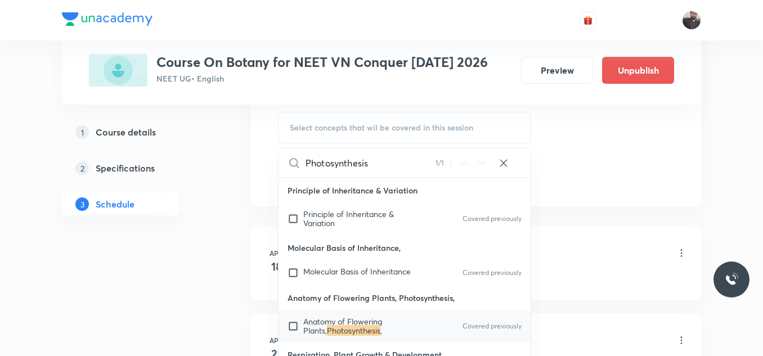
scroll to position [588, 0]
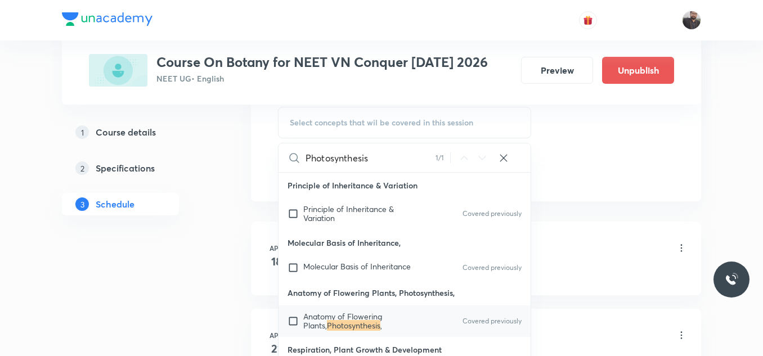
type input "Photosynthesis"
click at [318, 318] on span "Anatomy of Flowering Plants," at bounding box center [342, 321] width 79 height 20
checkbox input "true"
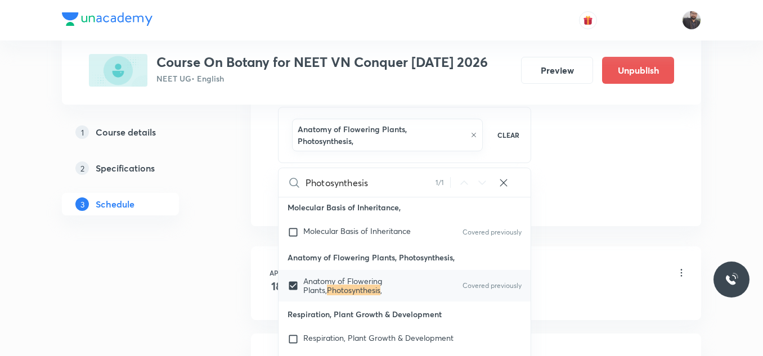
scroll to position [183, 0]
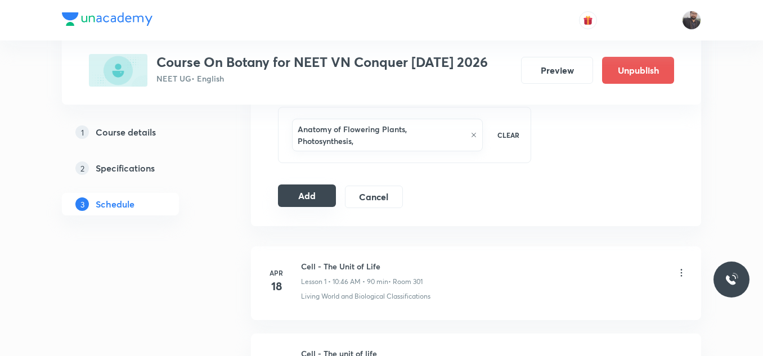
click at [321, 189] on button "Add" at bounding box center [307, 196] width 58 height 23
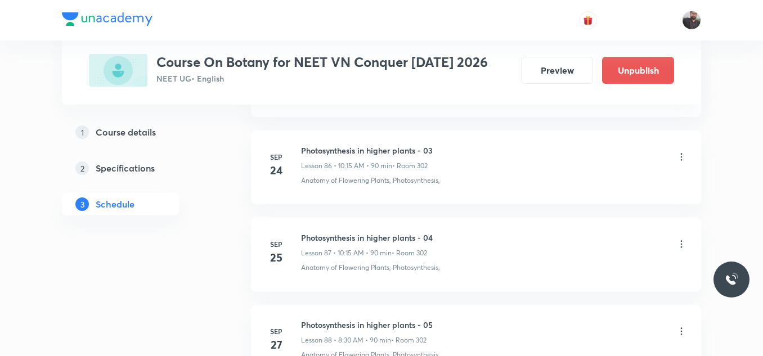
scroll to position [8506, 0]
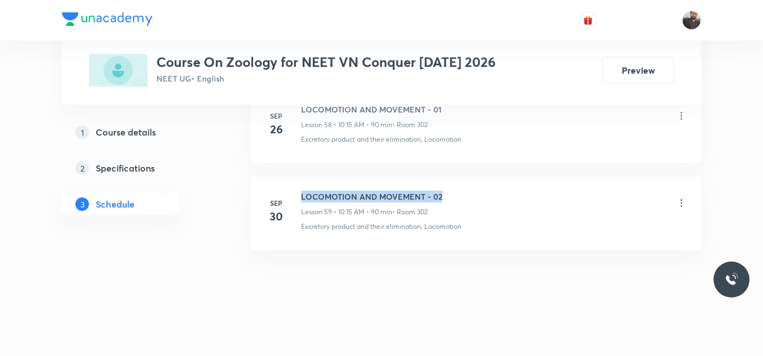
drag, startPoint x: 301, startPoint y: 190, endPoint x: 484, endPoint y: 182, distance: 183.0
click at [484, 182] on li "[DATE] LOCOMOTION AND MOVEMENT - 02 Lesson 59 • 10:15 AM • 90 min • Room 302 Ex…" at bounding box center [476, 214] width 450 height 74
copy h6 "LOCOMOTION AND MOVEMENT - 02"
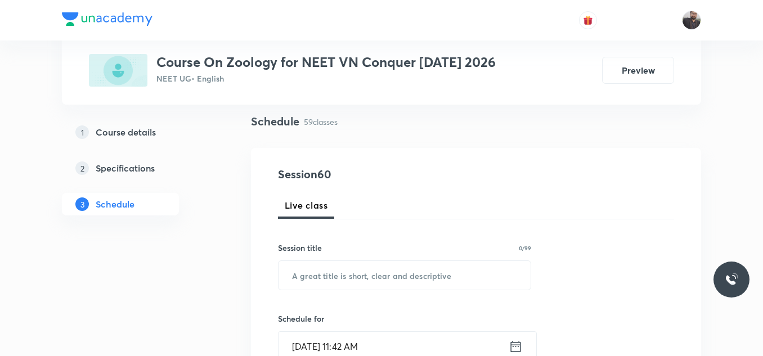
scroll to position [79, 0]
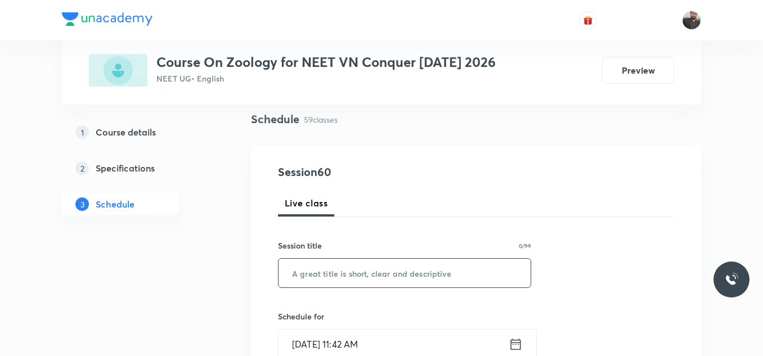
click at [448, 273] on input "text" at bounding box center [404, 273] width 252 height 29
paste input "LOCOMOTION AND MOVEMENT - 02"
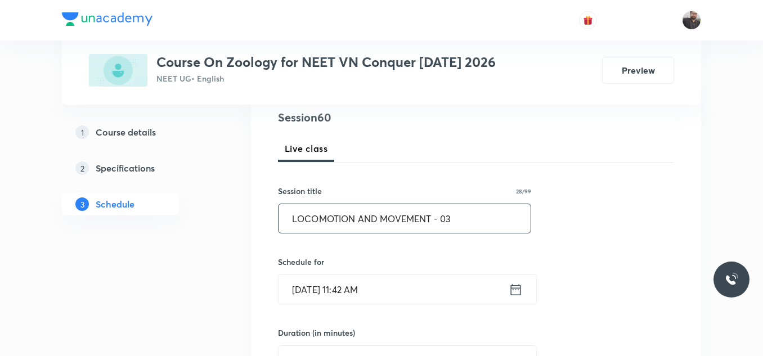
scroll to position [136, 0]
type input "LOCOMOTION AND MOVEMENT - 03"
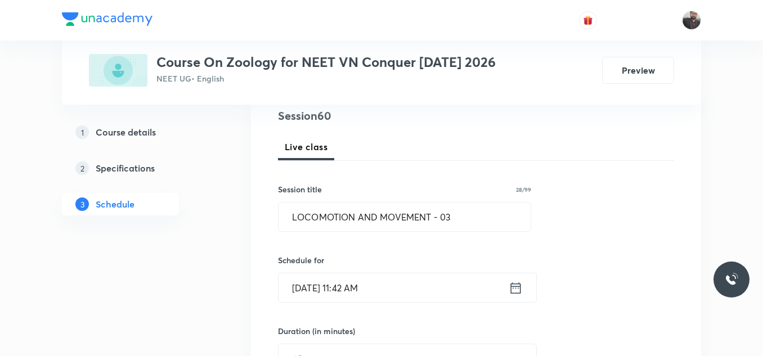
click at [401, 280] on input "[DATE] 11:42 AM" at bounding box center [393, 287] width 230 height 29
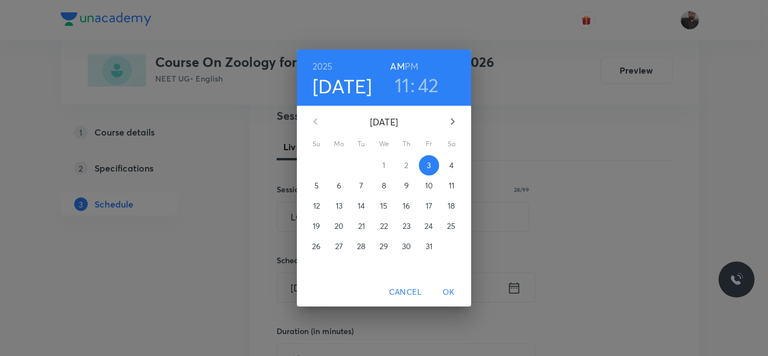
click at [447, 163] on span "4" at bounding box center [452, 165] width 20 height 11
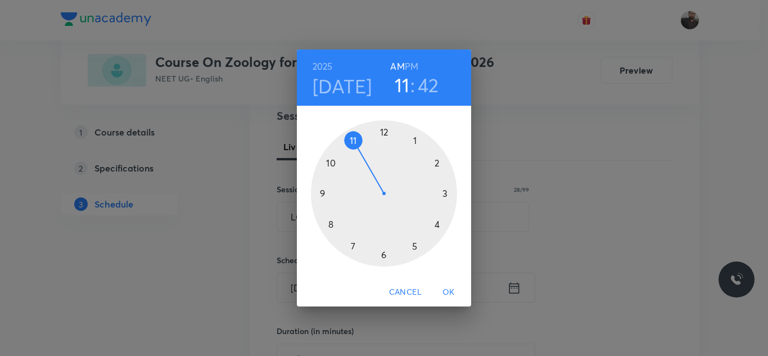
click at [332, 161] on div at bounding box center [384, 193] width 146 height 146
click at [442, 192] on div at bounding box center [384, 193] width 146 height 146
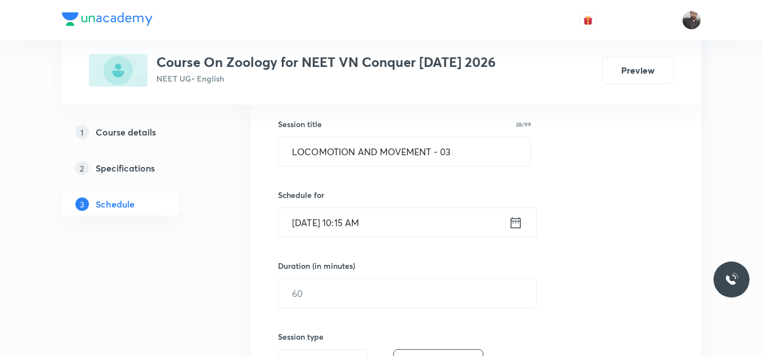
scroll to position [201, 0]
click at [407, 276] on div "Duration (in minutes) ​" at bounding box center [380, 283] width 205 height 48
click at [408, 282] on input "text" at bounding box center [407, 292] width 258 height 29
type input "7"
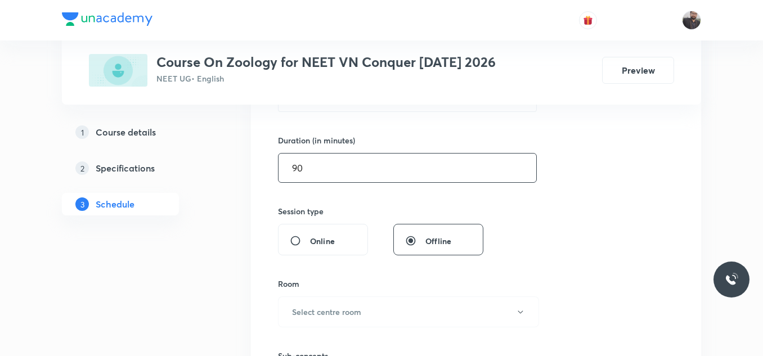
scroll to position [327, 0]
type input "90"
click at [356, 311] on h6 "Select centre room" at bounding box center [326, 311] width 69 height 12
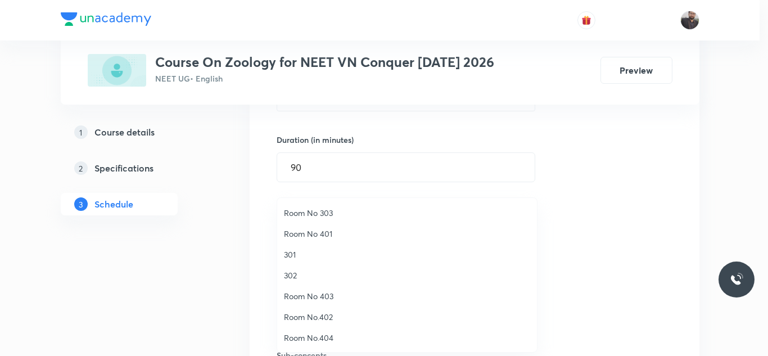
click at [305, 272] on span "302" at bounding box center [407, 275] width 246 height 12
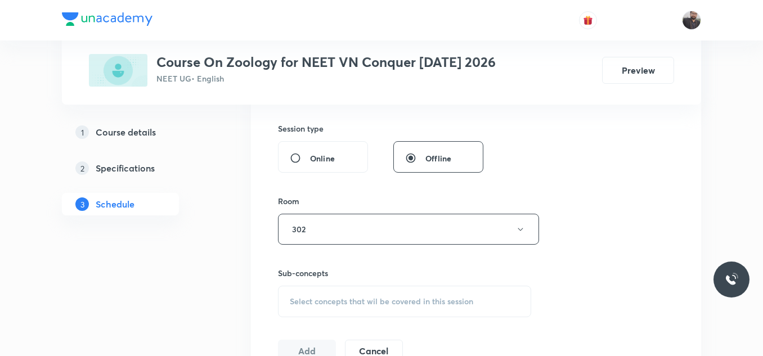
scroll to position [410, 0]
click at [331, 305] on span "Select concepts that wil be covered in this session" at bounding box center [381, 300] width 183 height 9
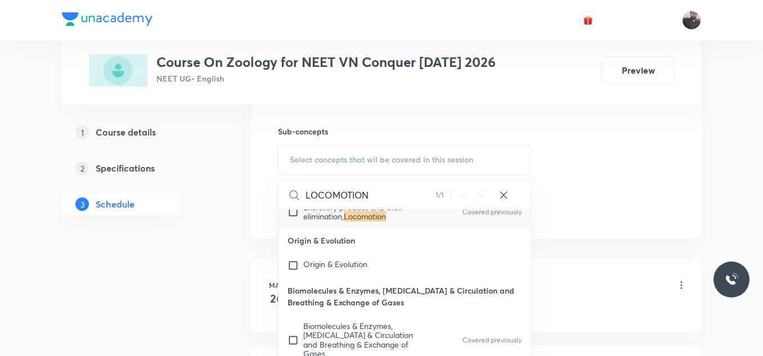
scroll to position [196, 0]
type input "LOCOMOTION"
click at [351, 219] on mark "Locomotion" at bounding box center [365, 215] width 42 height 11
checkbox input "true"
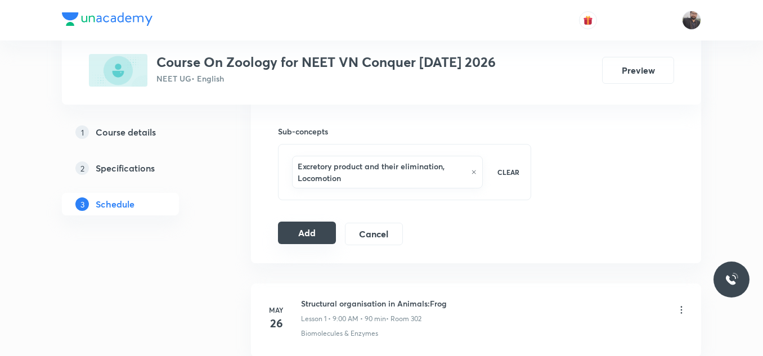
click at [321, 228] on button "Add" at bounding box center [307, 233] width 58 height 23
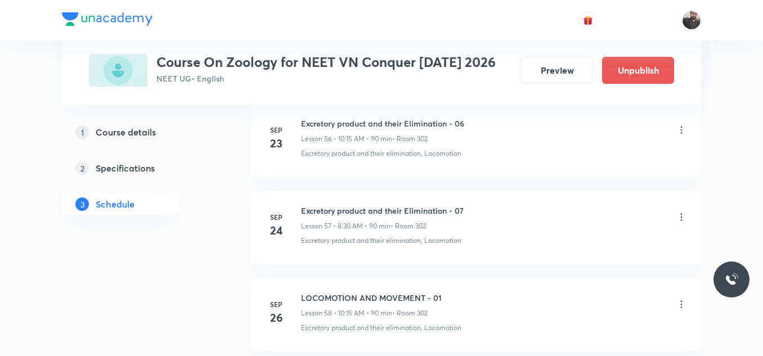
scroll to position [5261, 0]
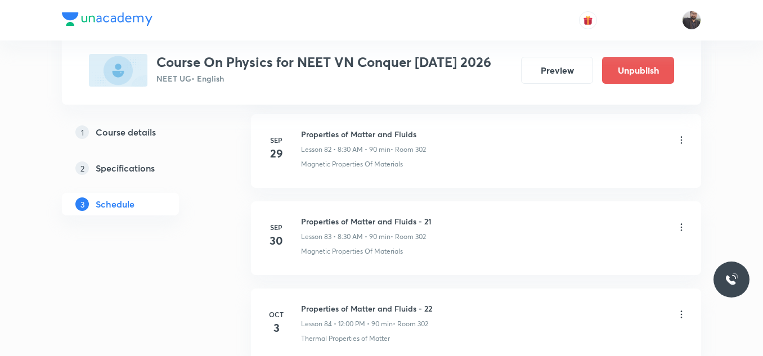
scroll to position [7882, 0]
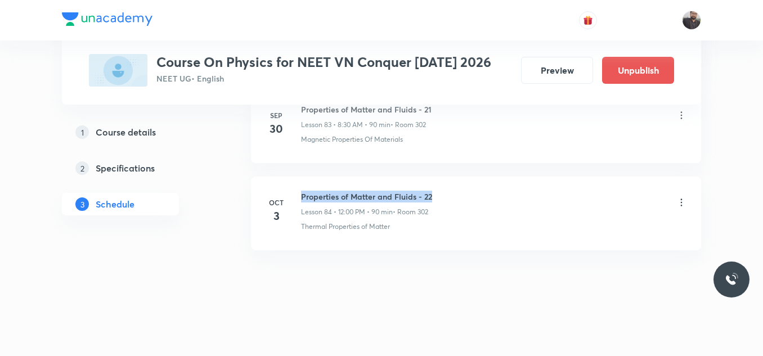
drag, startPoint x: 300, startPoint y: 194, endPoint x: 440, endPoint y: 173, distance: 141.1
copy h6 "Properties of Matter and Fluids - 22"
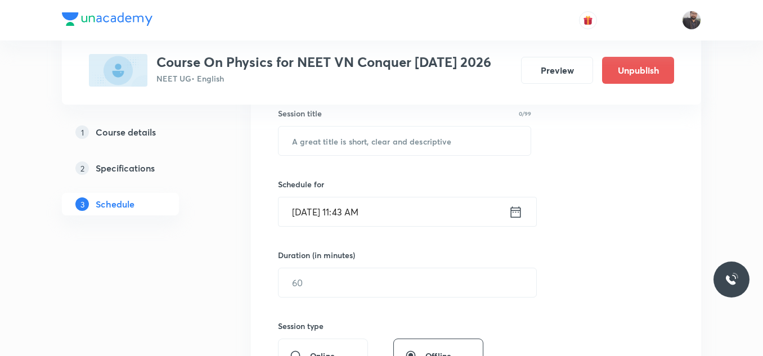
scroll to position [212, 0]
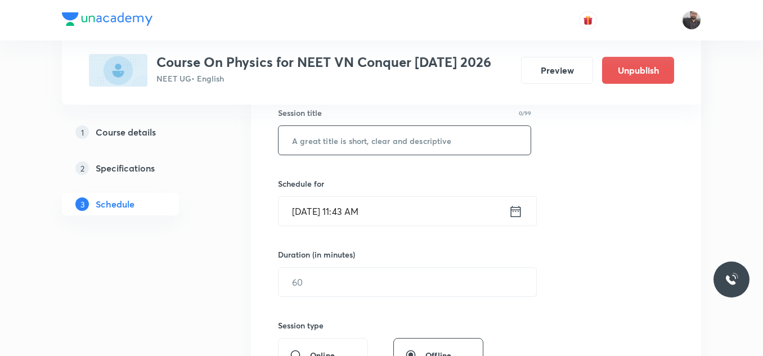
click at [420, 130] on input "text" at bounding box center [404, 140] width 252 height 29
paste input "Properties of Matter and Fluids - 22"
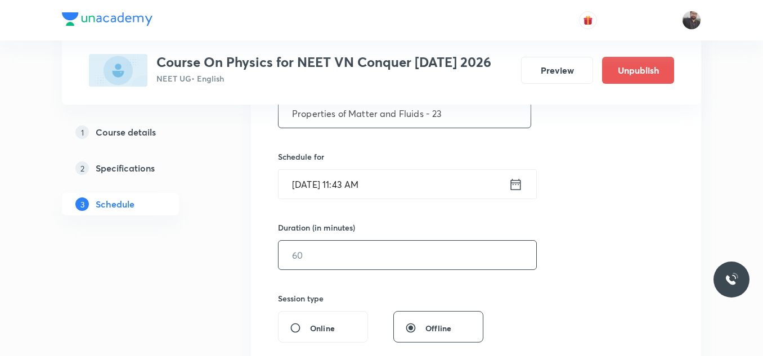
scroll to position [239, 0]
type input "Properties of Matter and Fluids - 23"
drag, startPoint x: 397, startPoint y: 168, endPoint x: 386, endPoint y: 181, distance: 16.4
click at [386, 181] on input "Oct 3, 2025, 11:43 AM" at bounding box center [393, 184] width 230 height 29
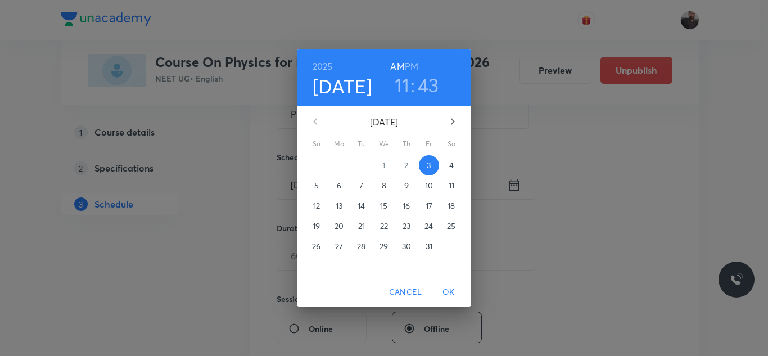
click at [461, 163] on span "4" at bounding box center [452, 165] width 20 height 11
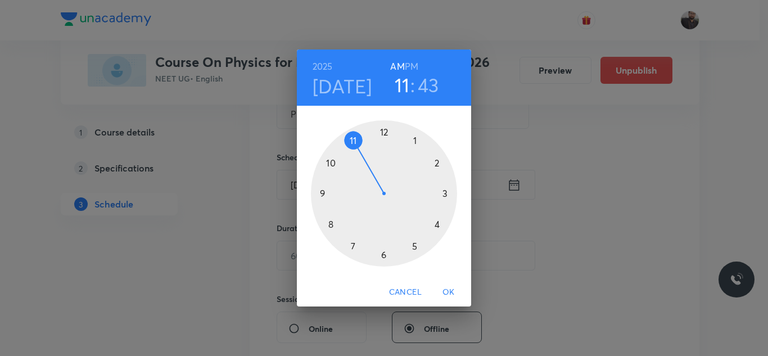
click at [385, 134] on div at bounding box center [384, 193] width 146 height 146
drag, startPoint x: 385, startPoint y: 134, endPoint x: 385, endPoint y: 260, distance: 126.0
click at [385, 260] on div at bounding box center [384, 193] width 146 height 146
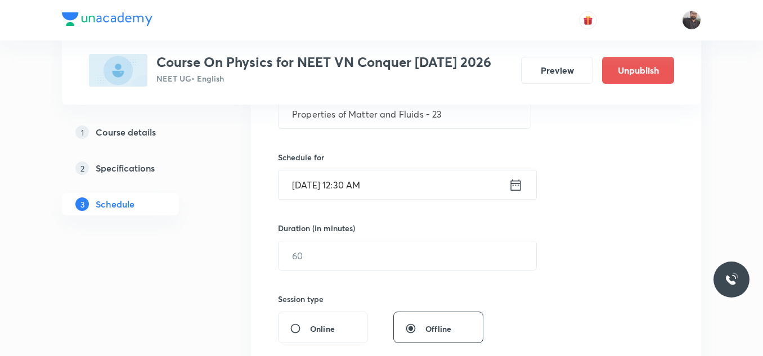
click at [394, 187] on input "Oct 4, 2025, 12:30 AM" at bounding box center [393, 184] width 230 height 29
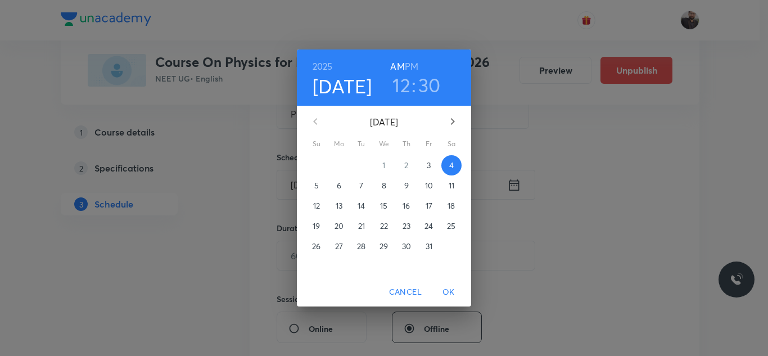
click at [414, 62] on h6 "PM" at bounding box center [412, 67] width 14 height 16
click at [453, 291] on span "OK" at bounding box center [448, 292] width 27 height 14
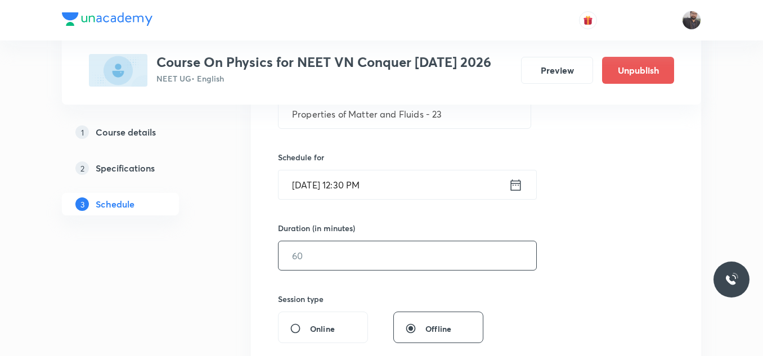
click at [421, 262] on input "text" at bounding box center [407, 255] width 258 height 29
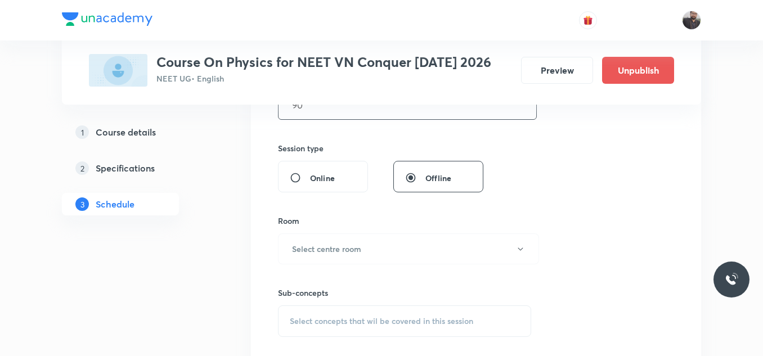
scroll to position [393, 0]
type input "90"
click at [406, 251] on button "Select centre room" at bounding box center [408, 245] width 261 height 31
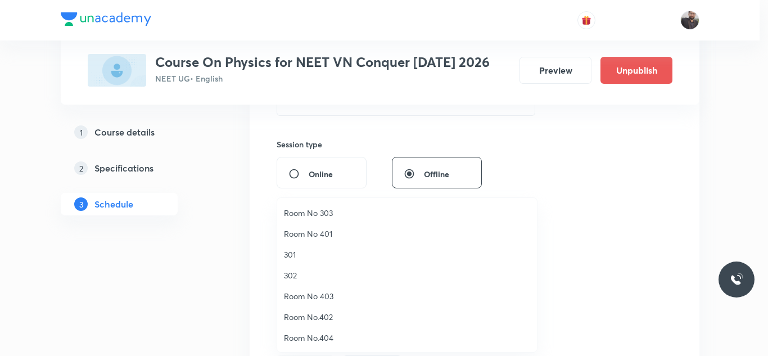
click at [300, 251] on span "301" at bounding box center [407, 255] width 246 height 12
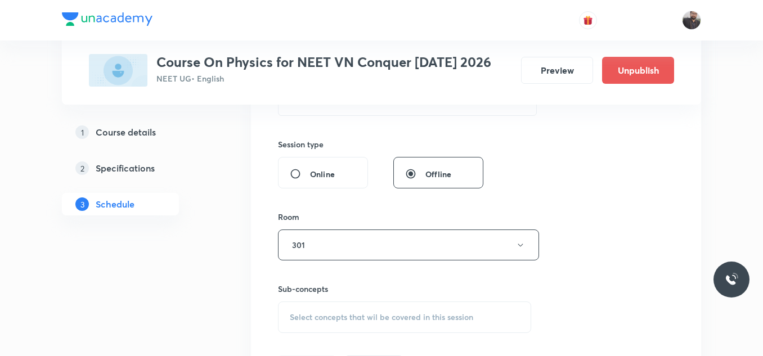
scroll to position [397, 0]
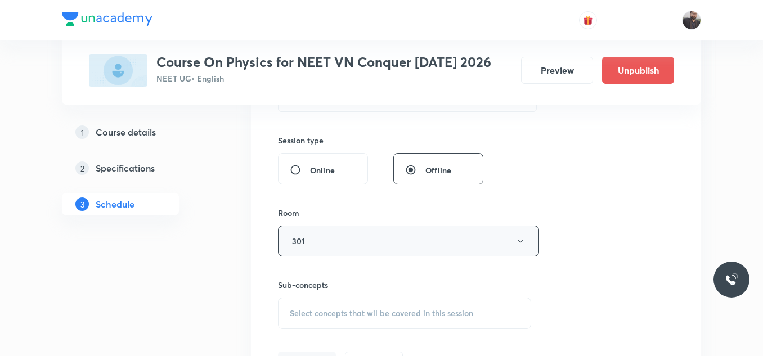
drag, startPoint x: 300, startPoint y: 251, endPoint x: 291, endPoint y: 254, distance: 9.3
click at [291, 254] on button "301" at bounding box center [408, 241] width 261 height 31
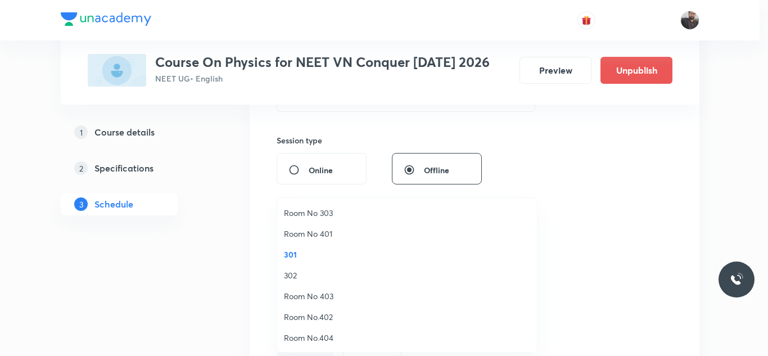
click at [295, 275] on span "302" at bounding box center [407, 275] width 246 height 12
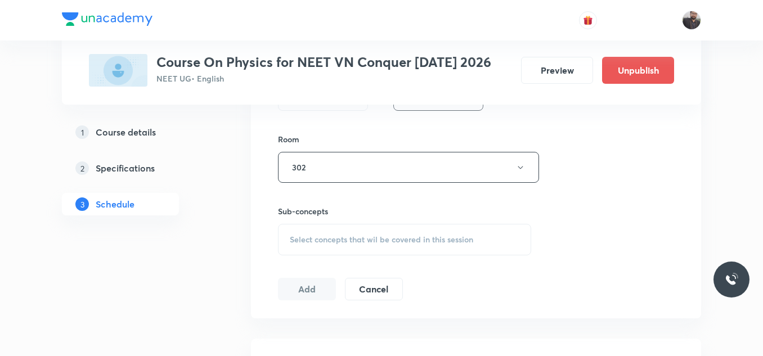
scroll to position [476, 0]
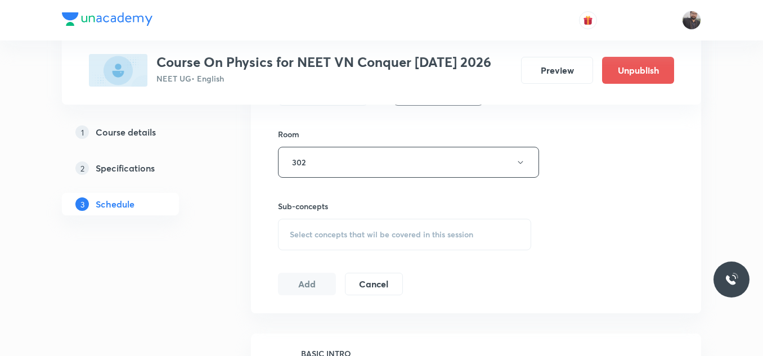
click at [306, 238] on span "Select concepts that wil be covered in this session" at bounding box center [381, 234] width 183 height 9
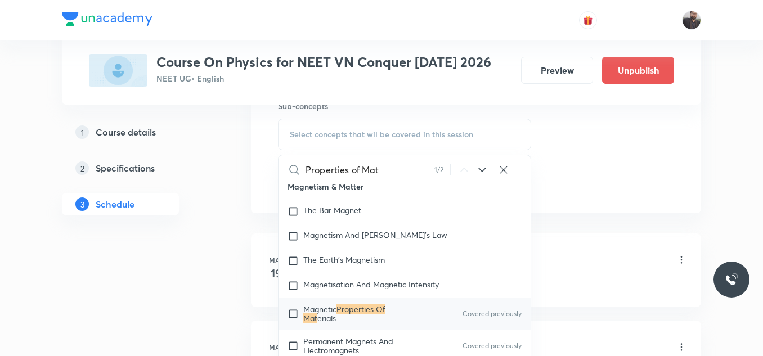
scroll to position [10464, 0]
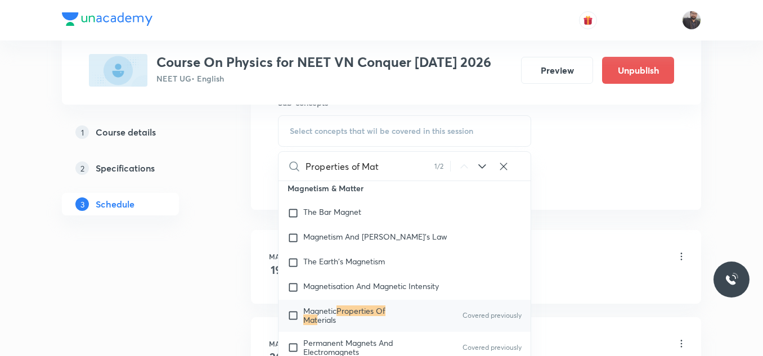
type input "Properties of Mat"
click at [362, 325] on p "Magnetic Properties Of Mat erials" at bounding box center [360, 316] width 114 height 18
checkbox input "true"
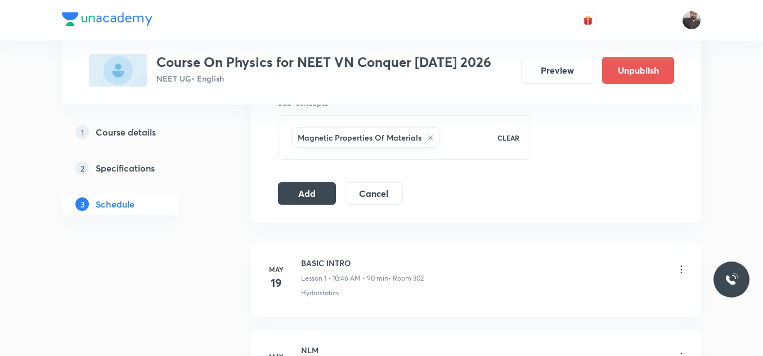
click at [313, 199] on button "Add" at bounding box center [307, 192] width 58 height 23
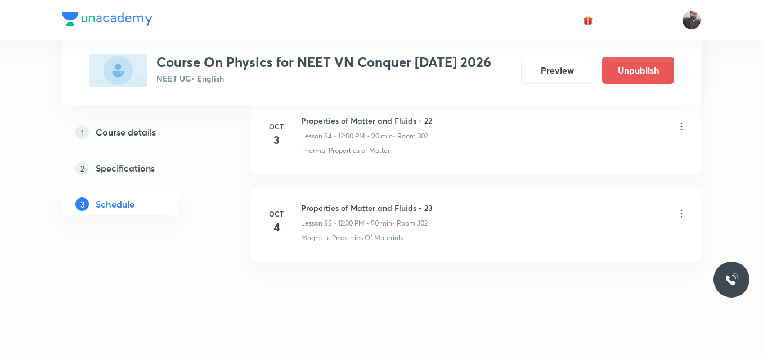
scroll to position [7452, 0]
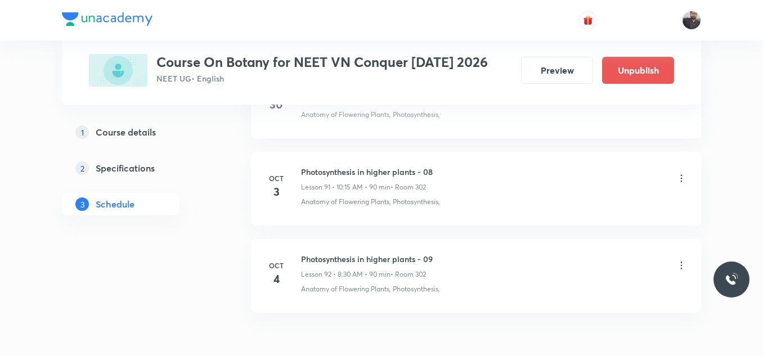
scroll to position [8569, 0]
